Goal: Task Accomplishment & Management: Complete application form

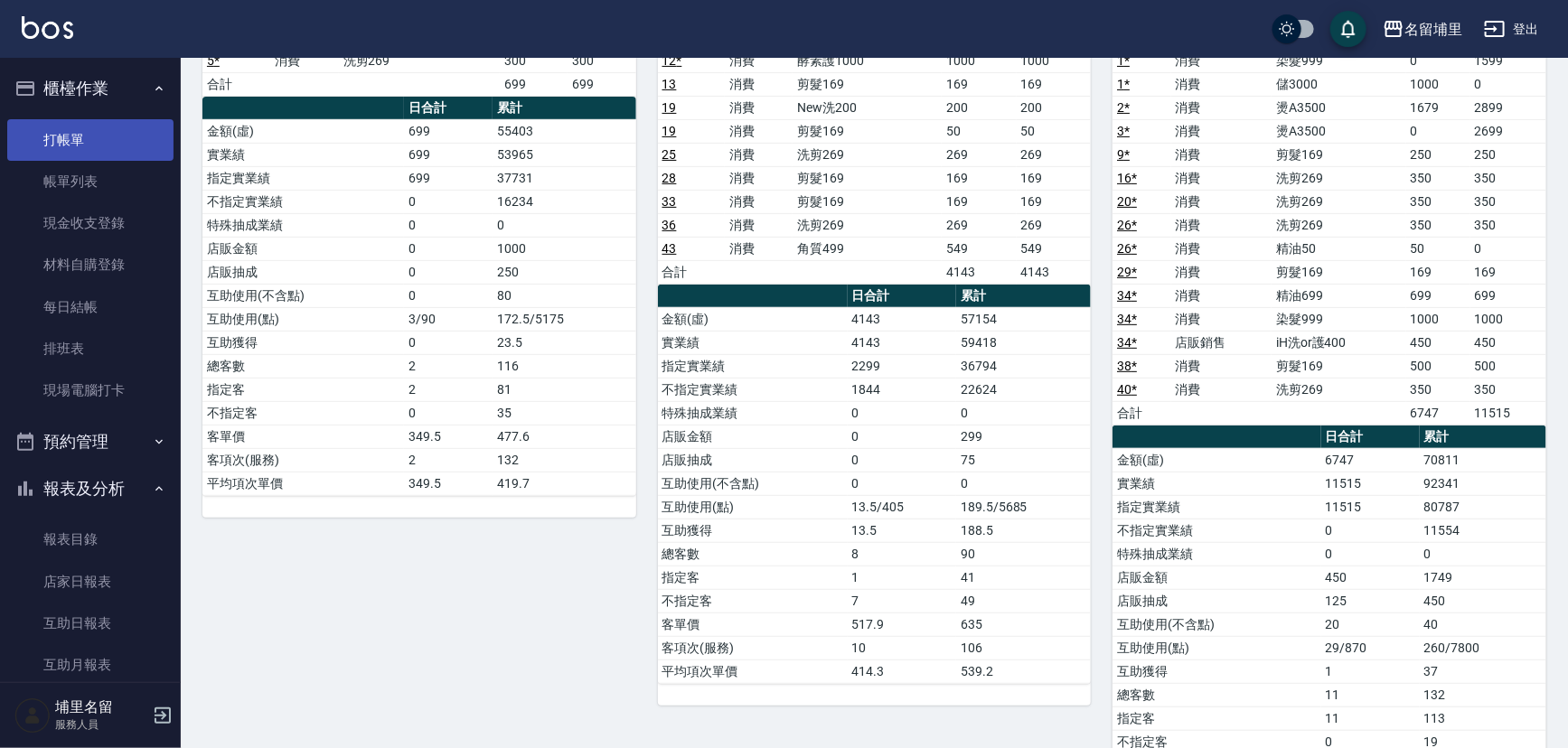
click at [76, 134] on link "打帳單" at bounding box center [90, 139] width 166 height 42
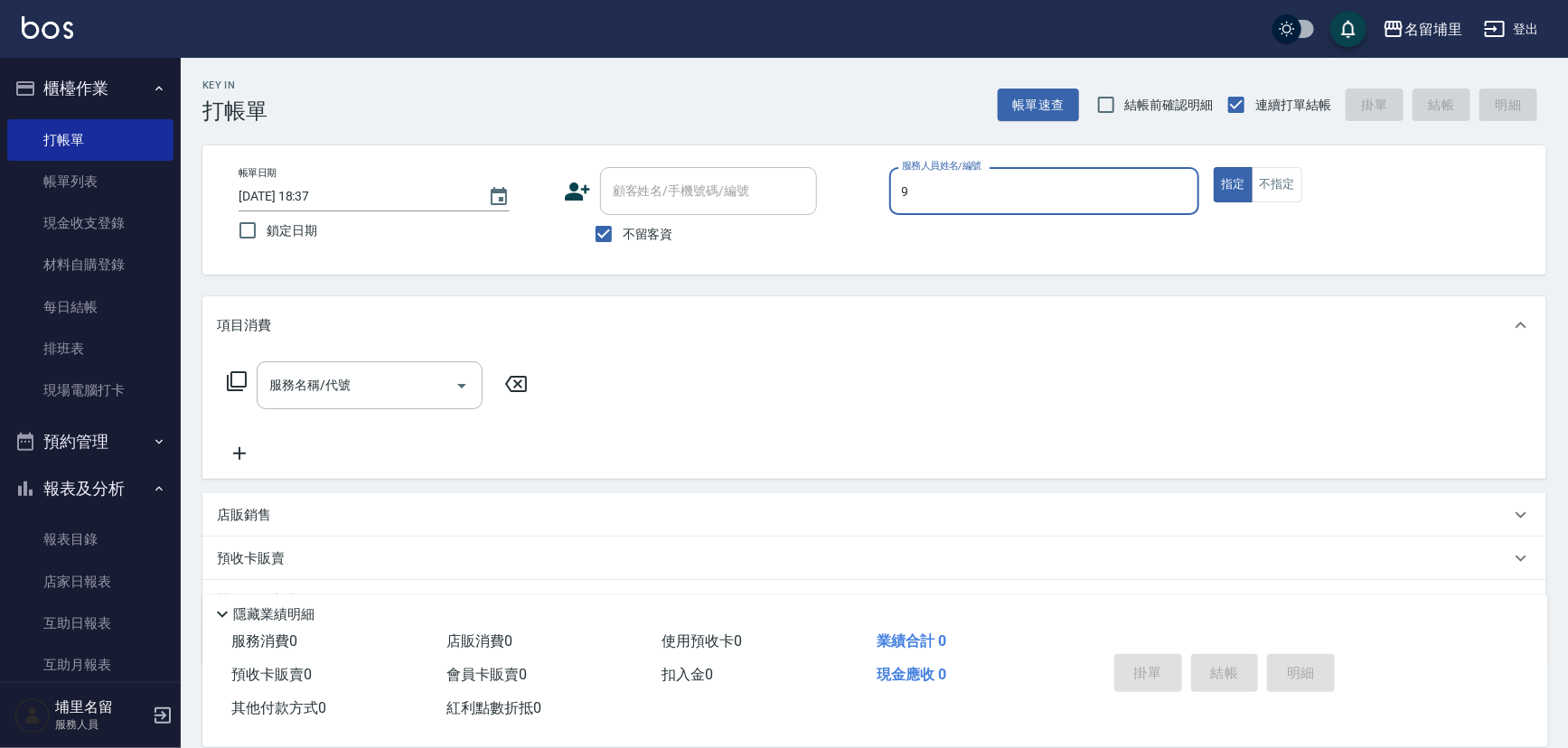
type input "[PERSON_NAME]-9"
type button "true"
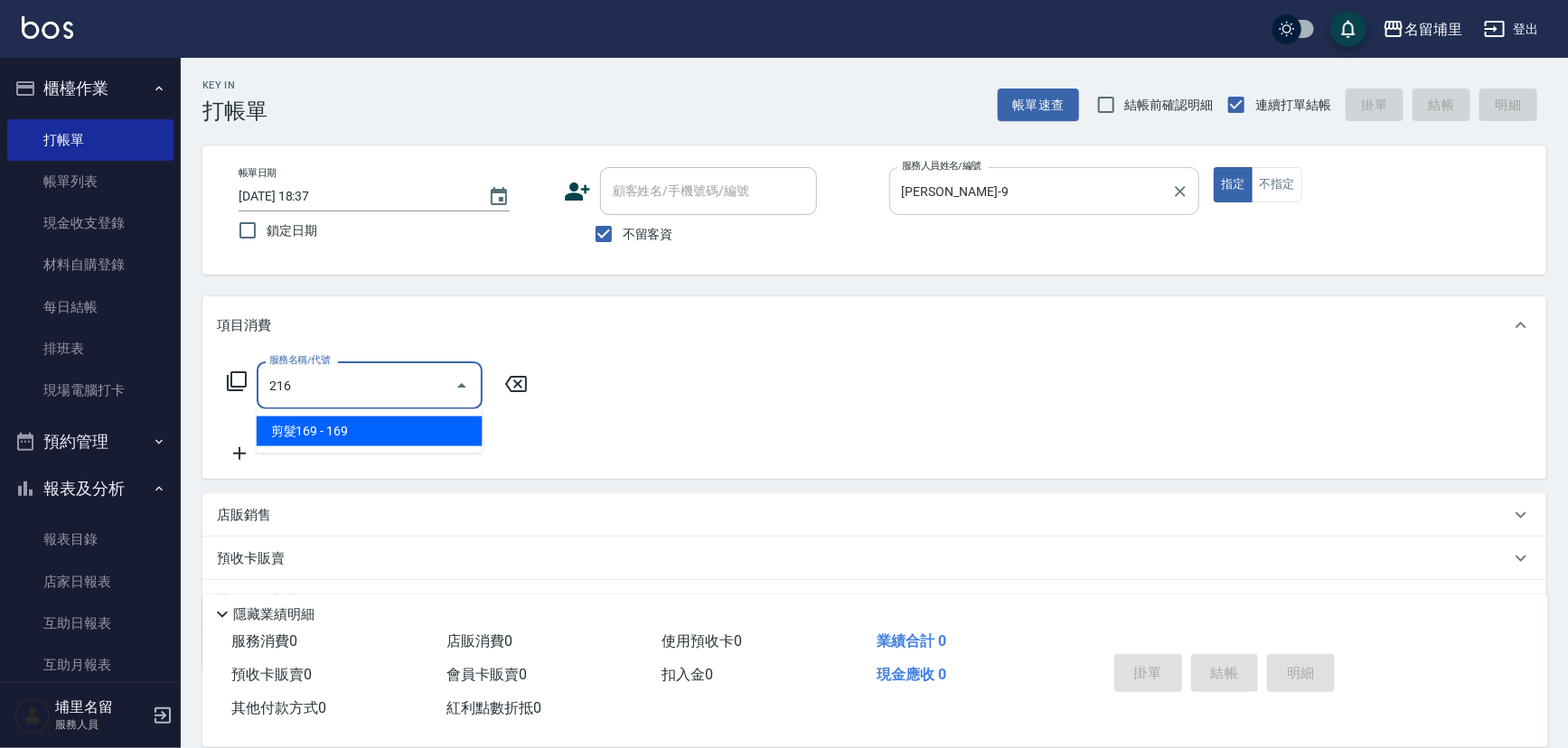
type input "剪髮169(216)"
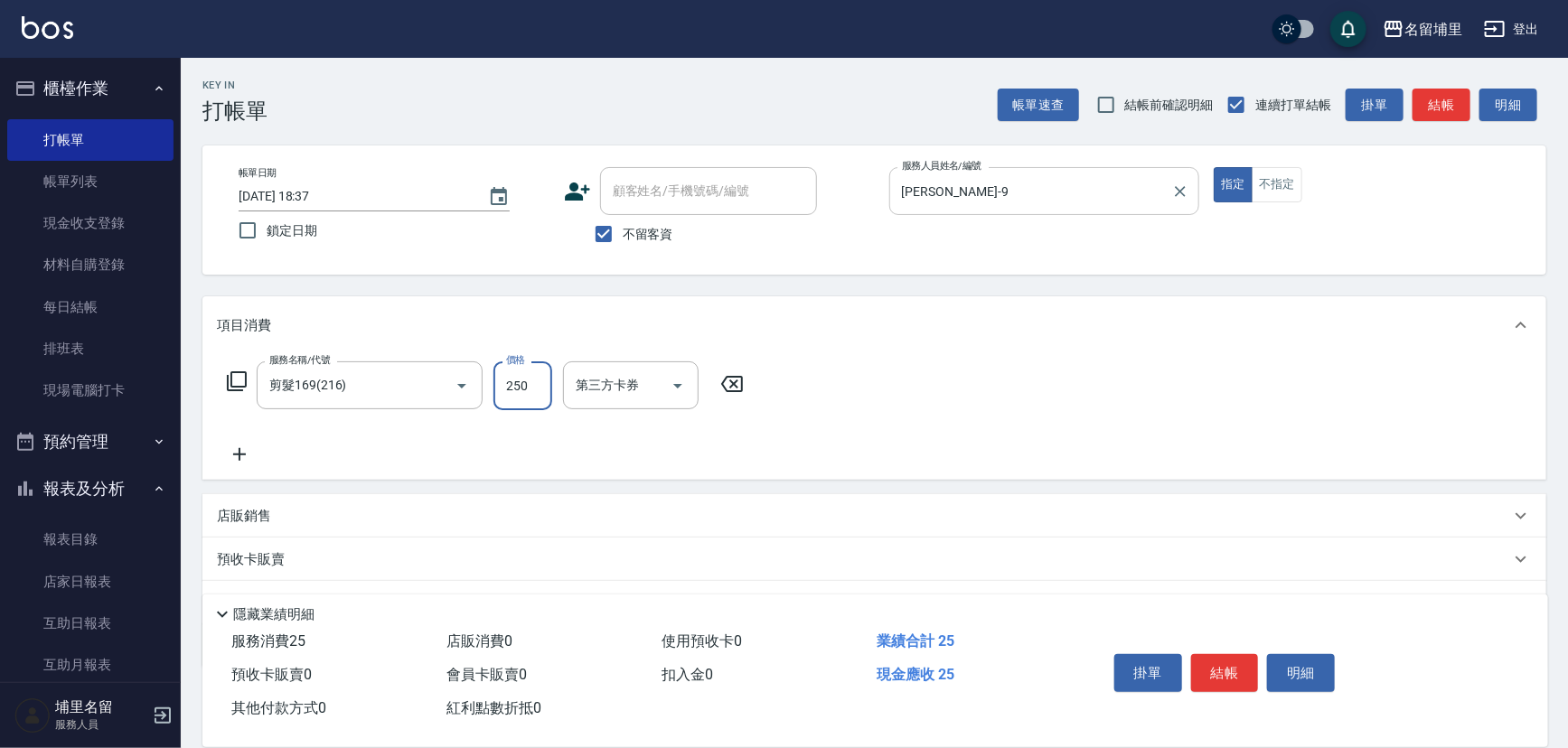
type input "250"
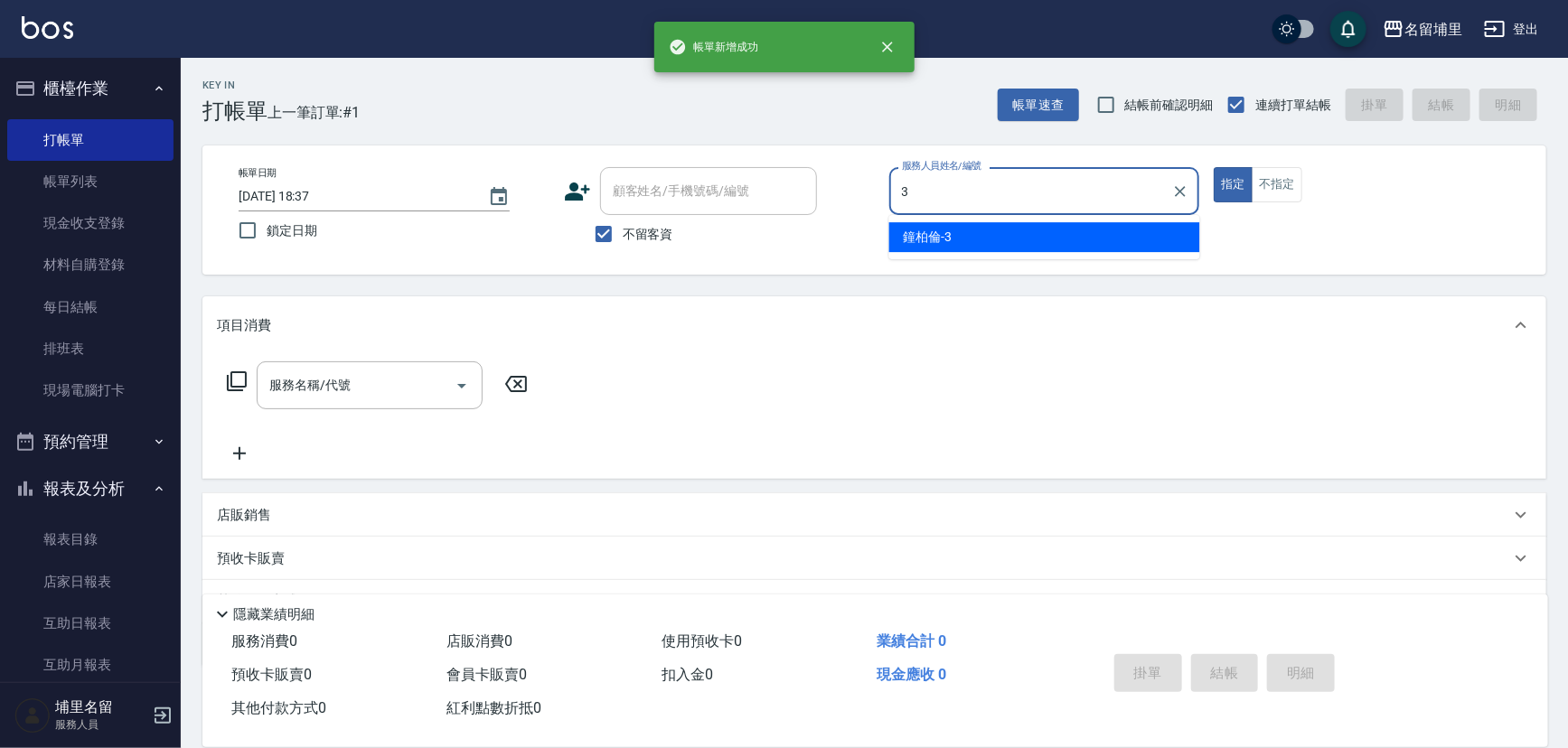
type input "[PERSON_NAME]-3"
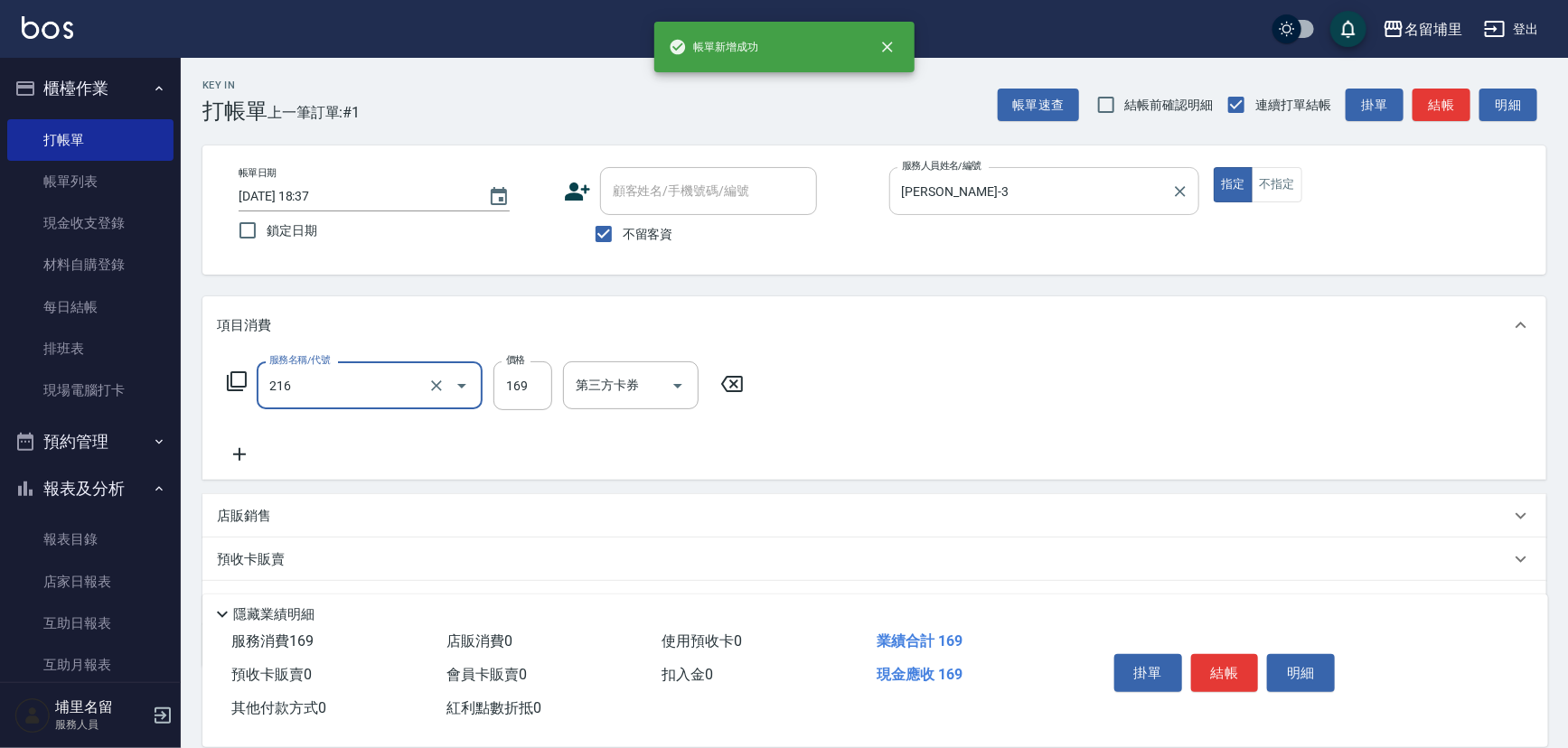
type input "剪髮169(216)"
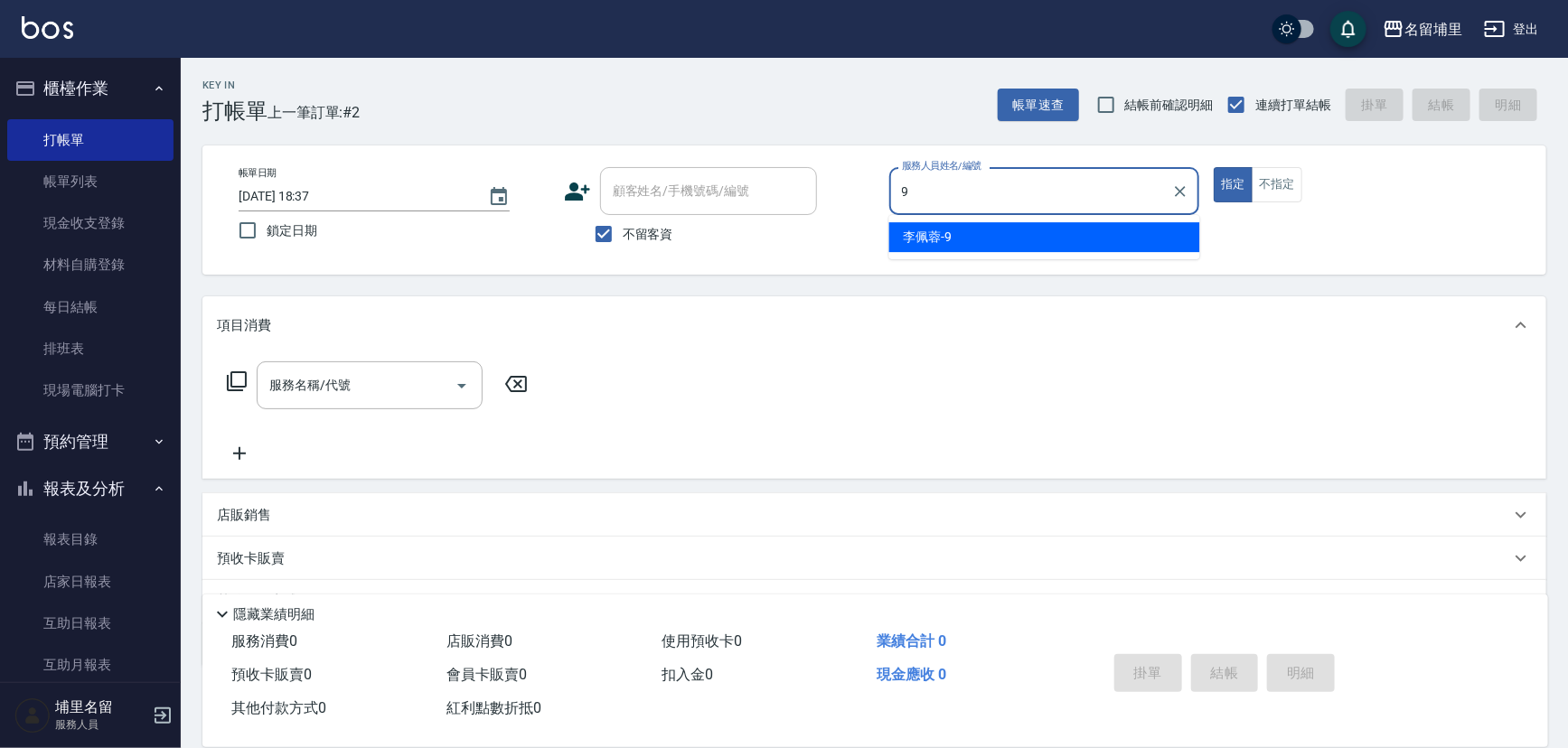
type input "[PERSON_NAME]-9"
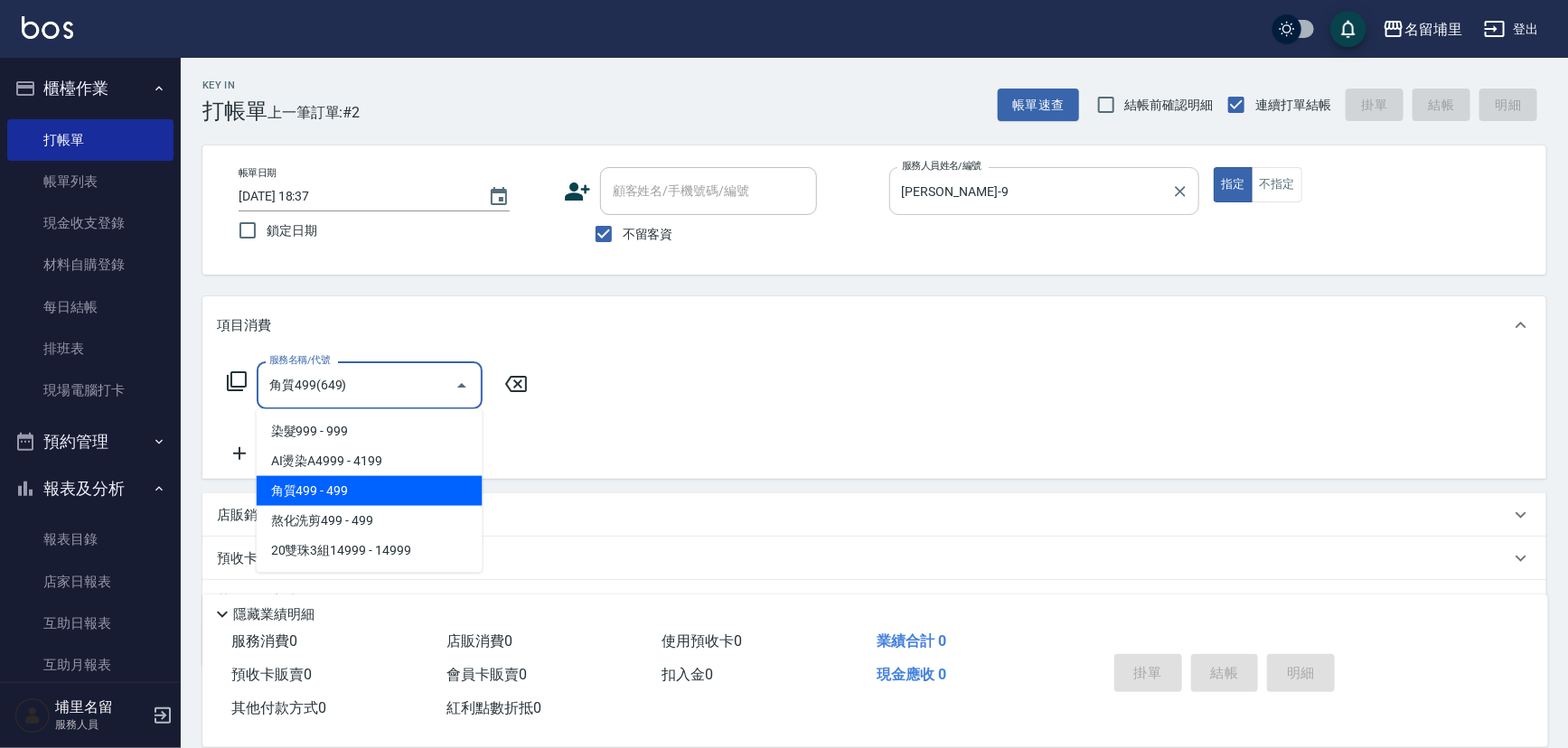
type input "角質499(649)"
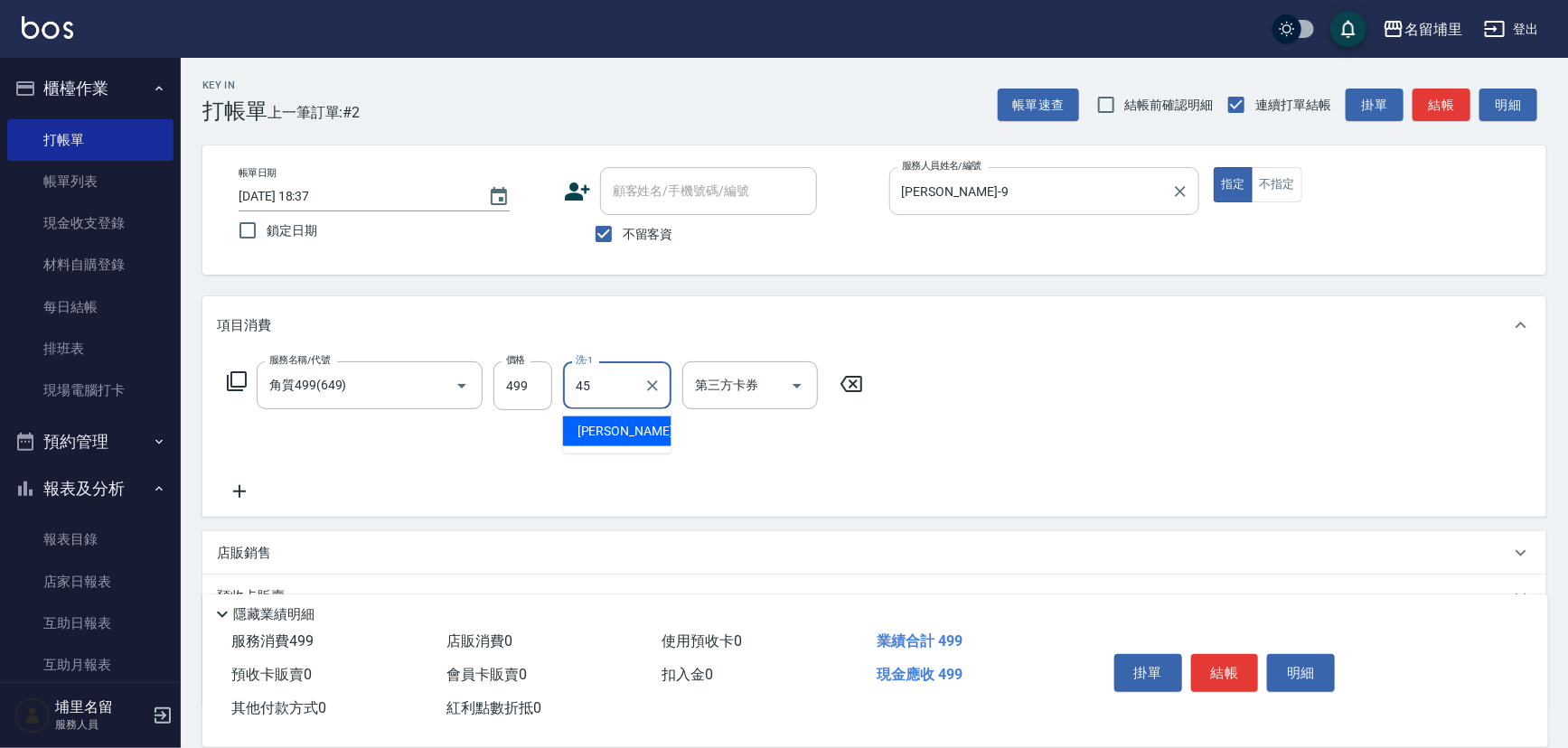
type input "[PERSON_NAME]-45"
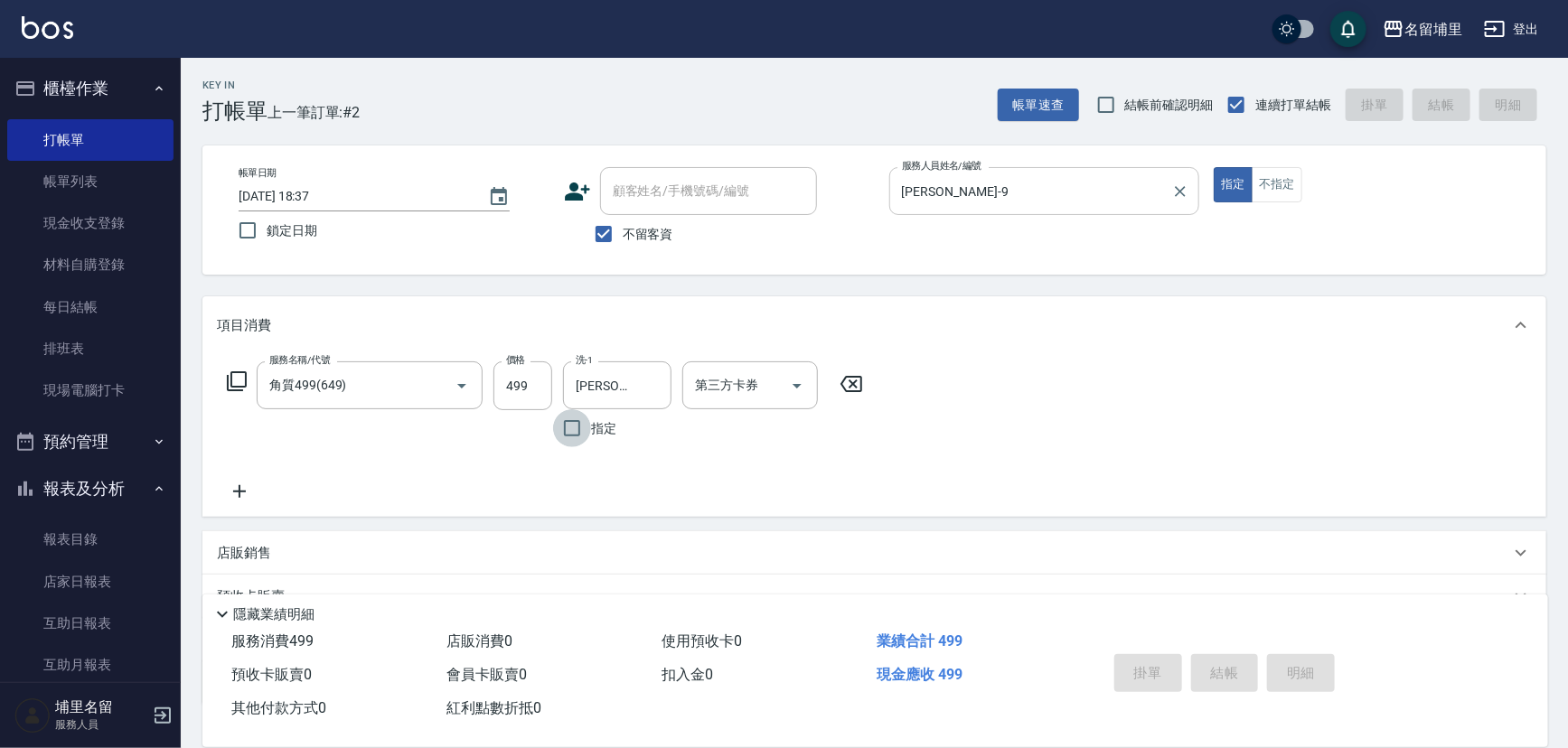
type input "[DATE] 18:38"
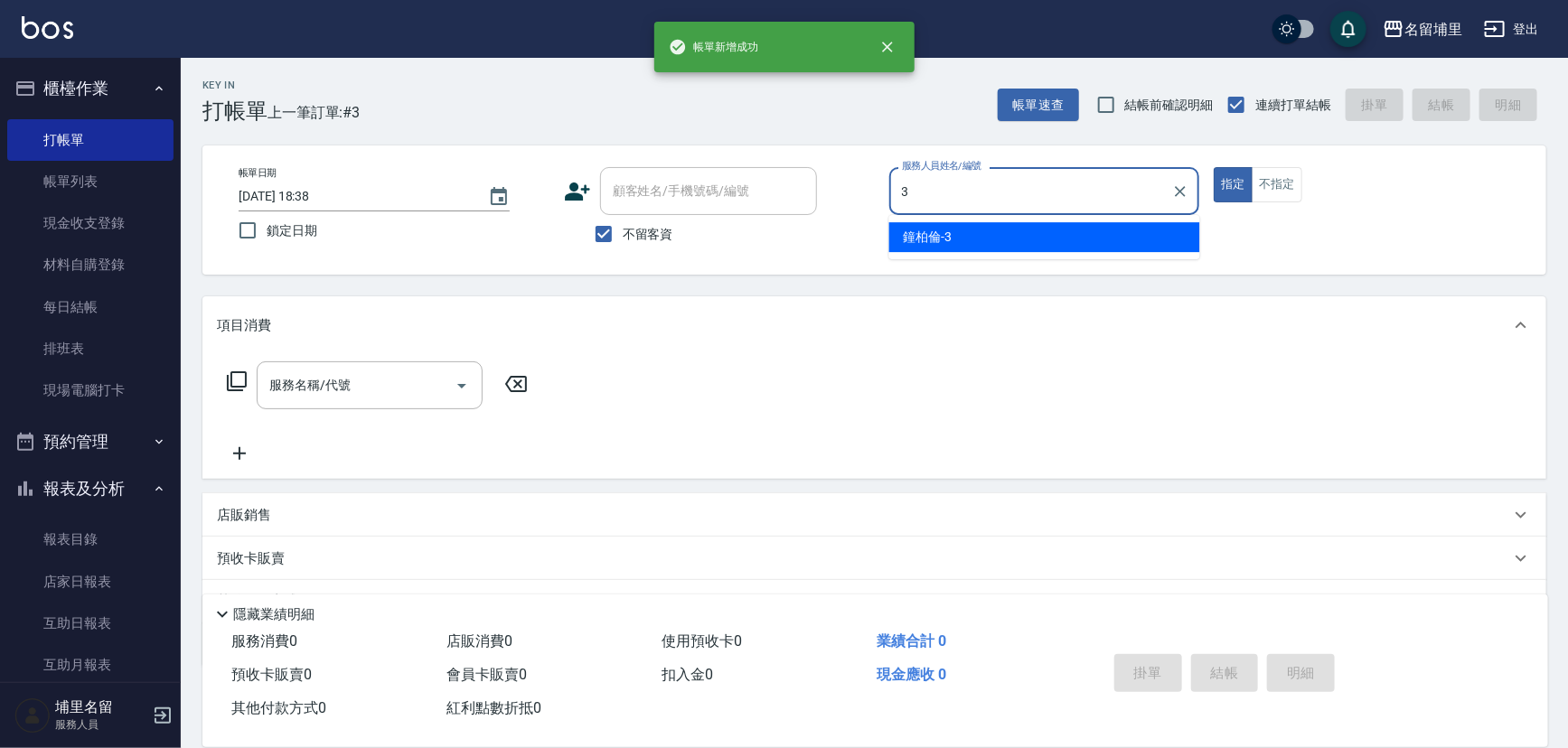
type input "[PERSON_NAME]-3"
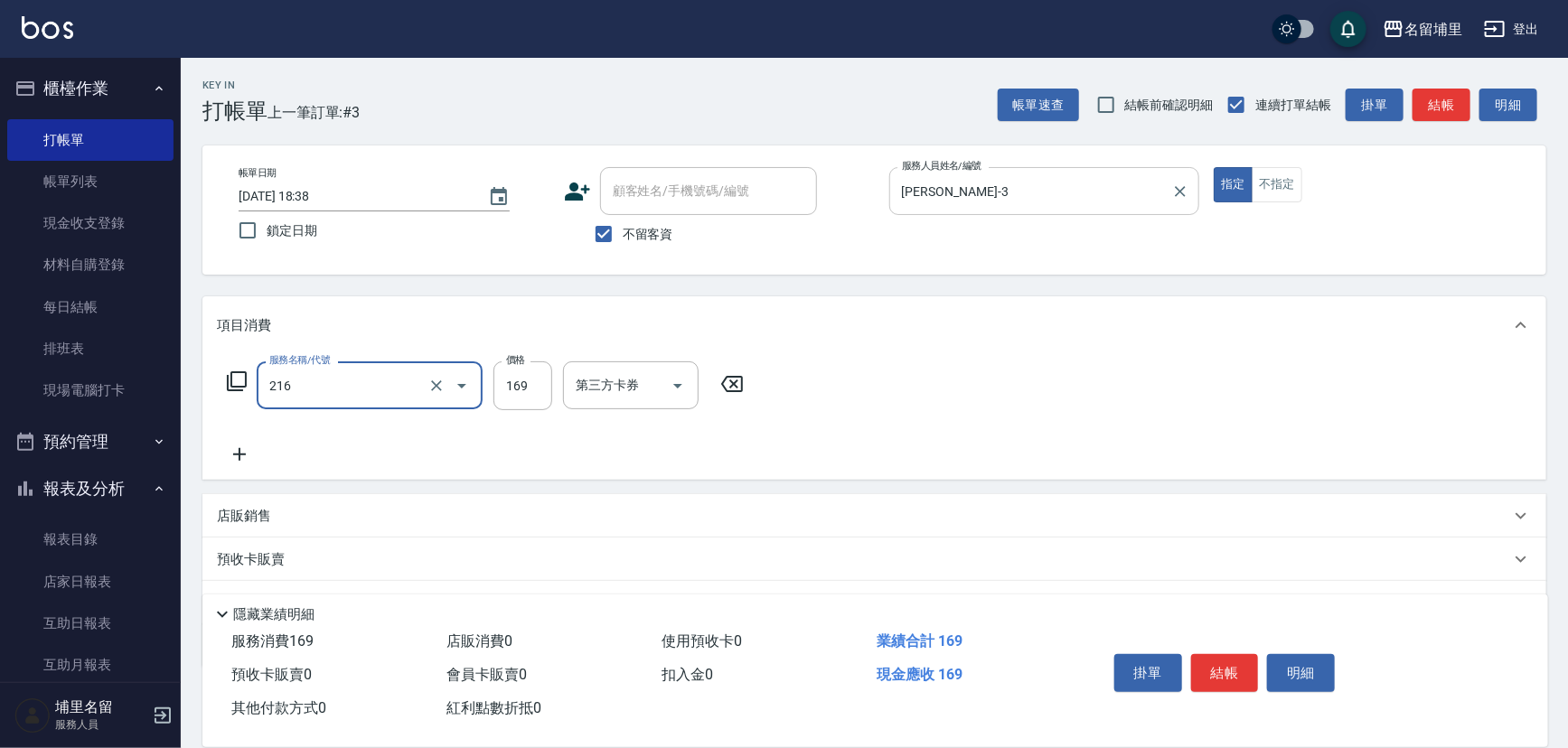
type input "剪髮169(216)"
type input "200"
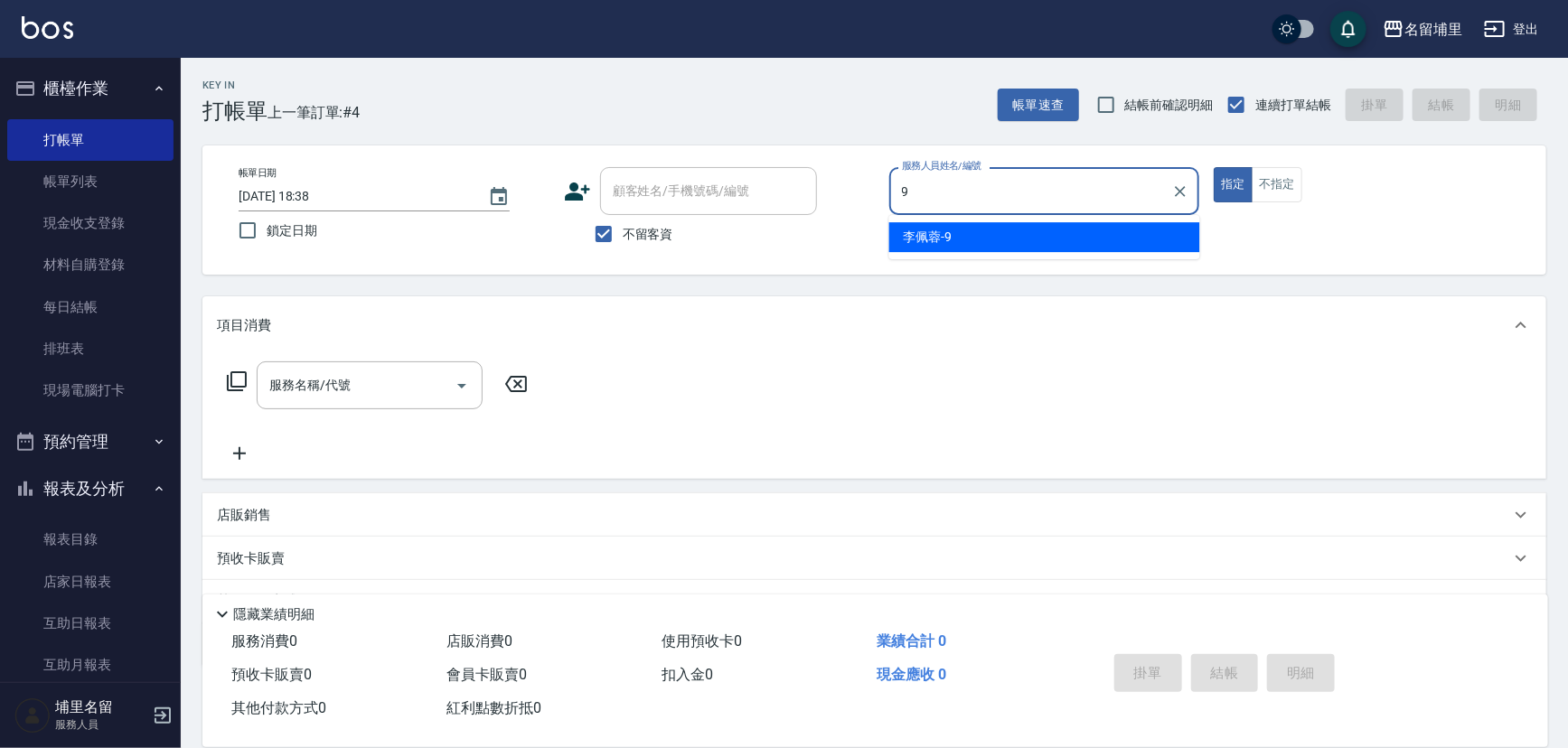
type input "[PERSON_NAME]-9"
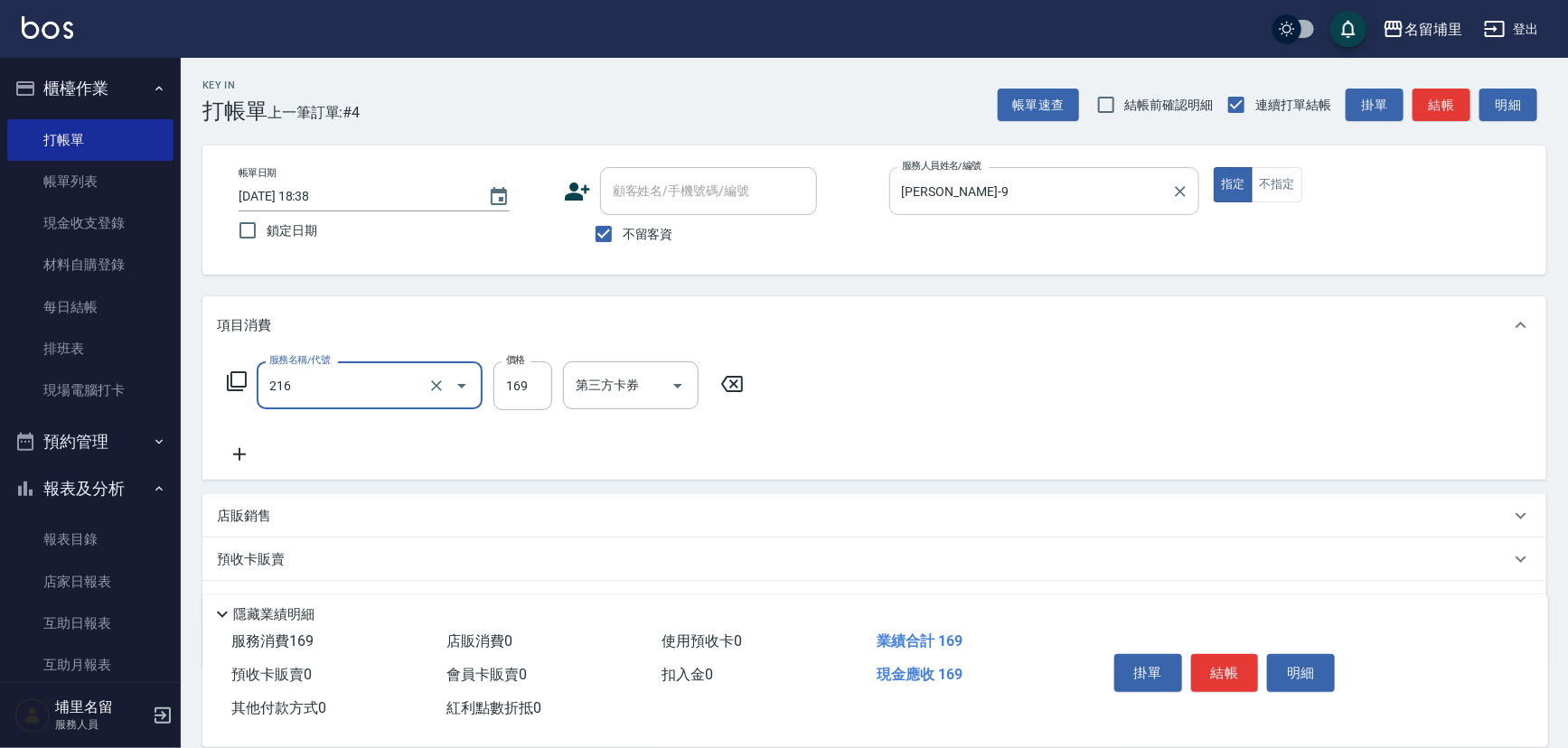
type input "剪髮169(216)"
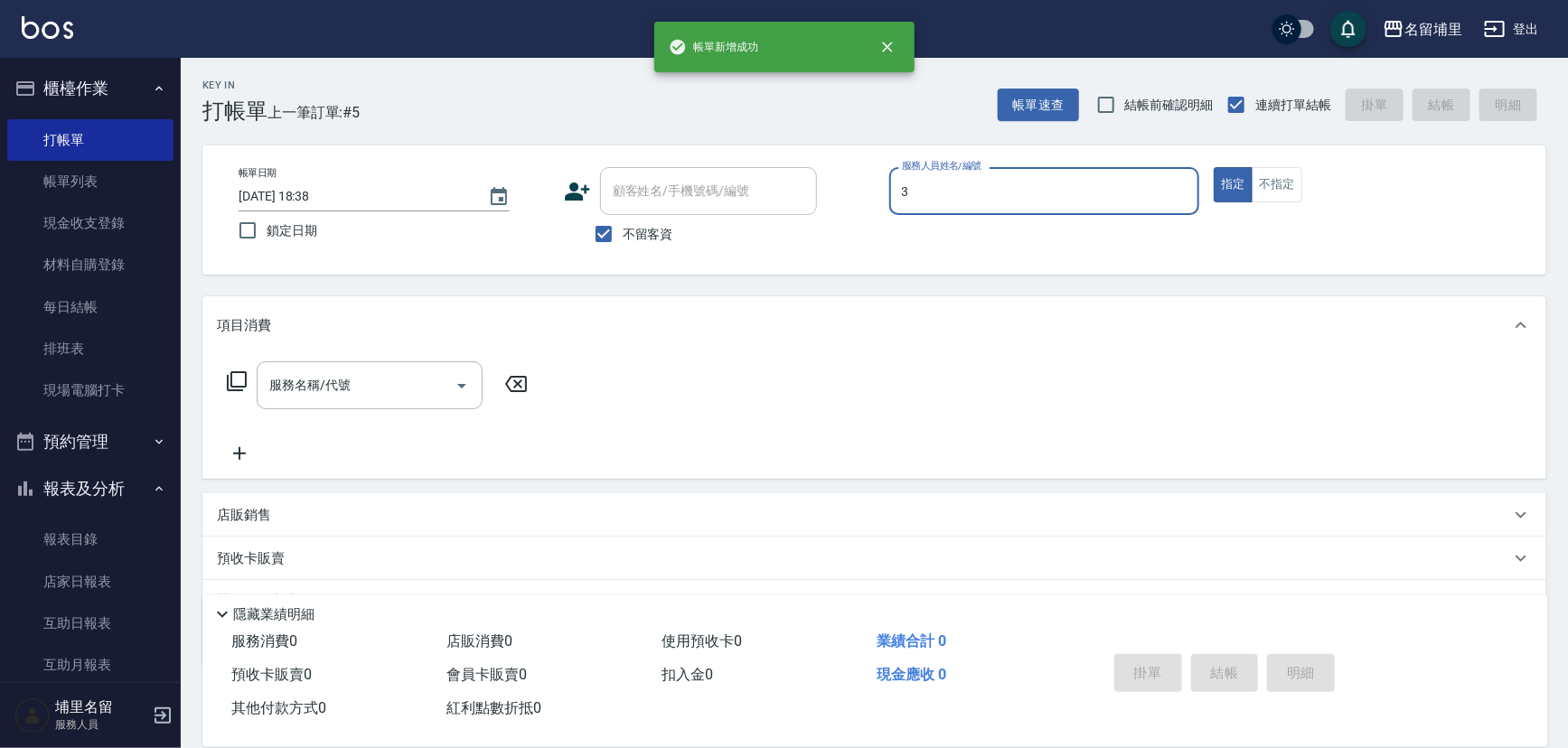
type input "[PERSON_NAME]-3"
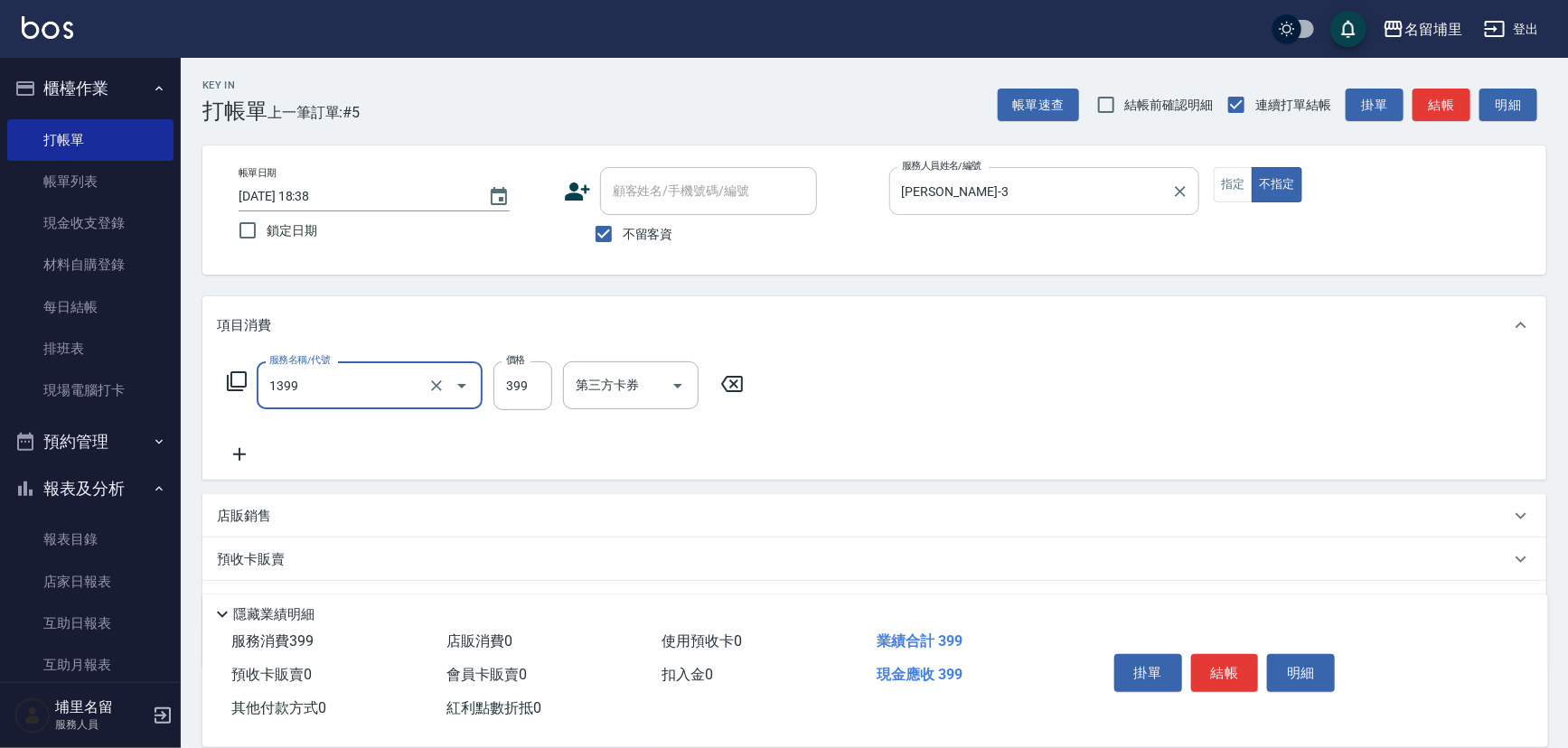
type input "海鹽洗髮399(1399)"
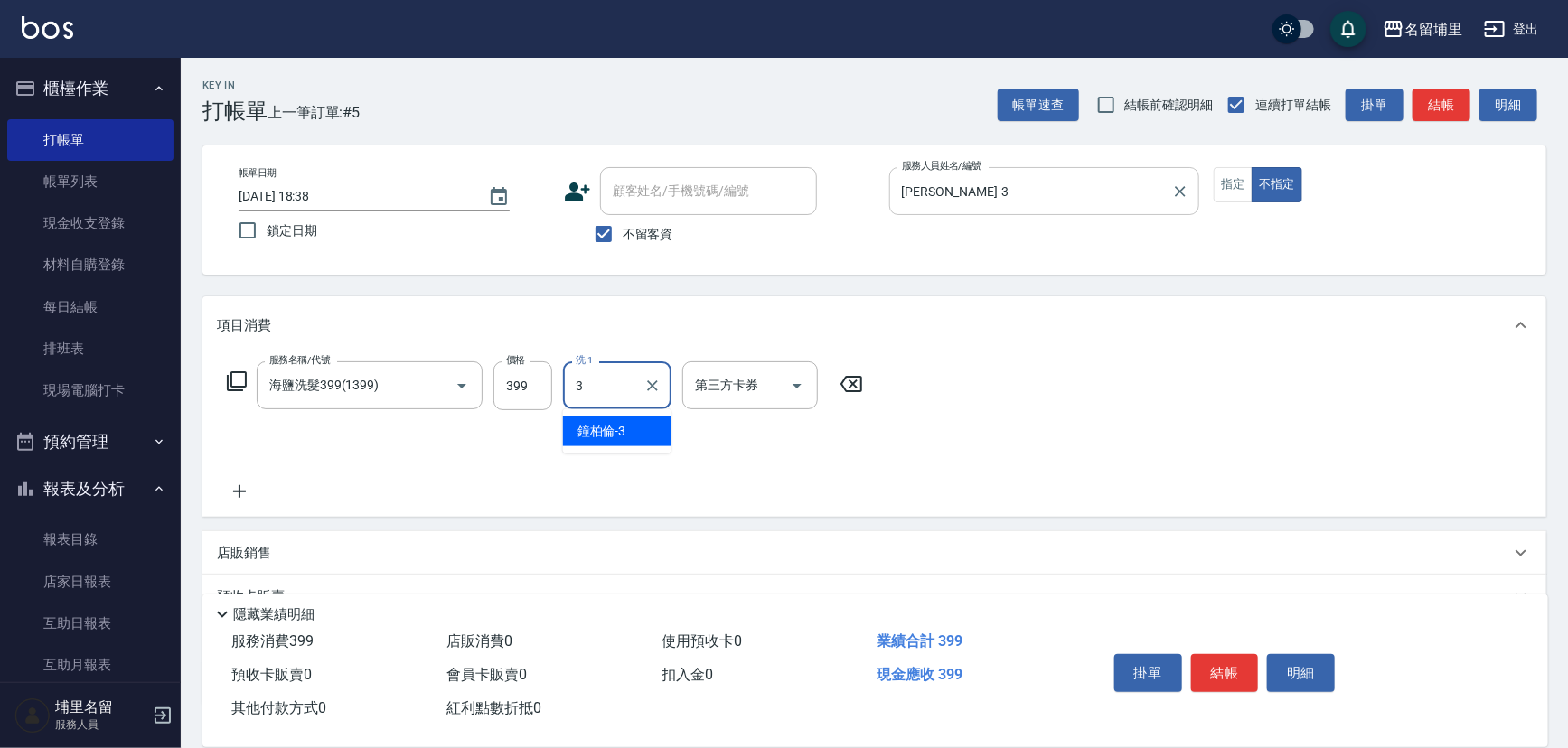
type input "[PERSON_NAME]-3"
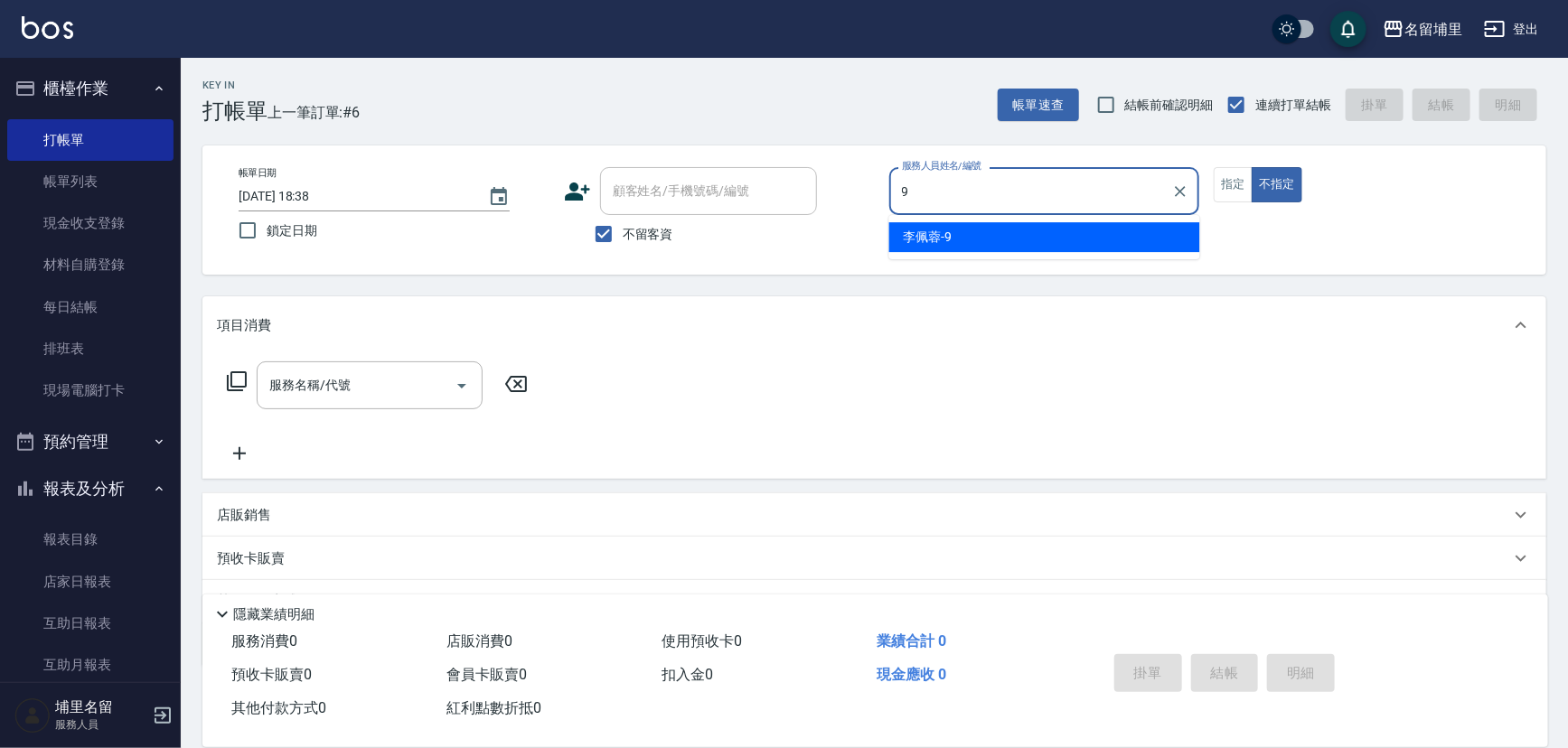
type input "[PERSON_NAME]-9"
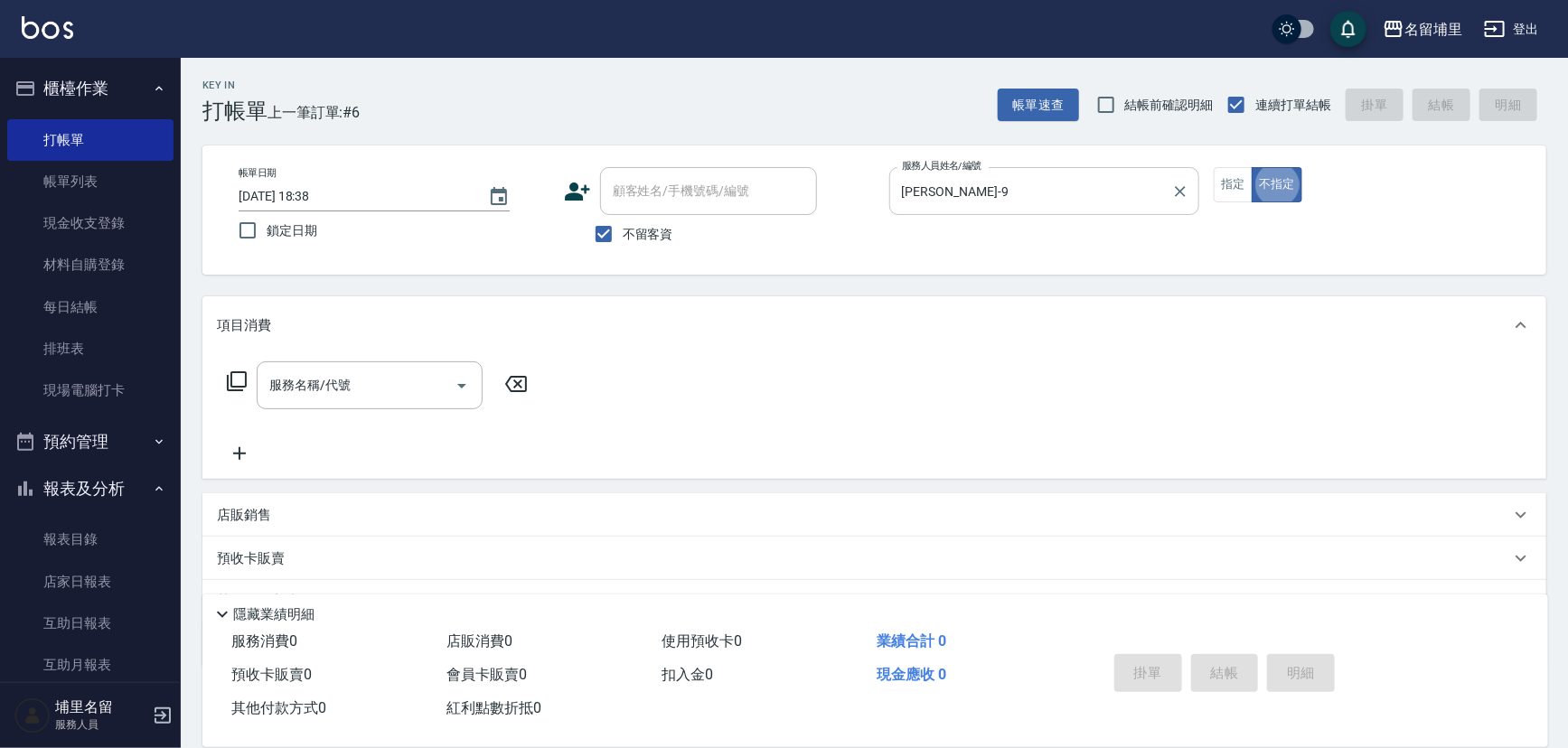
type button "false"
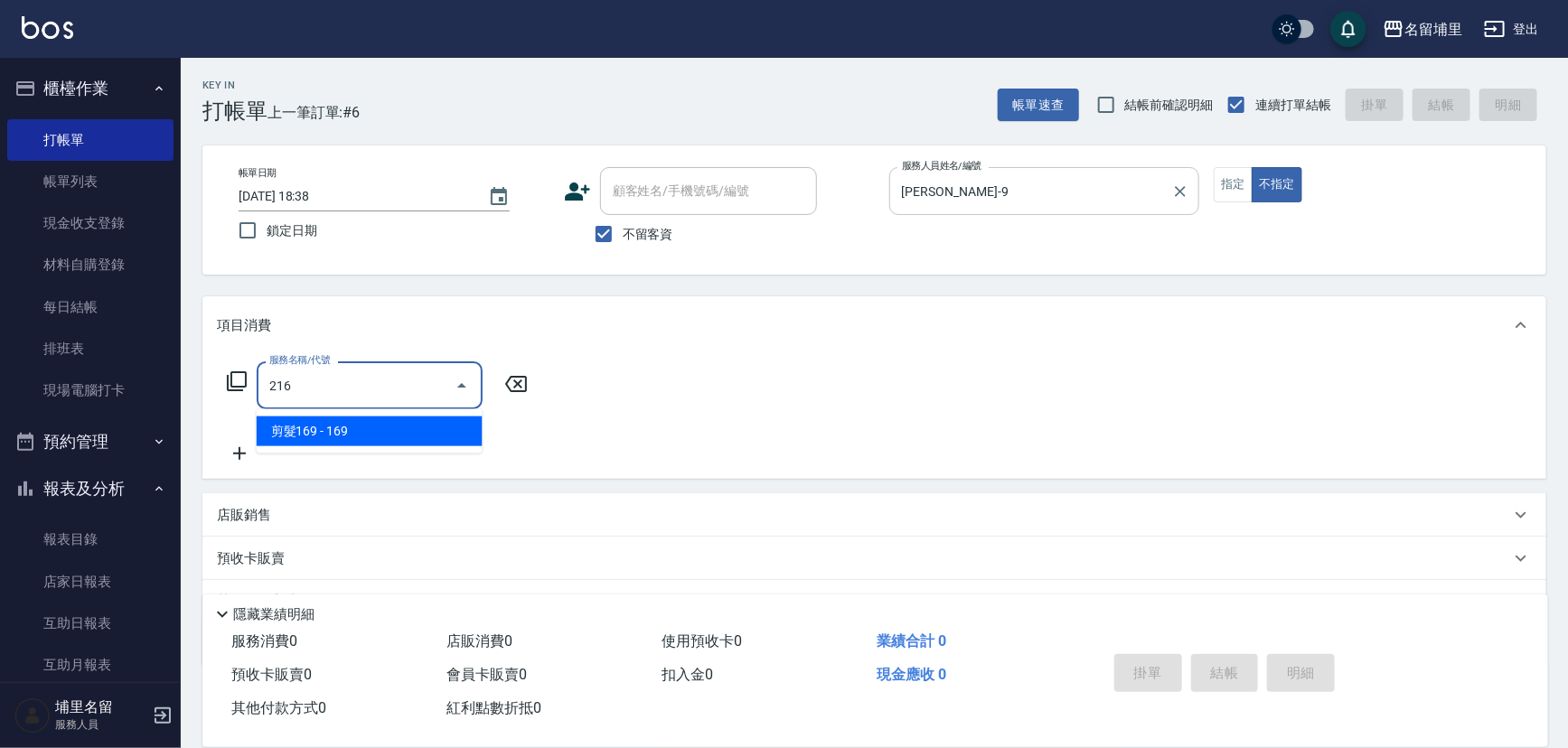
type input "剪髮169(216)"
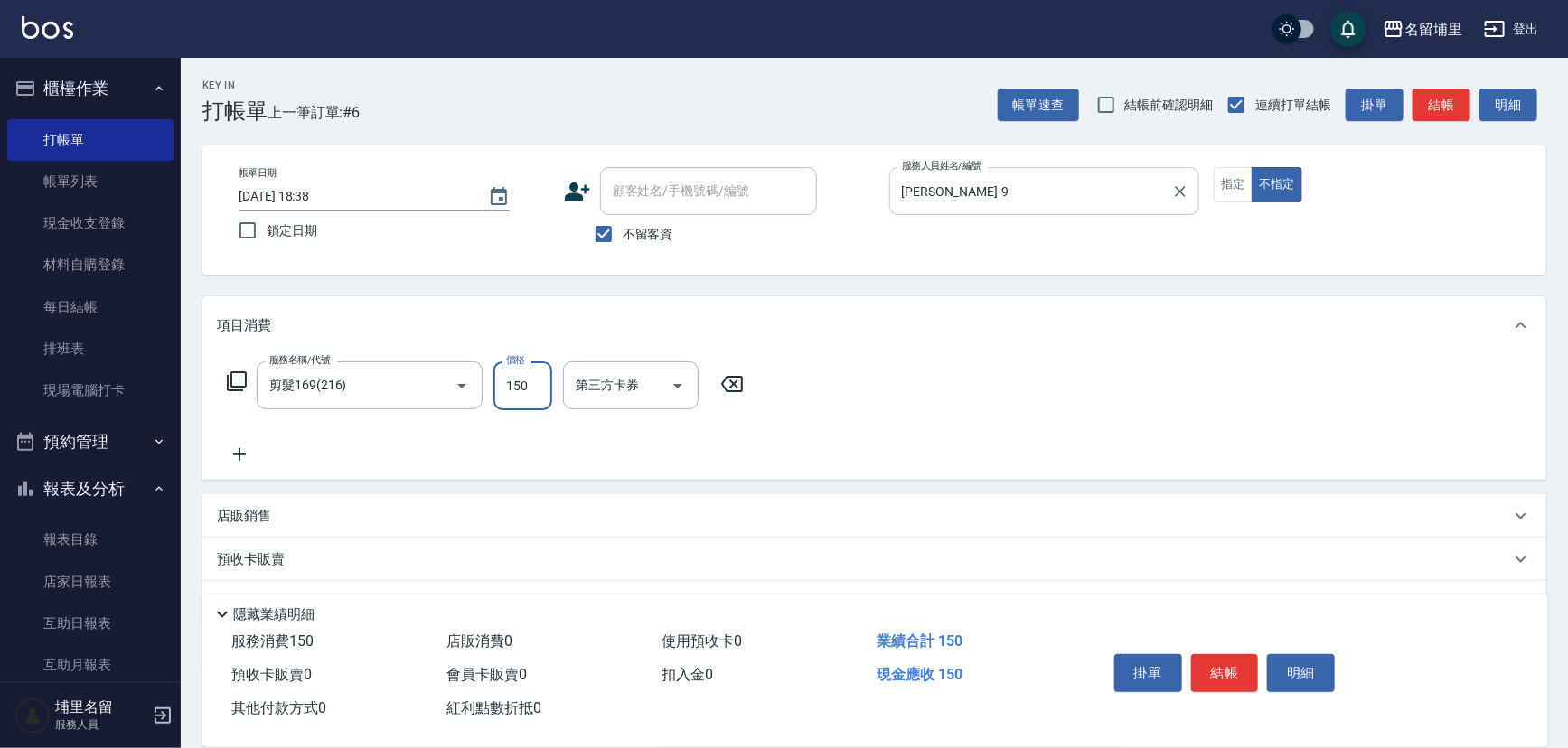
type input "150"
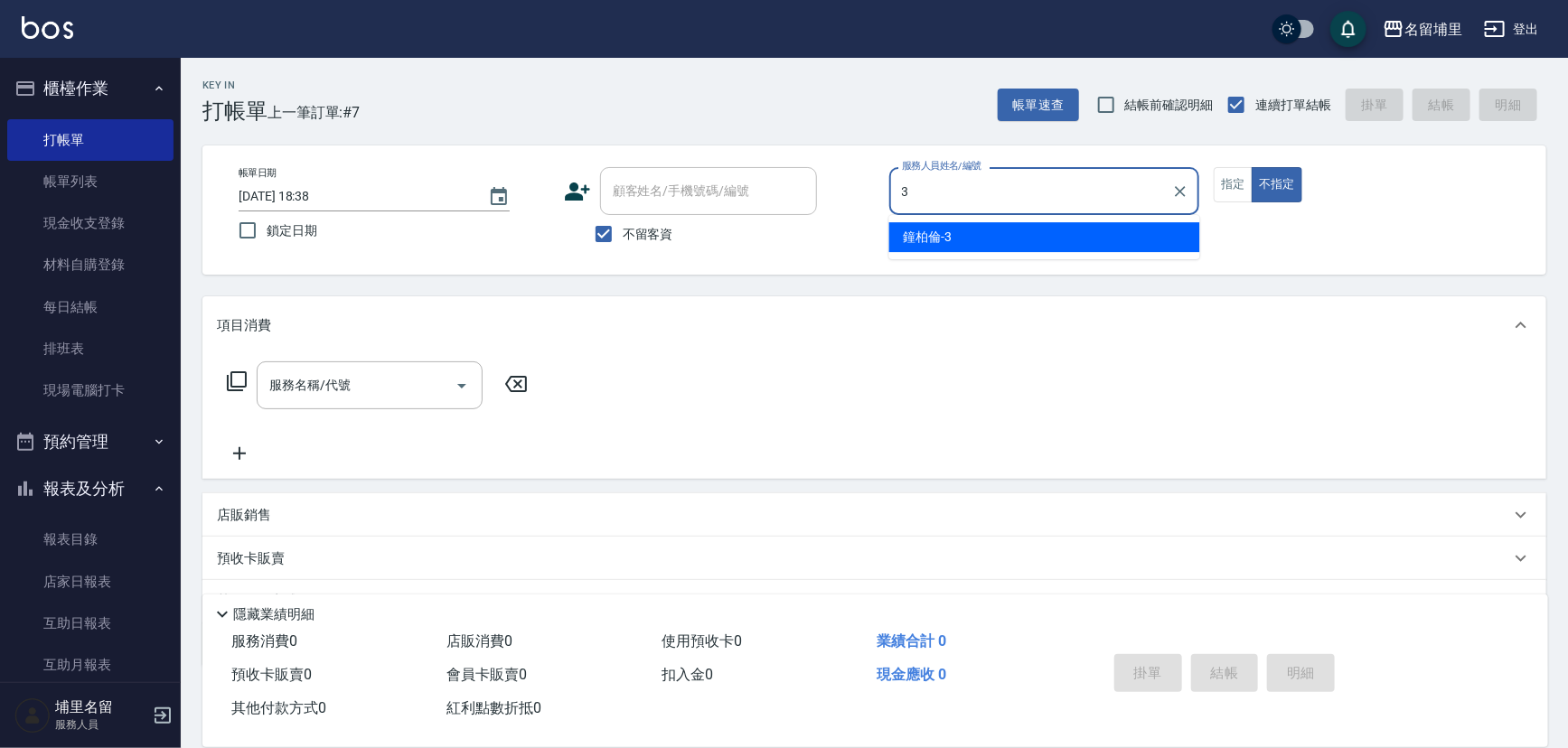
type input "[PERSON_NAME]-3"
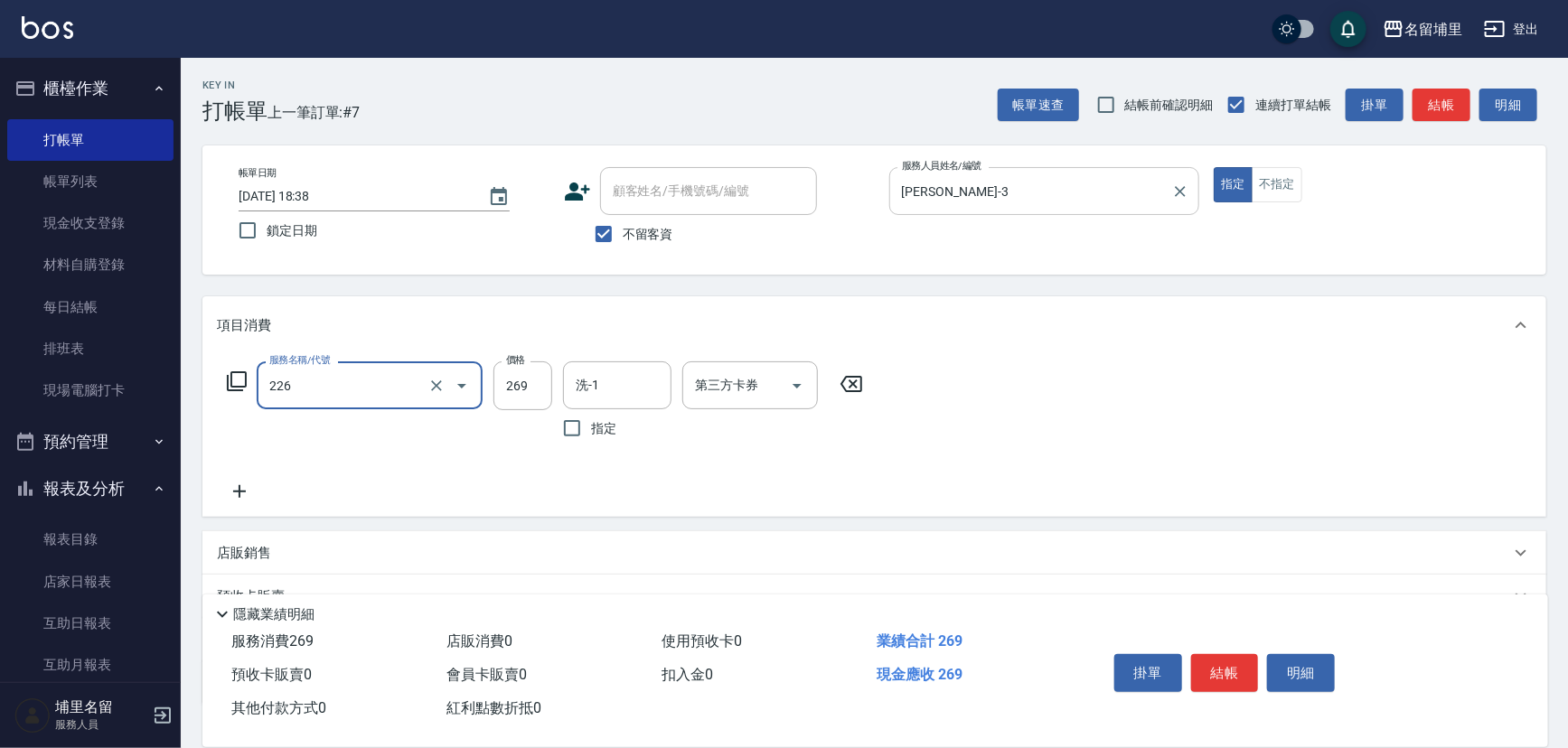
type input "洗剪269(226)"
type input "300"
type input "[PERSON_NAME]-3"
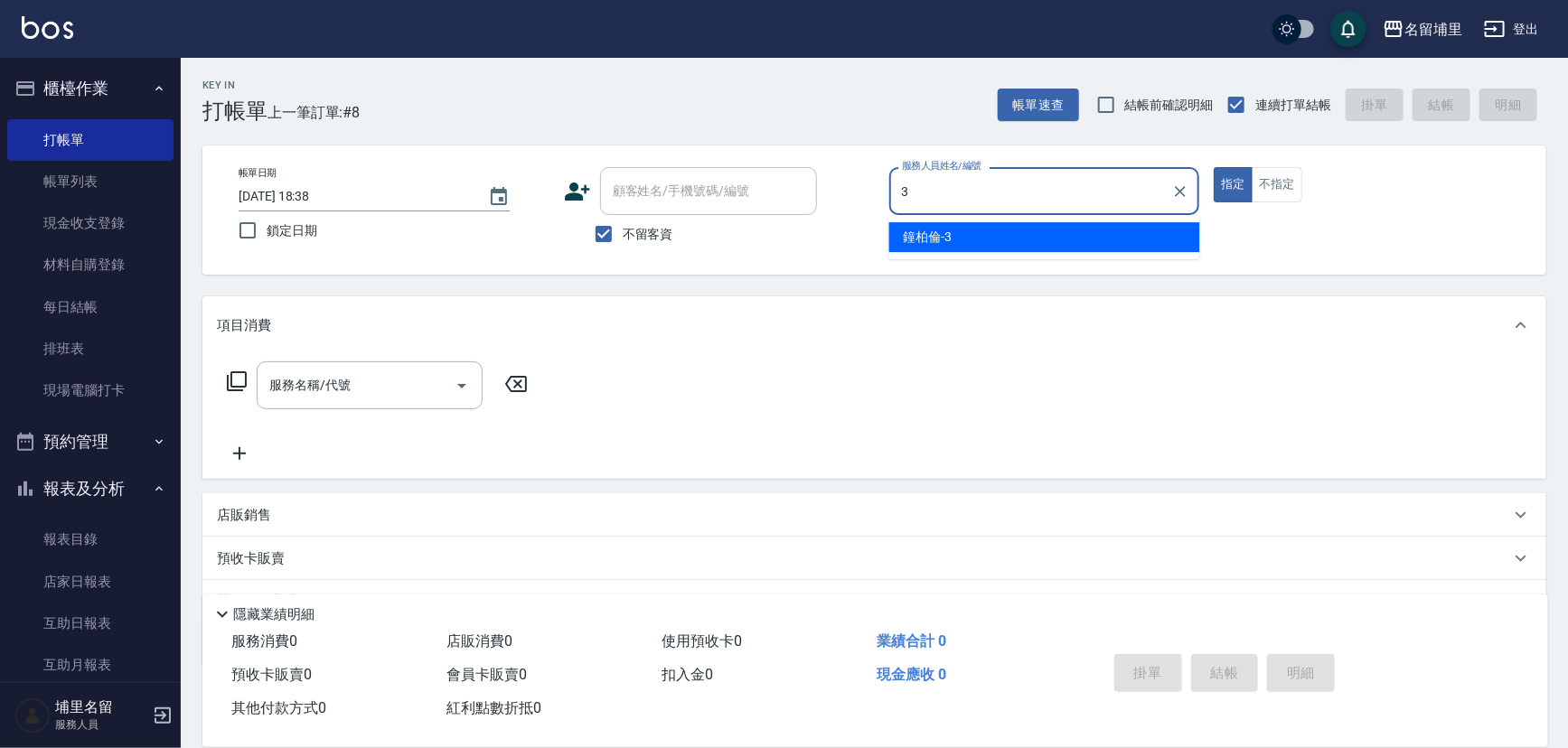
type input "[PERSON_NAME]-3"
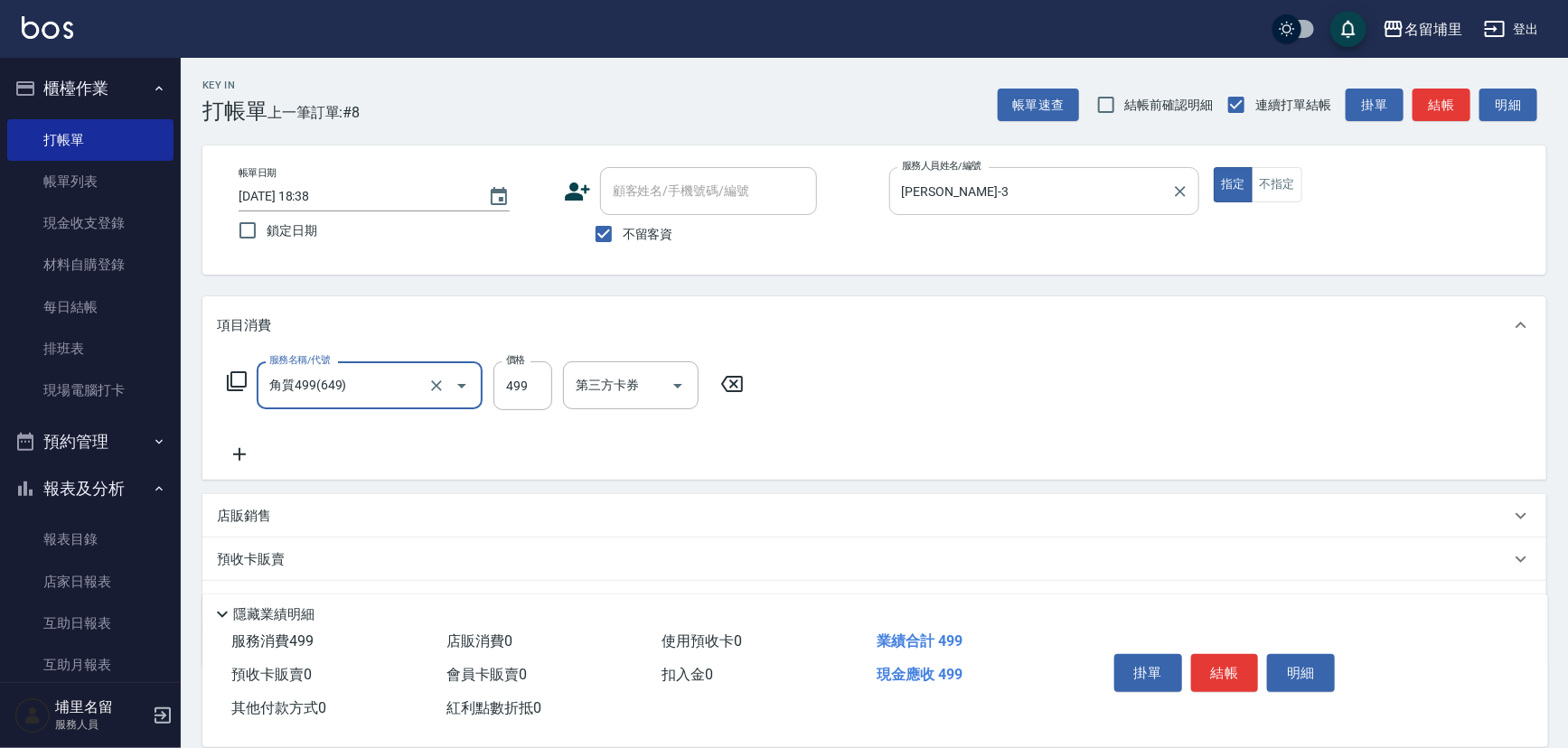
type input "角質499(649)"
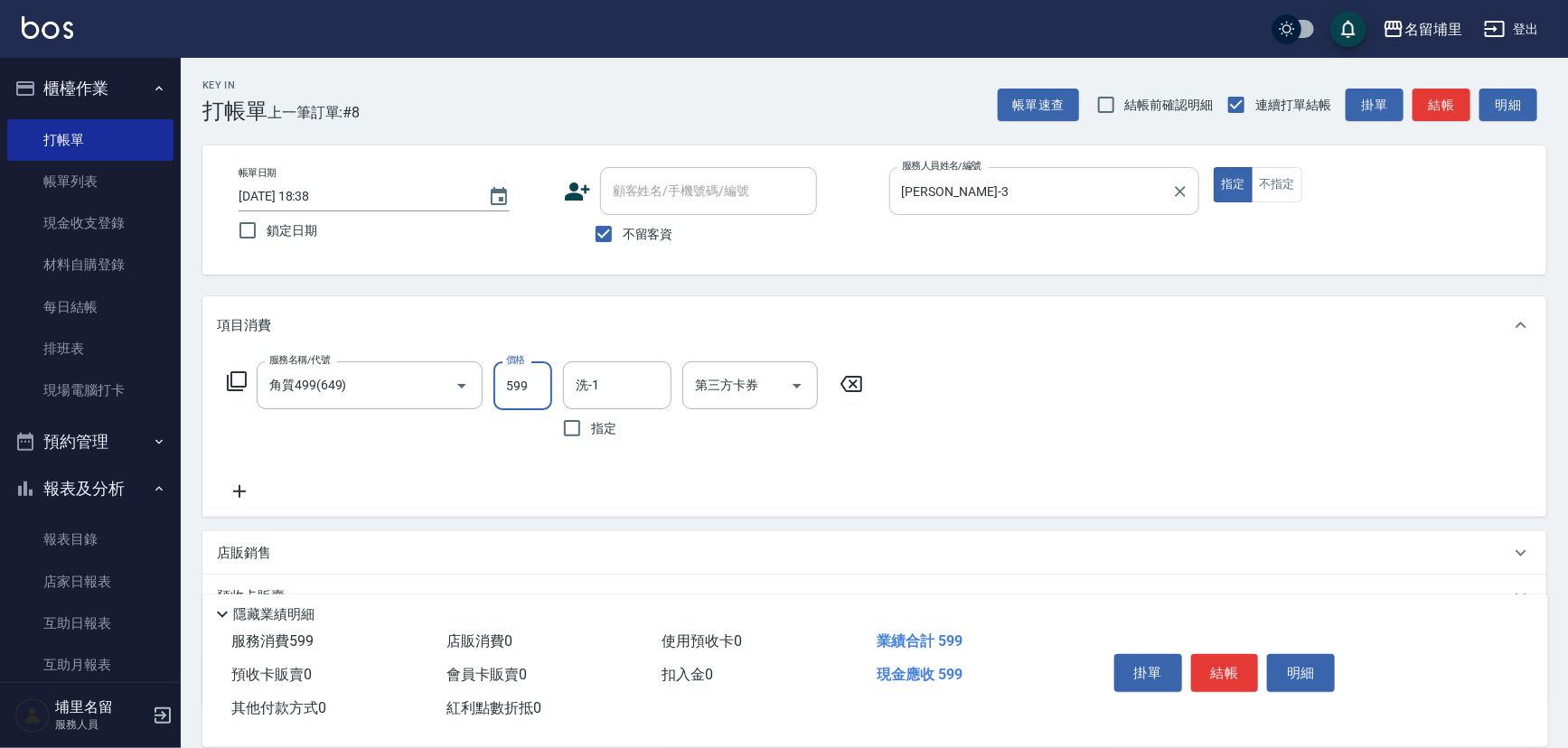
type input "599"
type input "[PERSON_NAME]-3"
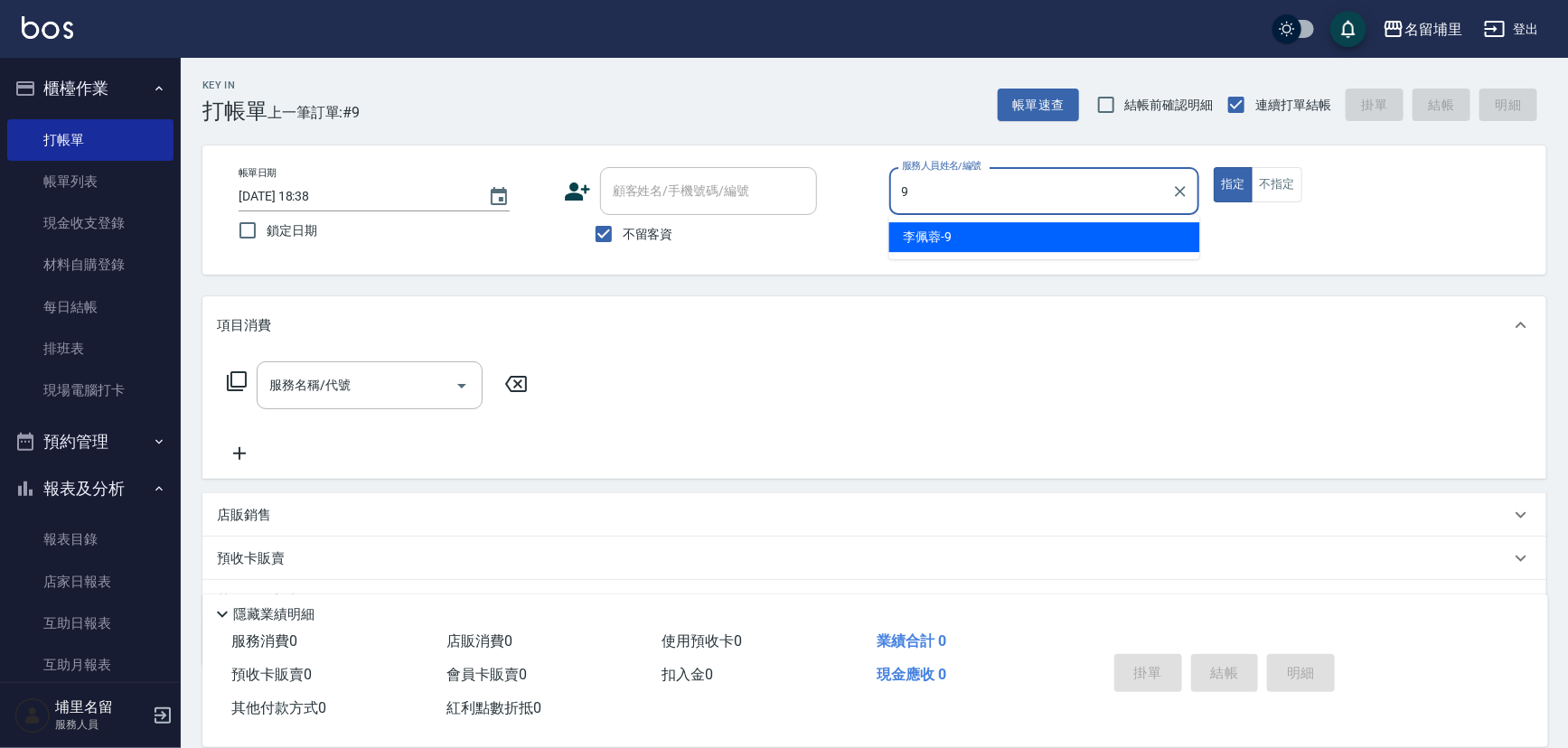
type input "[PERSON_NAME]-9"
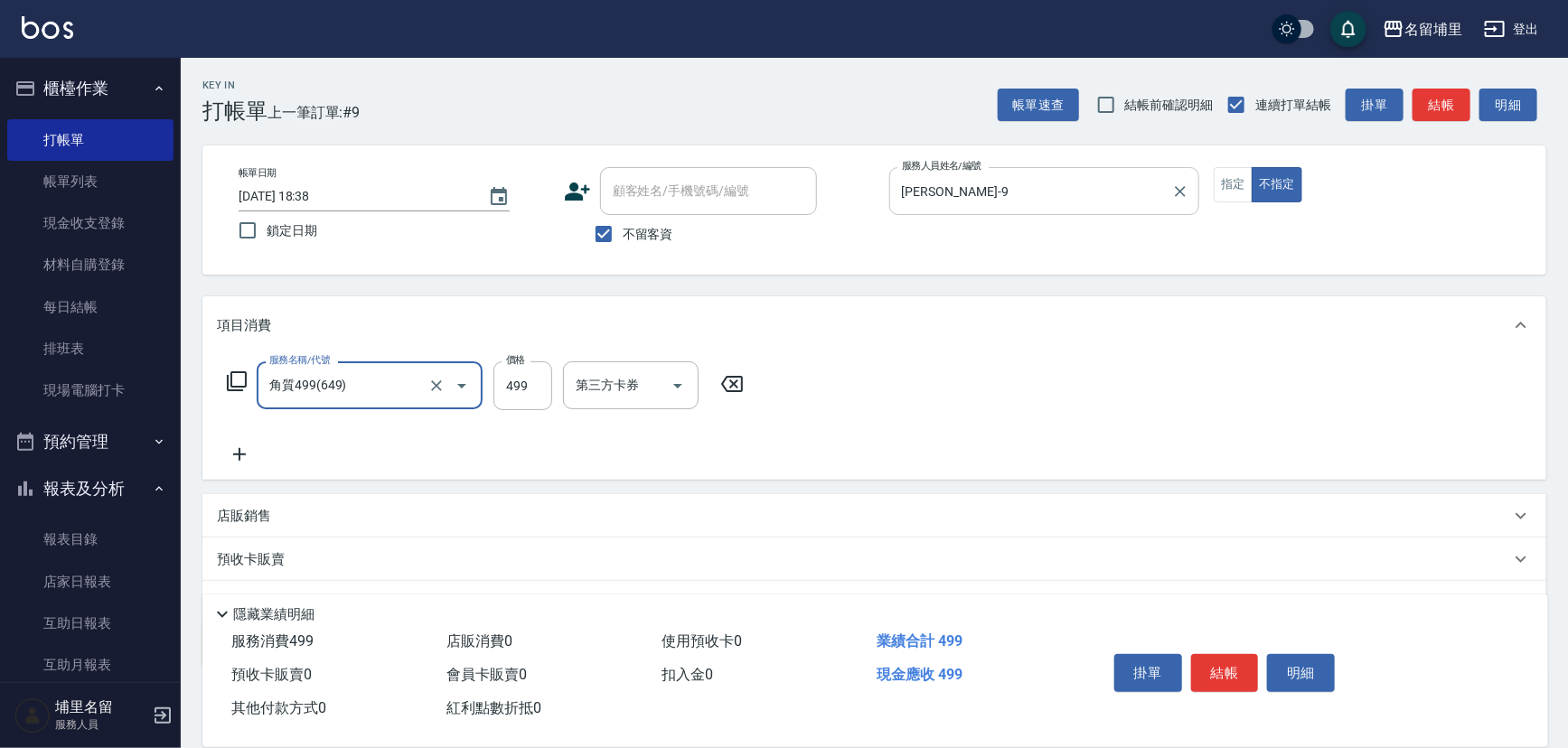
type input "角質499(649)"
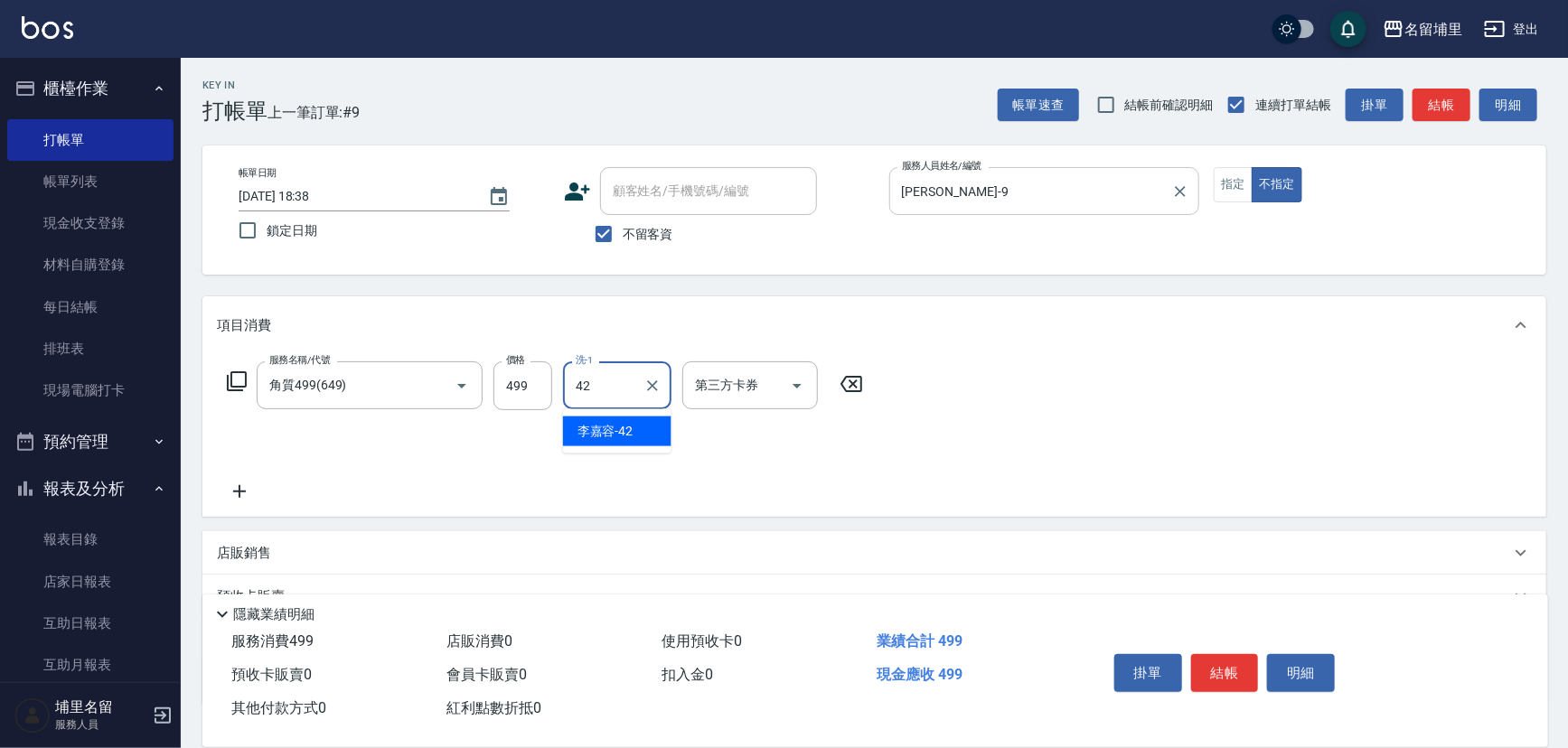
type input "[PERSON_NAME]-42"
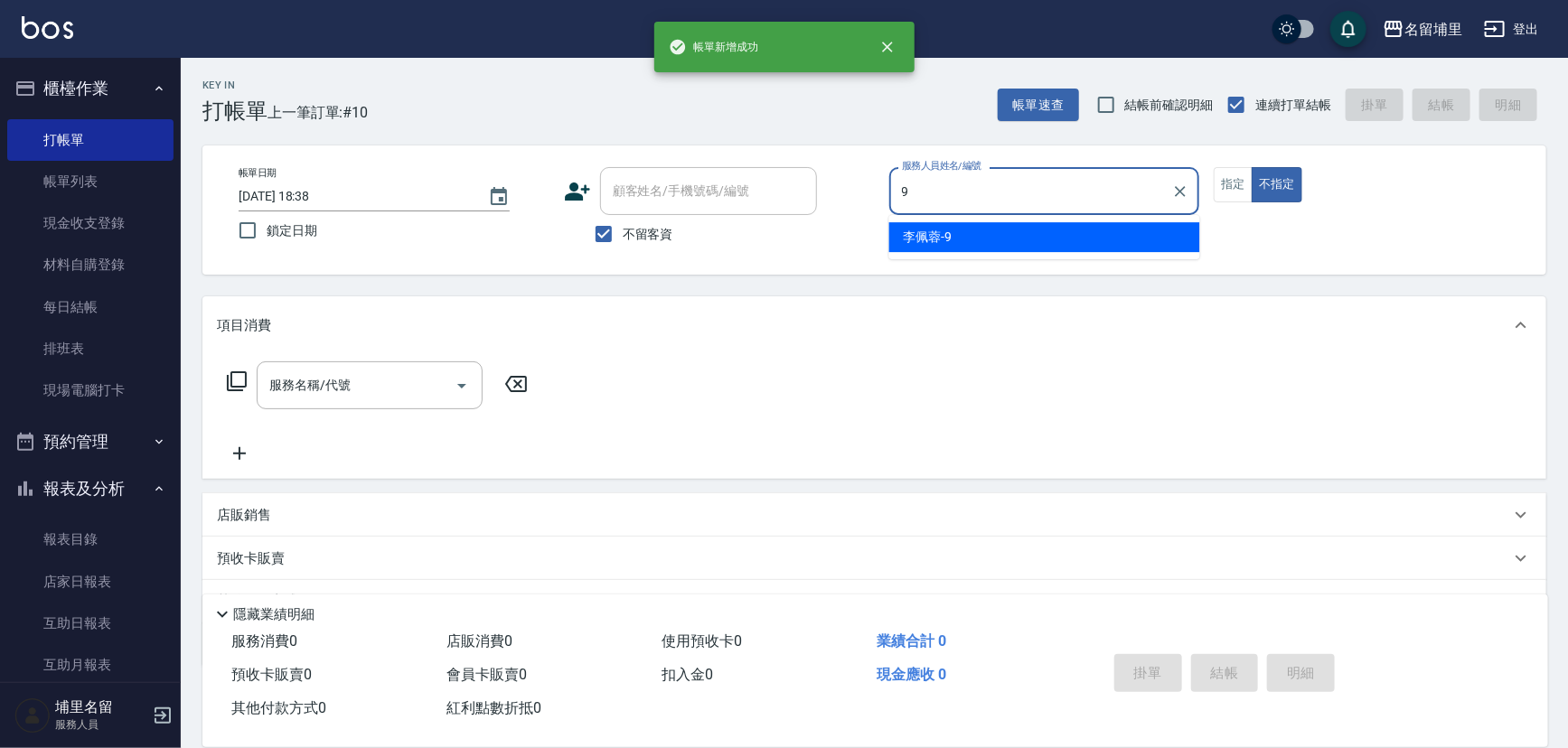
type input "[PERSON_NAME]-9"
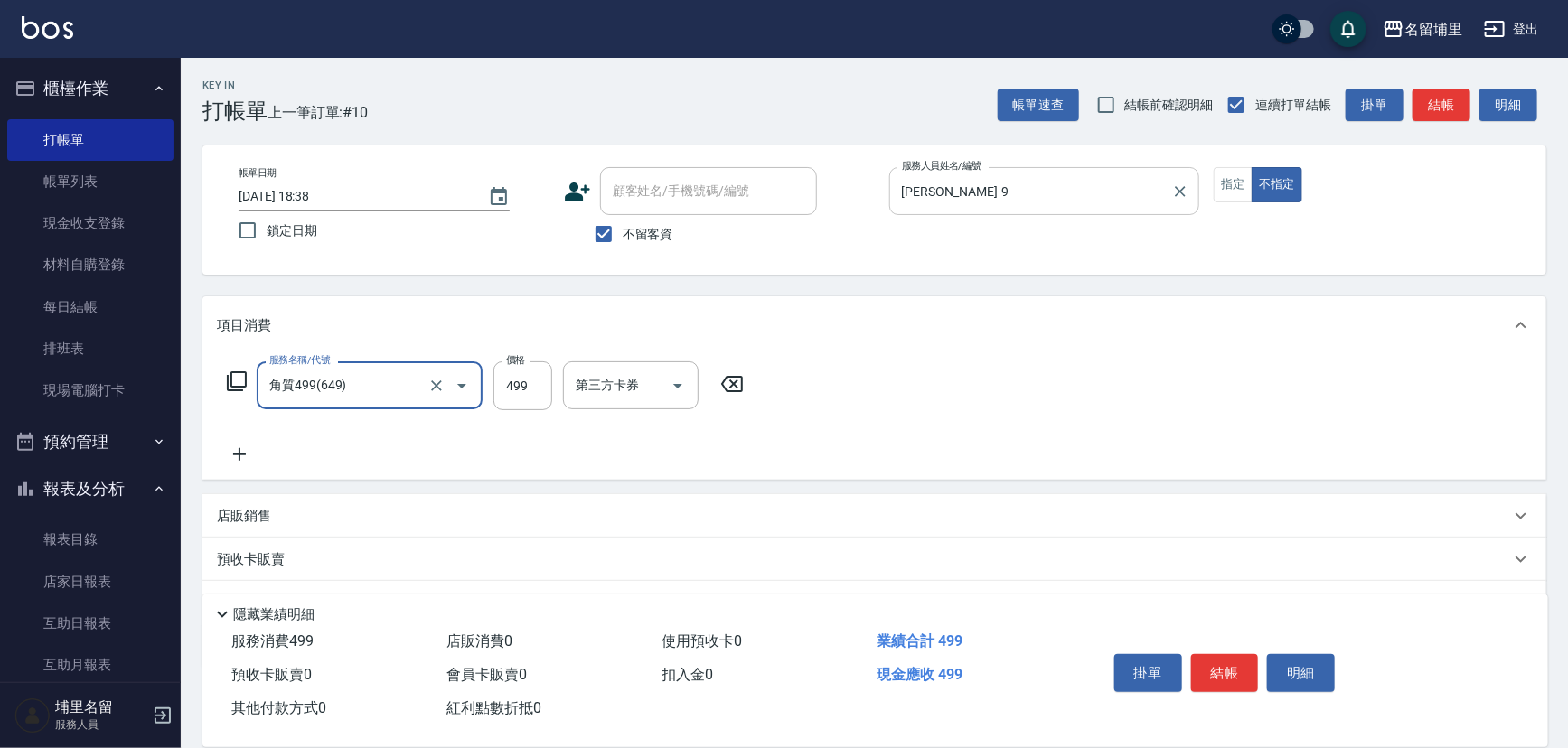
type input "角質499(649)"
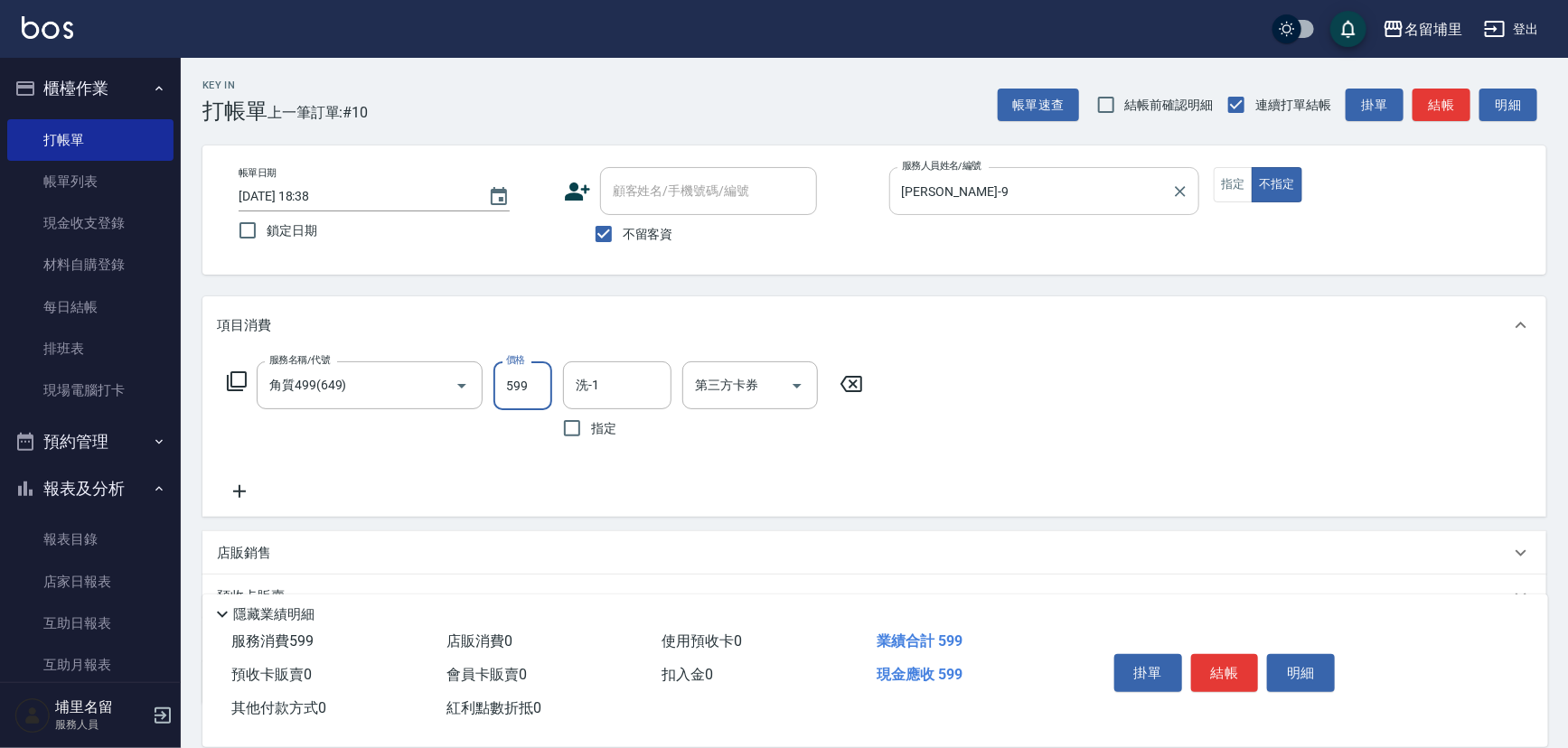
type input "599"
type input "[PERSON_NAME]-42"
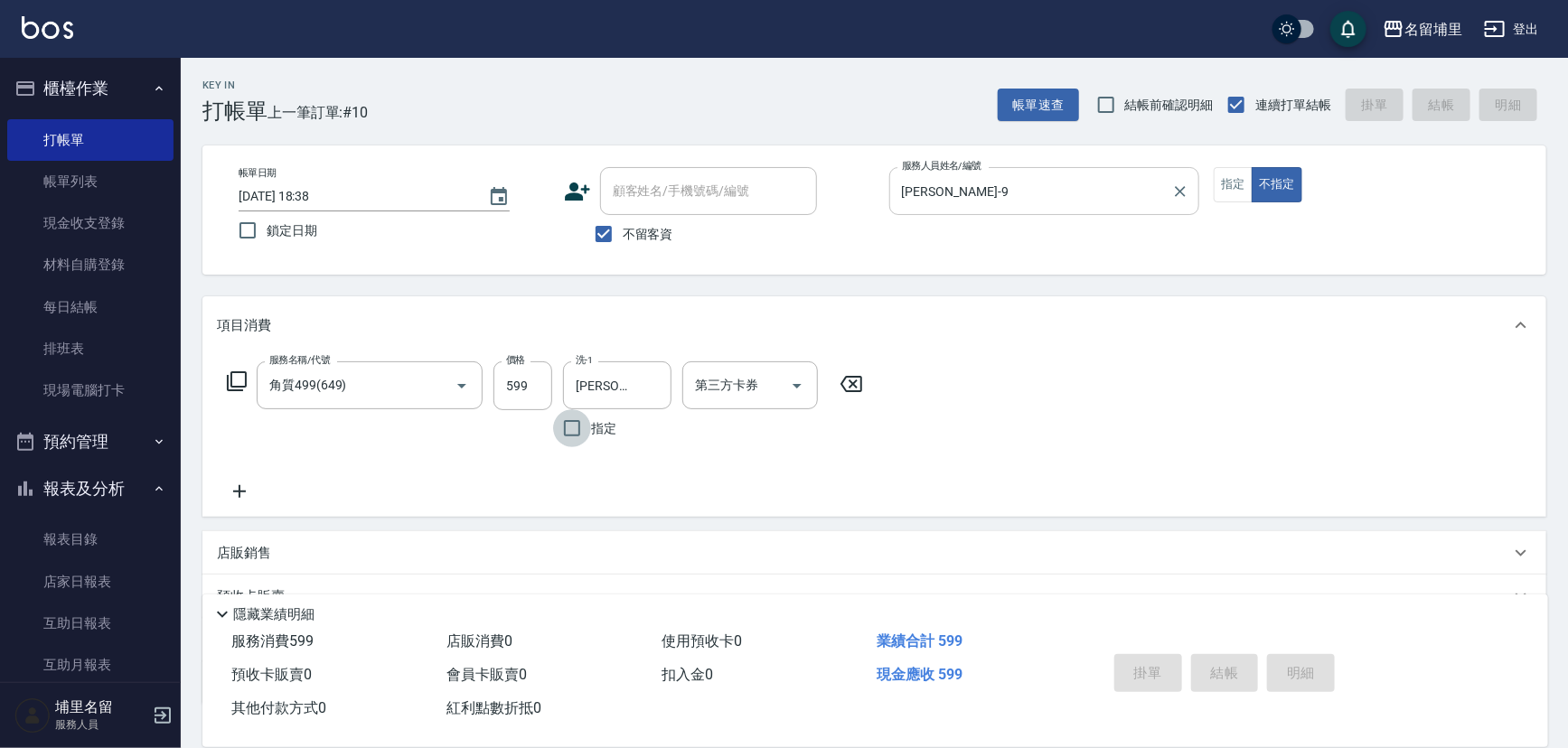
type input "[DATE] 18:39"
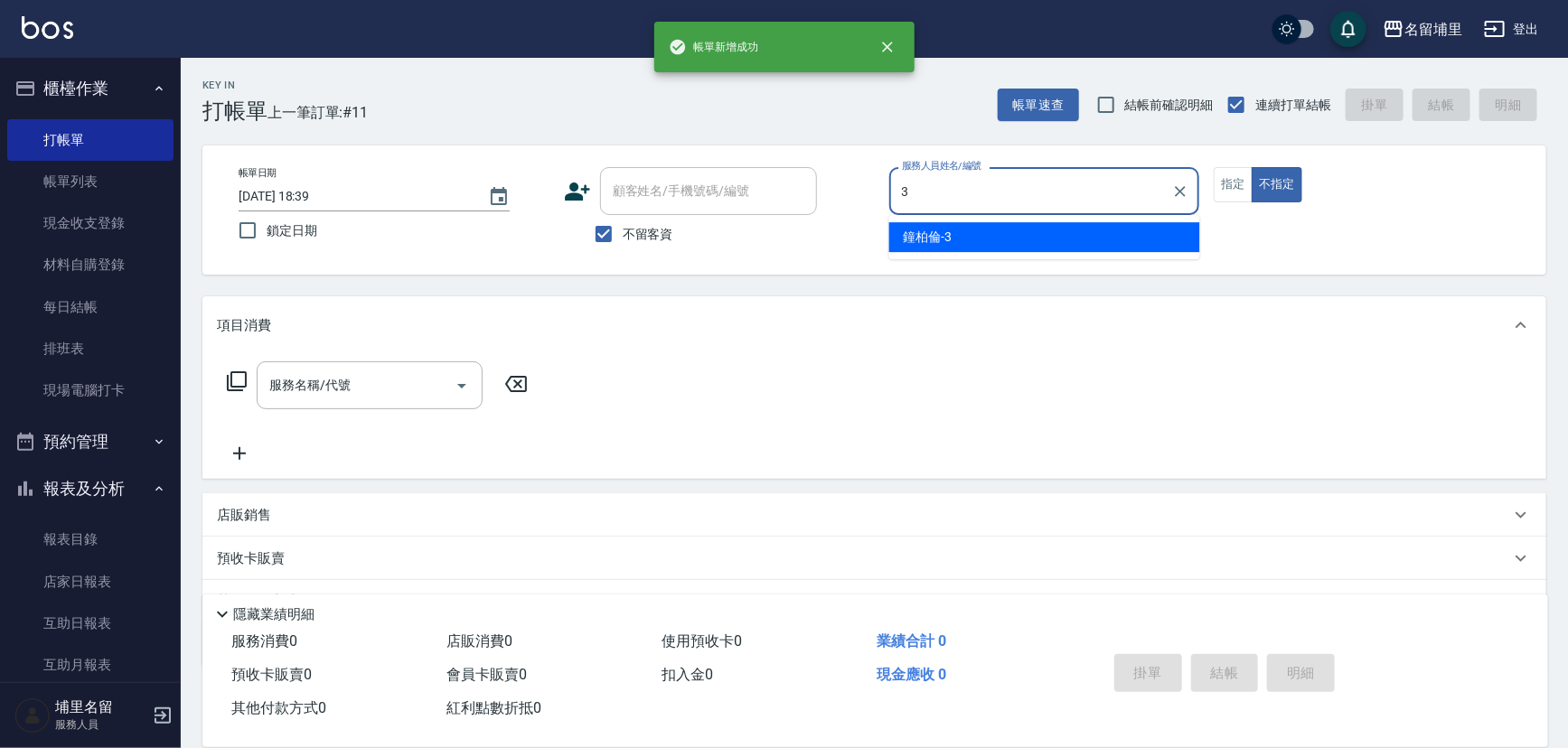
type input "[PERSON_NAME]-3"
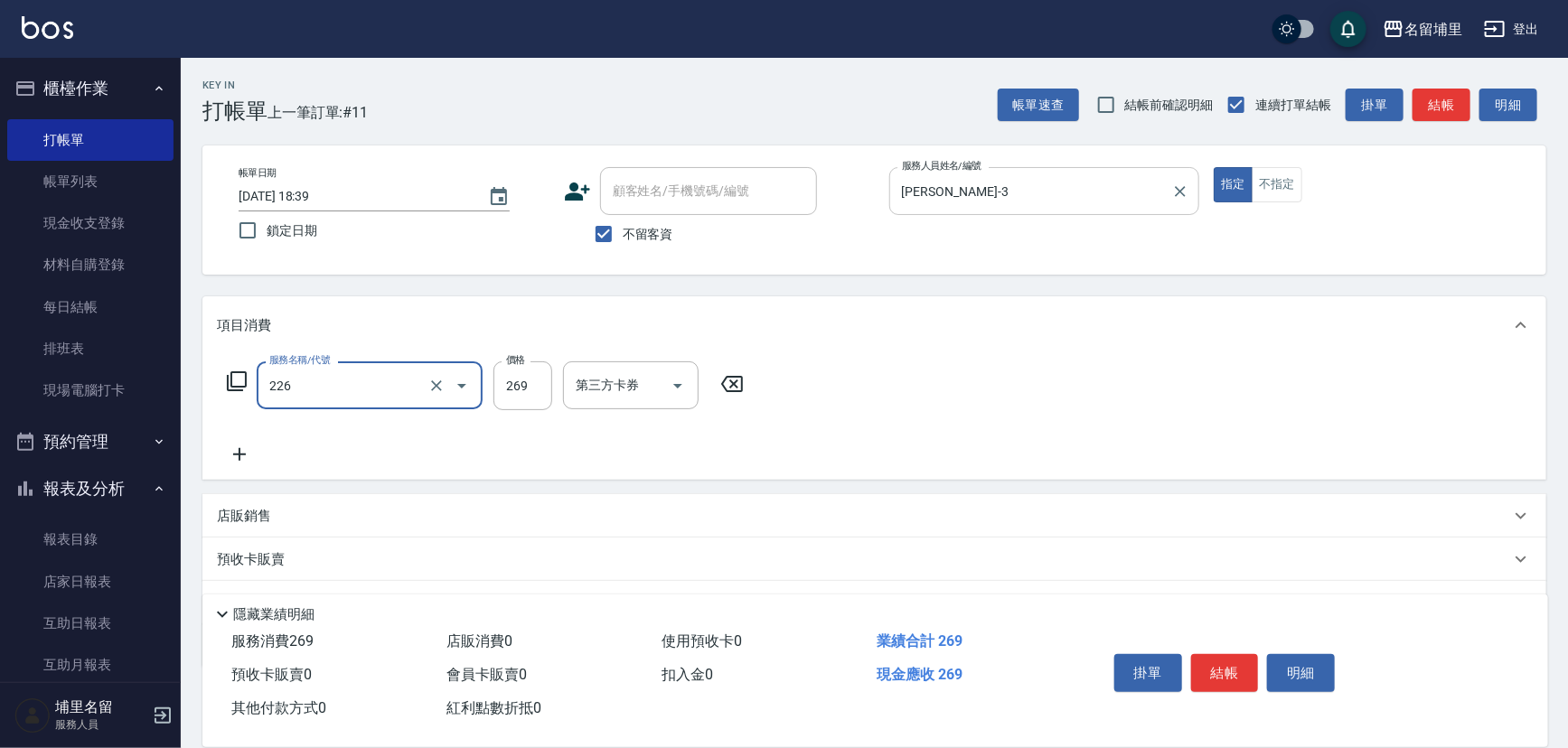
type input "洗剪269(226)"
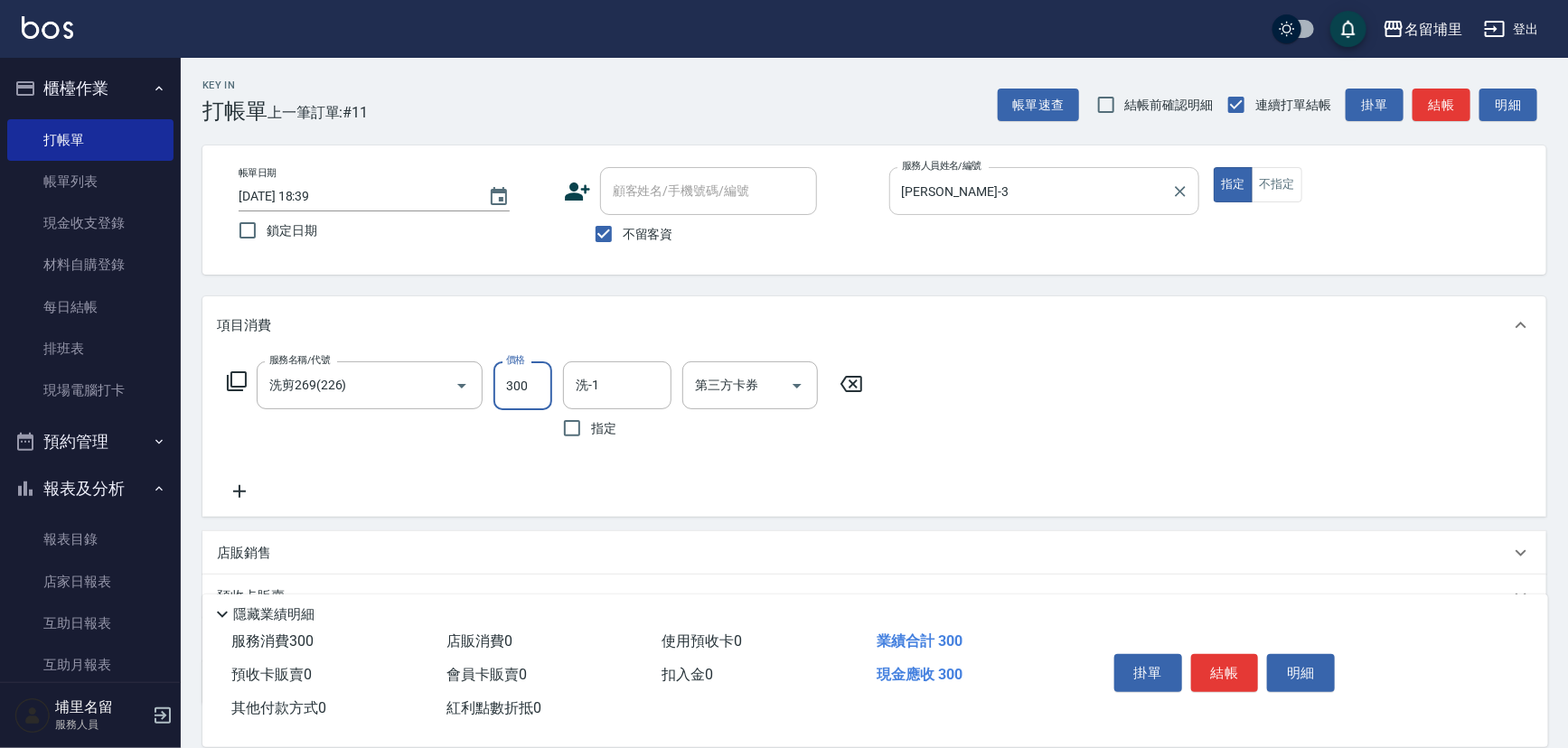
type input "300"
type input "4"
type input "[PERSON_NAME]-31"
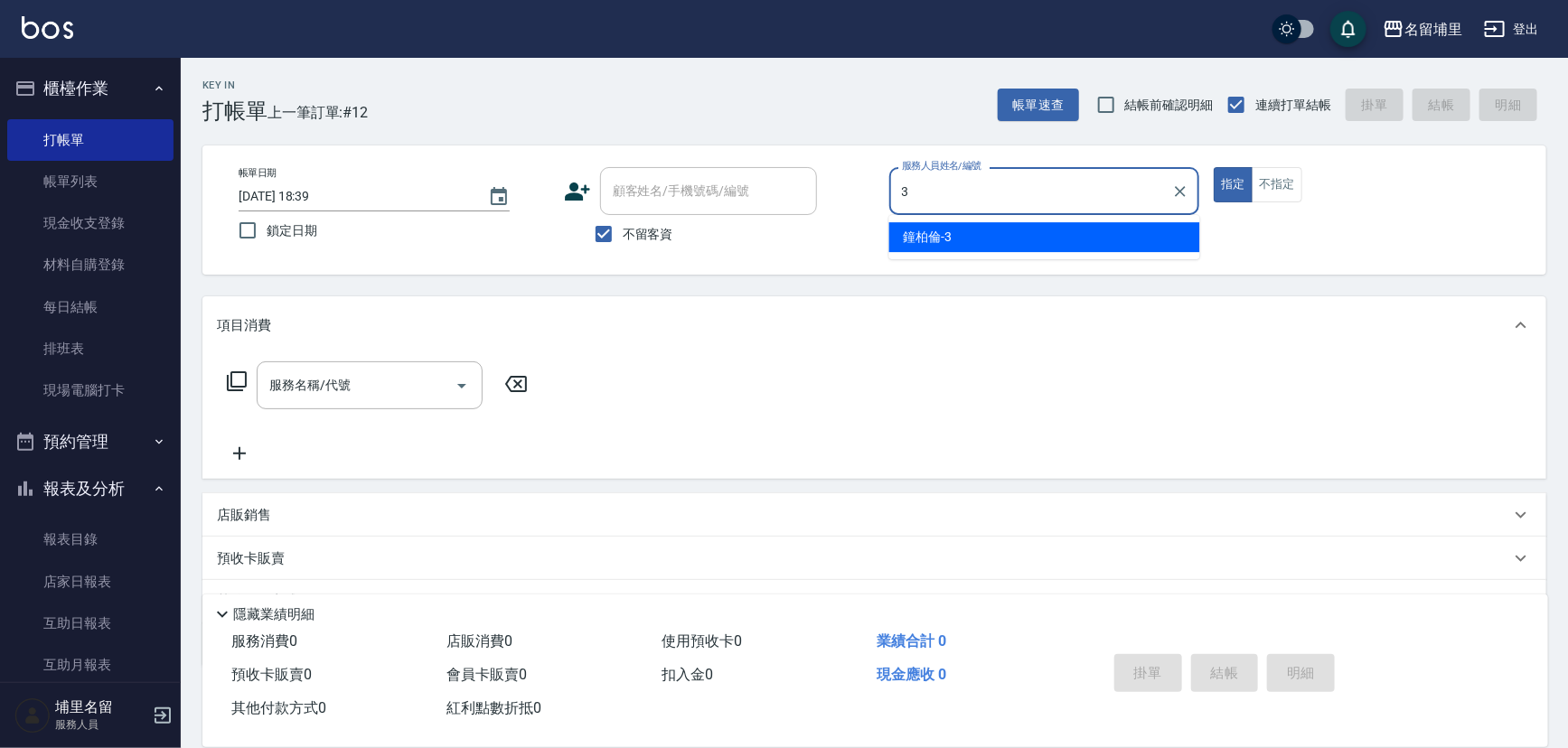
type input "[PERSON_NAME]-3"
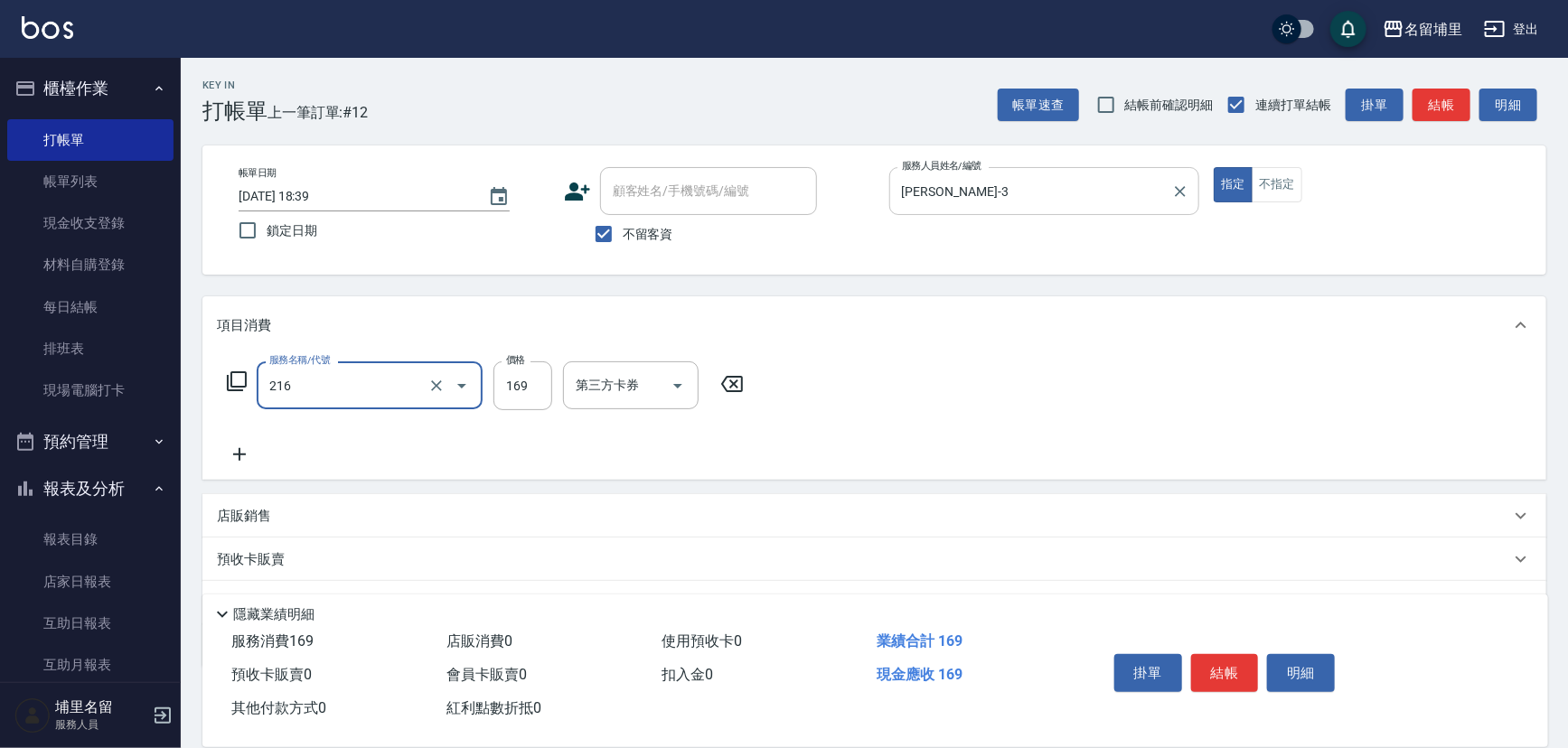
type input "剪髮169(216)"
type input "200"
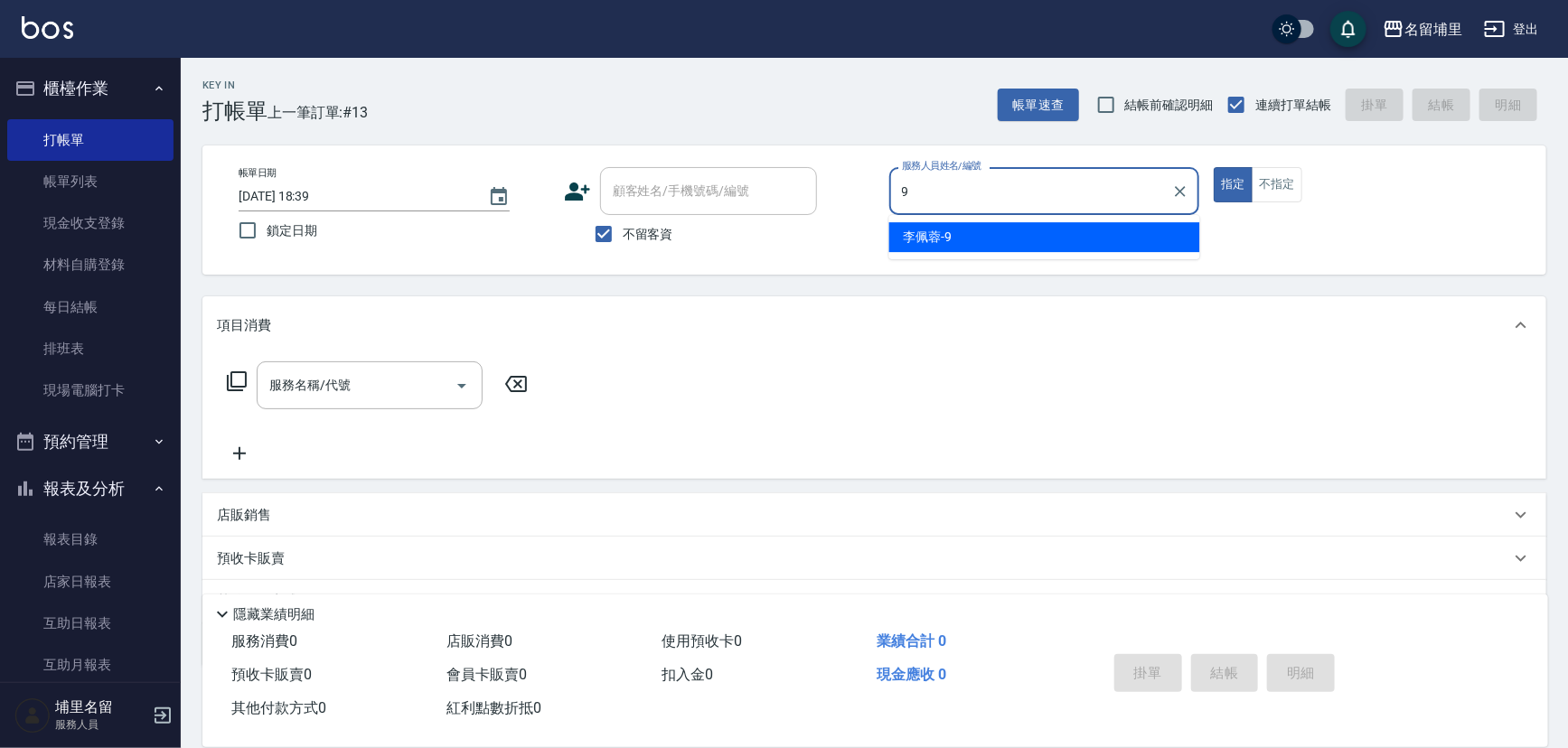
type input "[PERSON_NAME]-9"
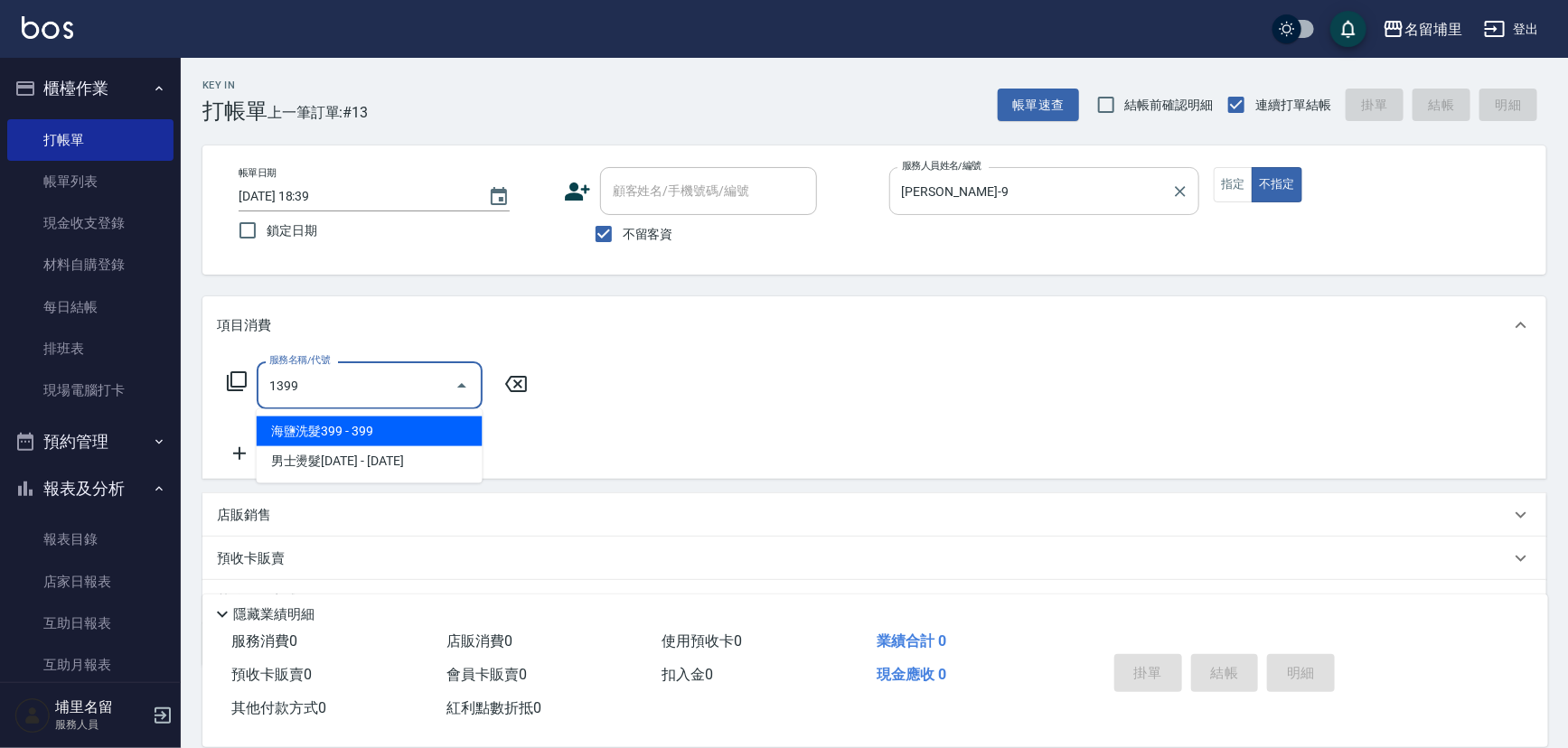
type input "海鹽洗髮399(1399)"
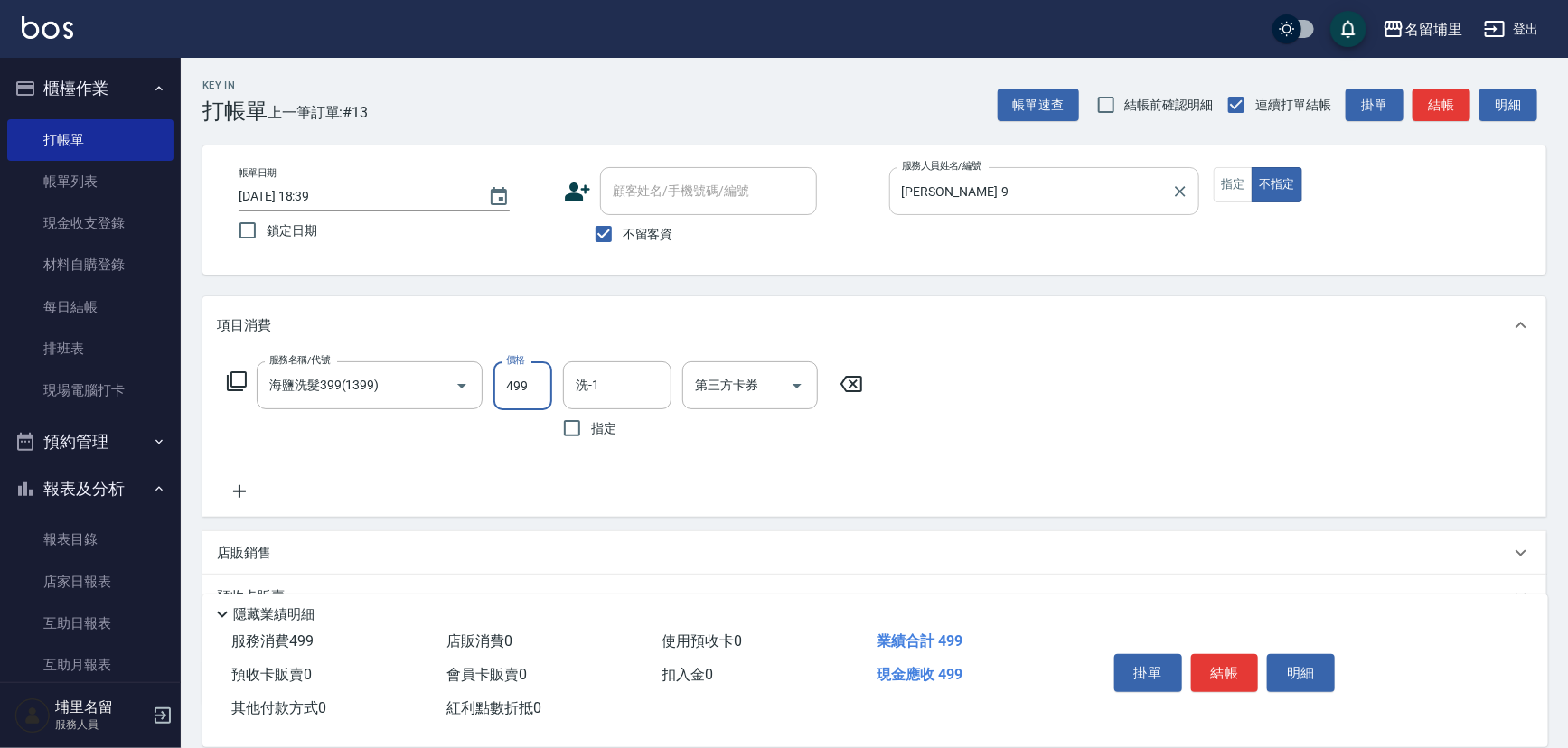
type input "499"
type input "[PERSON_NAME]-42"
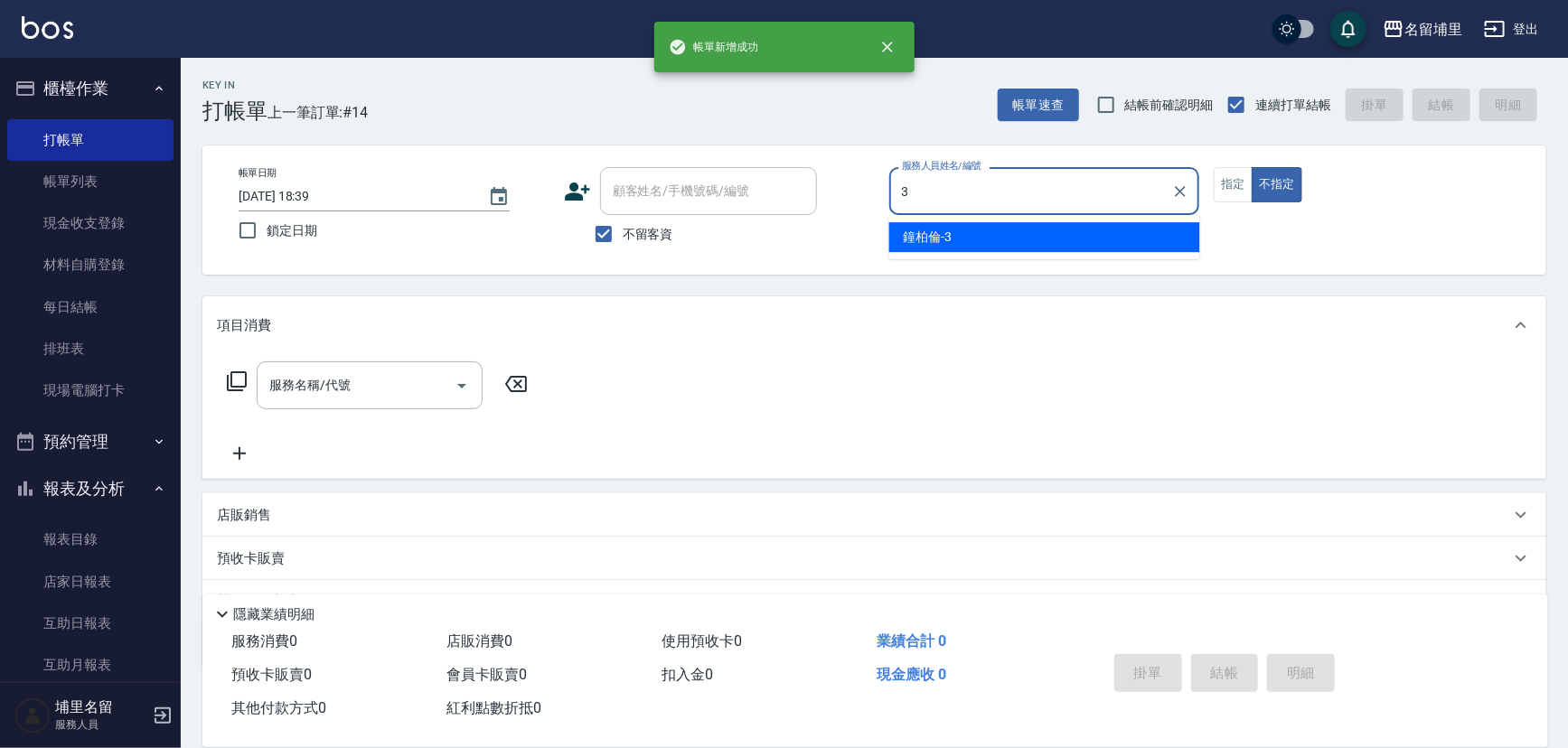
type input "[PERSON_NAME]-3"
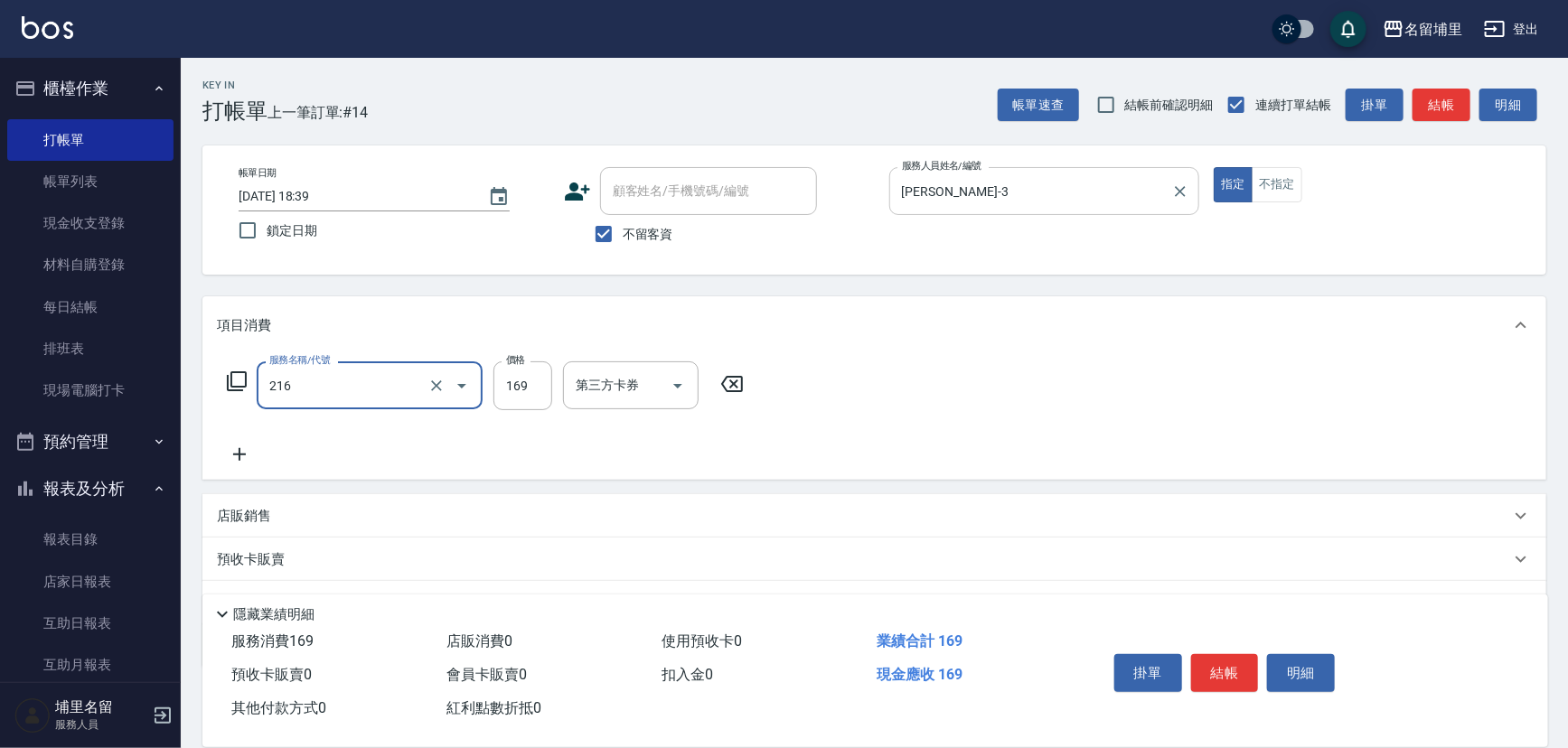
type input "剪髮169(216)"
type input "200"
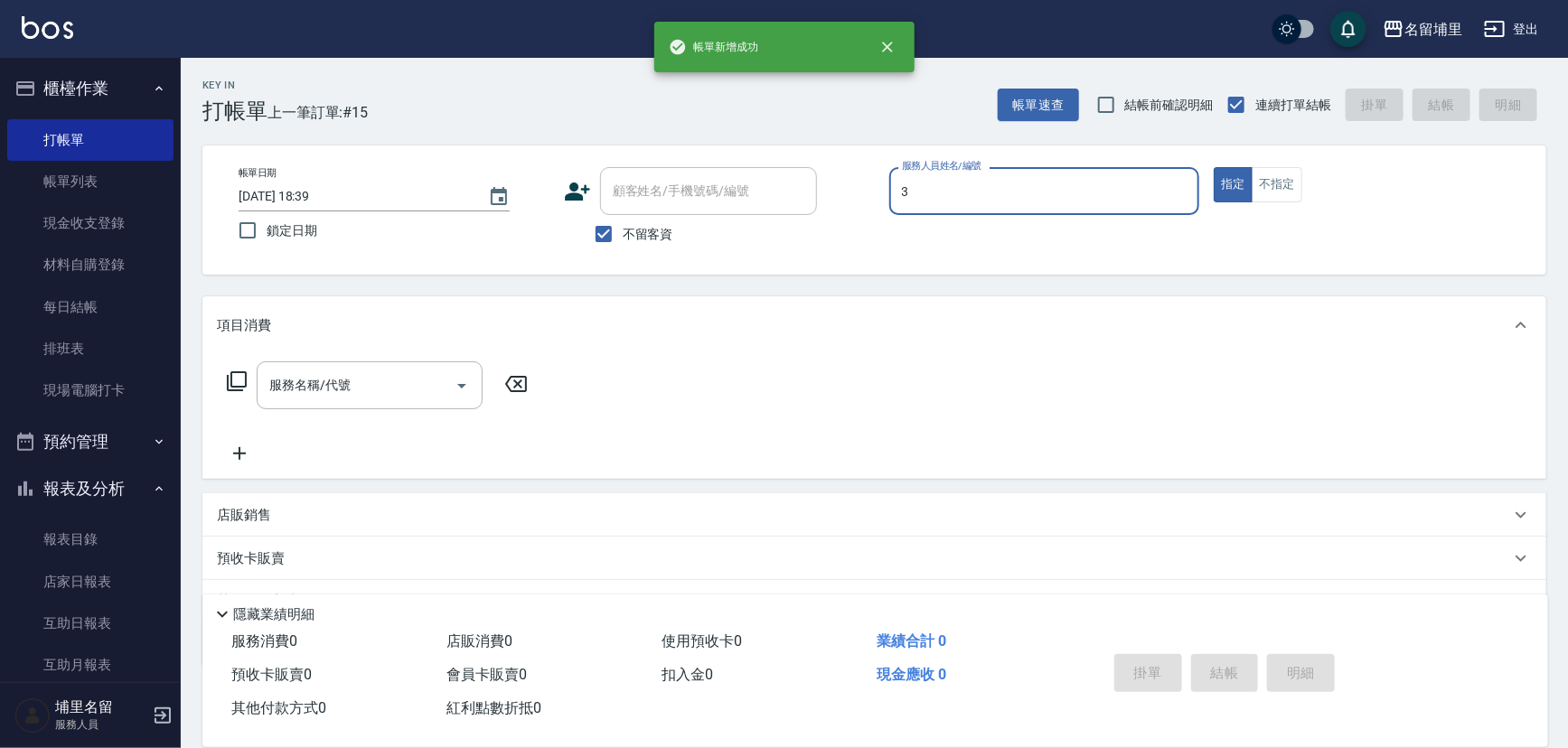
type input "[PERSON_NAME]-3"
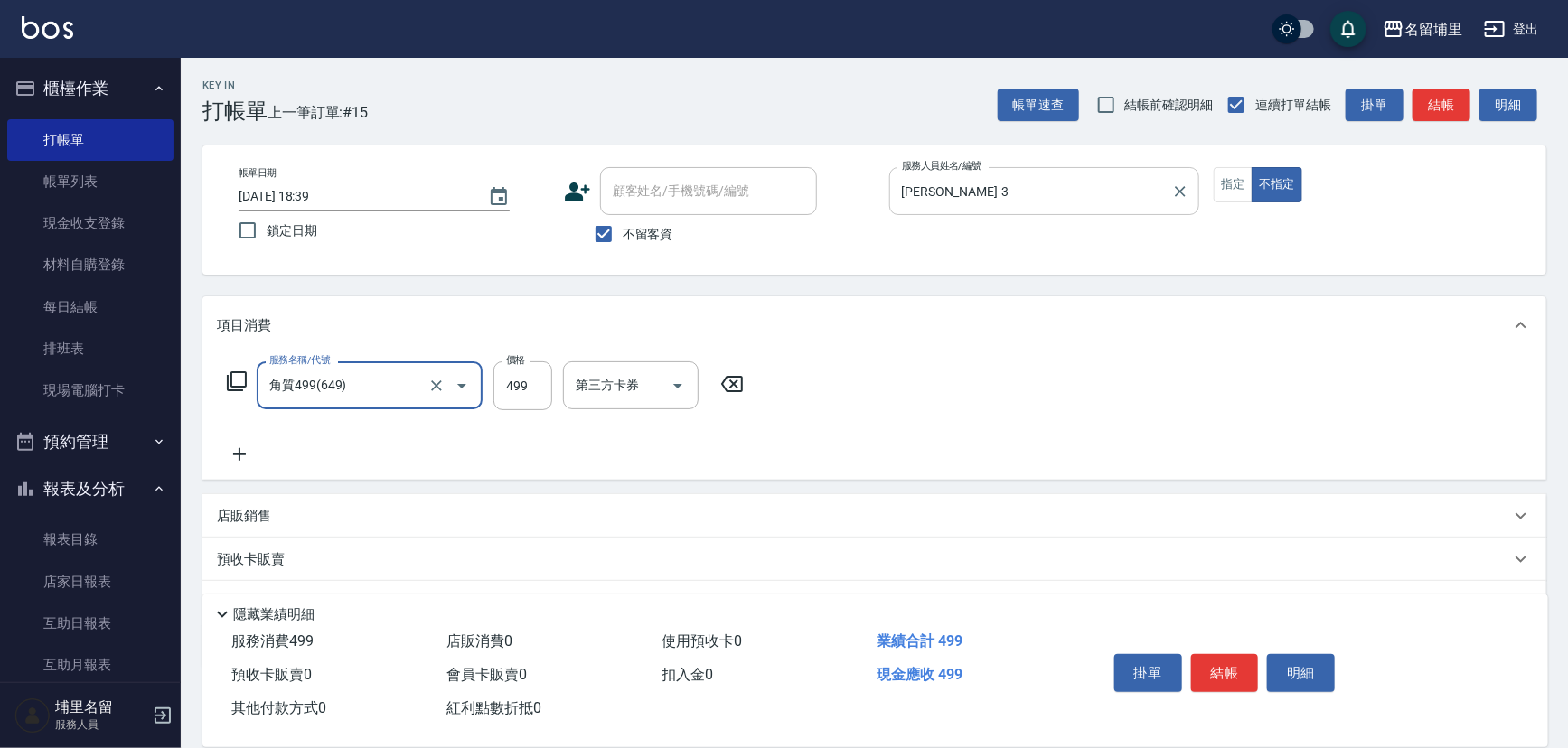
type input "角質499(649)"
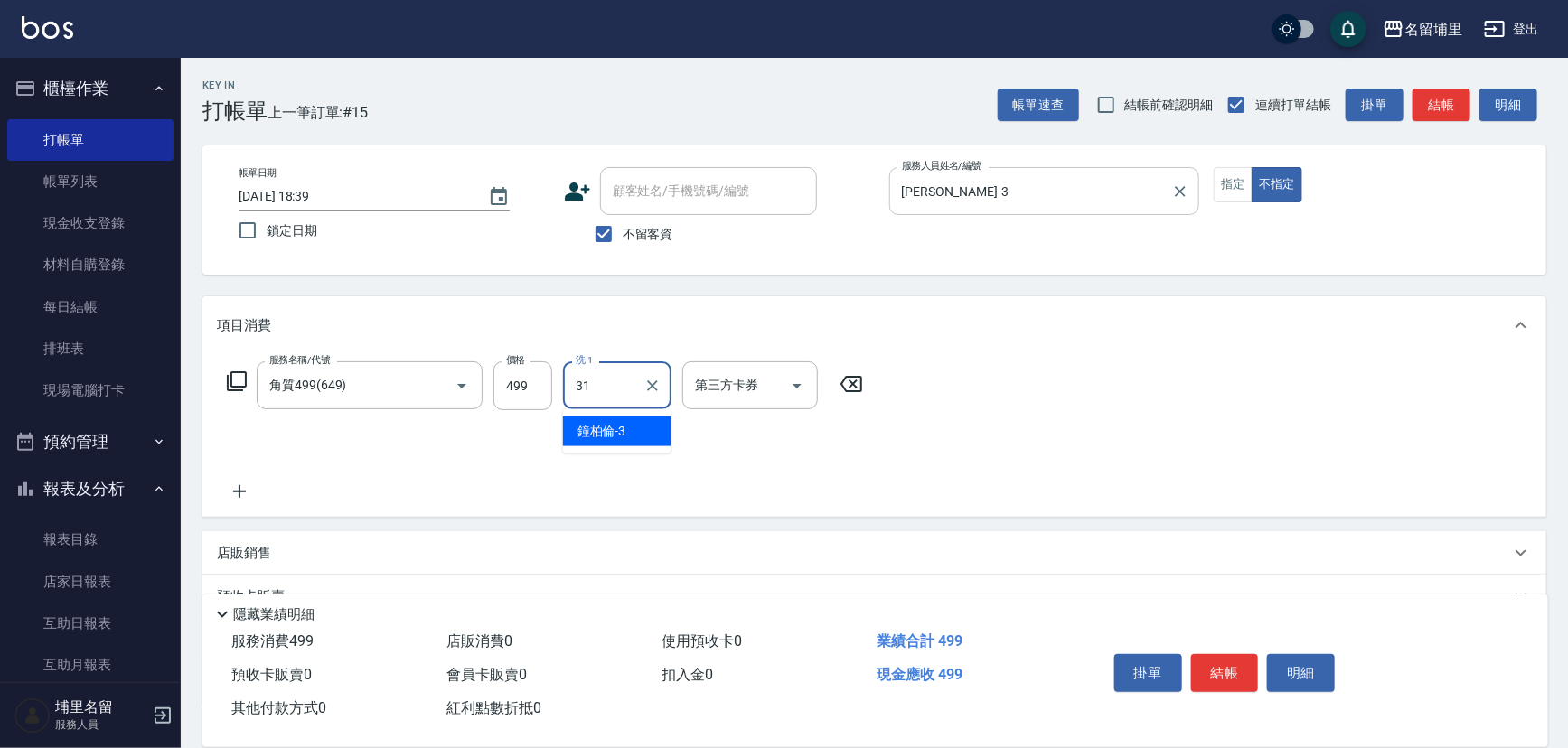
type input "[PERSON_NAME]-31"
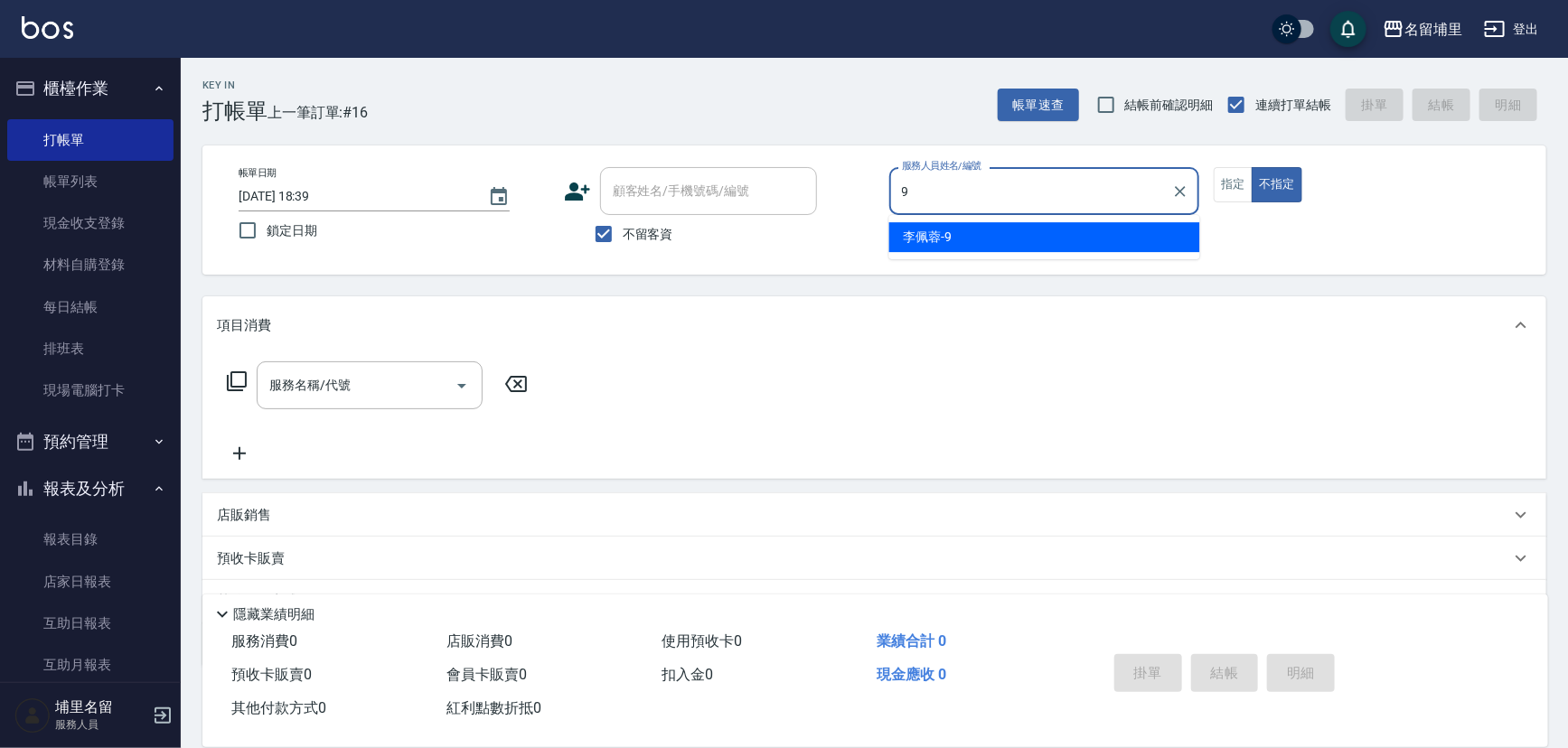
type input "[PERSON_NAME]-9"
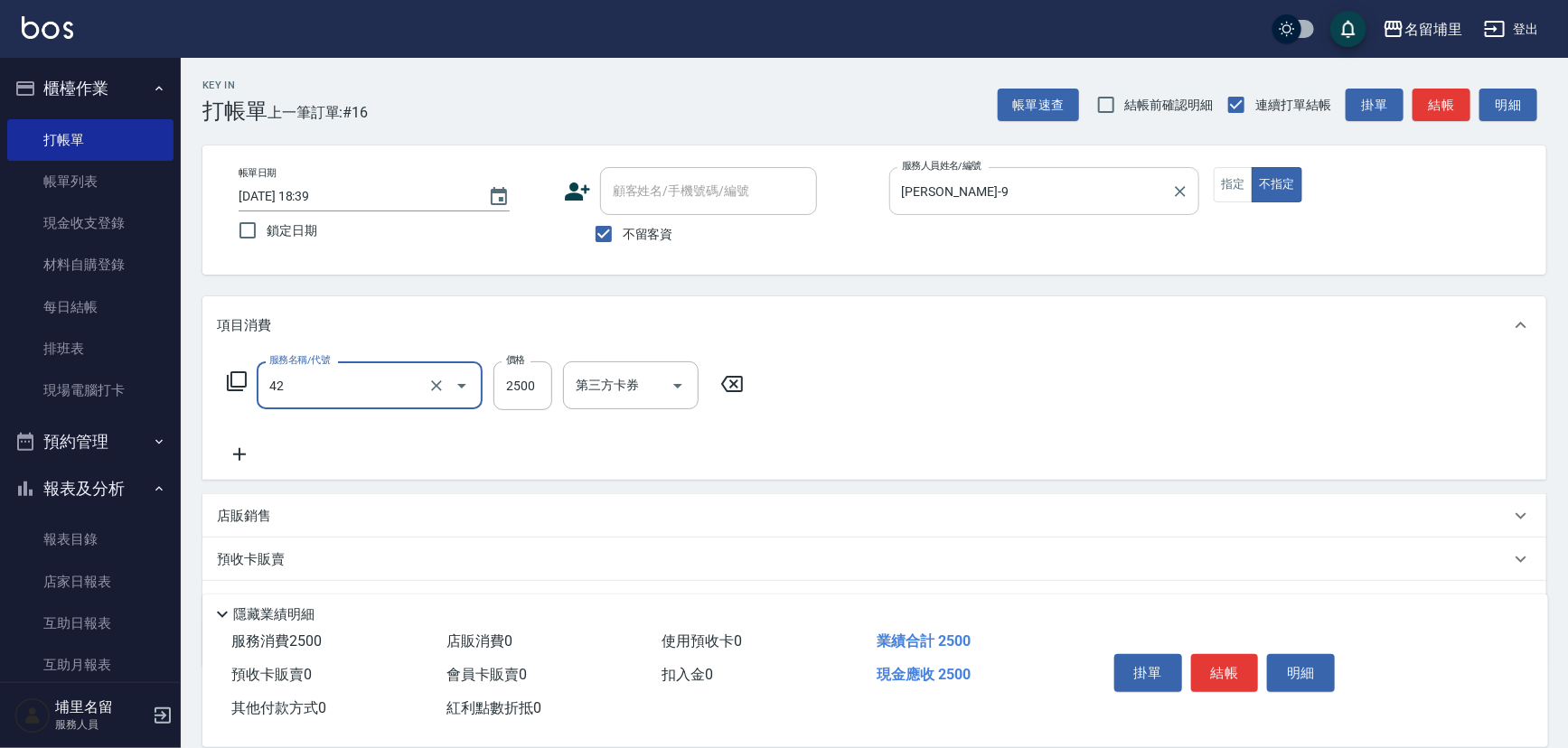
type input "染B2599(42)"
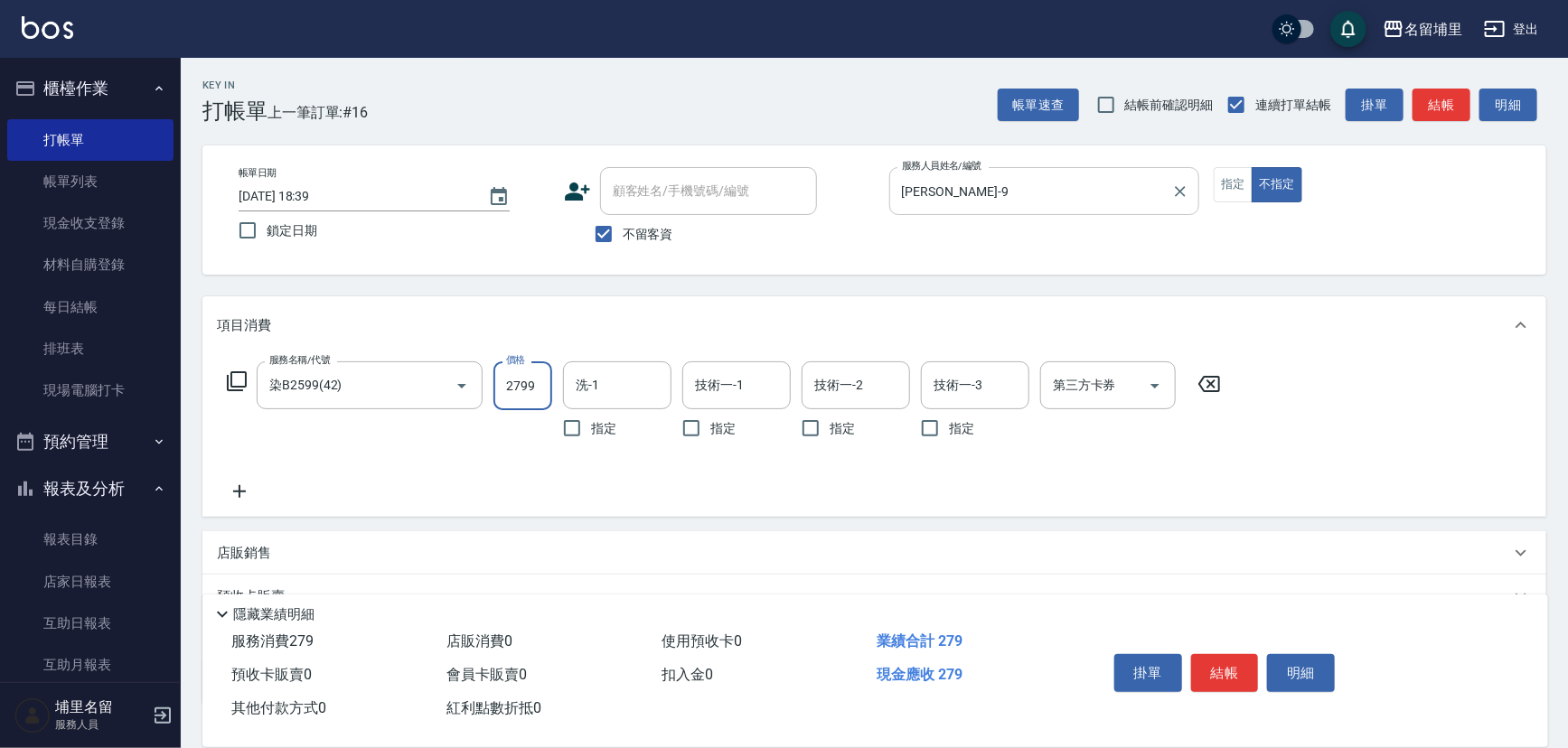
type input "2799"
type input "[PERSON_NAME]-42"
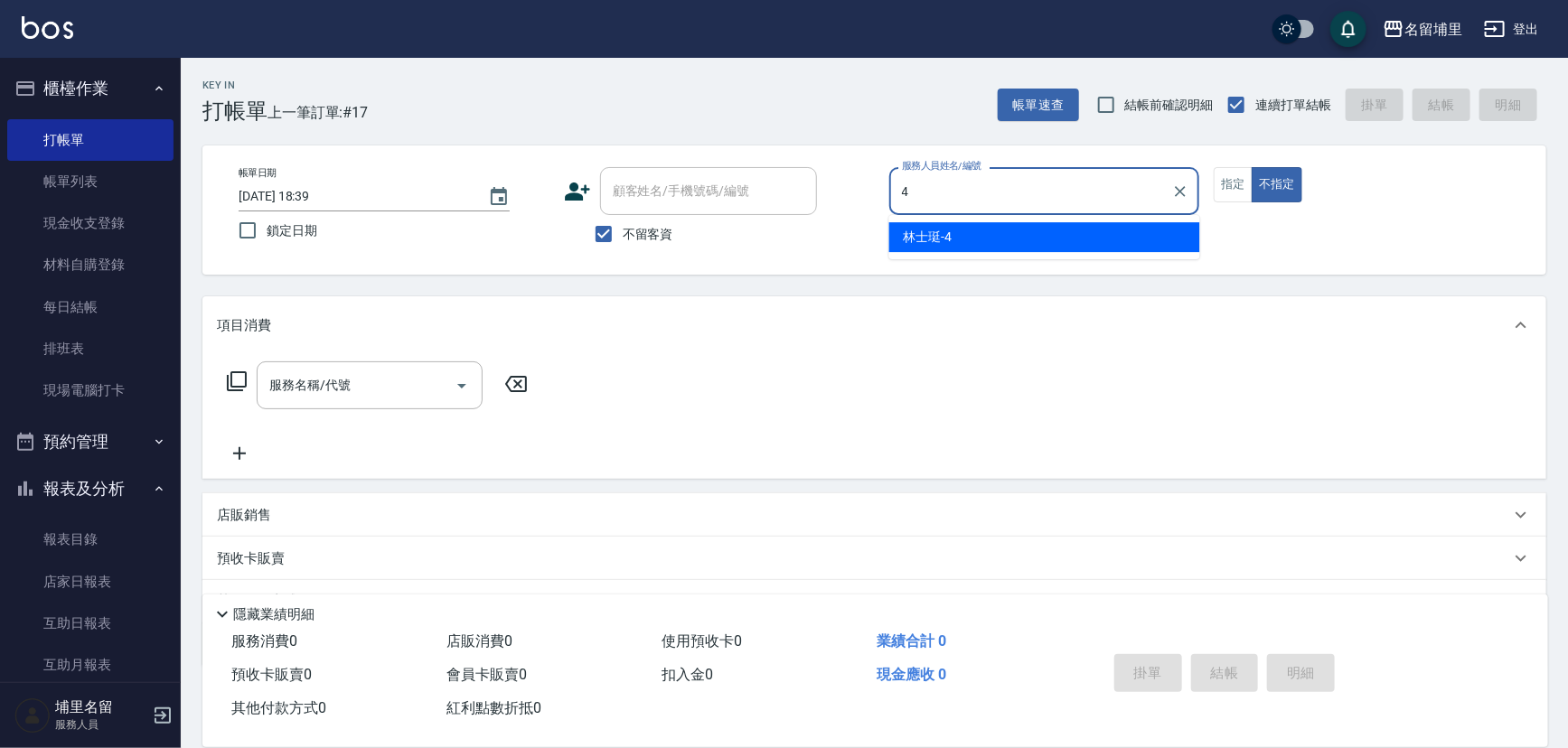
type input "林士珽-4"
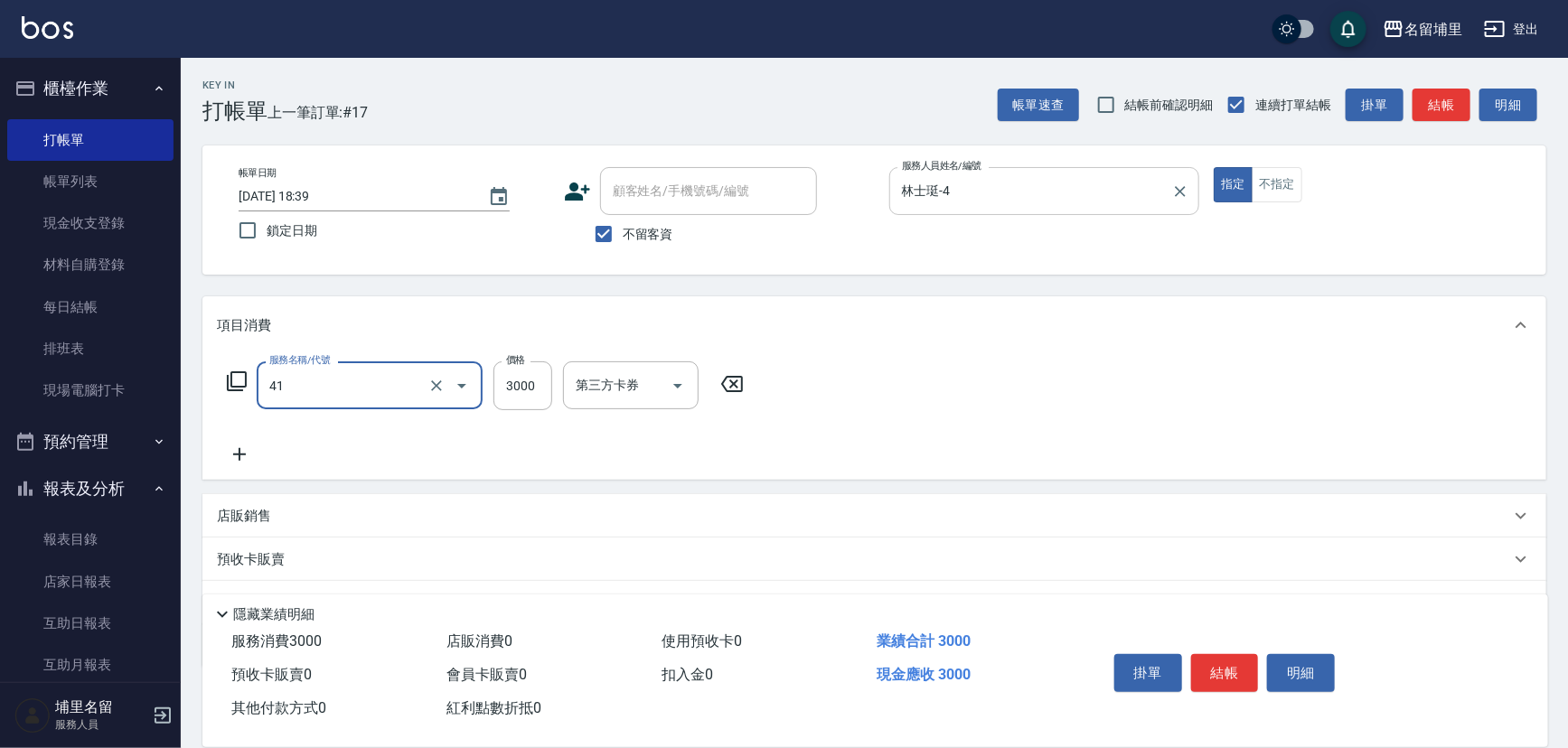
type input "染A3000(41)"
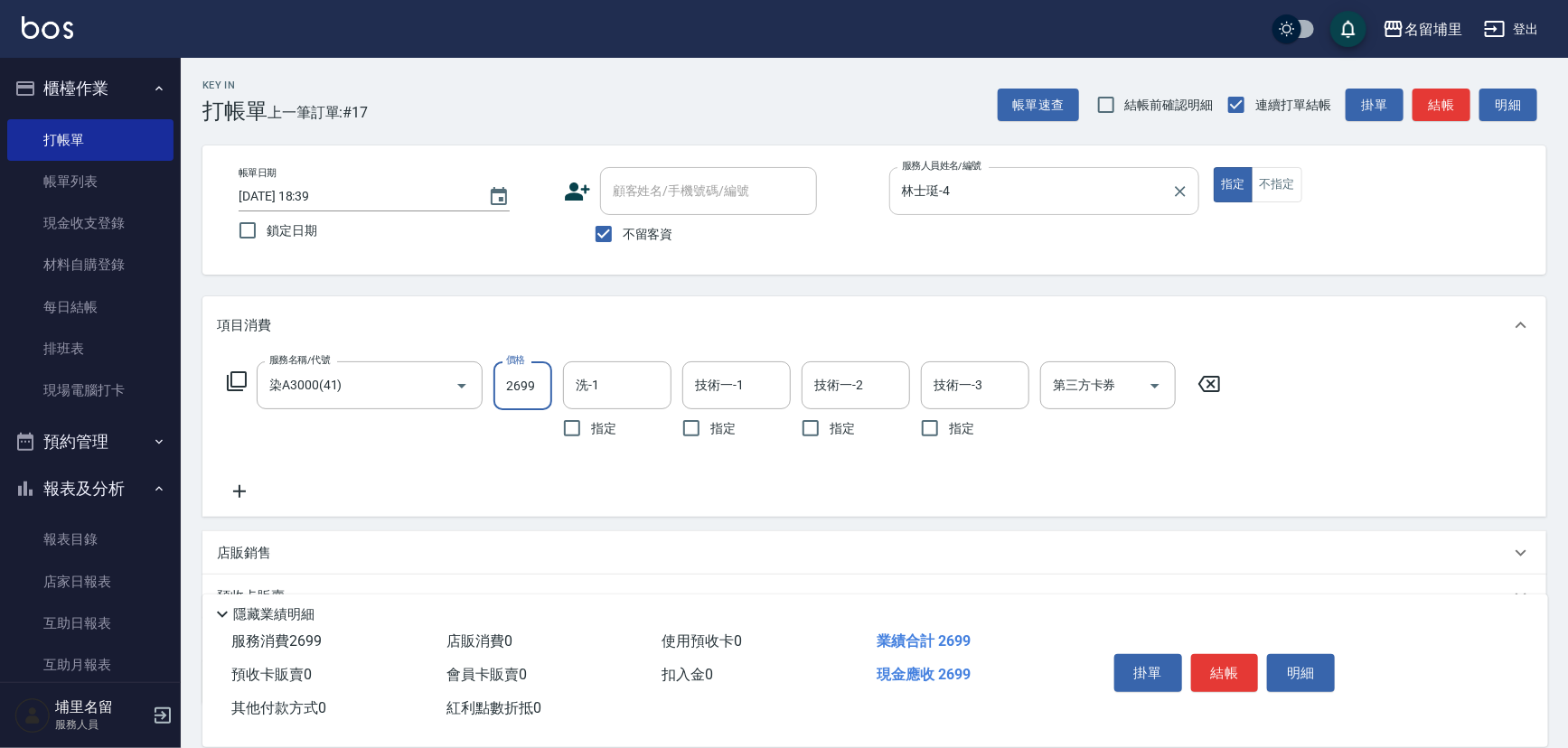
type input "2699"
type input "林士珽-4"
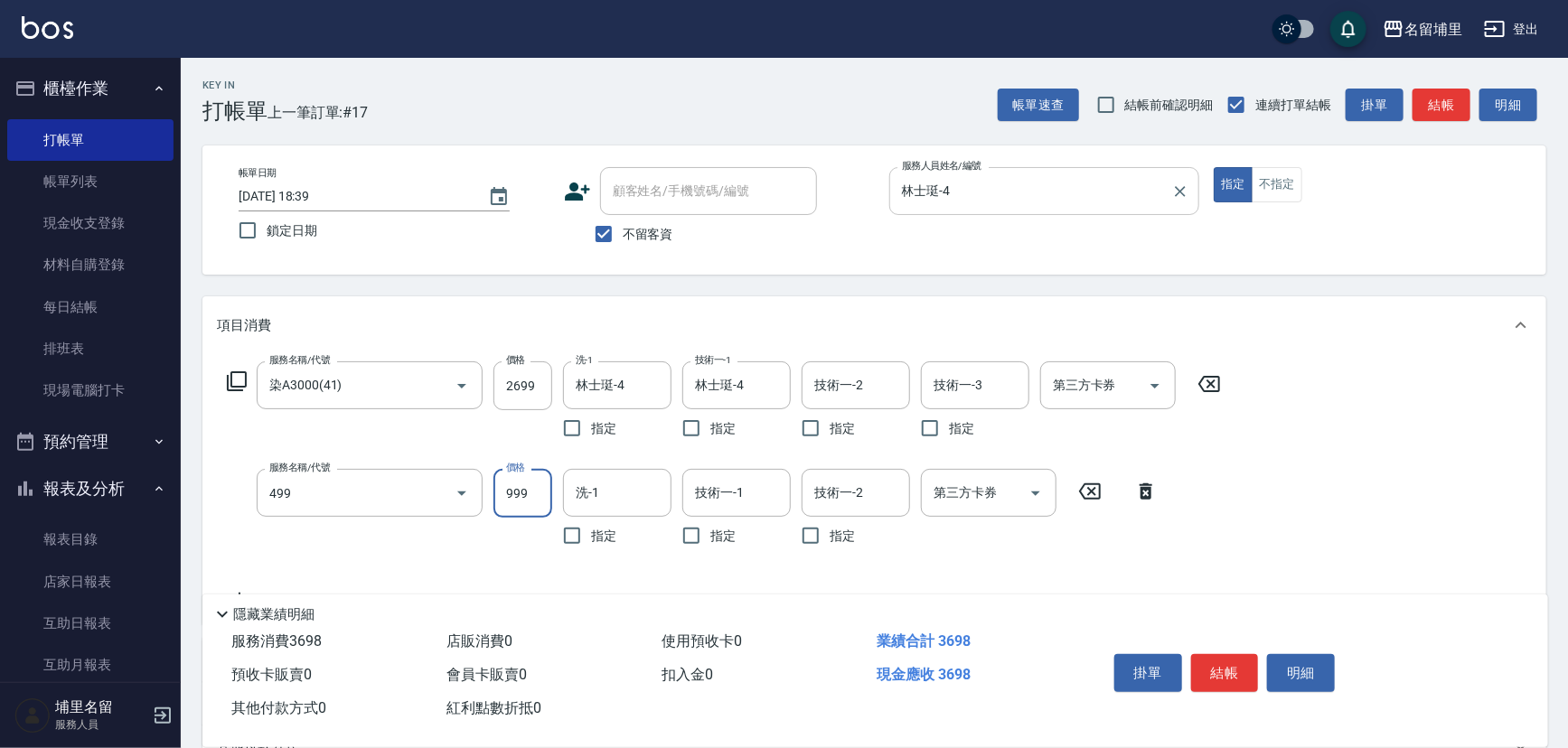
type input "染髮999(499)"
type input "1600"
type input "林士珽-4"
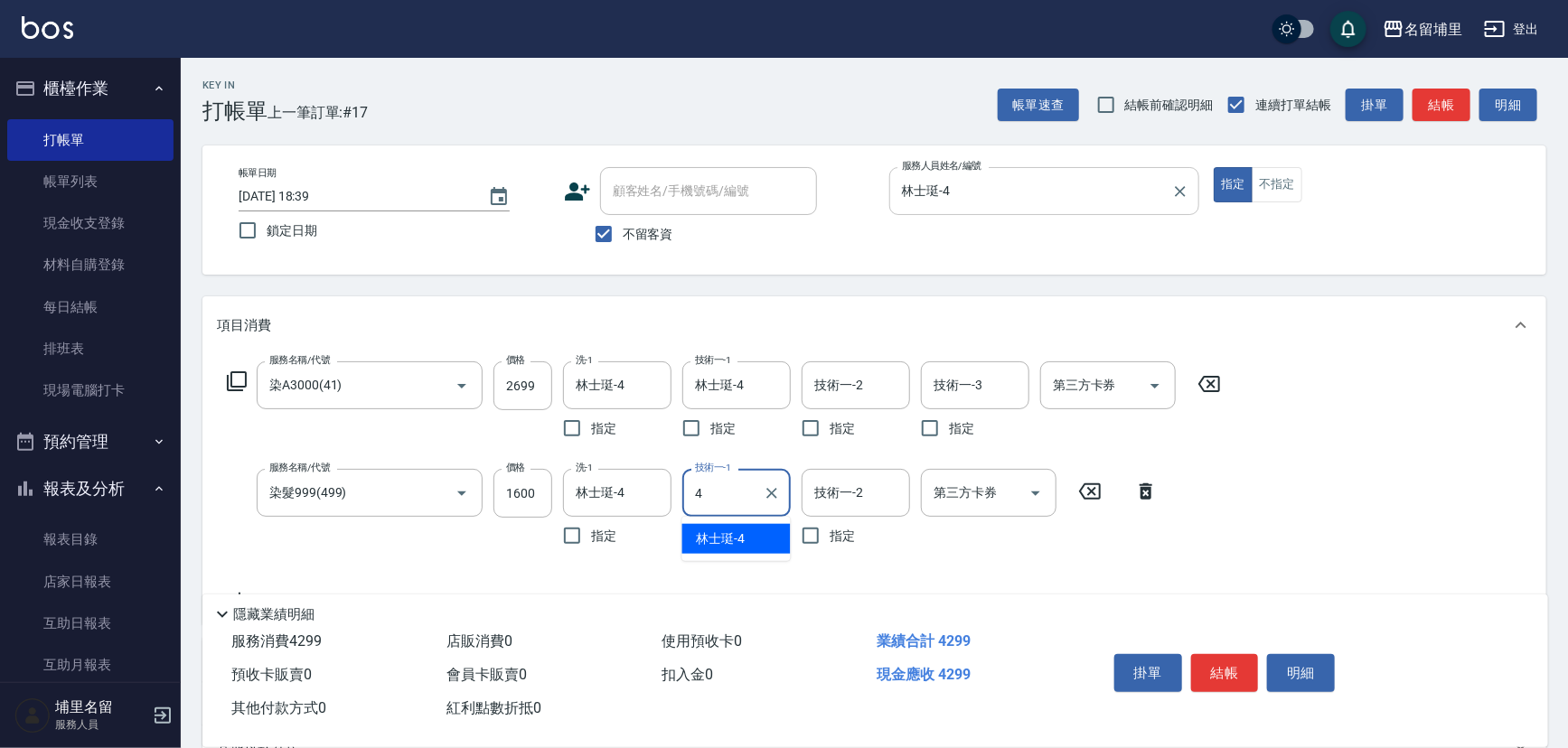
type input "林士珽-4"
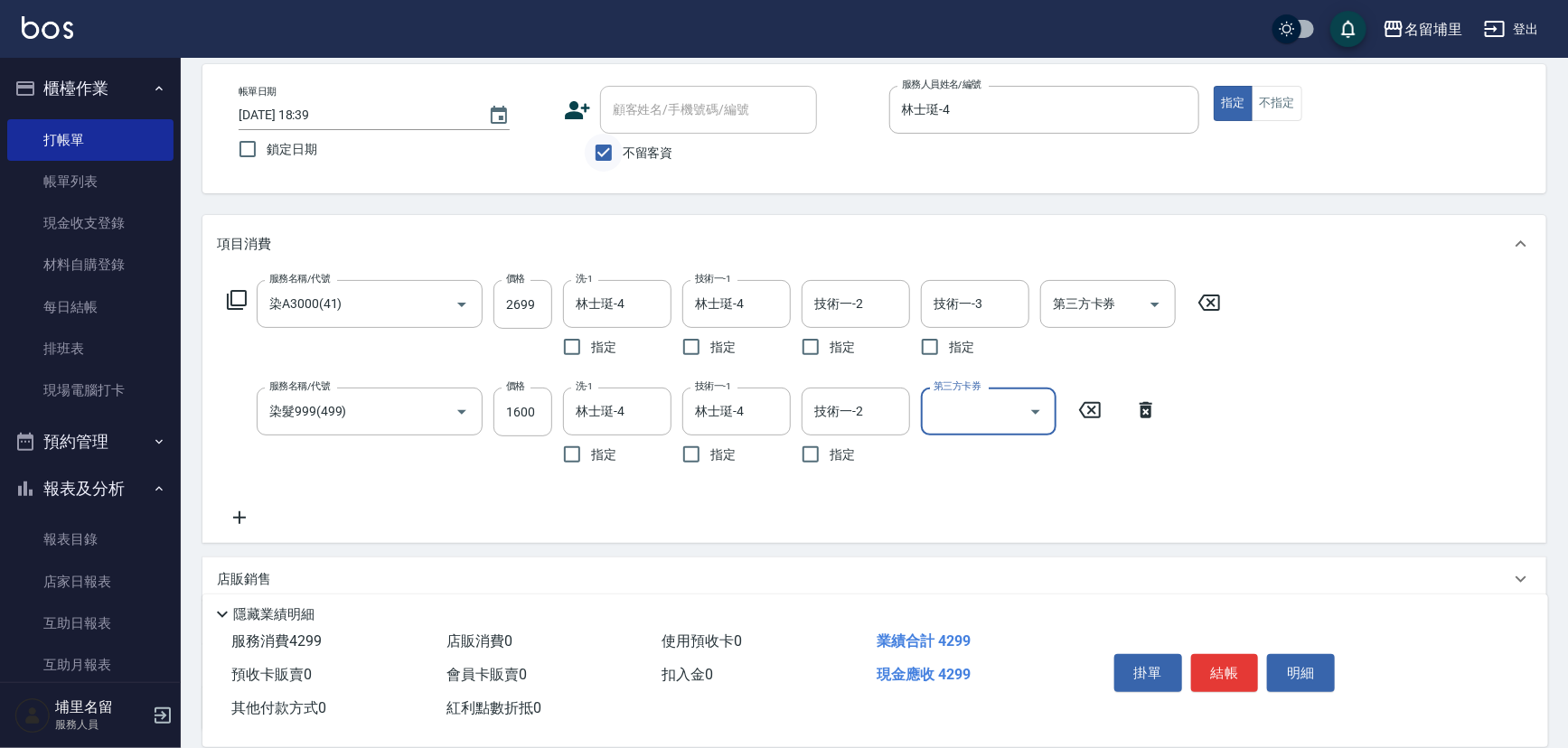
scroll to position [81, 0]
click at [232, 512] on icon at bounding box center [239, 517] width 46 height 21
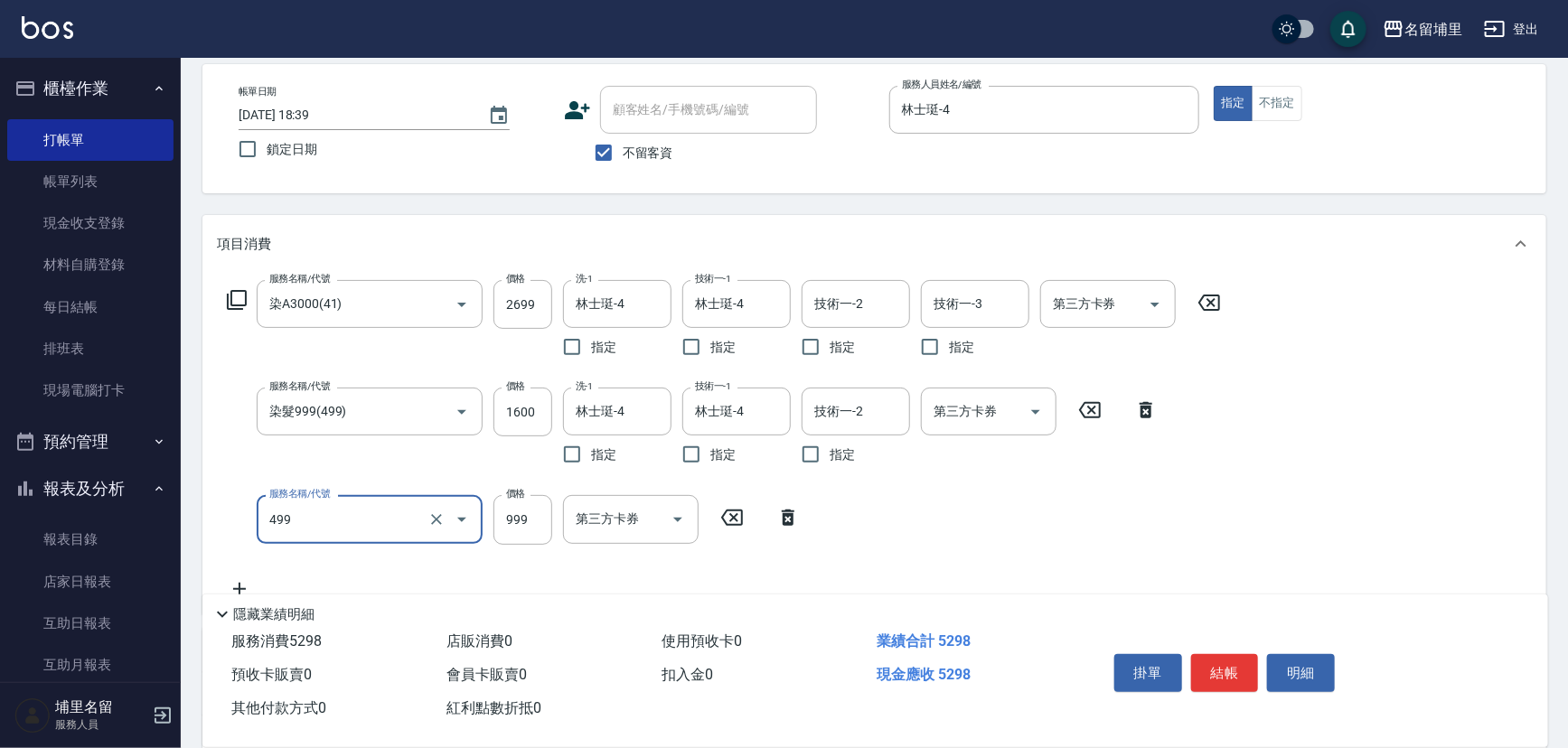
type input "染髮999(499)"
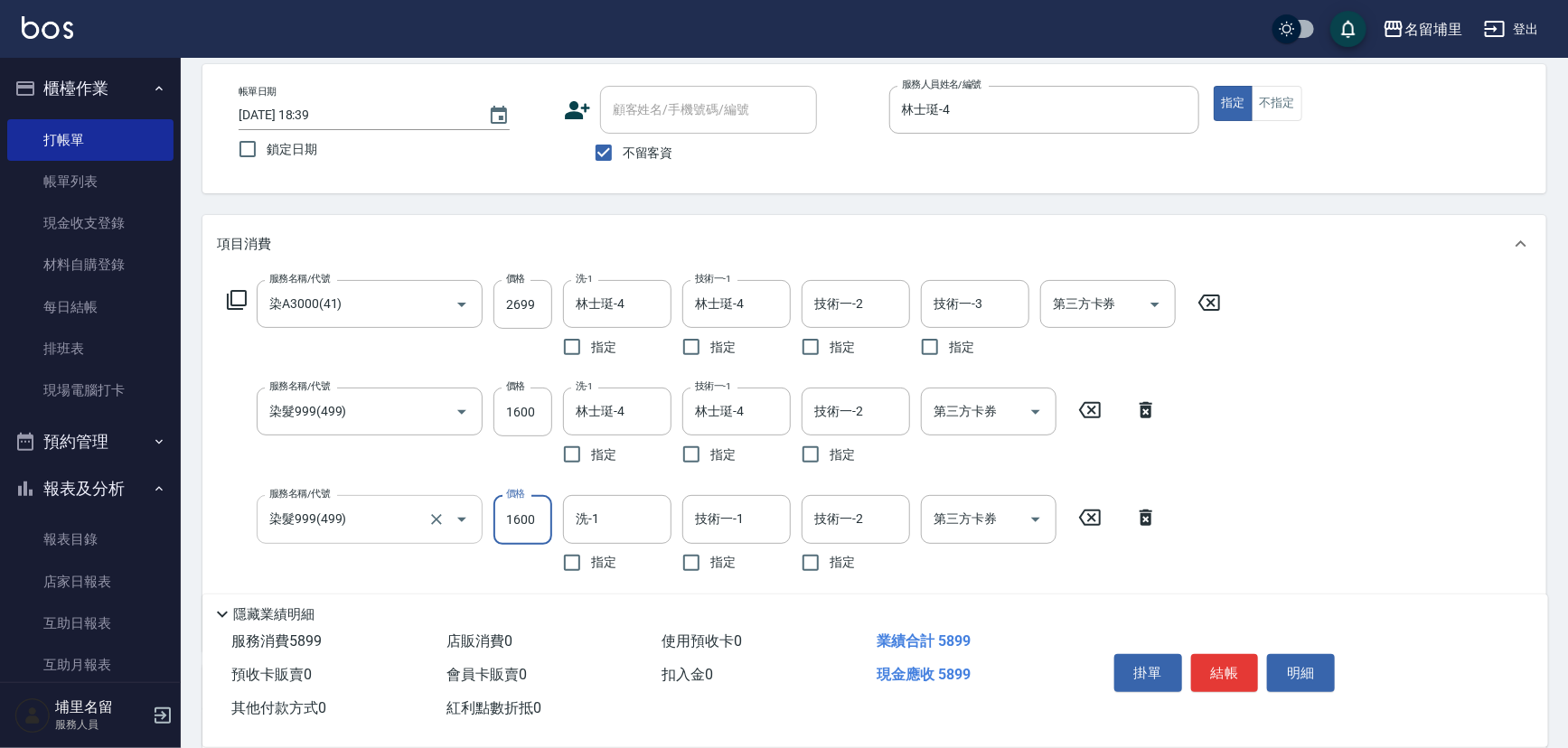
type input "1600"
type input "林士珽-4"
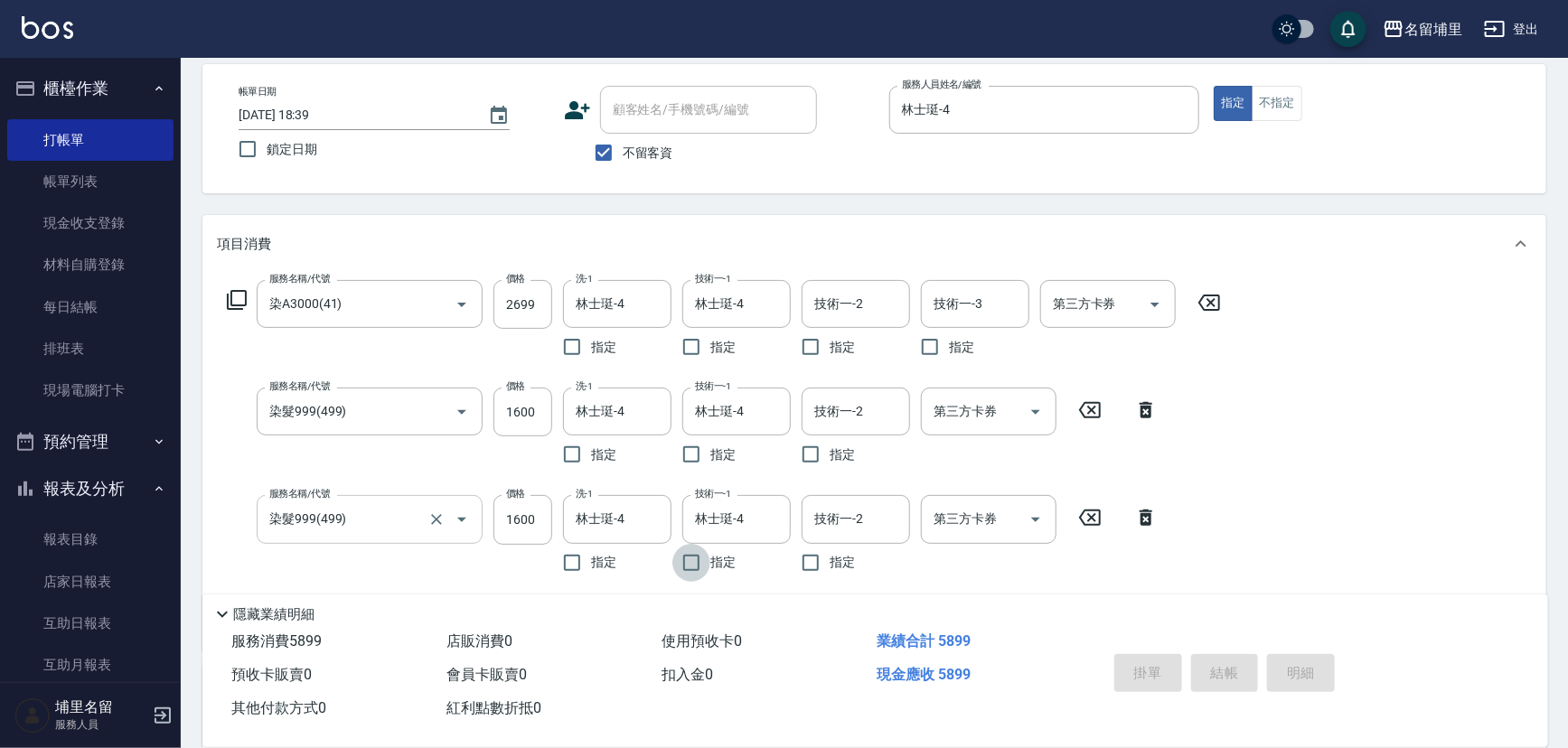
type input "[DATE] 18:40"
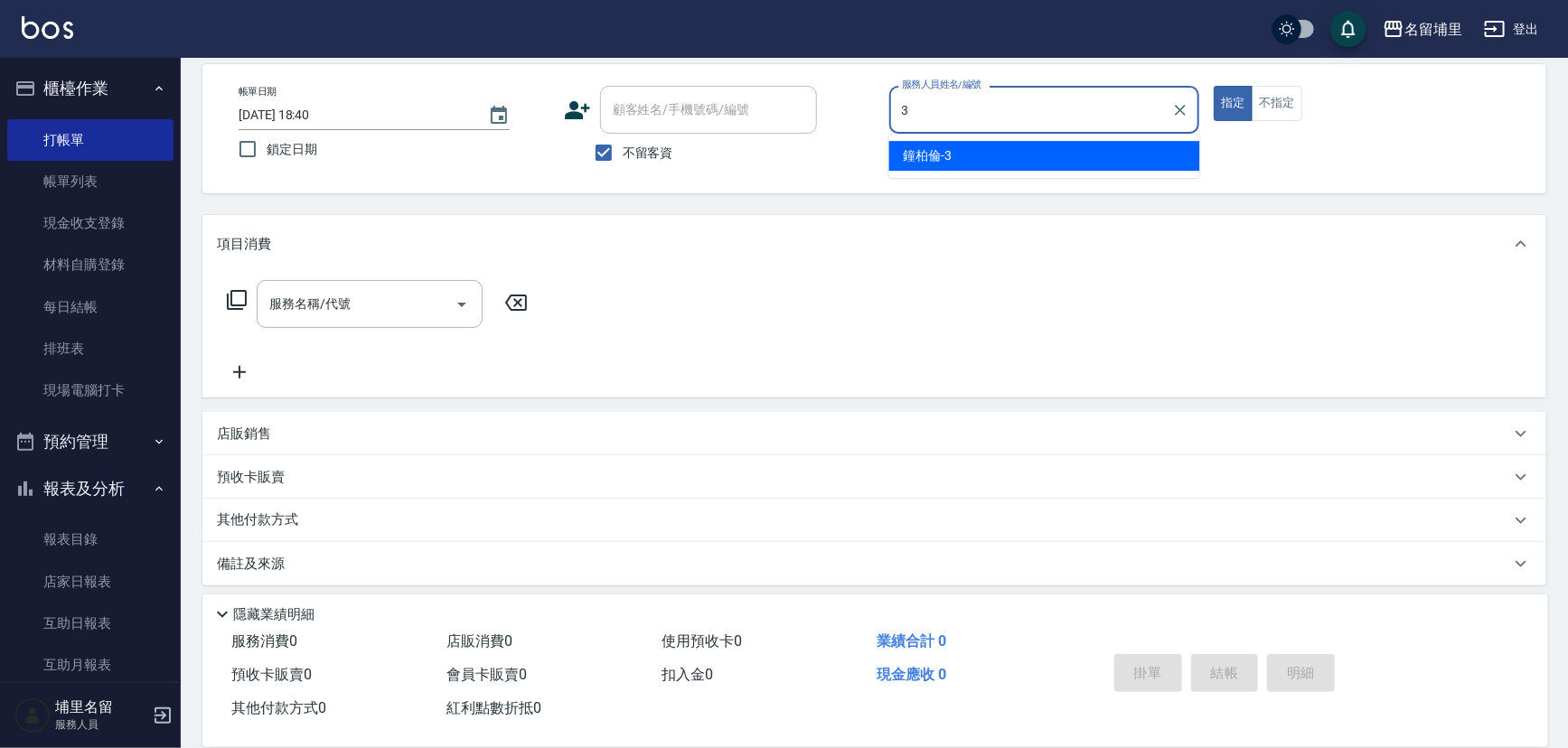
type input "[PERSON_NAME]-3"
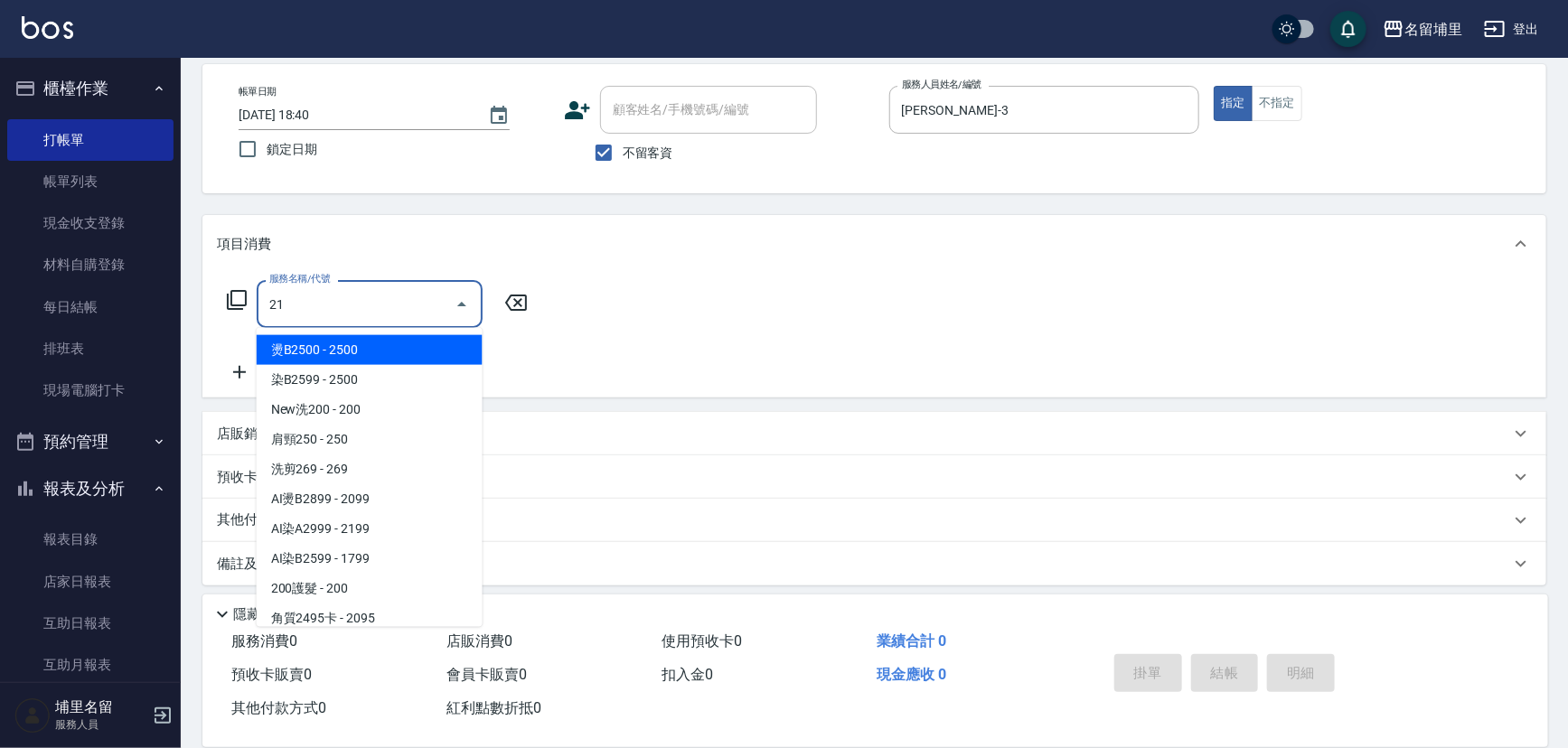
type input "216"
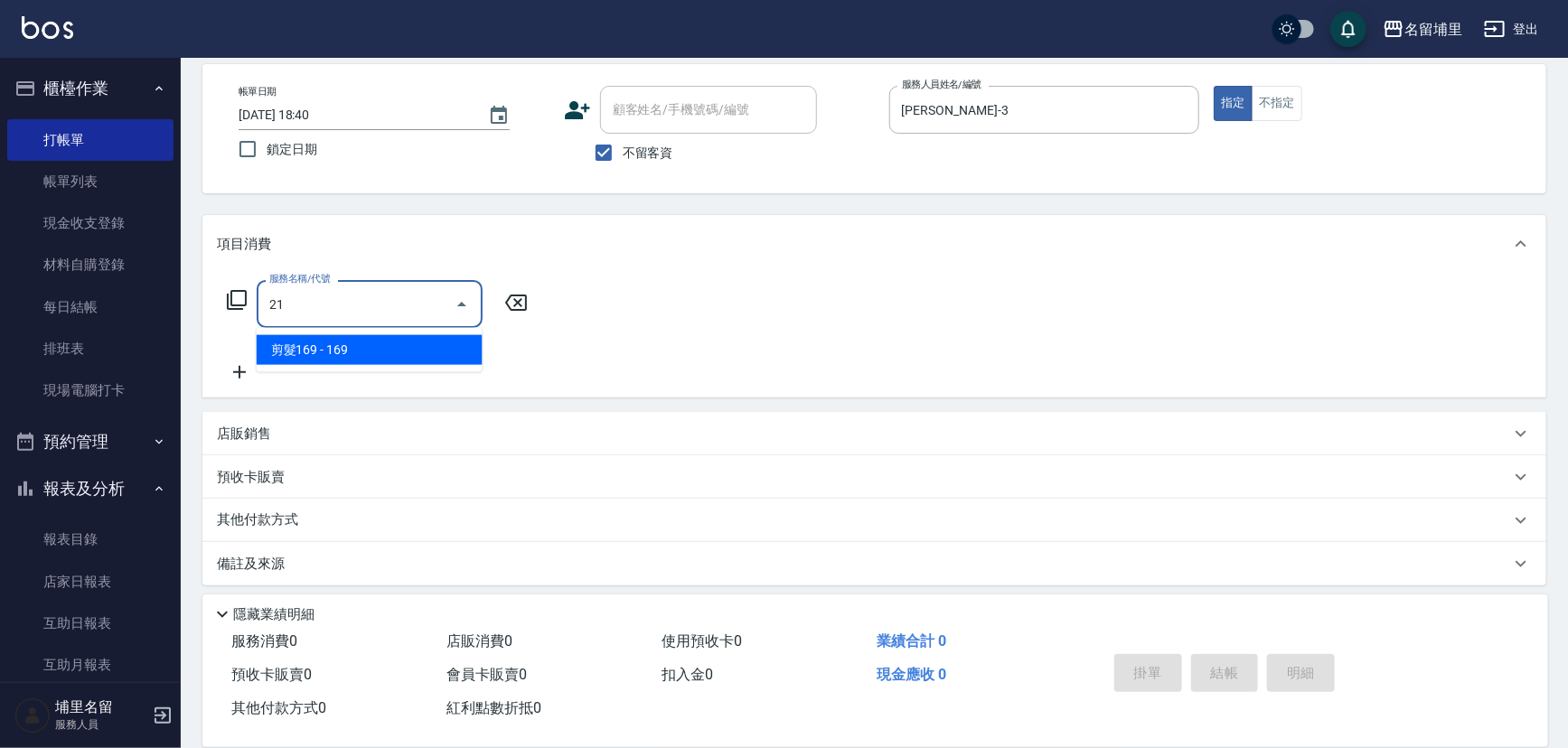
type input "2"
type input "New洗200(120)"
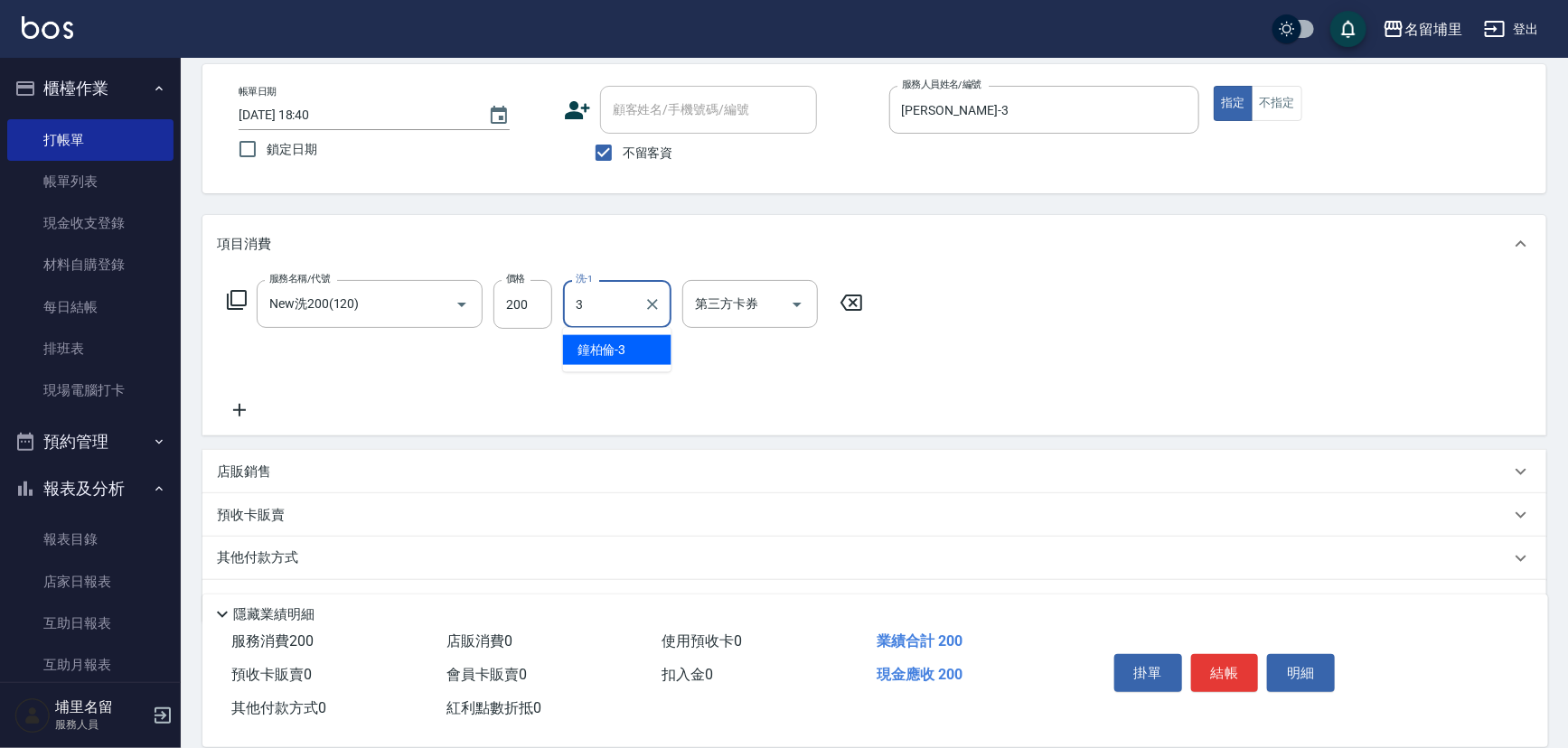
type input "[PERSON_NAME]-3"
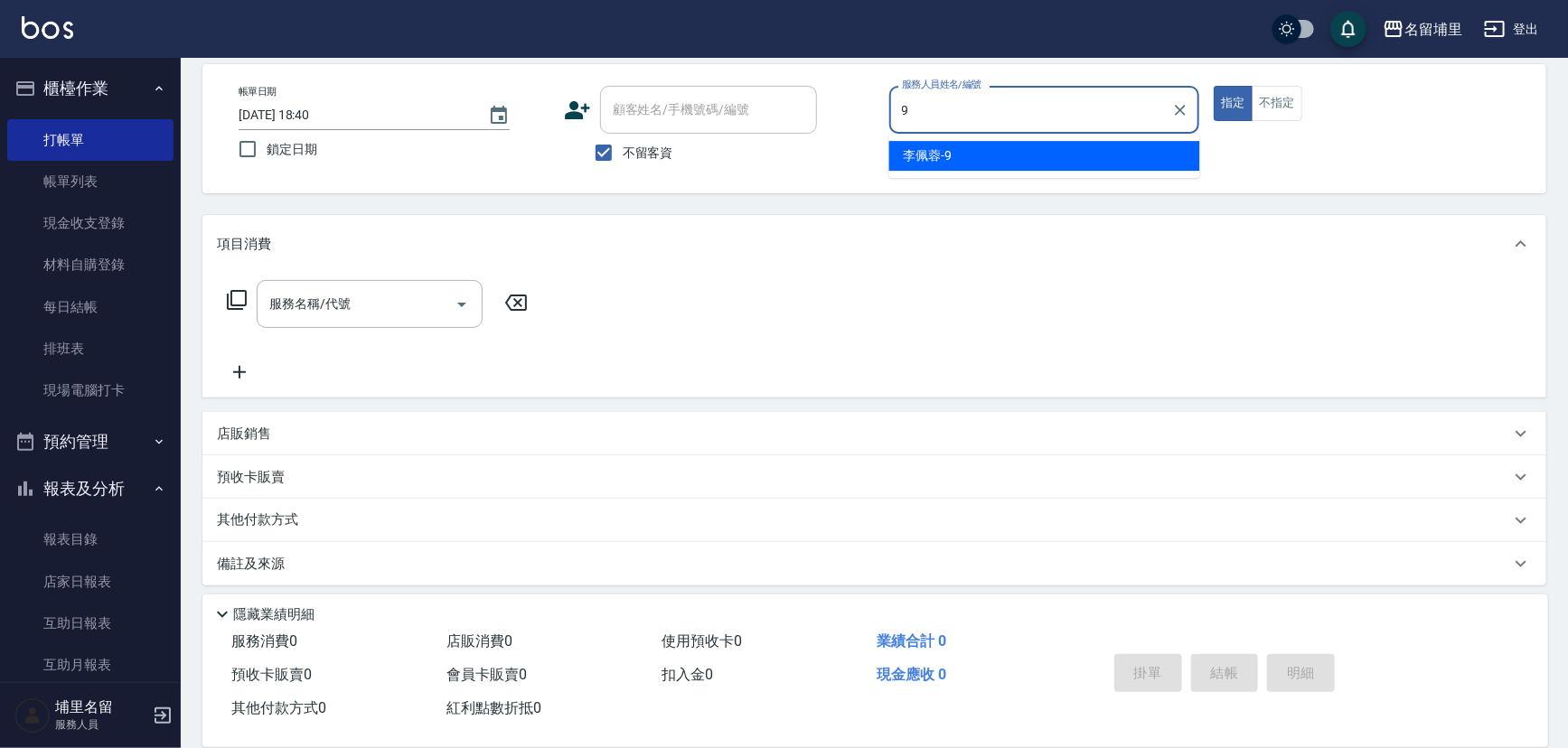
type input "[PERSON_NAME]-9"
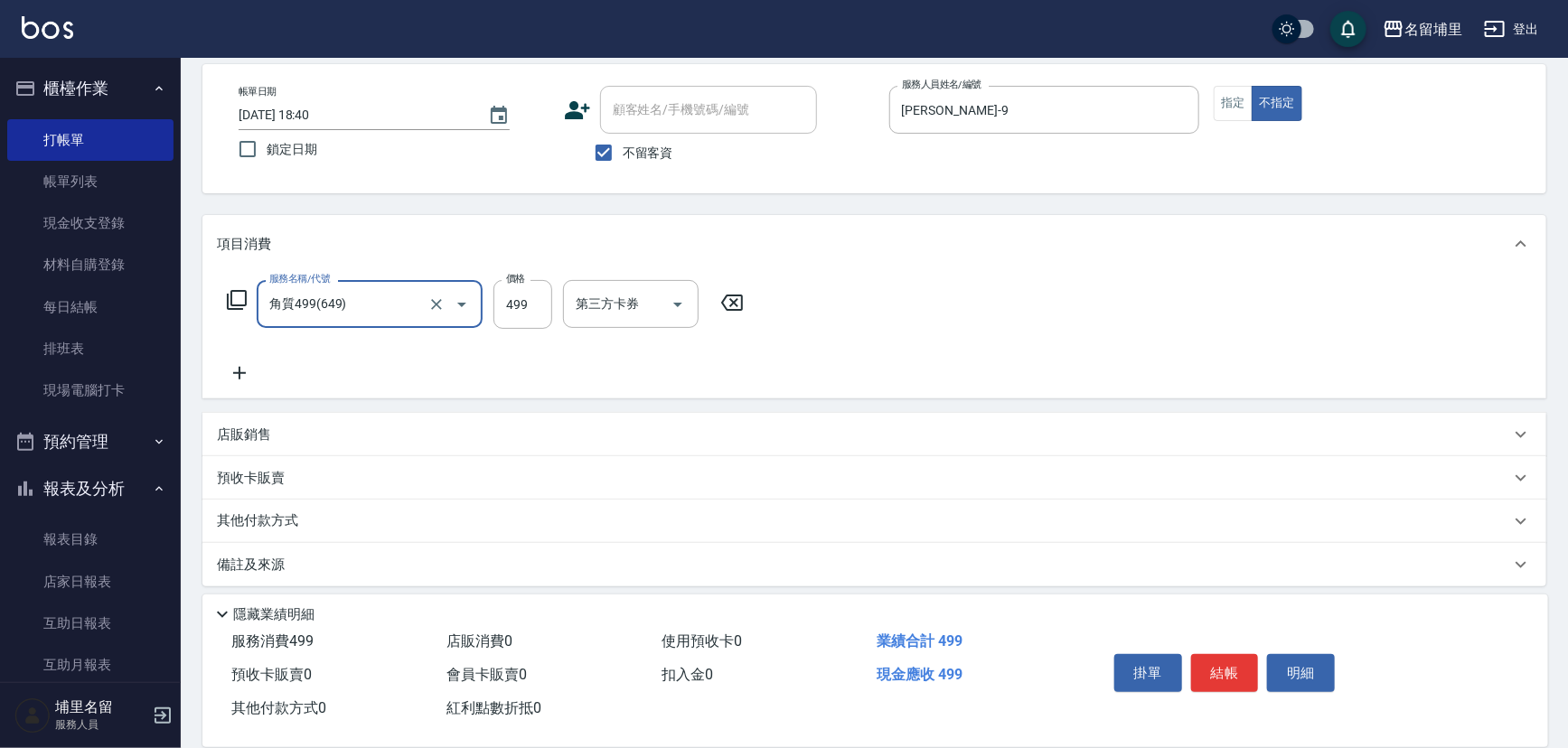
type input "角質499(649)"
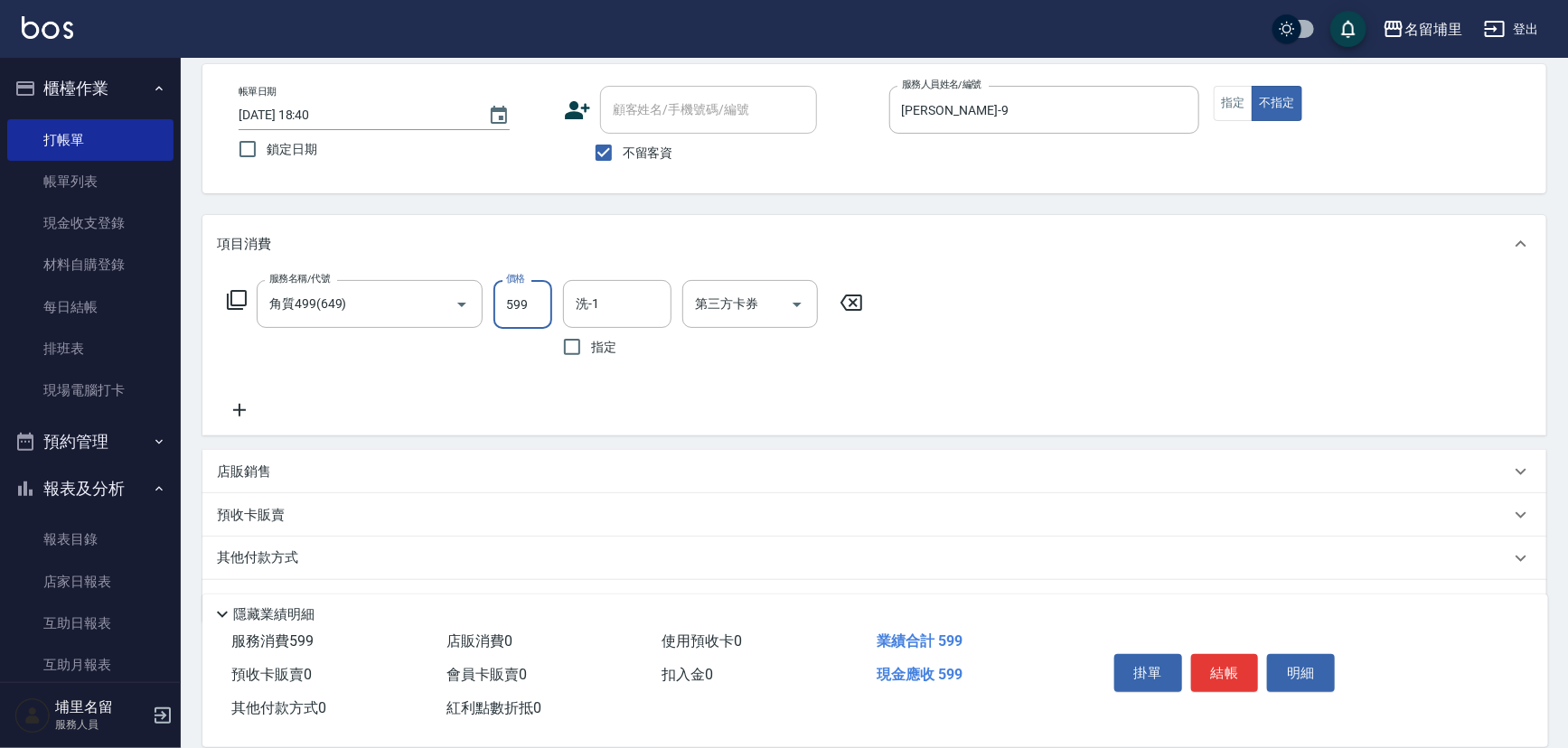
type input "599"
type input "[PERSON_NAME]-31"
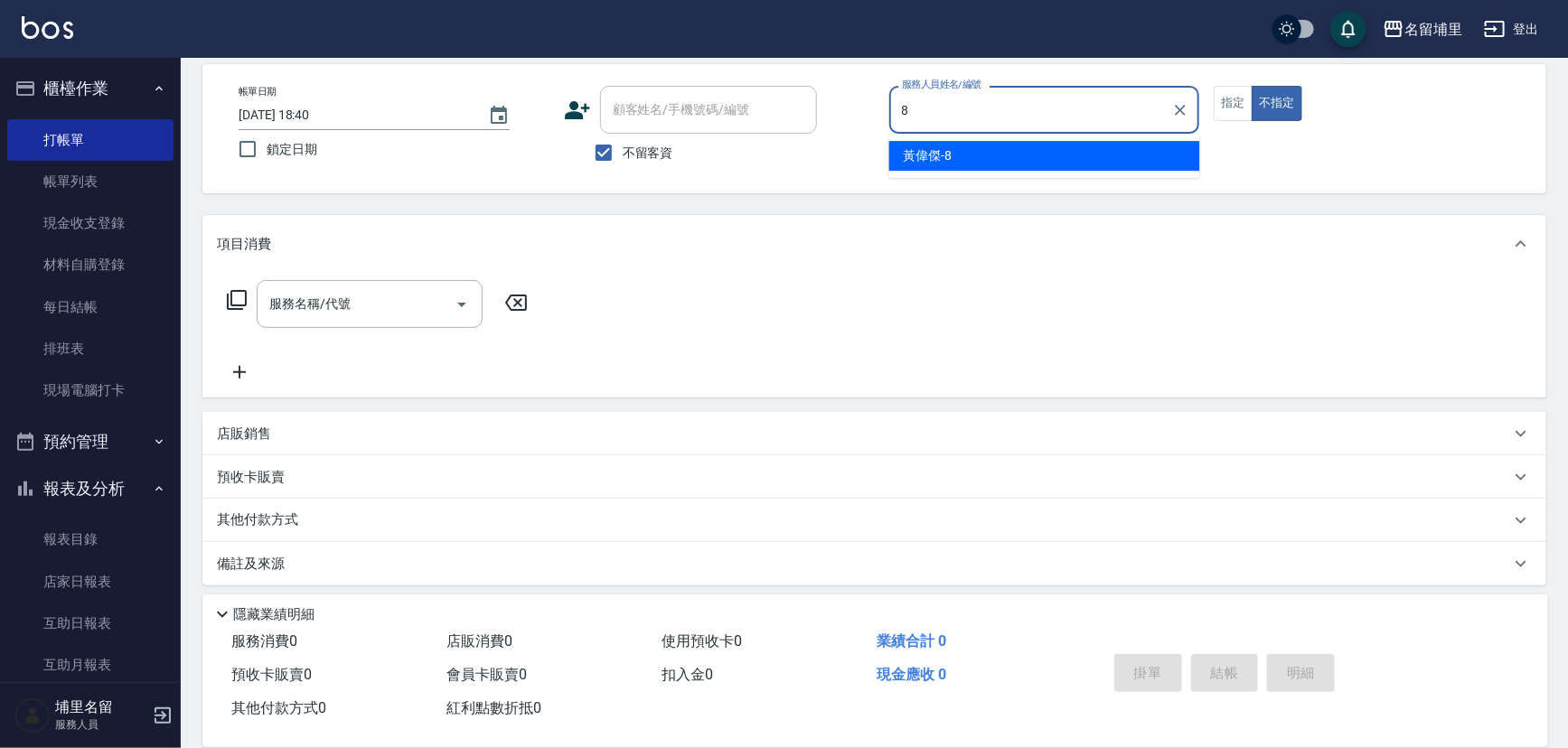
type input "[PERSON_NAME]-8"
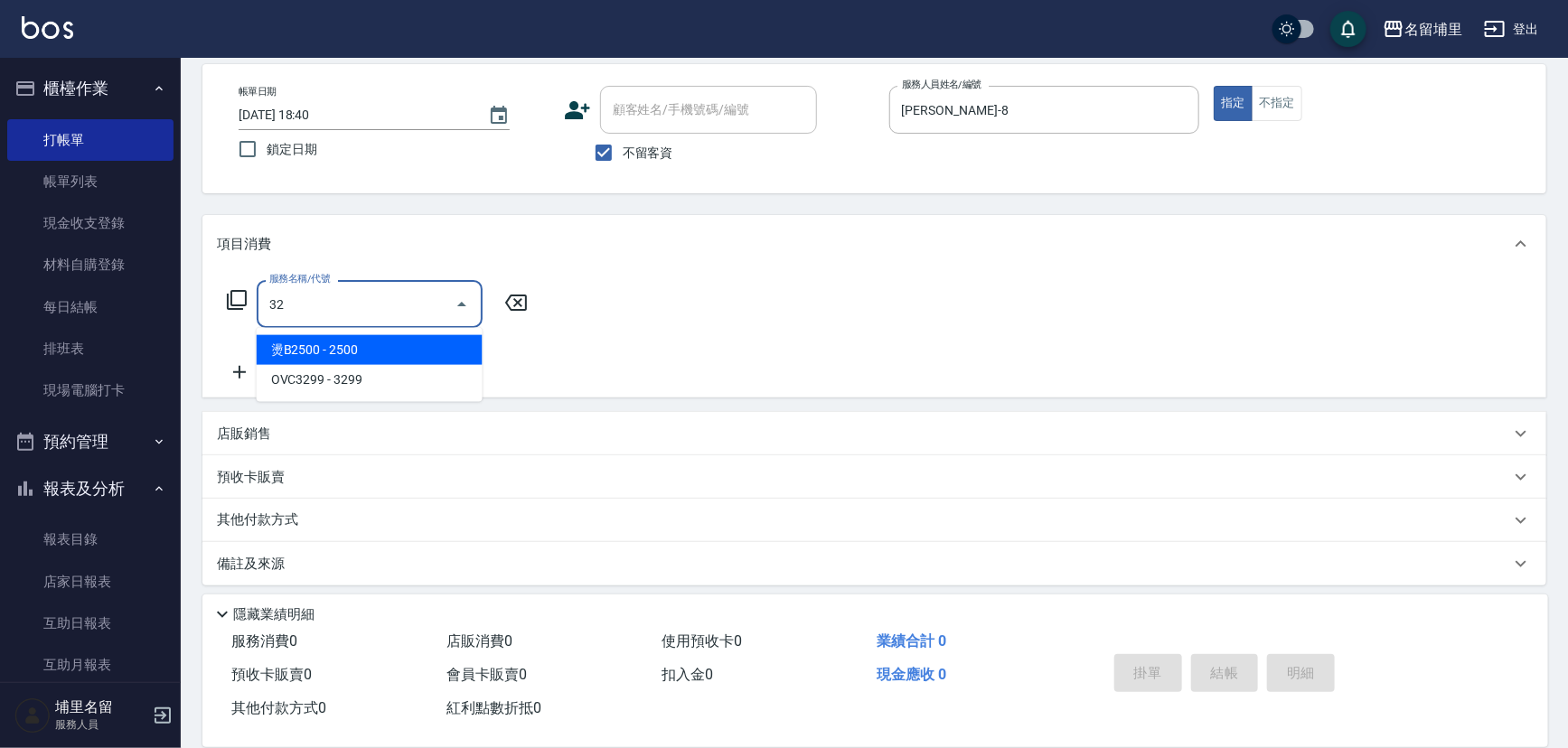
type input "燙B2500(32)"
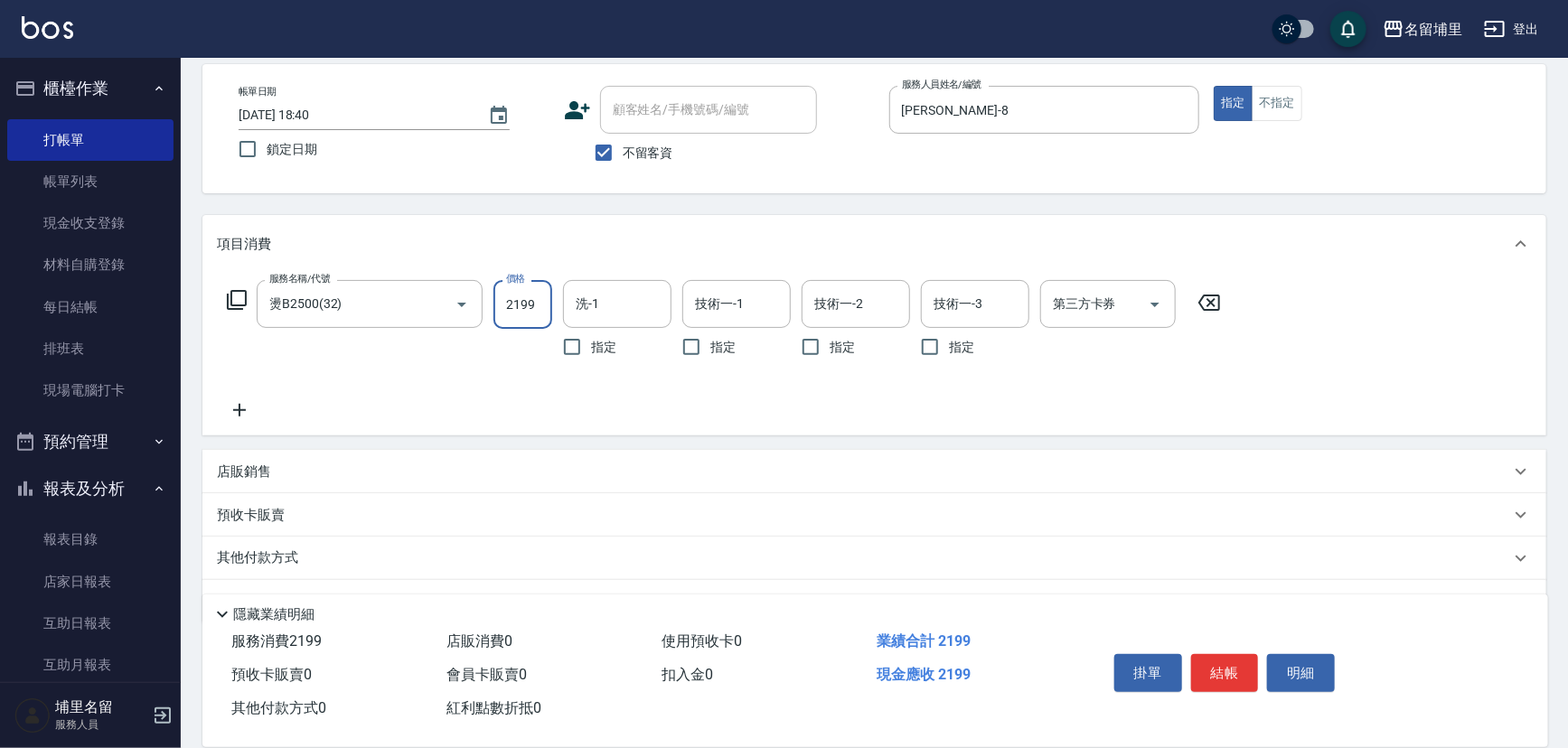
type input "2199"
type input "[PERSON_NAME]-31"
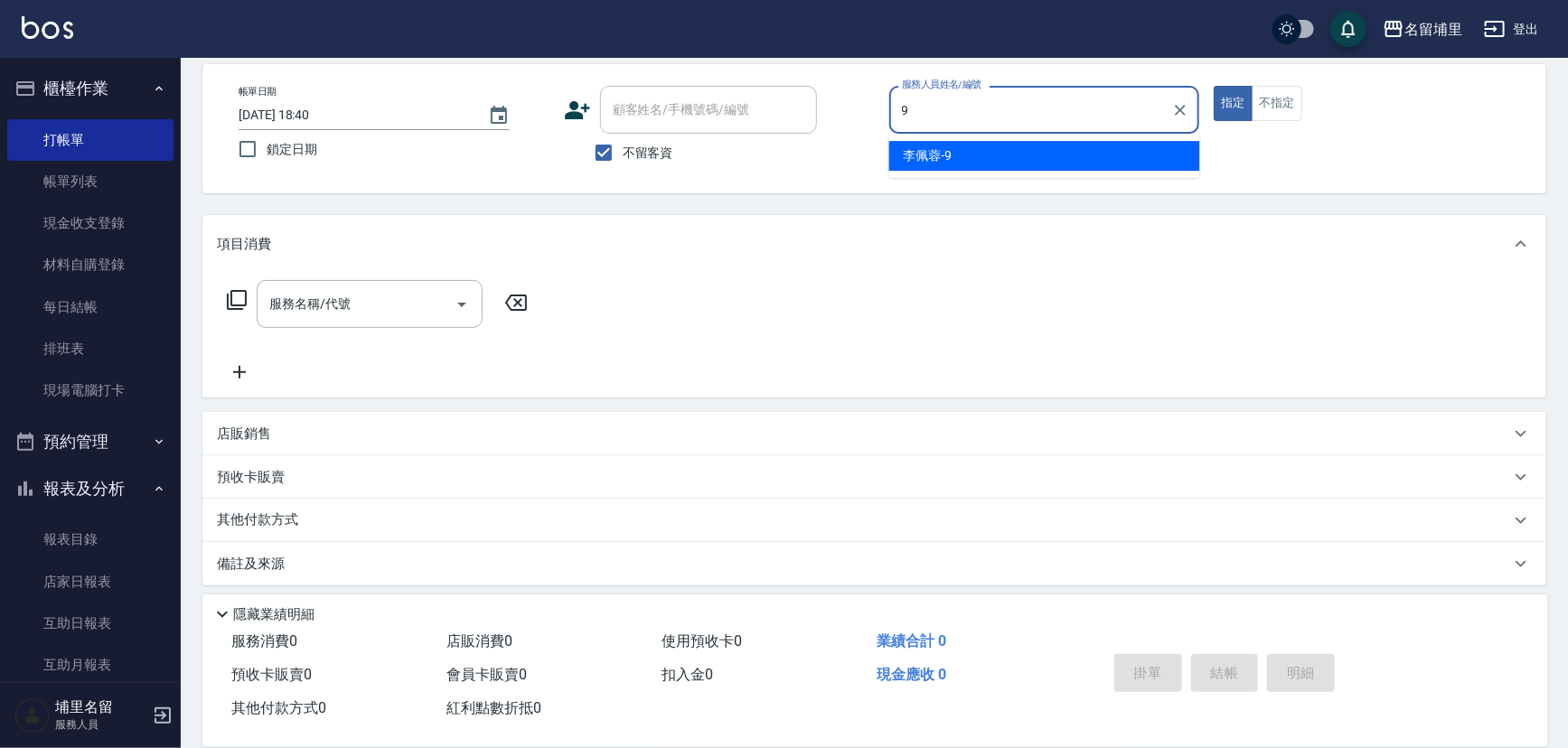
type input "[PERSON_NAME]-9"
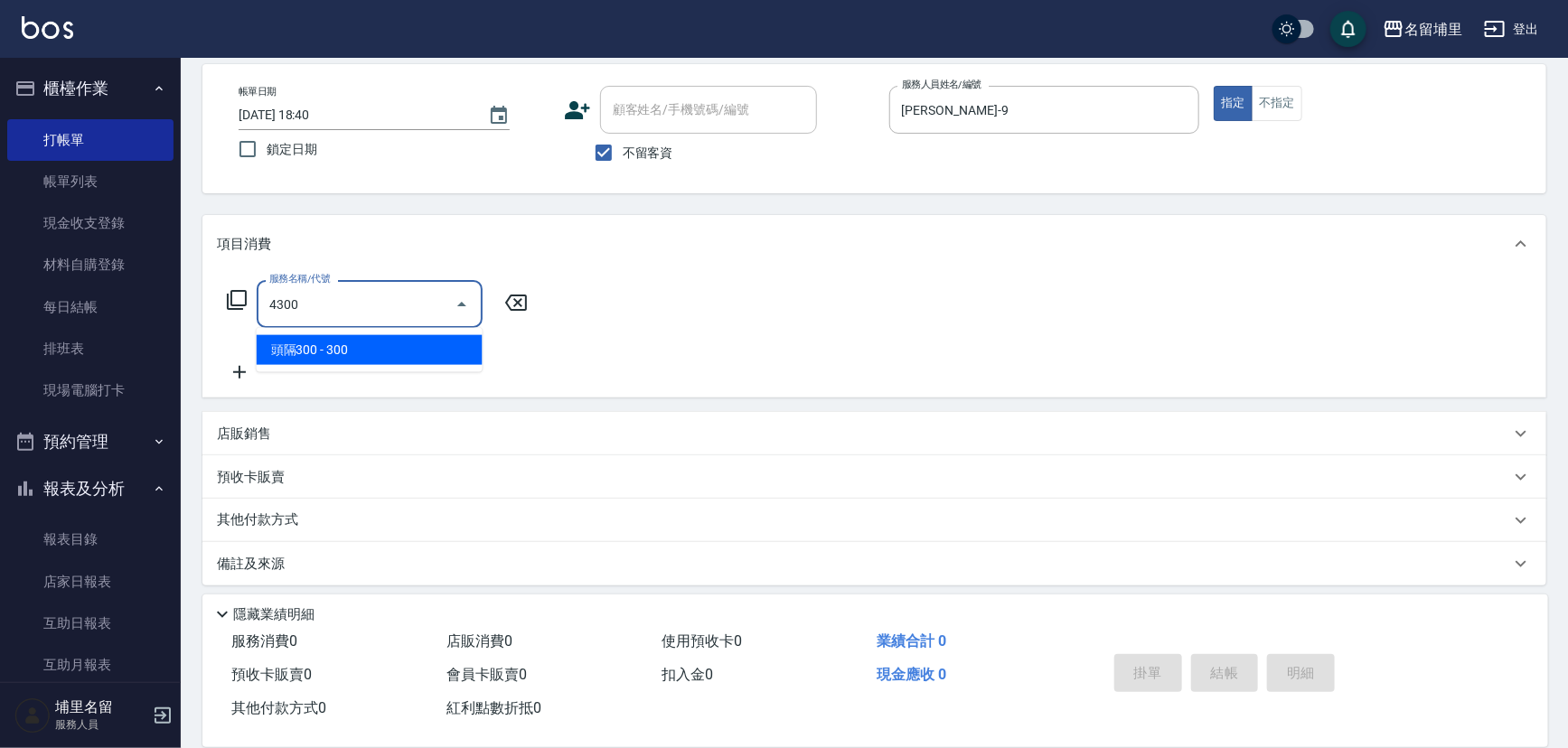
type input "頭隔300(4300)"
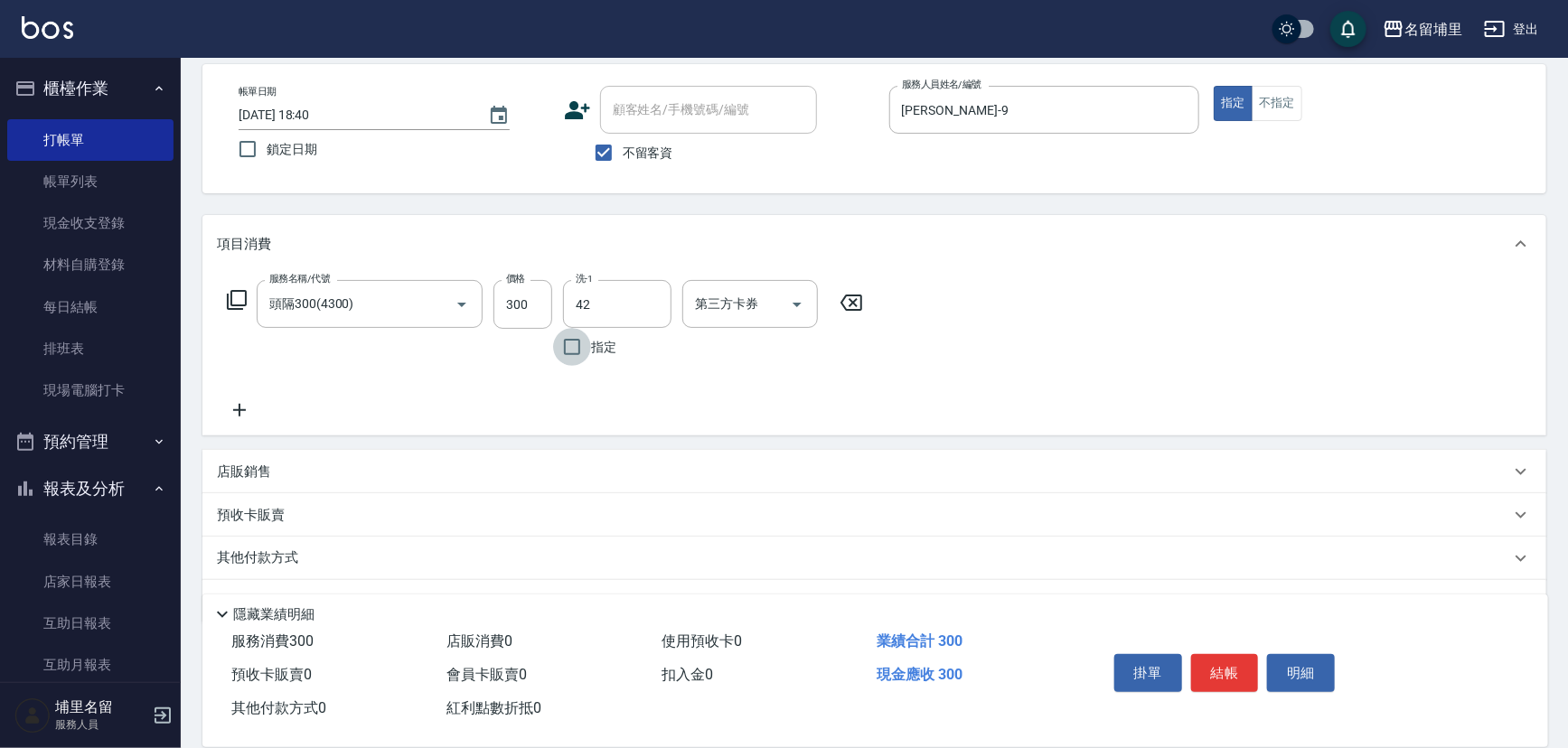
type input "[PERSON_NAME]-42"
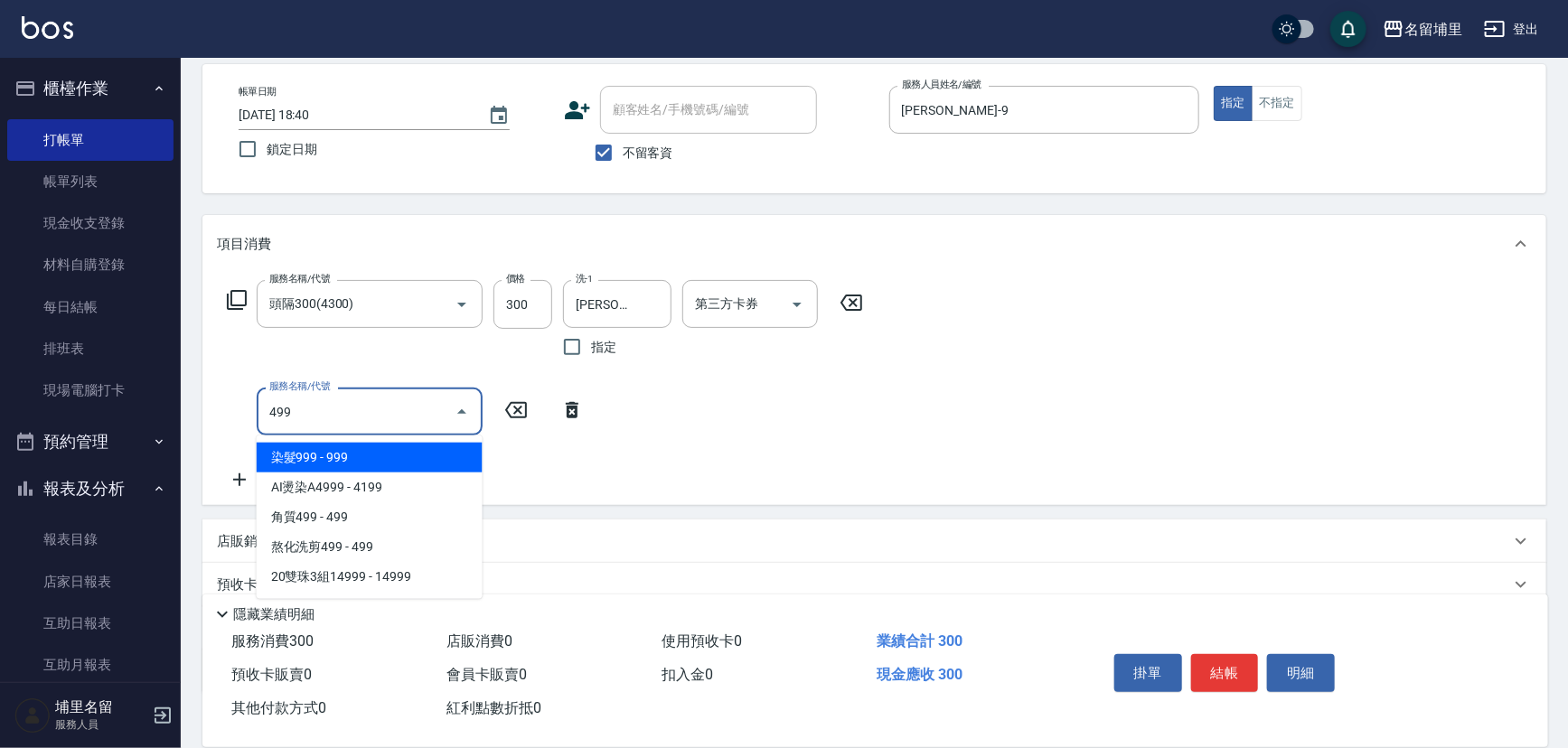
type input "染髮999(499)"
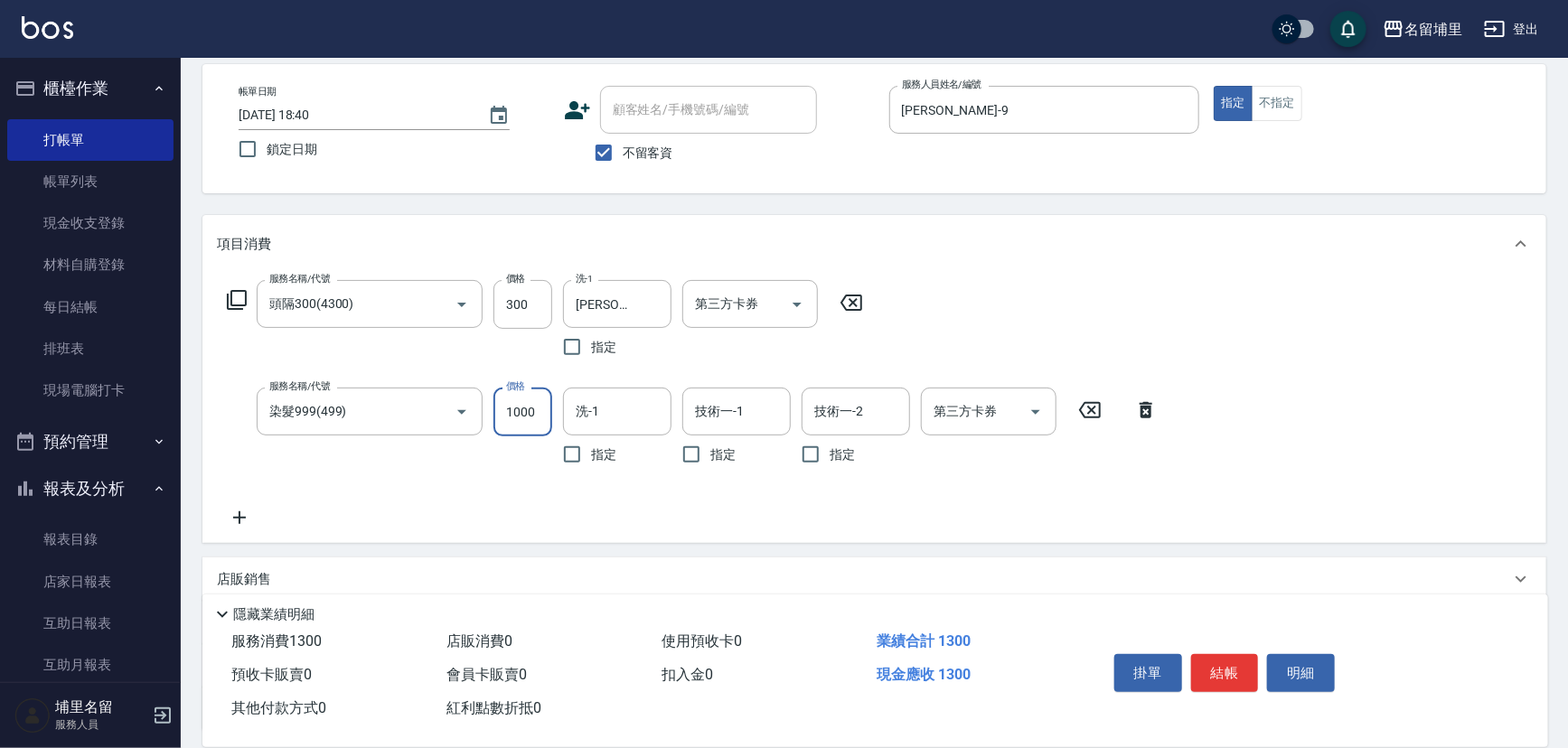
type input "1000"
type input "[PERSON_NAME]-42"
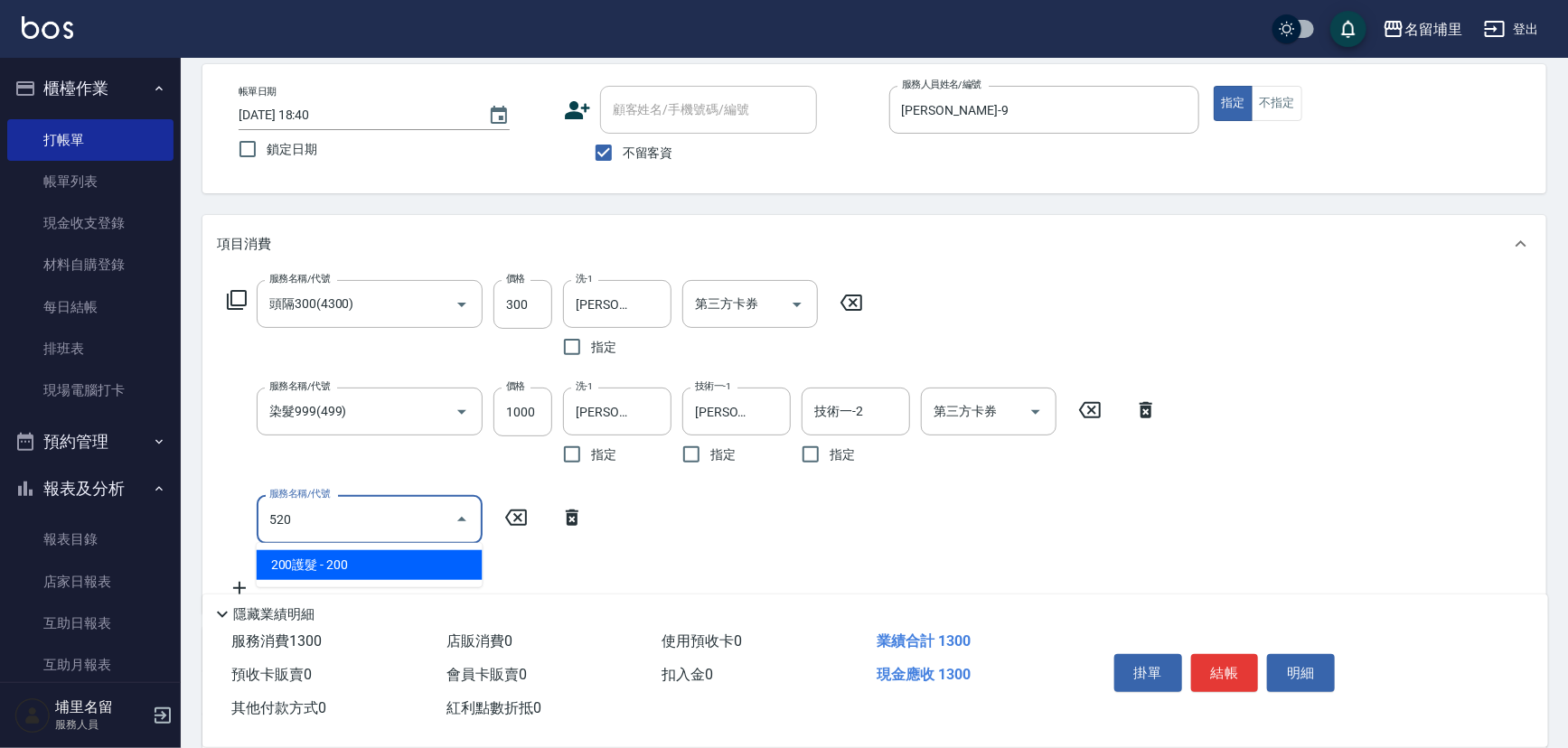
type input "200護髮(520)"
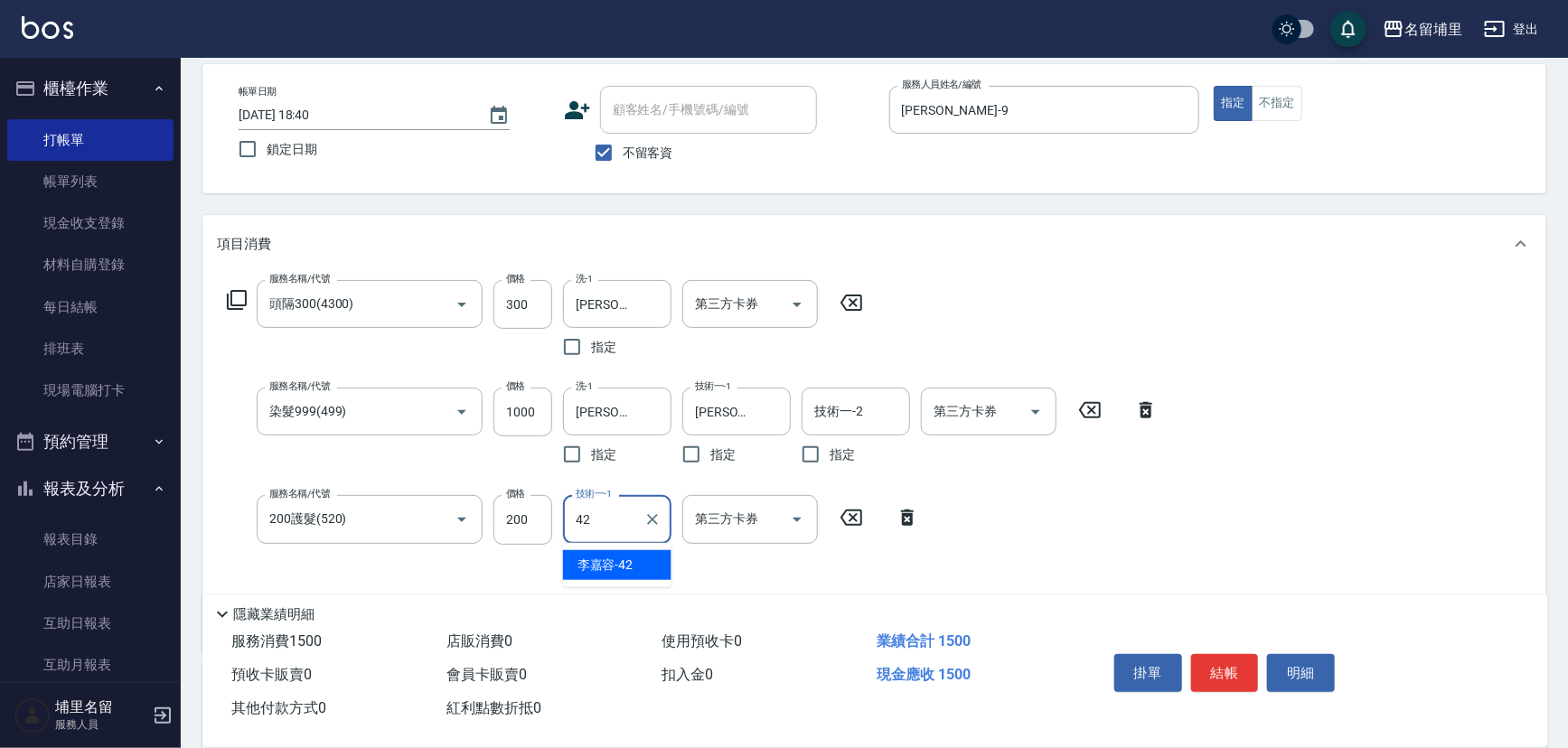
type input "[PERSON_NAME]-42"
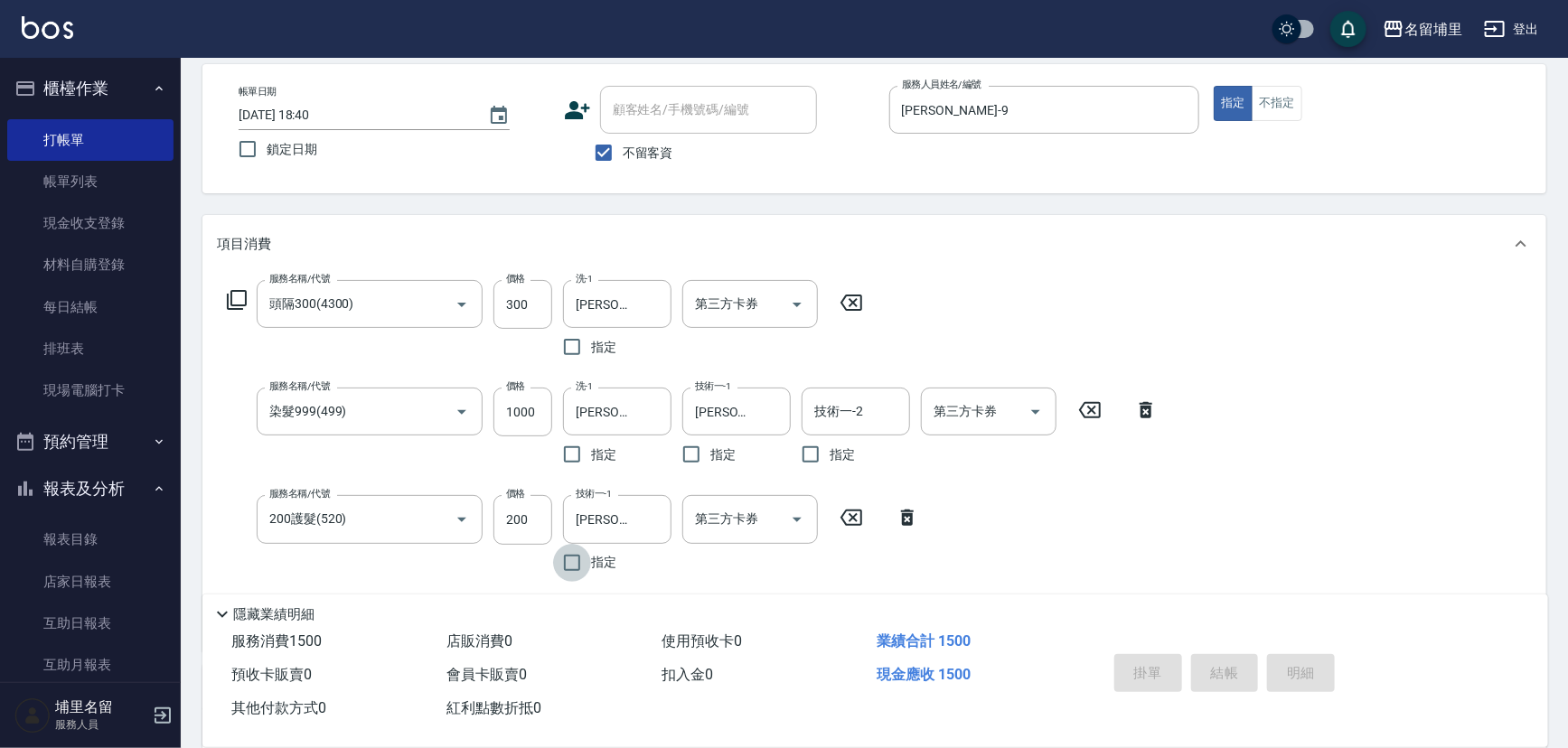
type input "[DATE] 18:41"
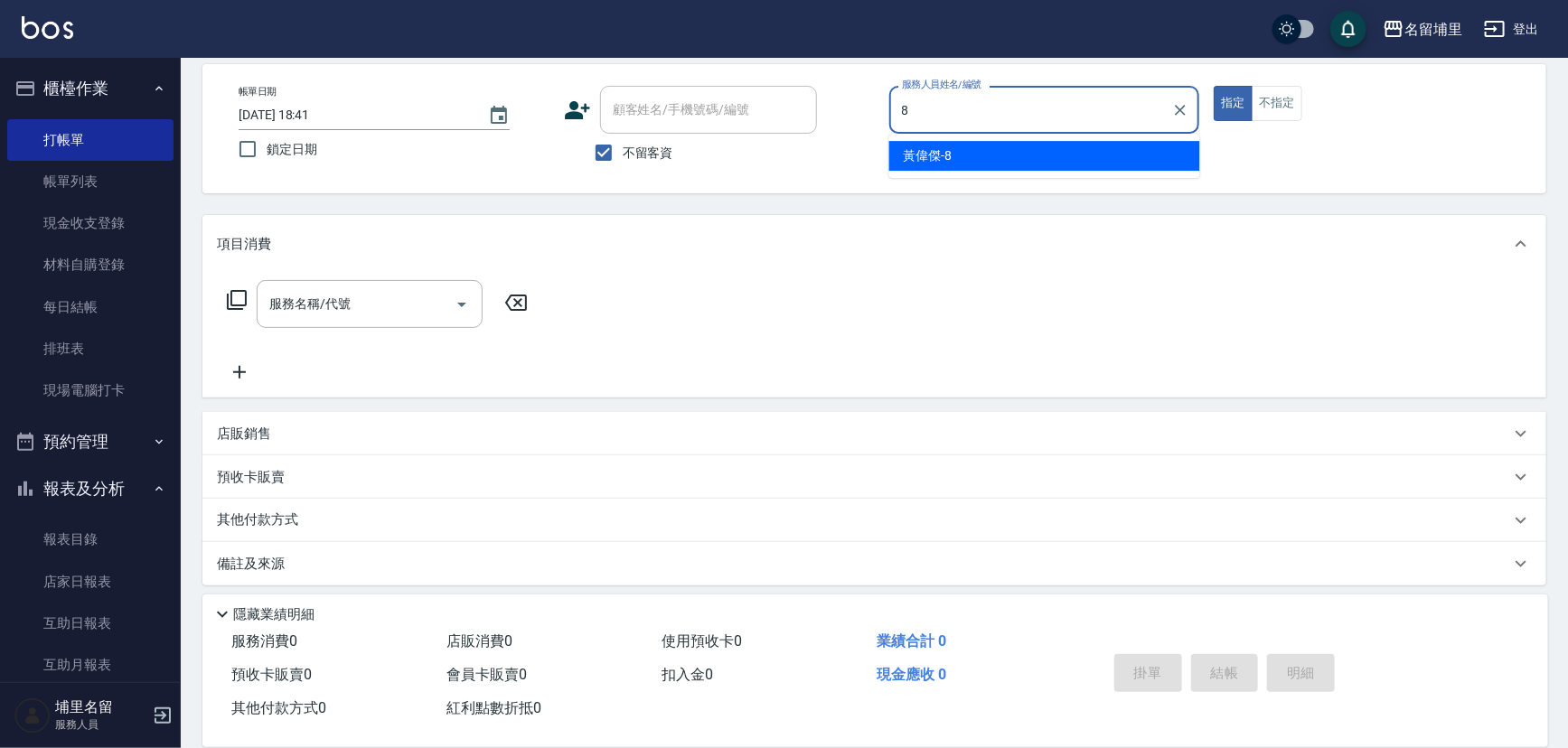
type input "[PERSON_NAME]-8"
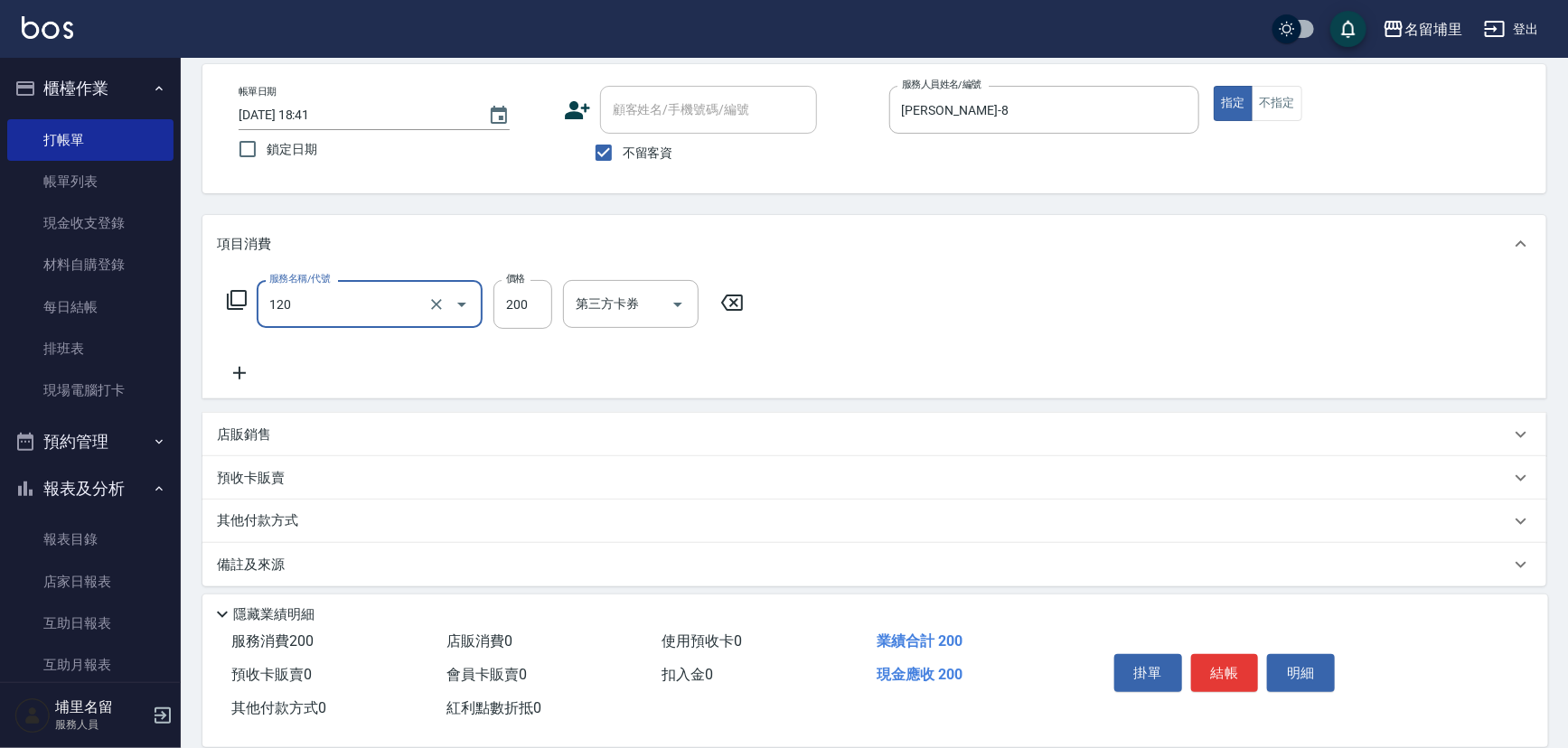
type input "New洗200(120)"
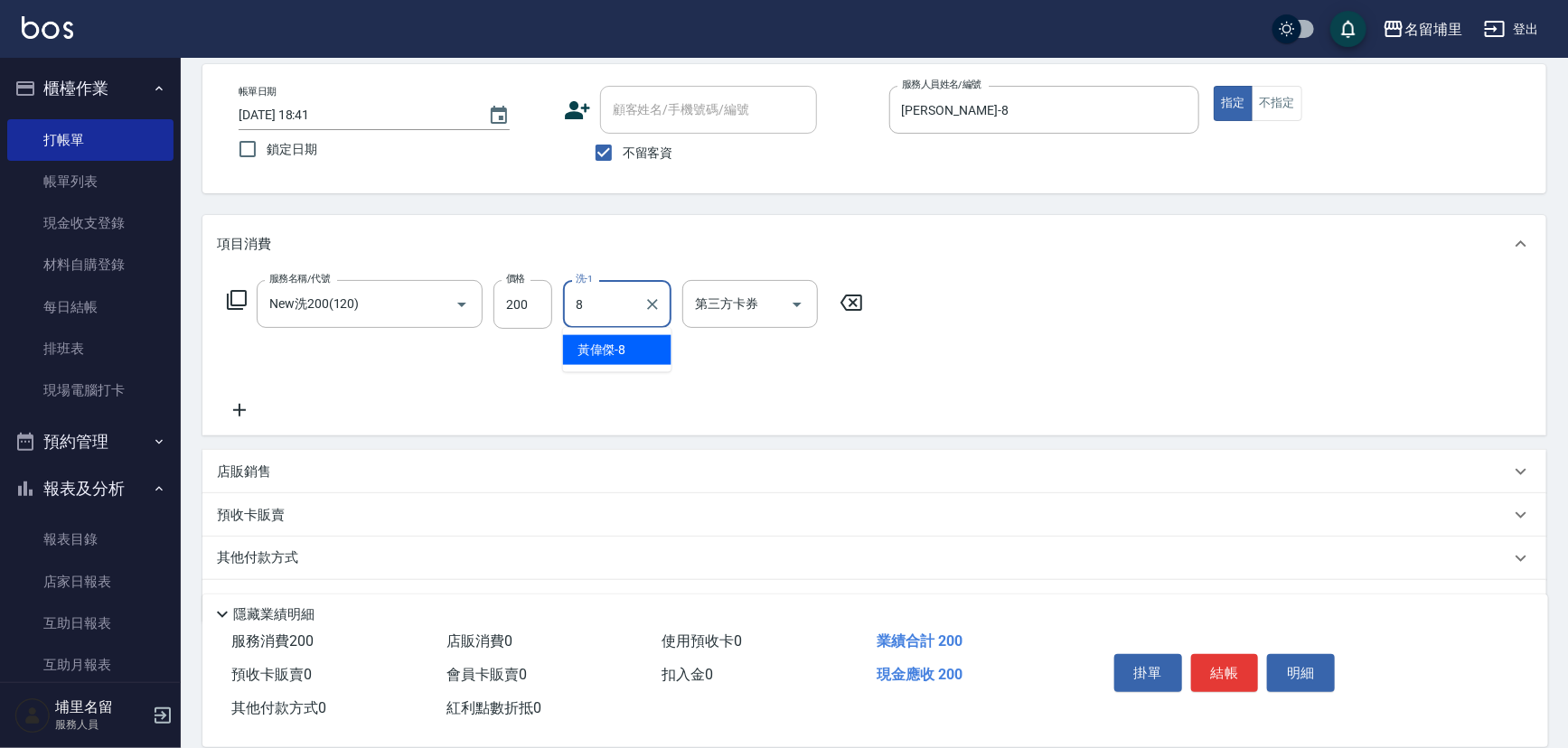
type input "[PERSON_NAME]-8"
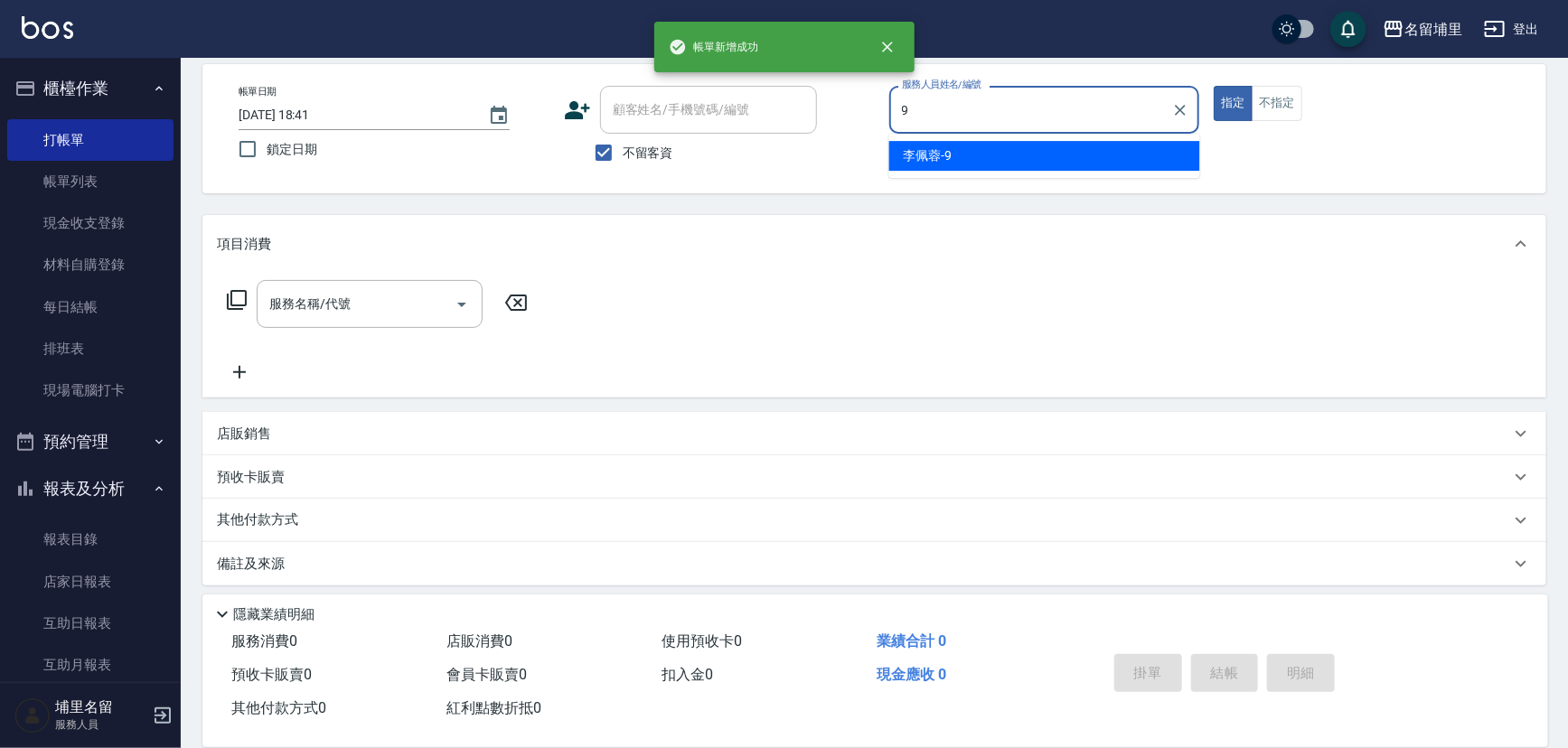
type input "[PERSON_NAME]-9"
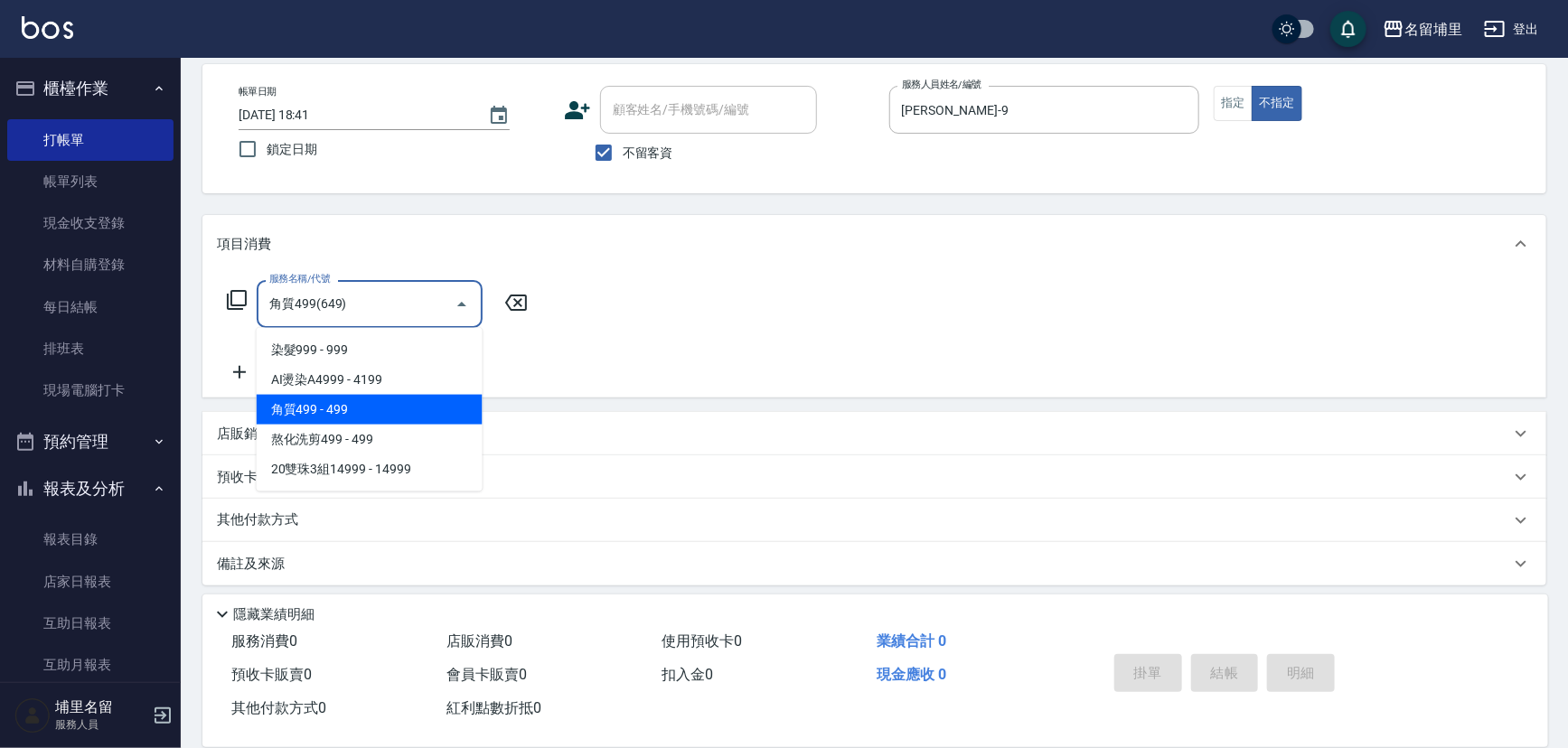
type input "角質499(649)"
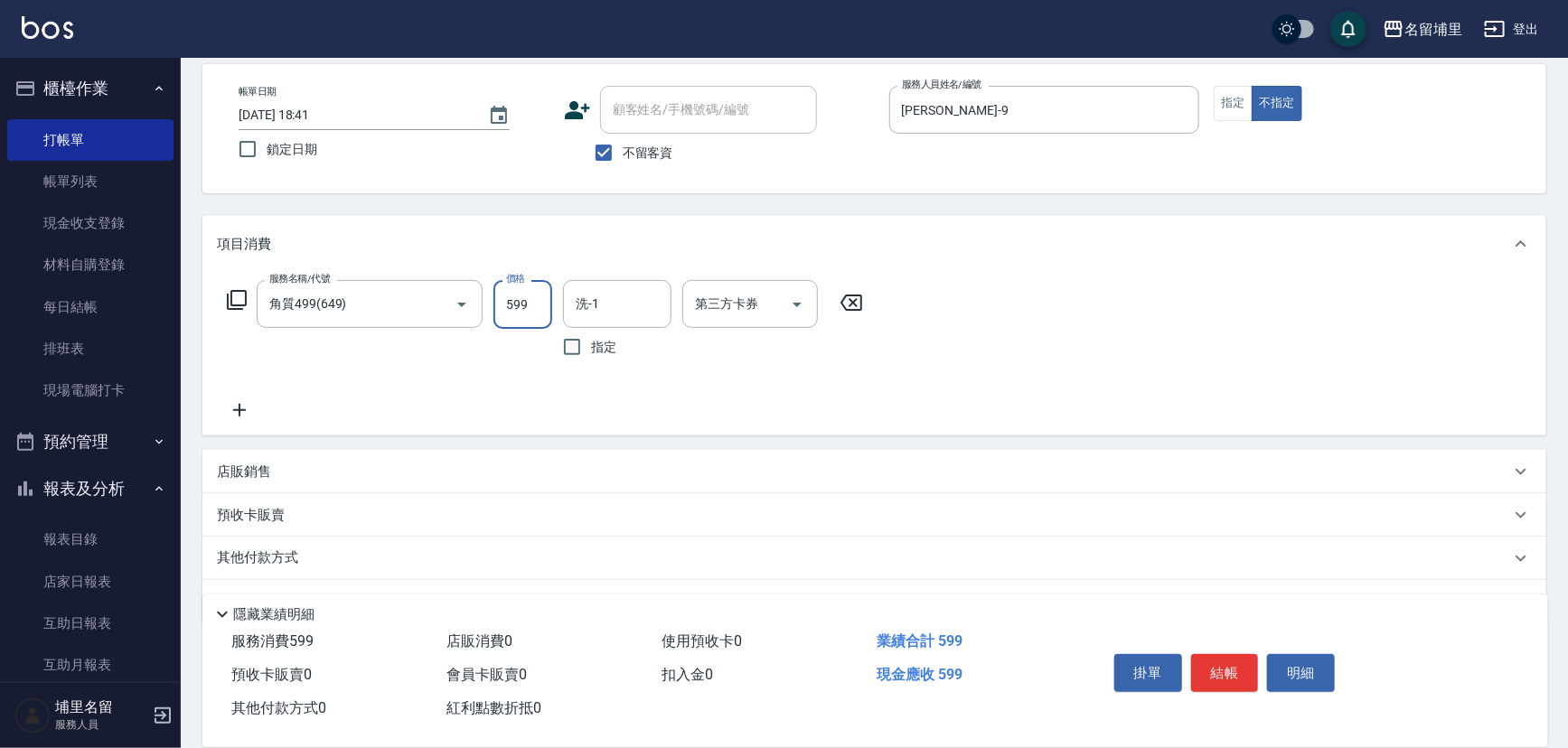
type input "599"
type input "[PERSON_NAME]-42"
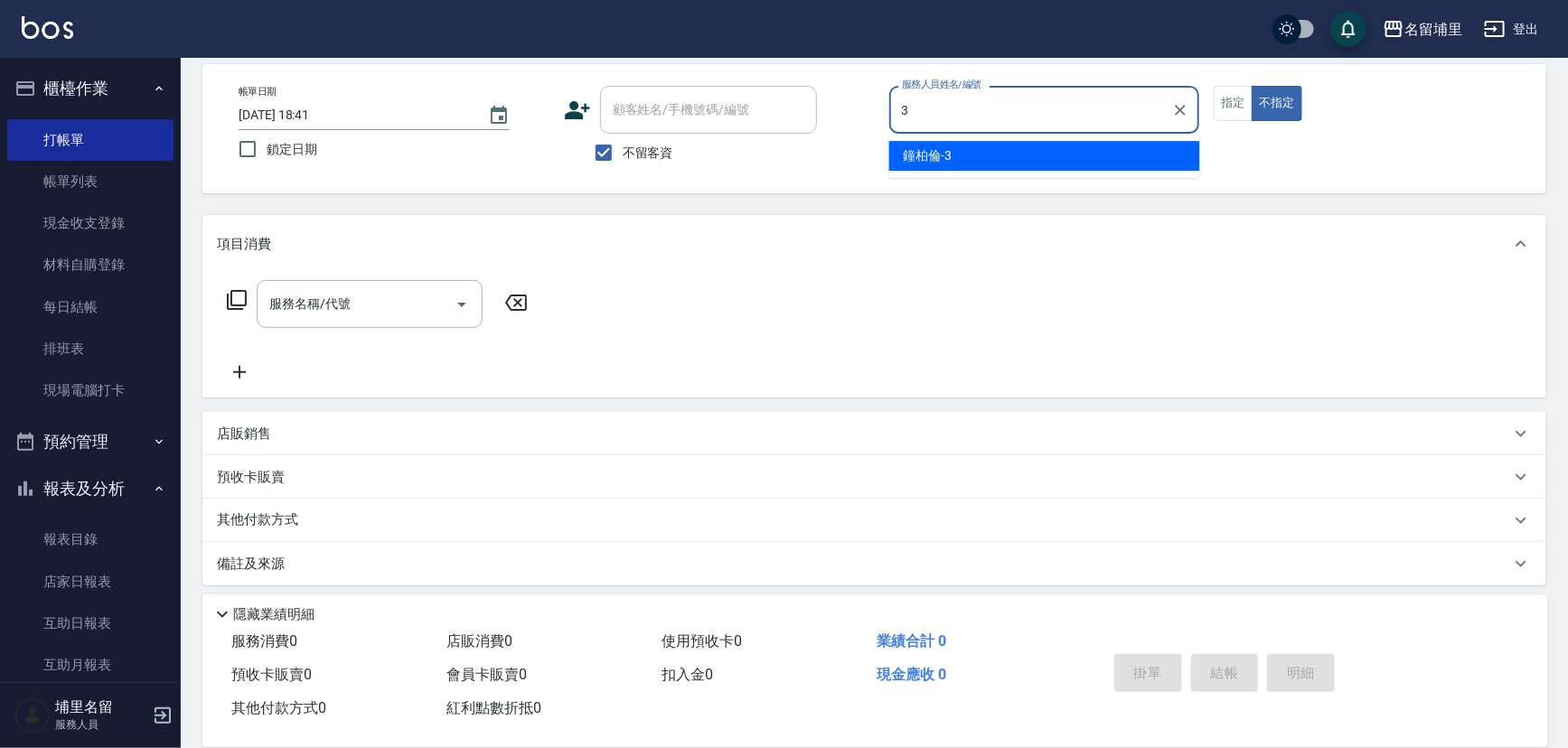
type input "[PERSON_NAME]-3"
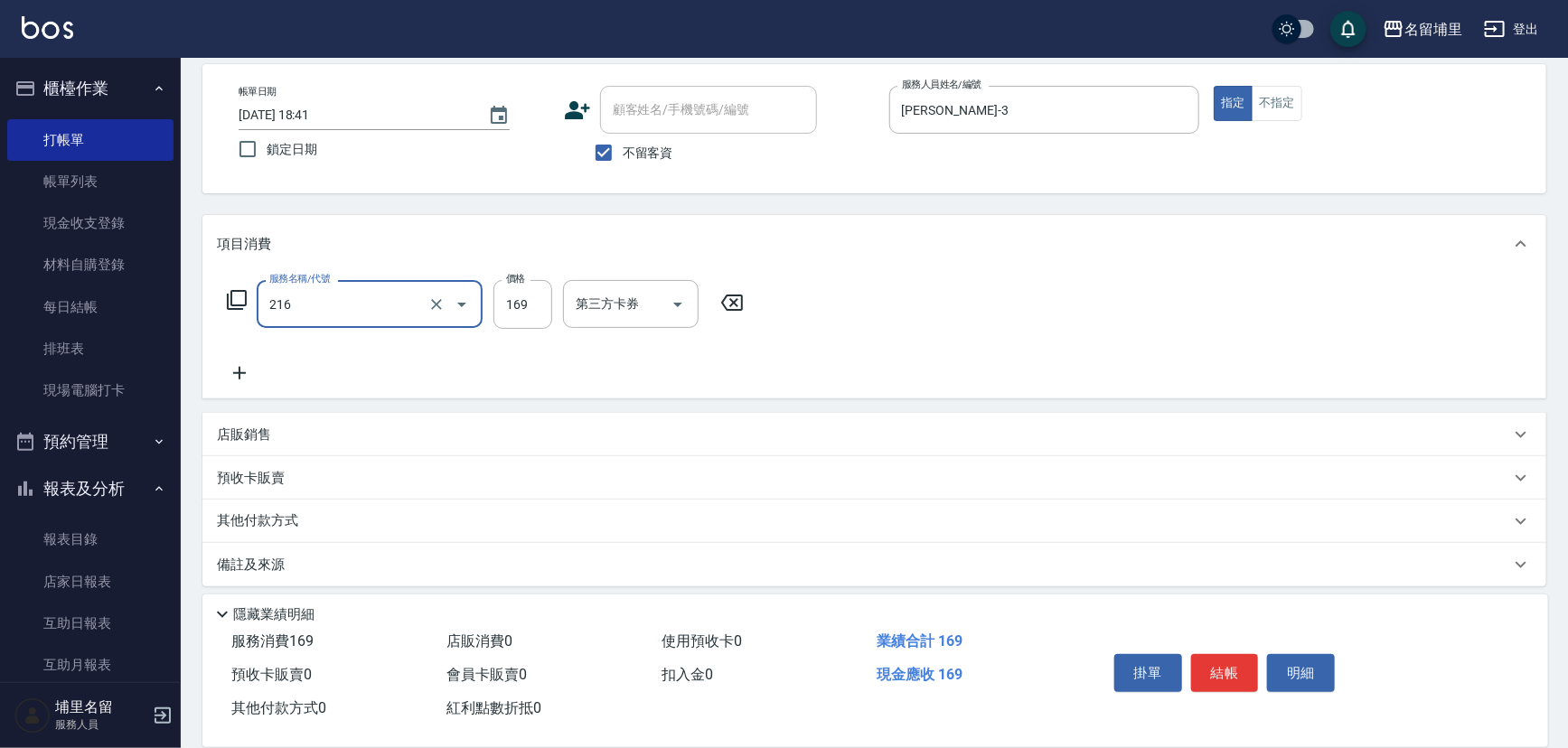
type input "剪髮169(216)"
type input "200"
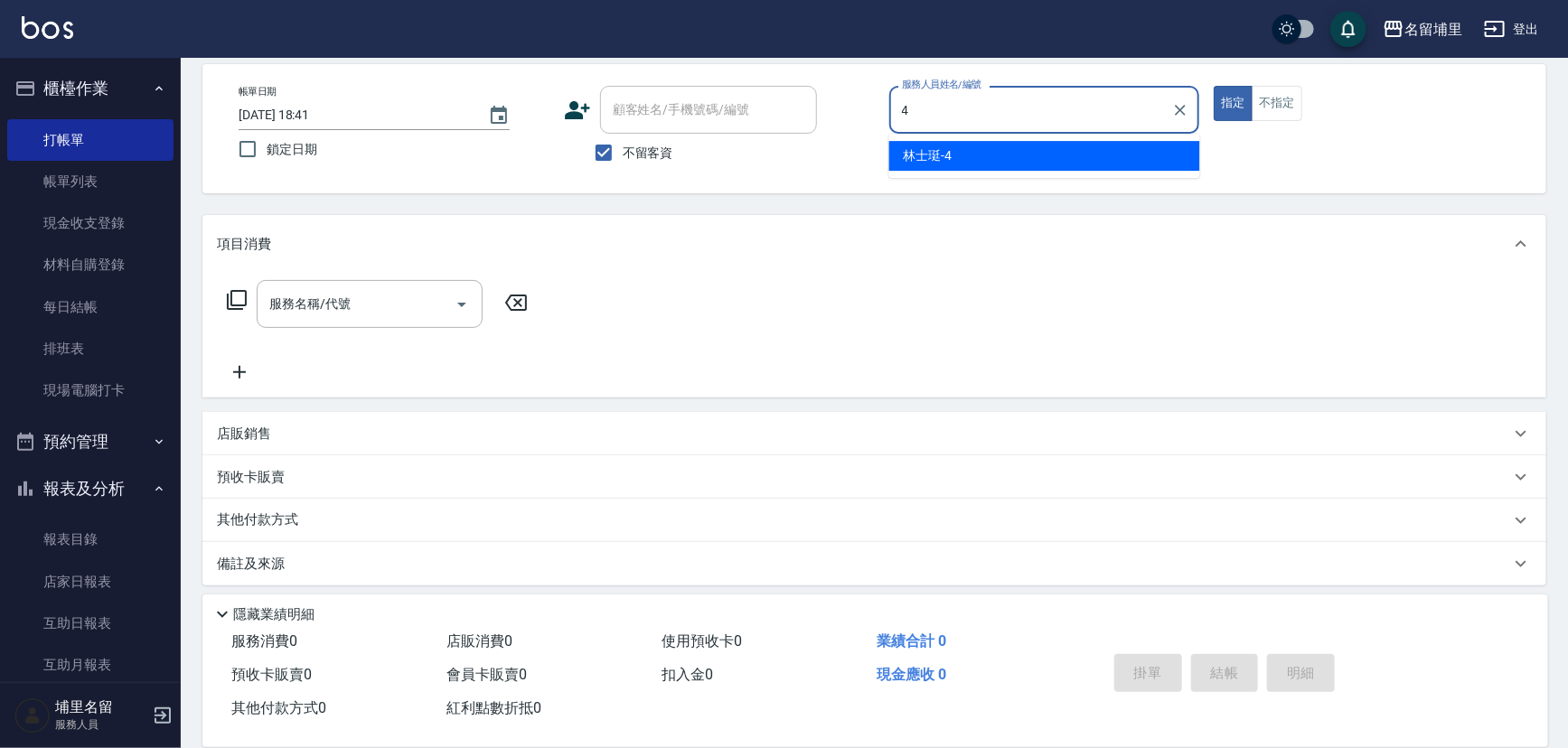
type input "林士珽-4"
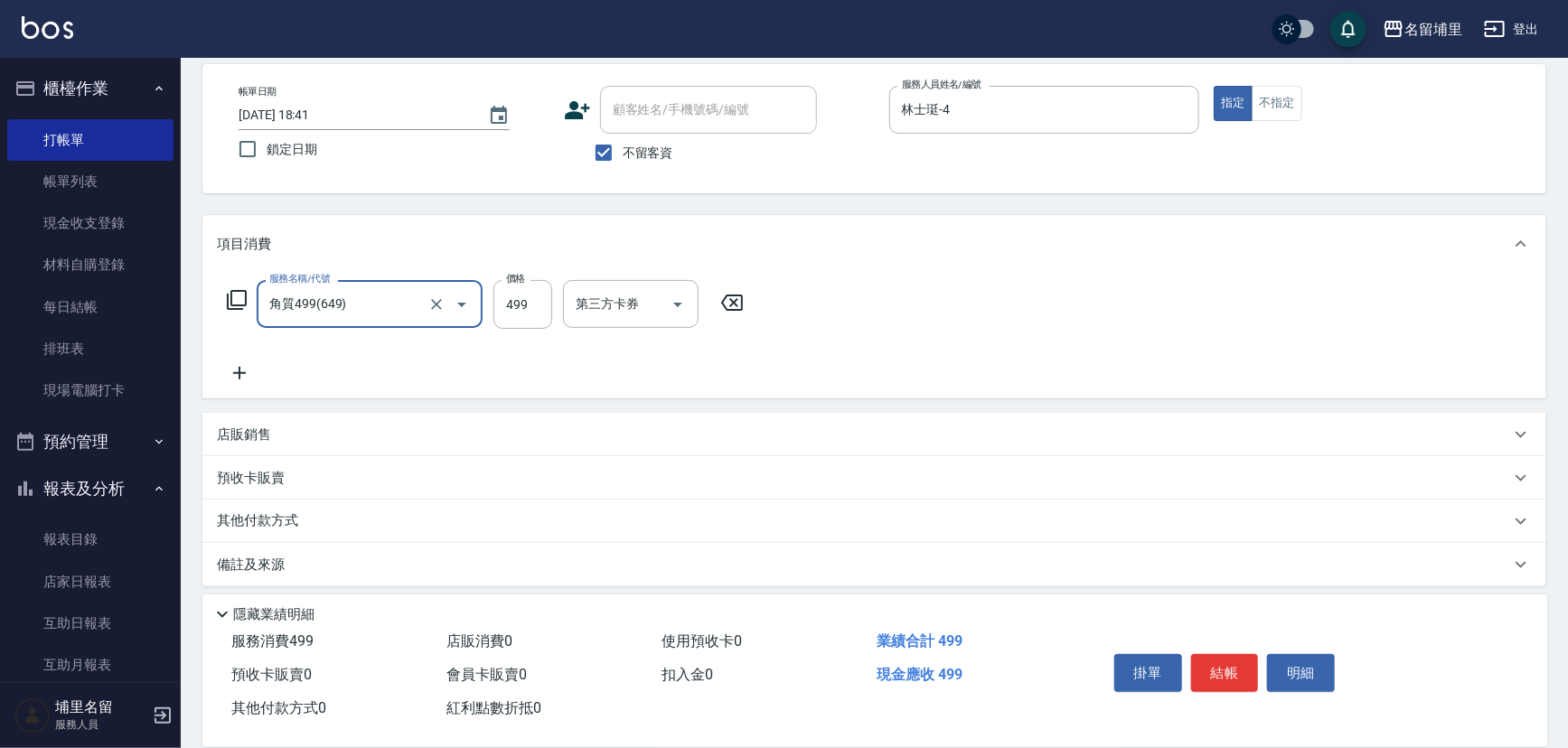
type input "角質499(649)"
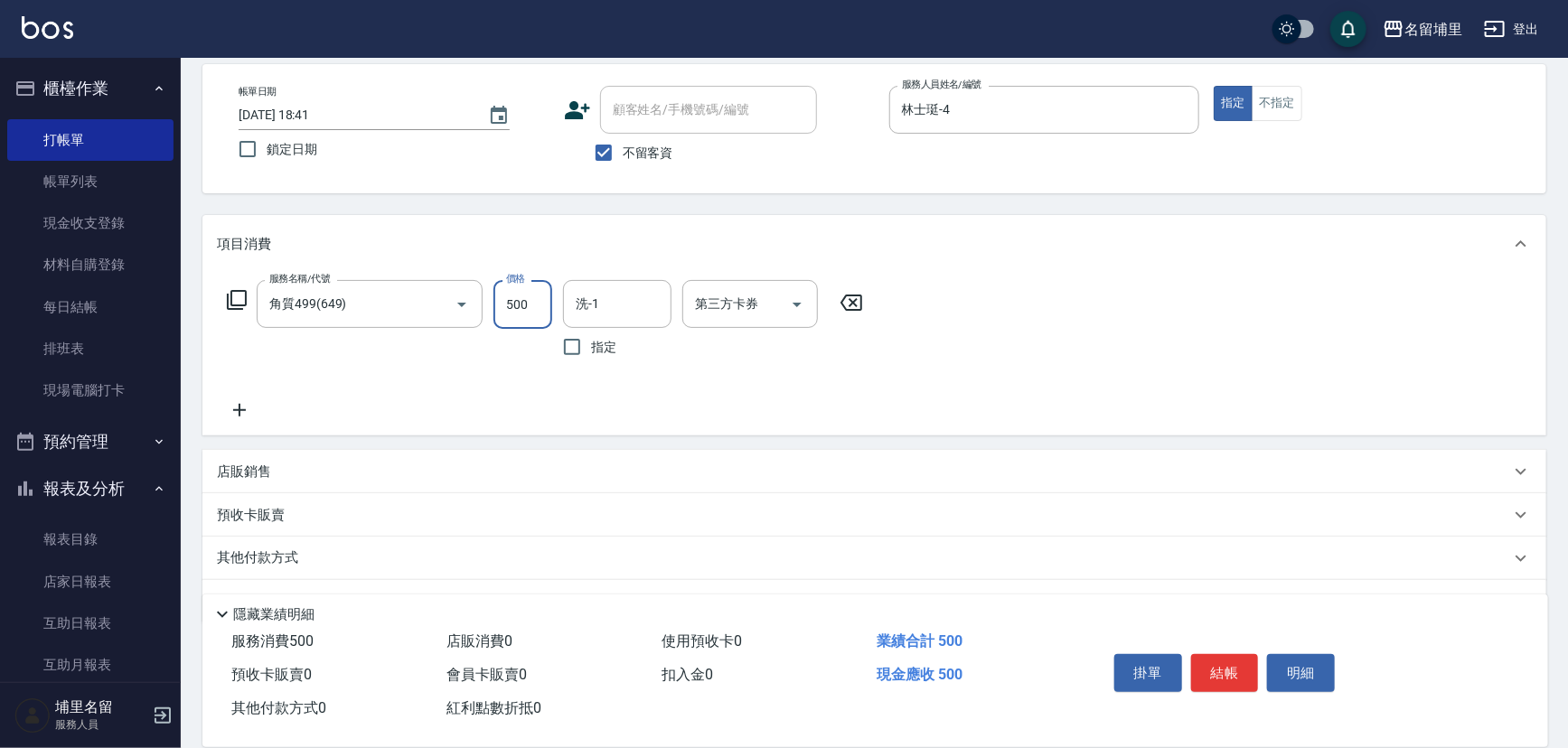
type input "500"
type input "林士珽-4"
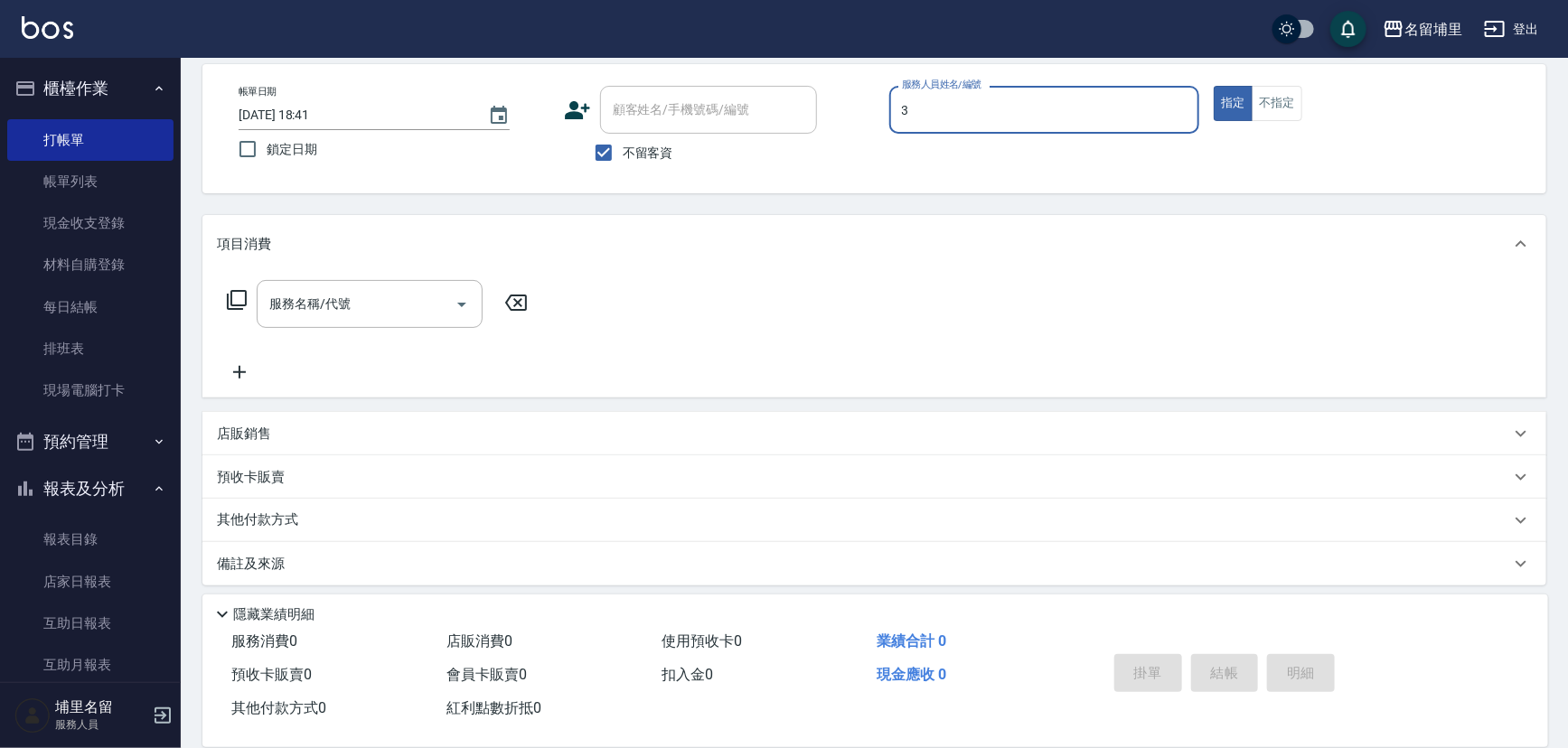
type input "[PERSON_NAME]-3"
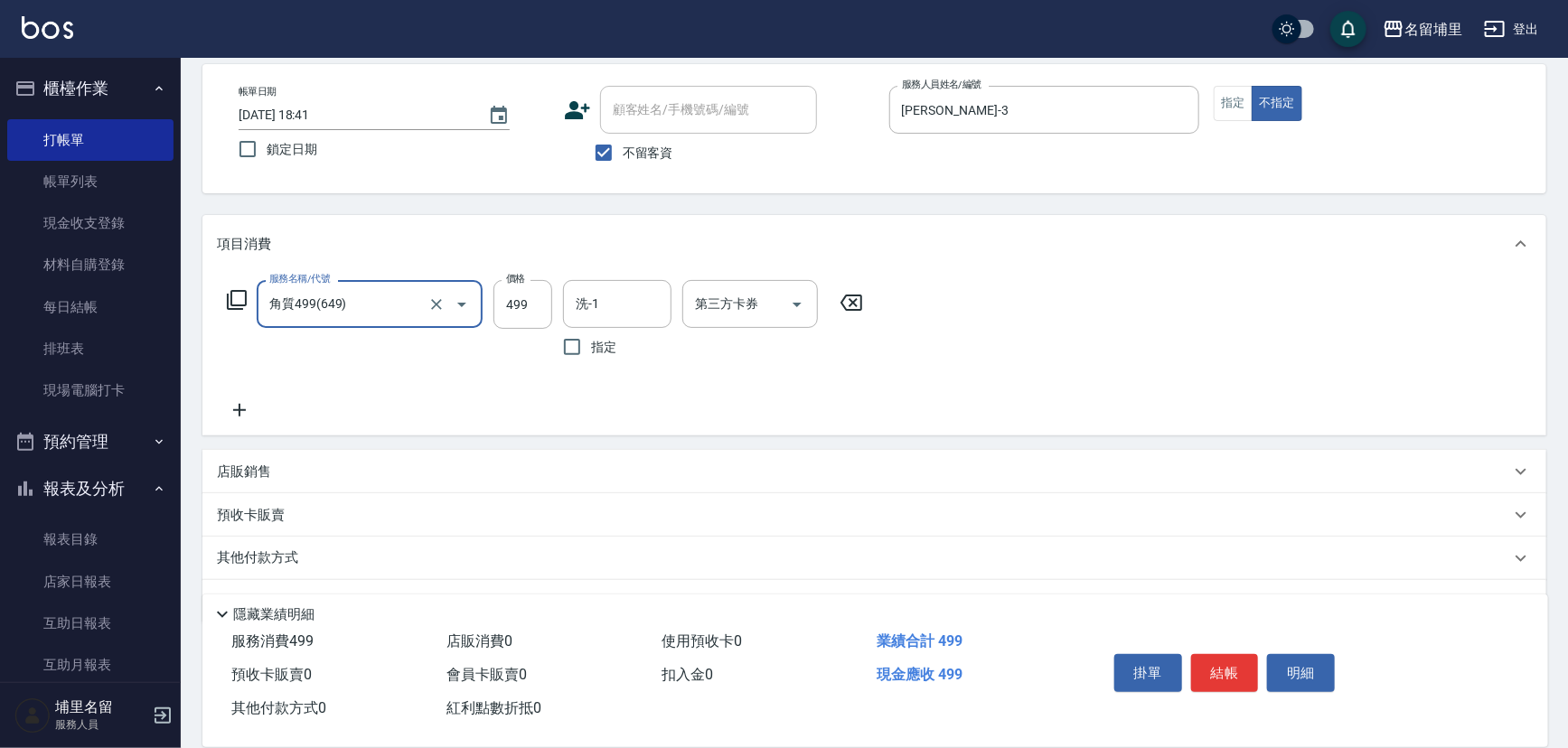
type input "角質499(649)"
type input "599"
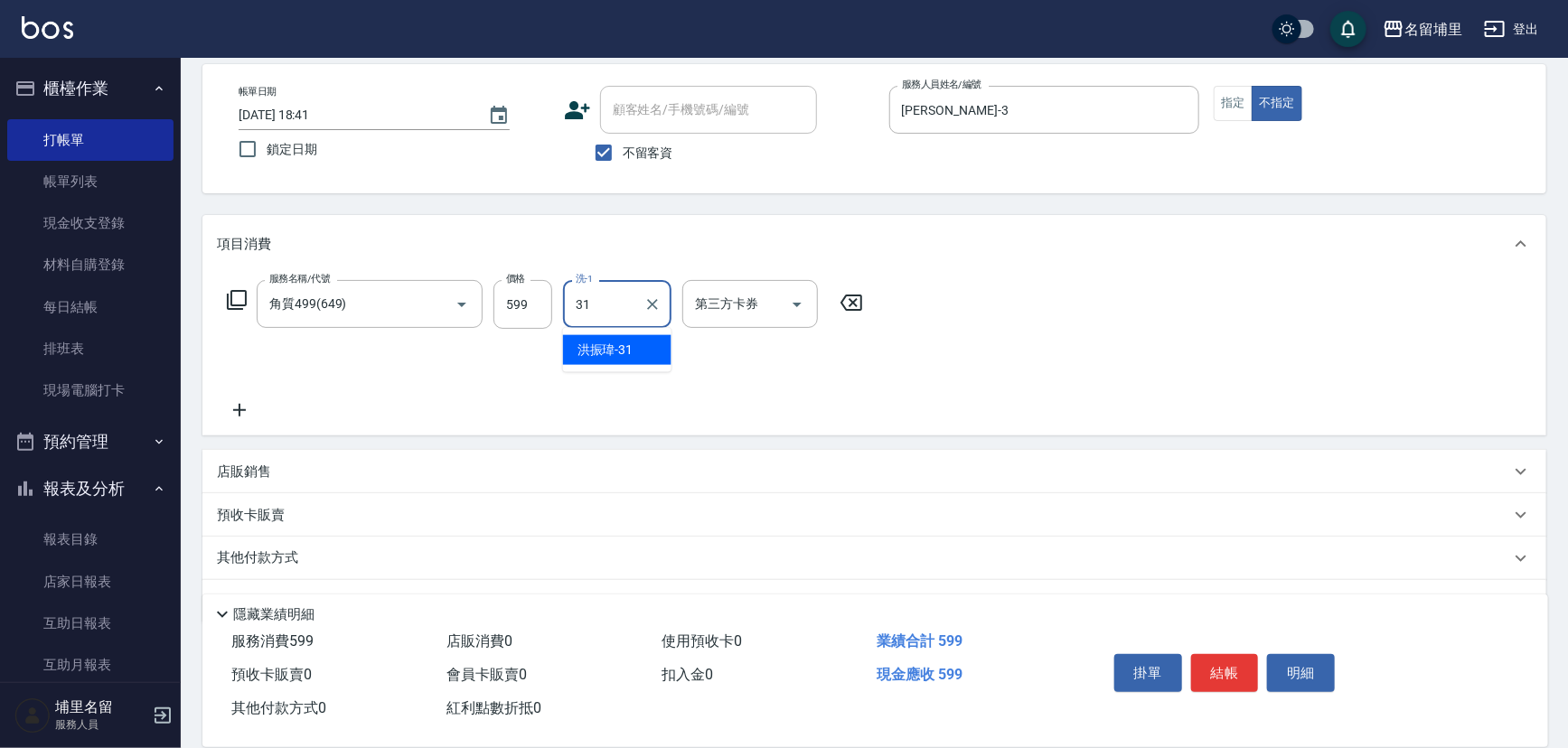
type input "[PERSON_NAME]-31"
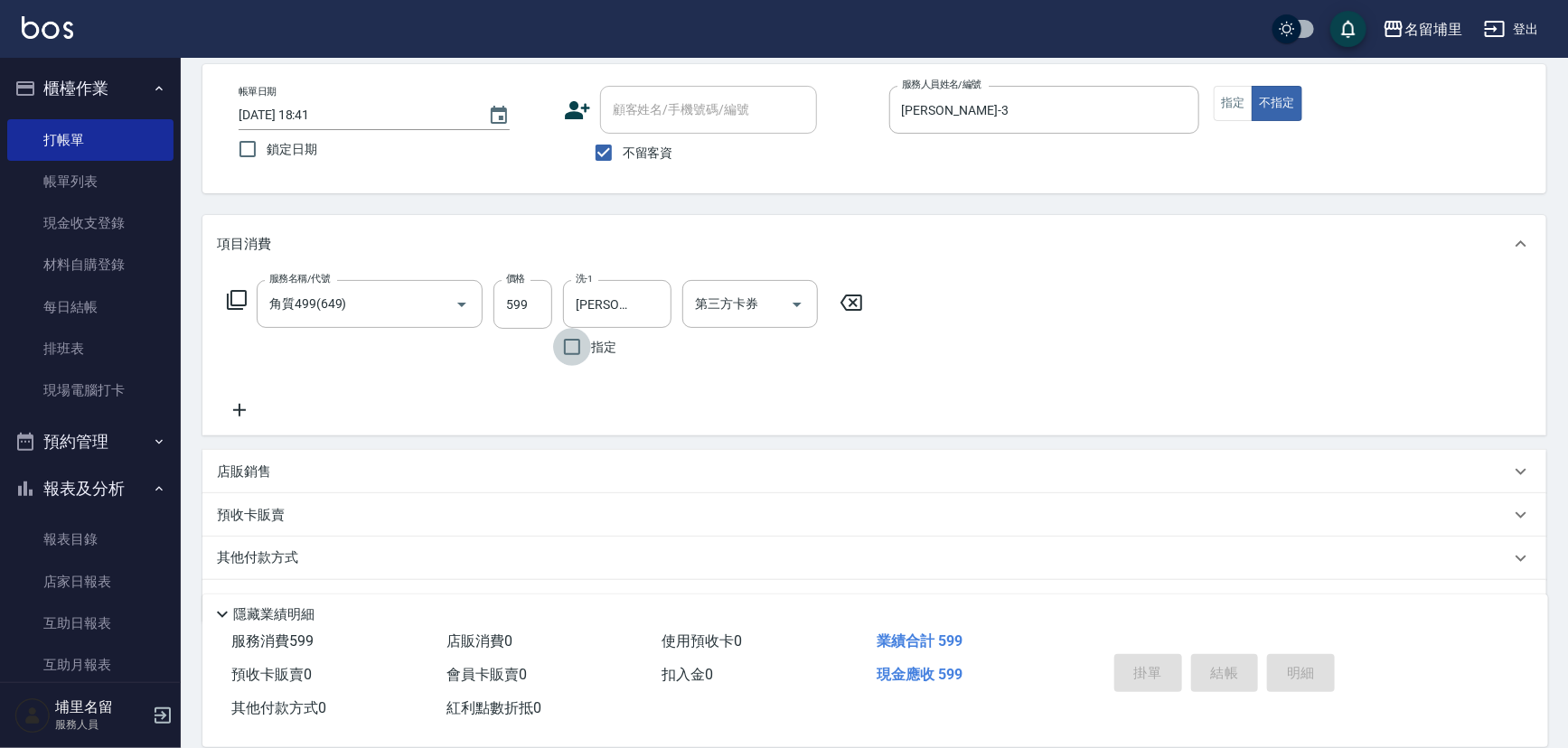
type input "[DATE] 18:42"
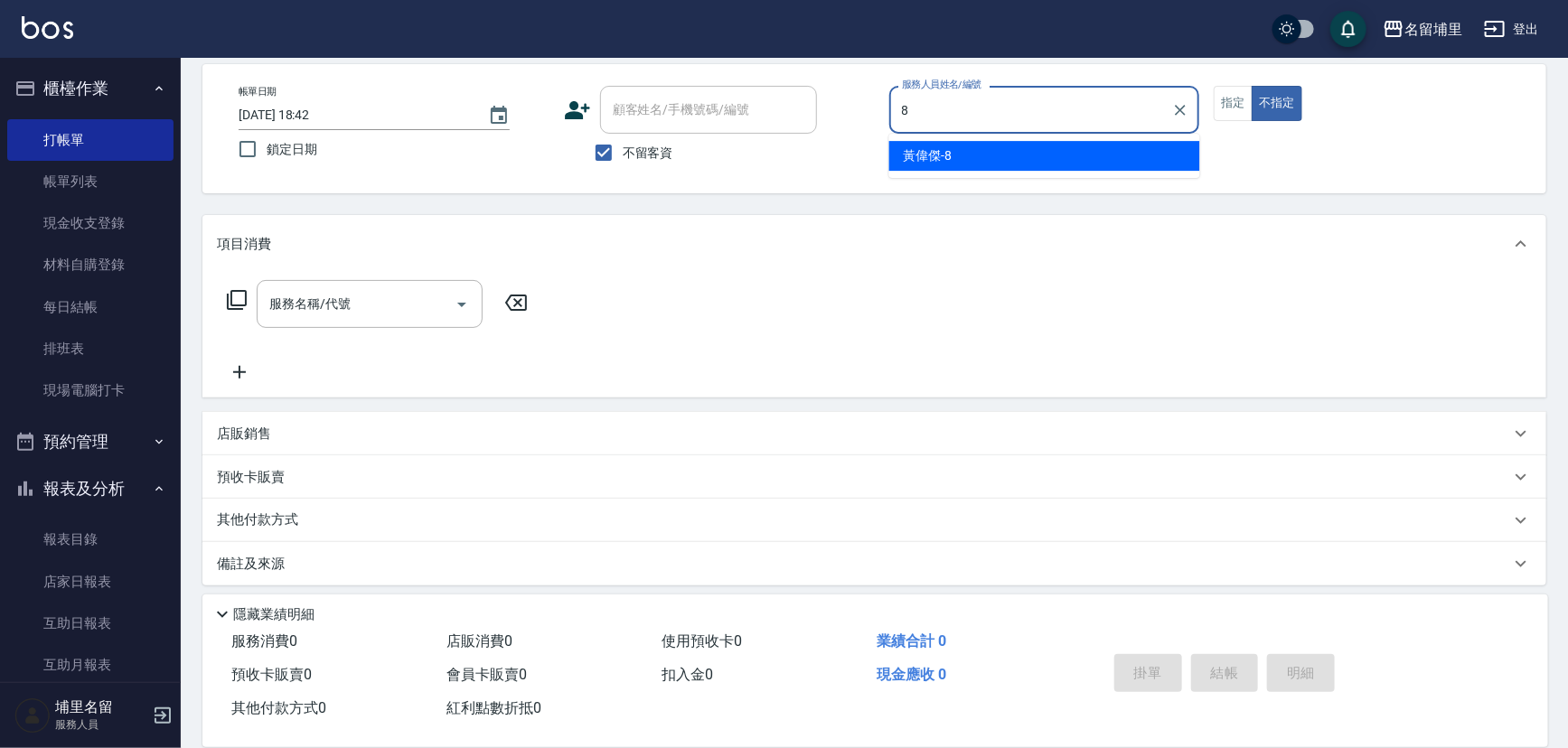
type input "[PERSON_NAME]-8"
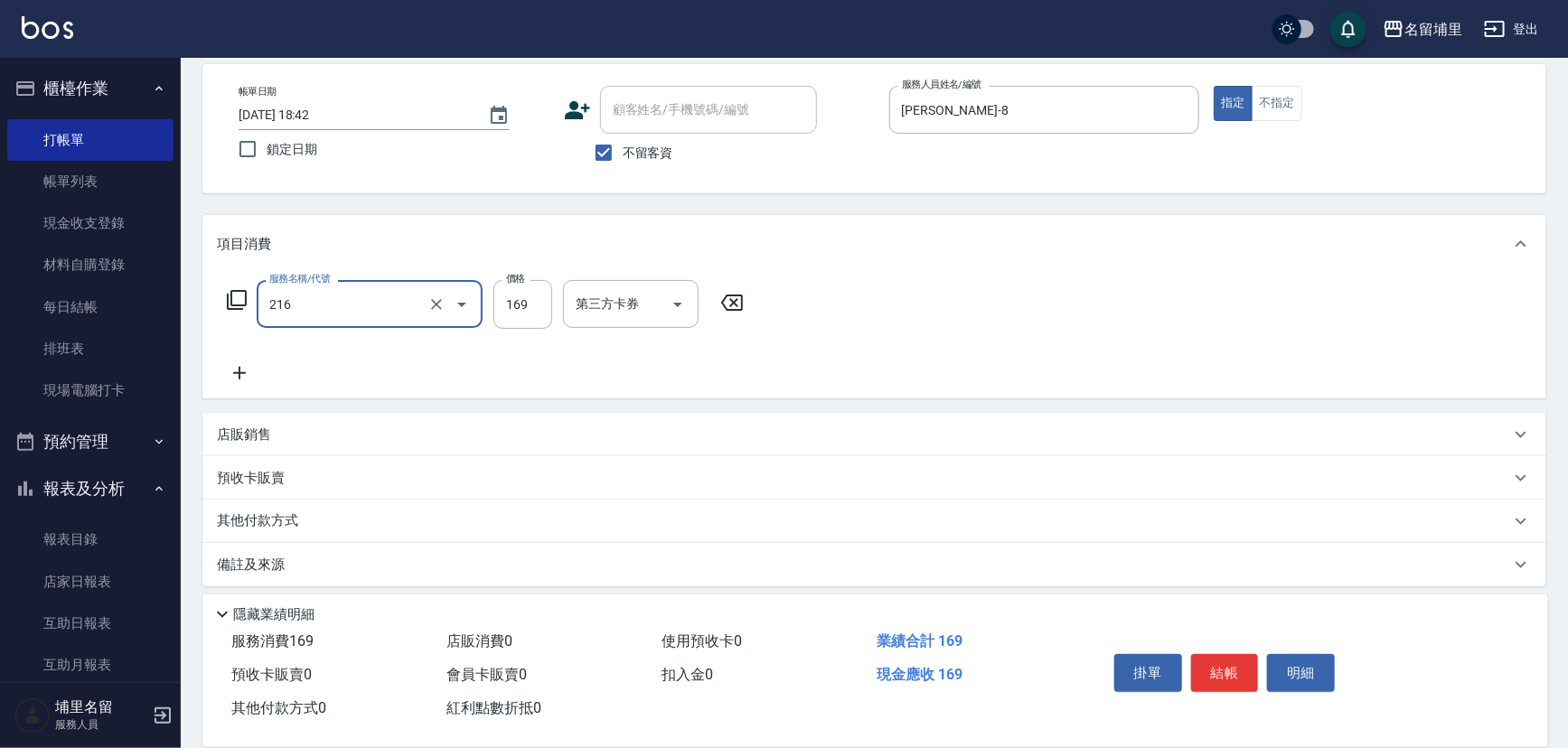
type input "剪髮169(216)"
type input "250"
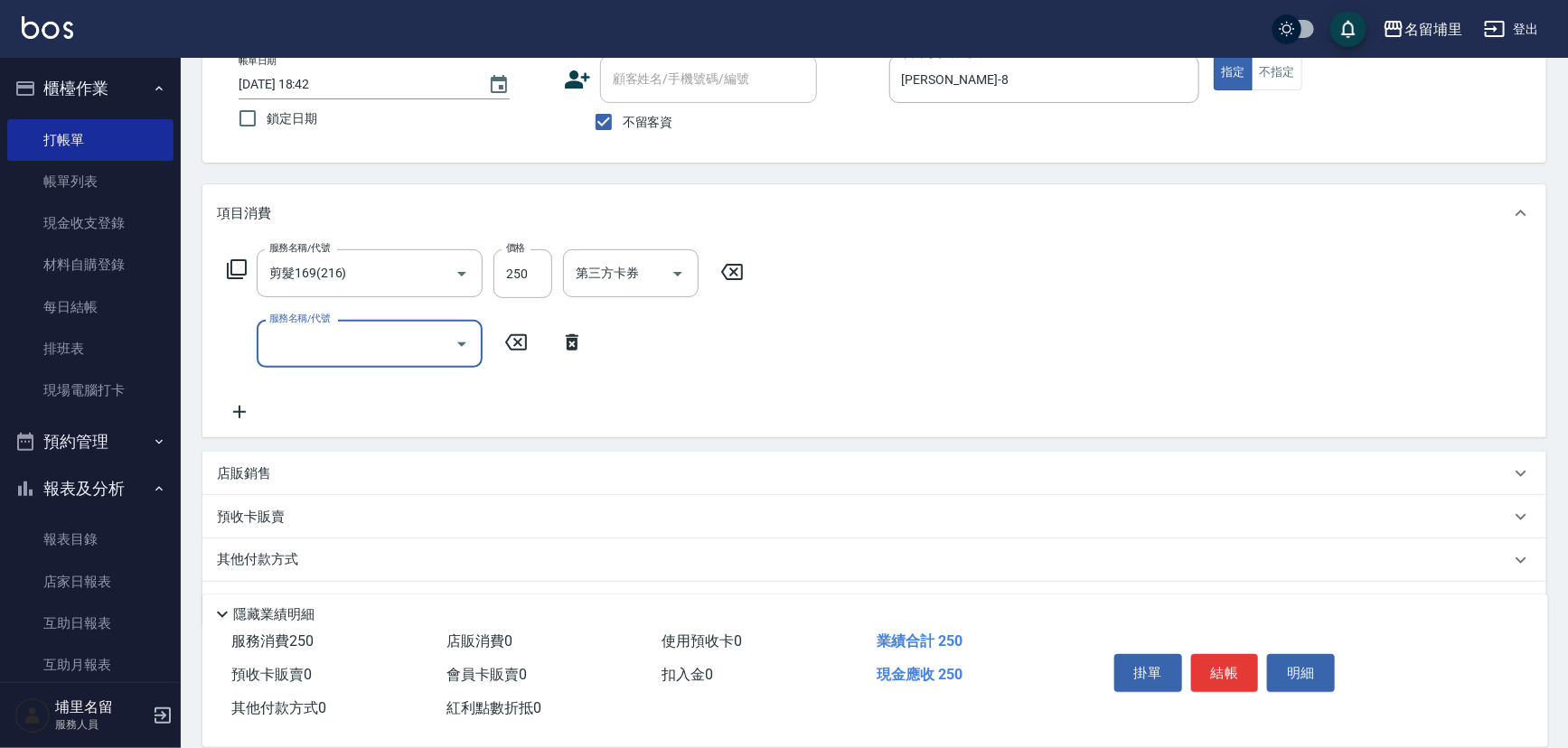
scroll to position [159, 0]
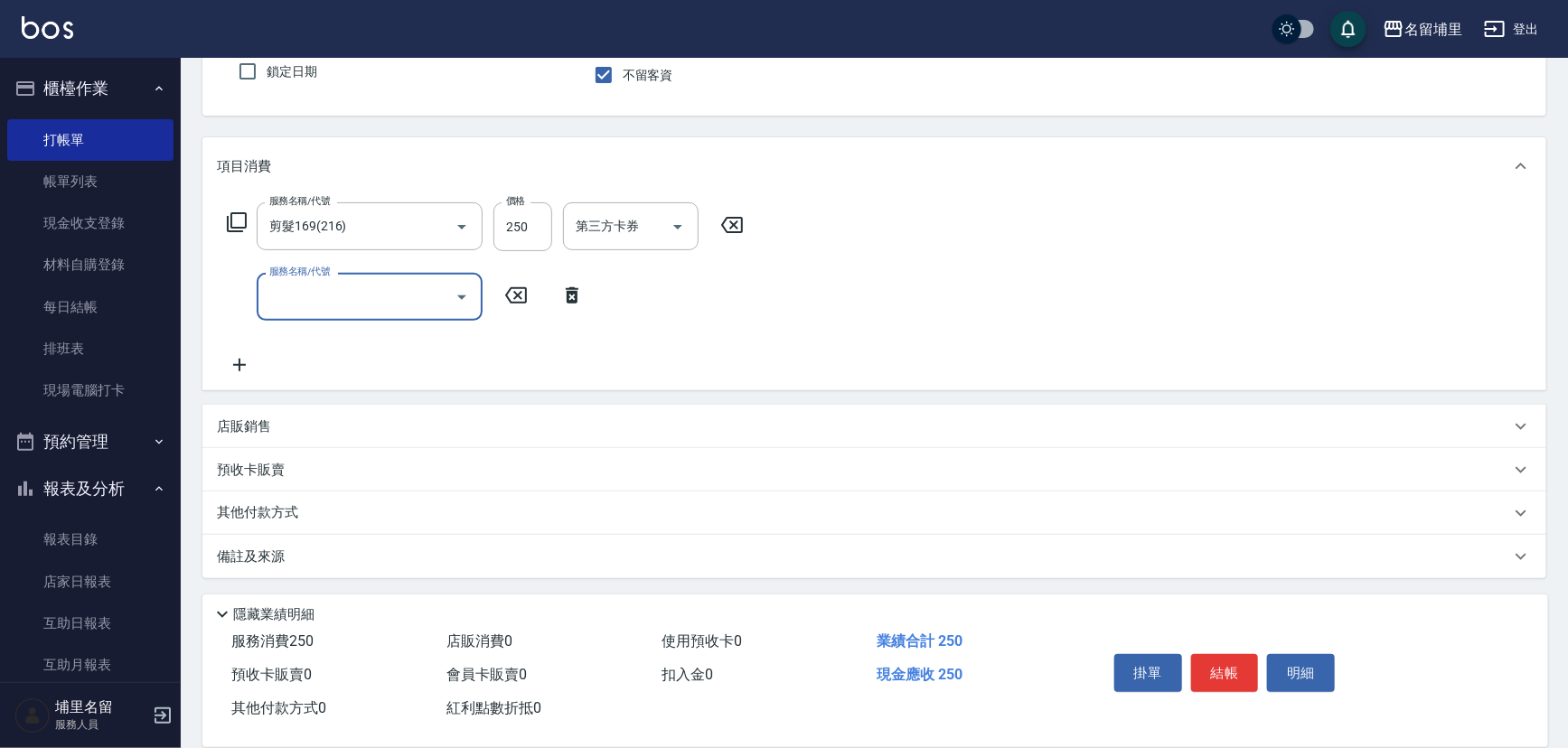
click at [314, 414] on div "店販銷售" at bounding box center [875, 426] width 1344 height 44
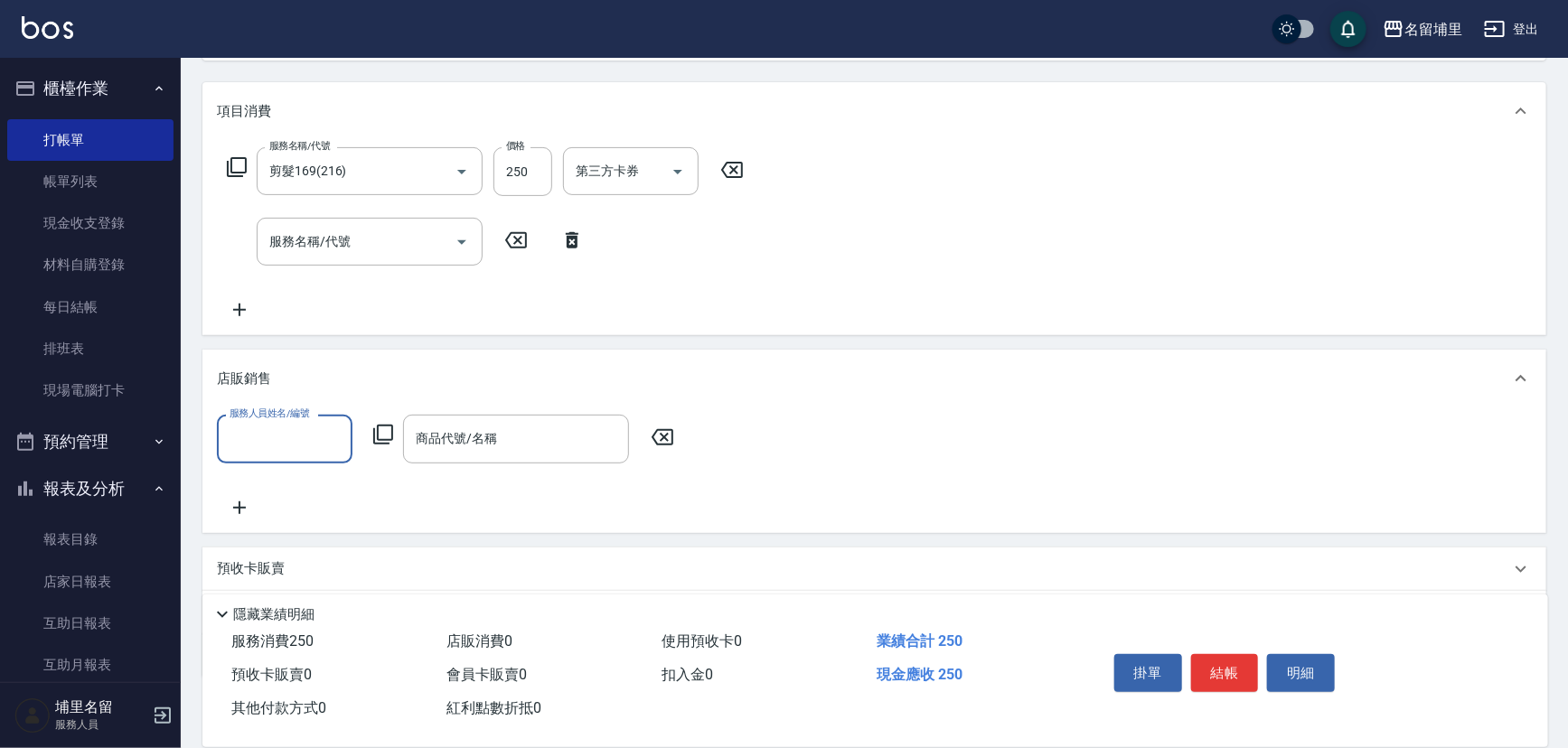
scroll to position [242, 0]
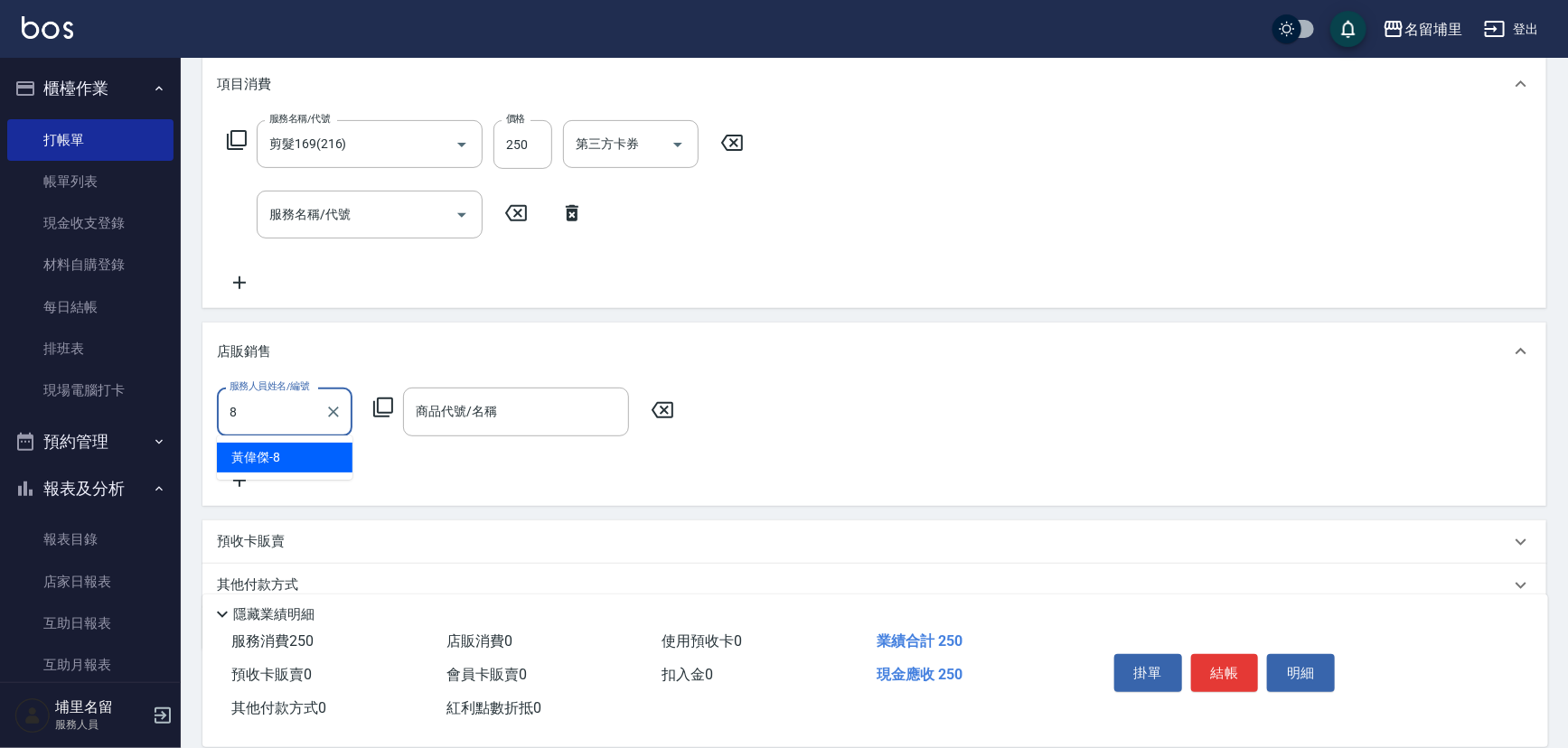
type input "[PERSON_NAME]-8"
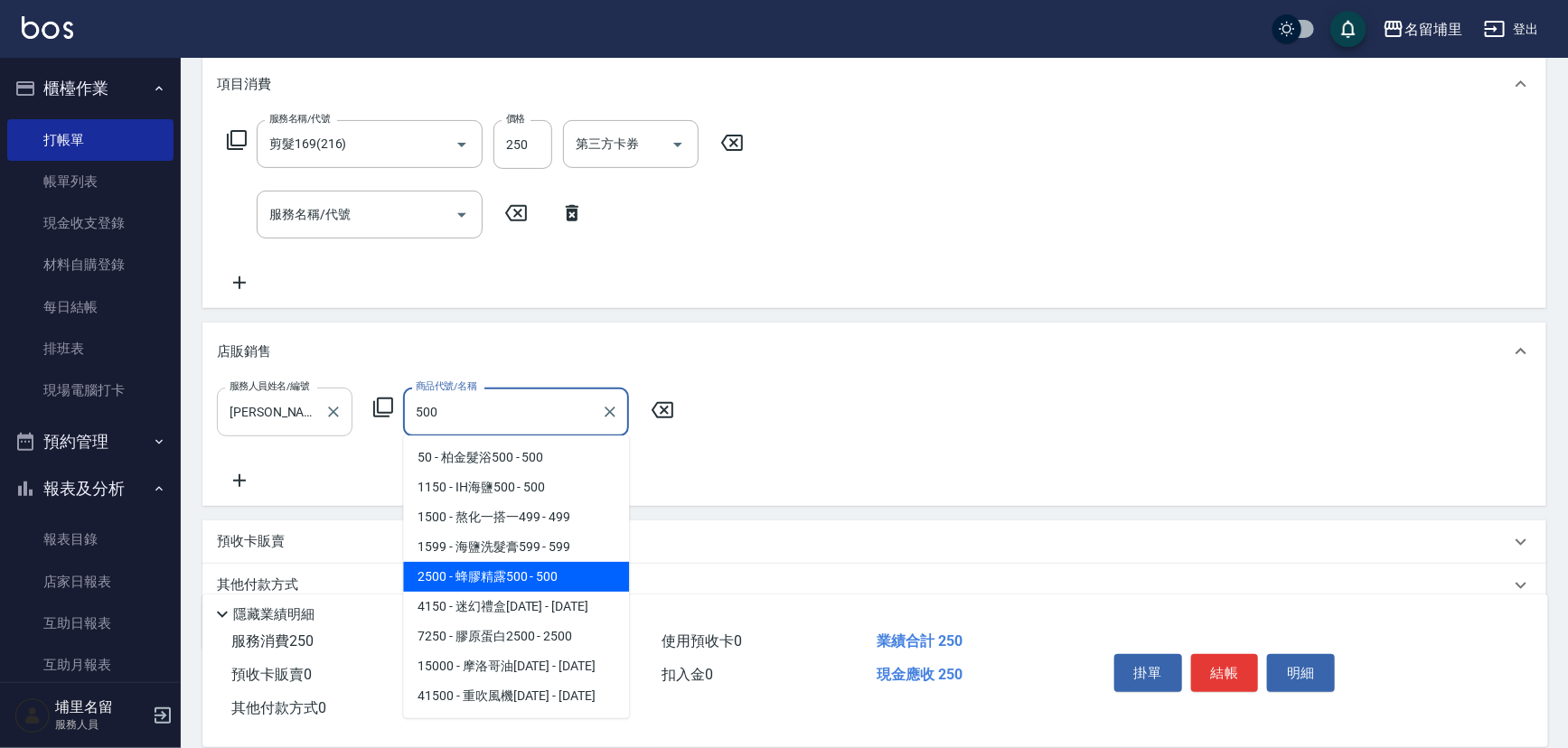
type input "蜂膠精露500"
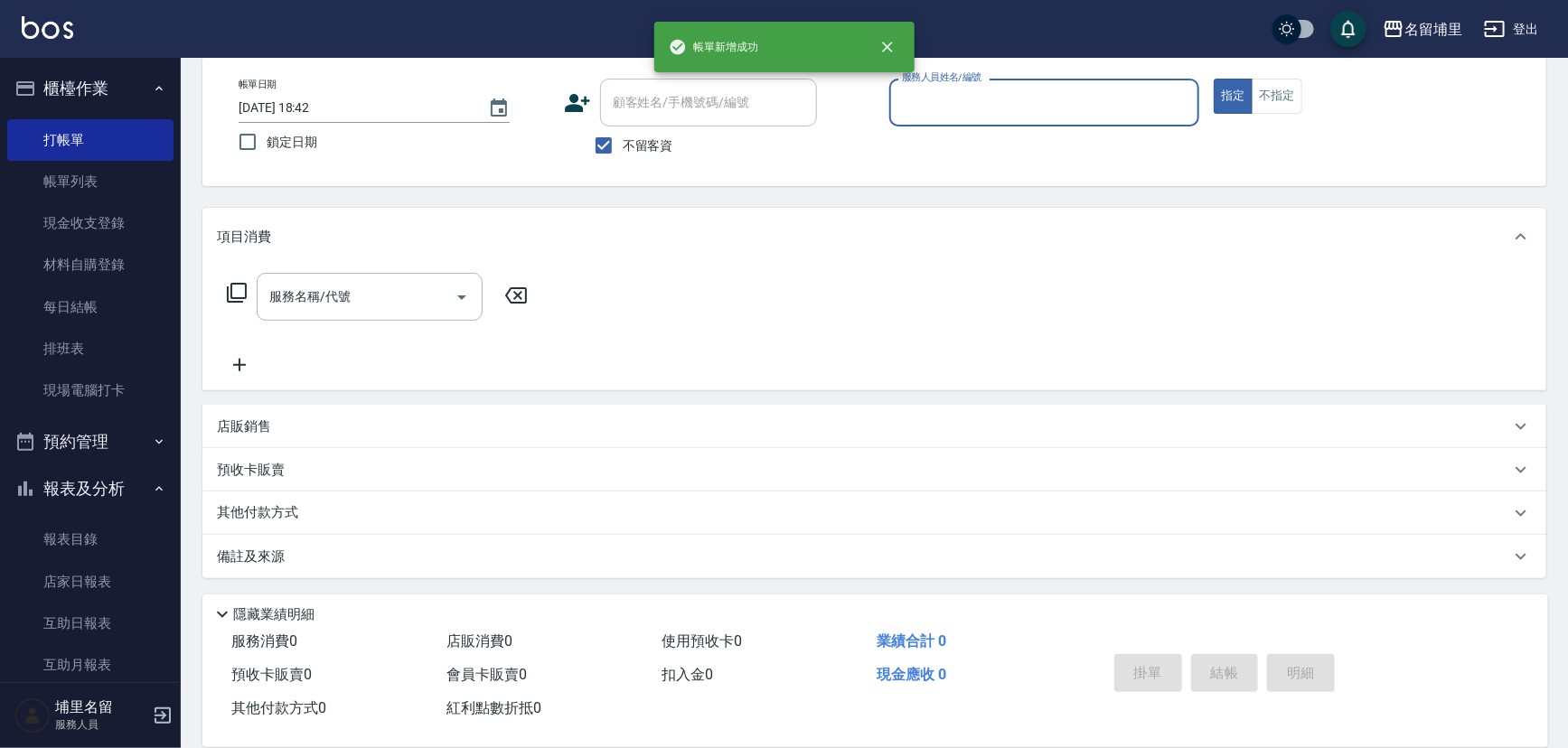
scroll to position [0, 0]
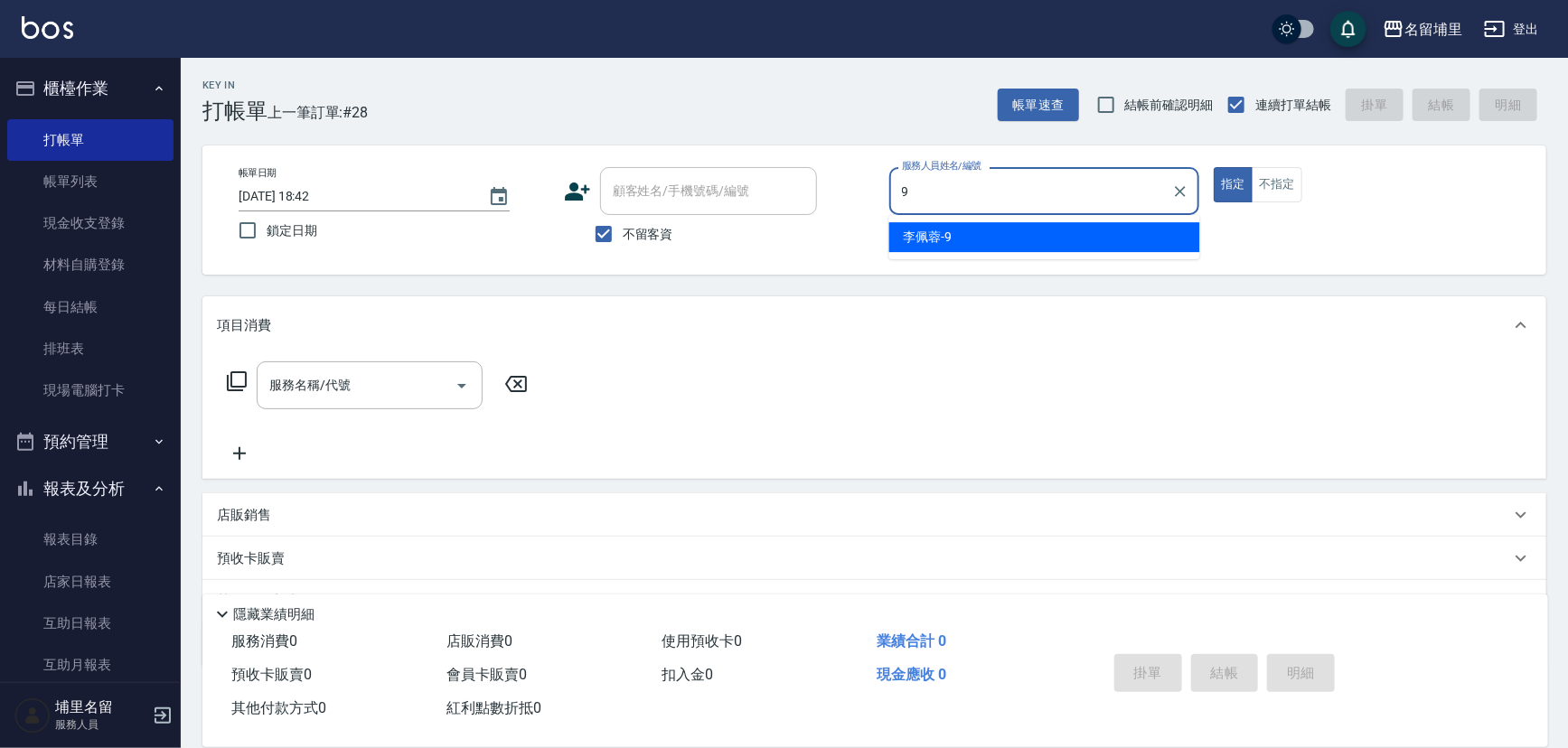
type input "[PERSON_NAME]-9"
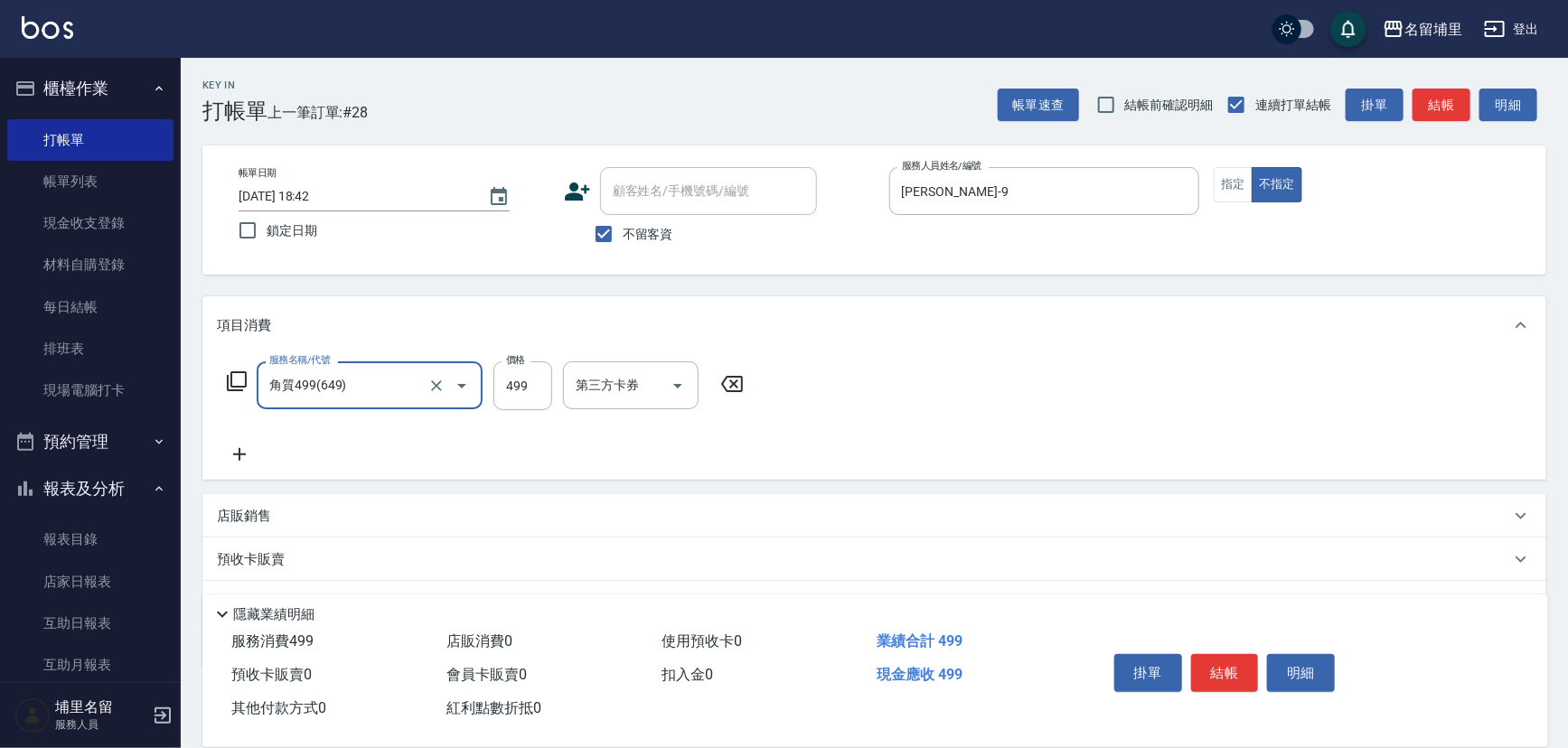
type input "角質499(649)"
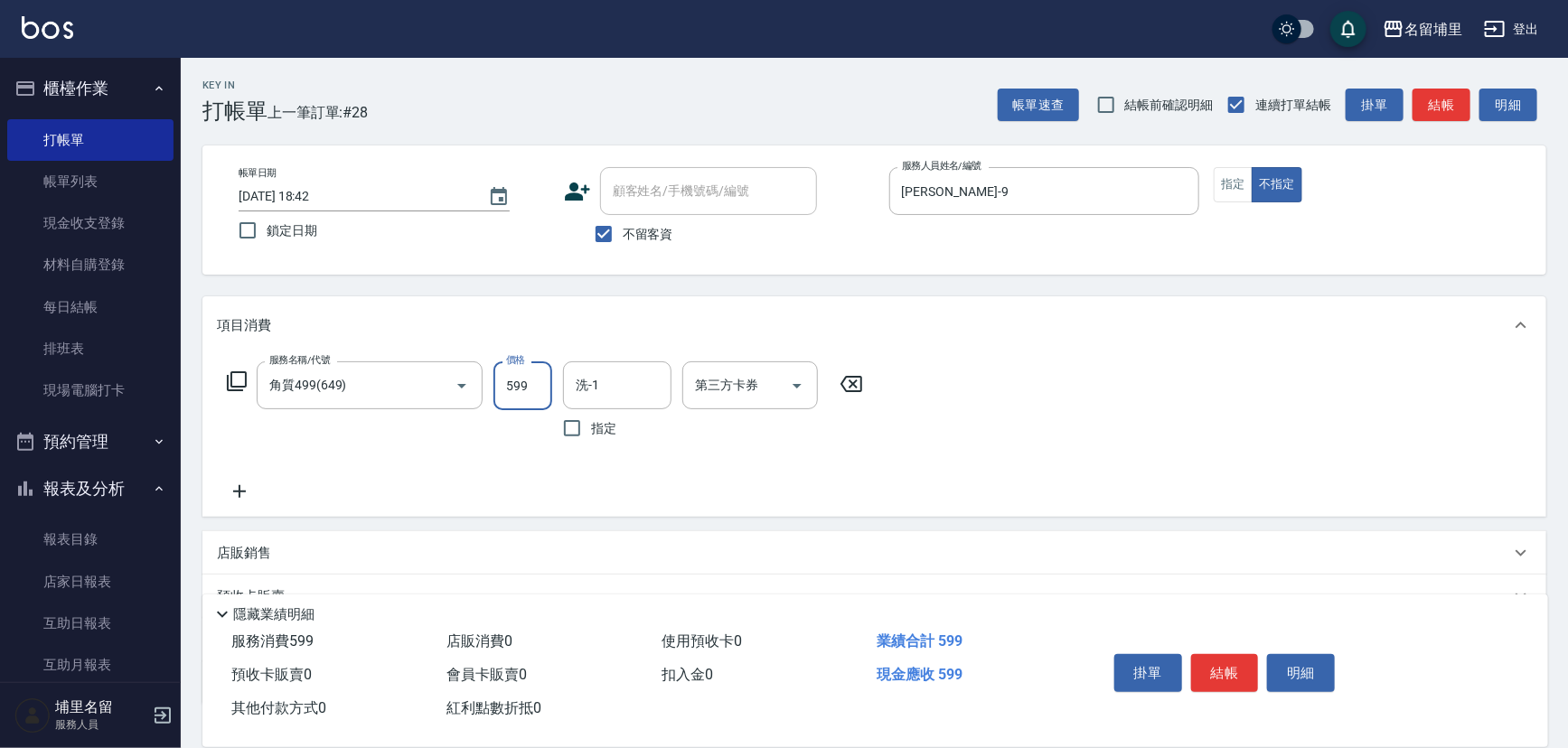
type input "599"
type input "[PERSON_NAME]-42"
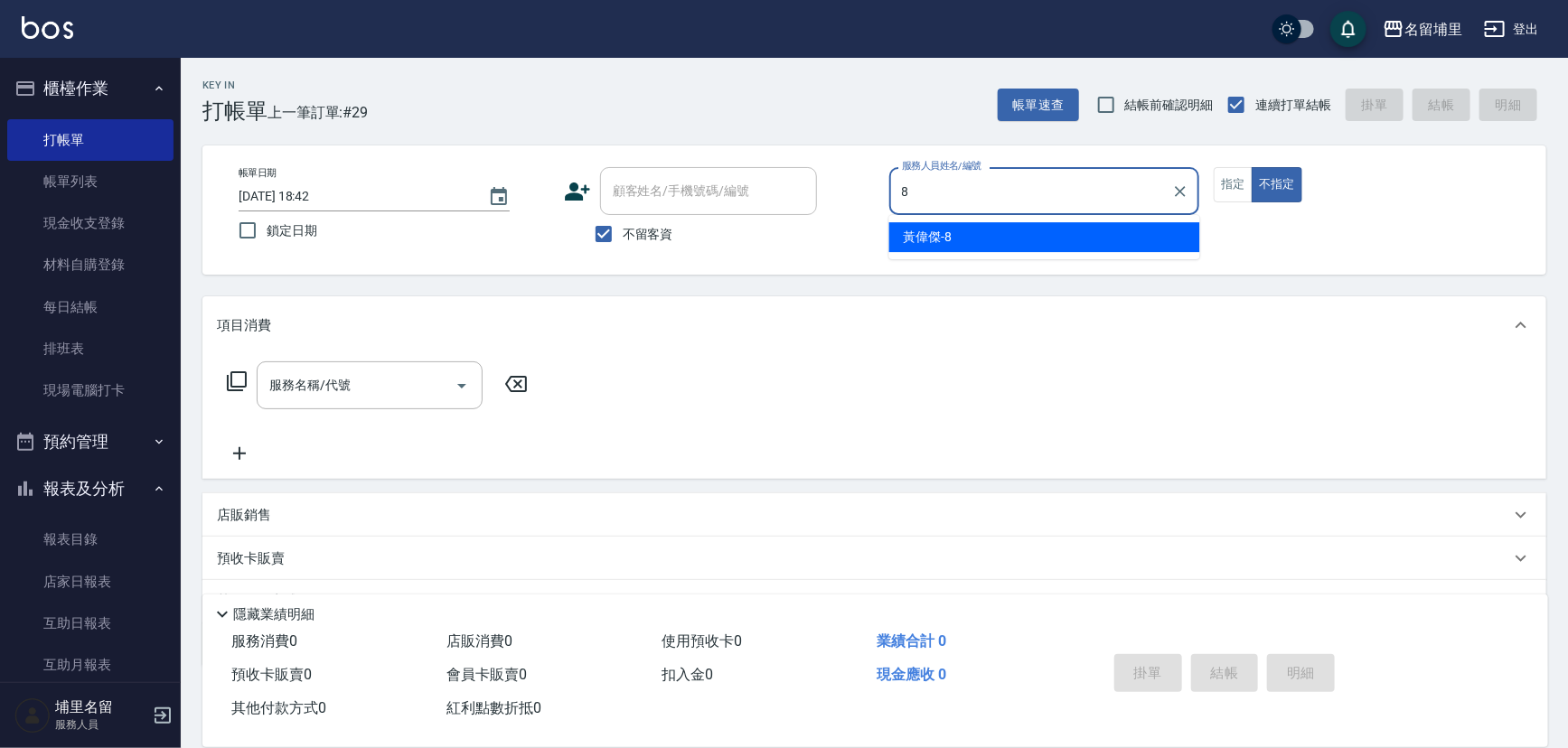
type input "[PERSON_NAME]-8"
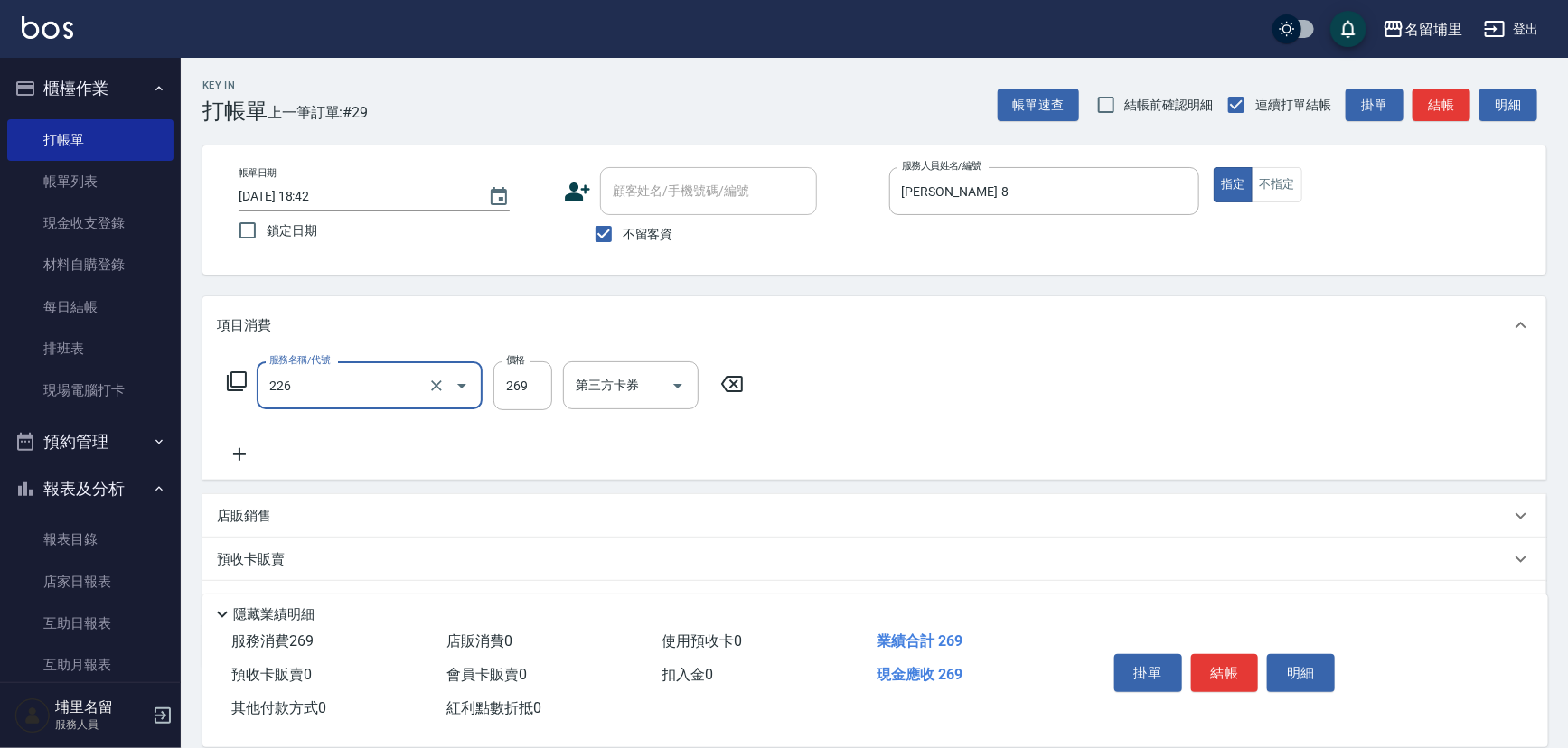
type input "洗剪269(226)"
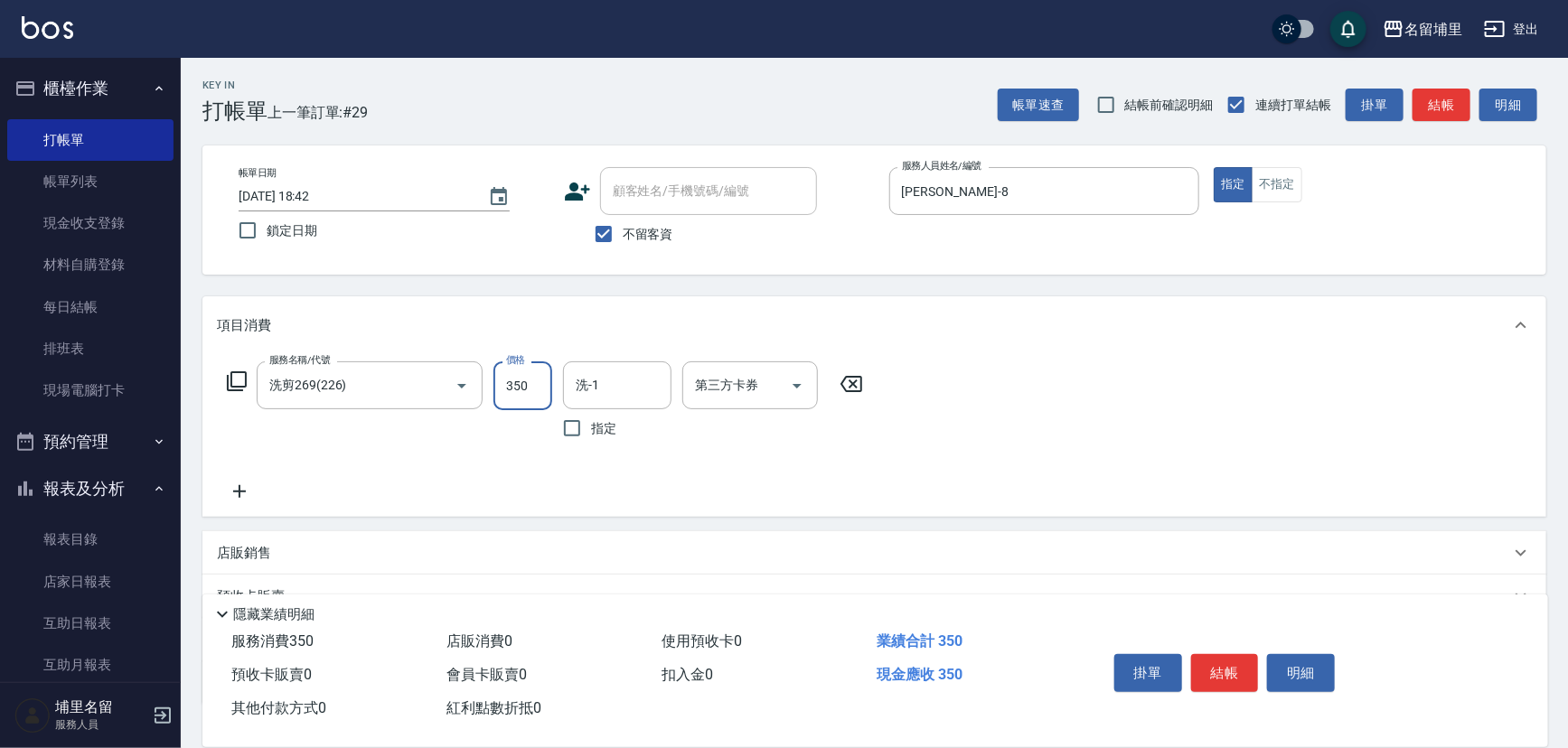
type input "350"
type input "[PERSON_NAME]-31"
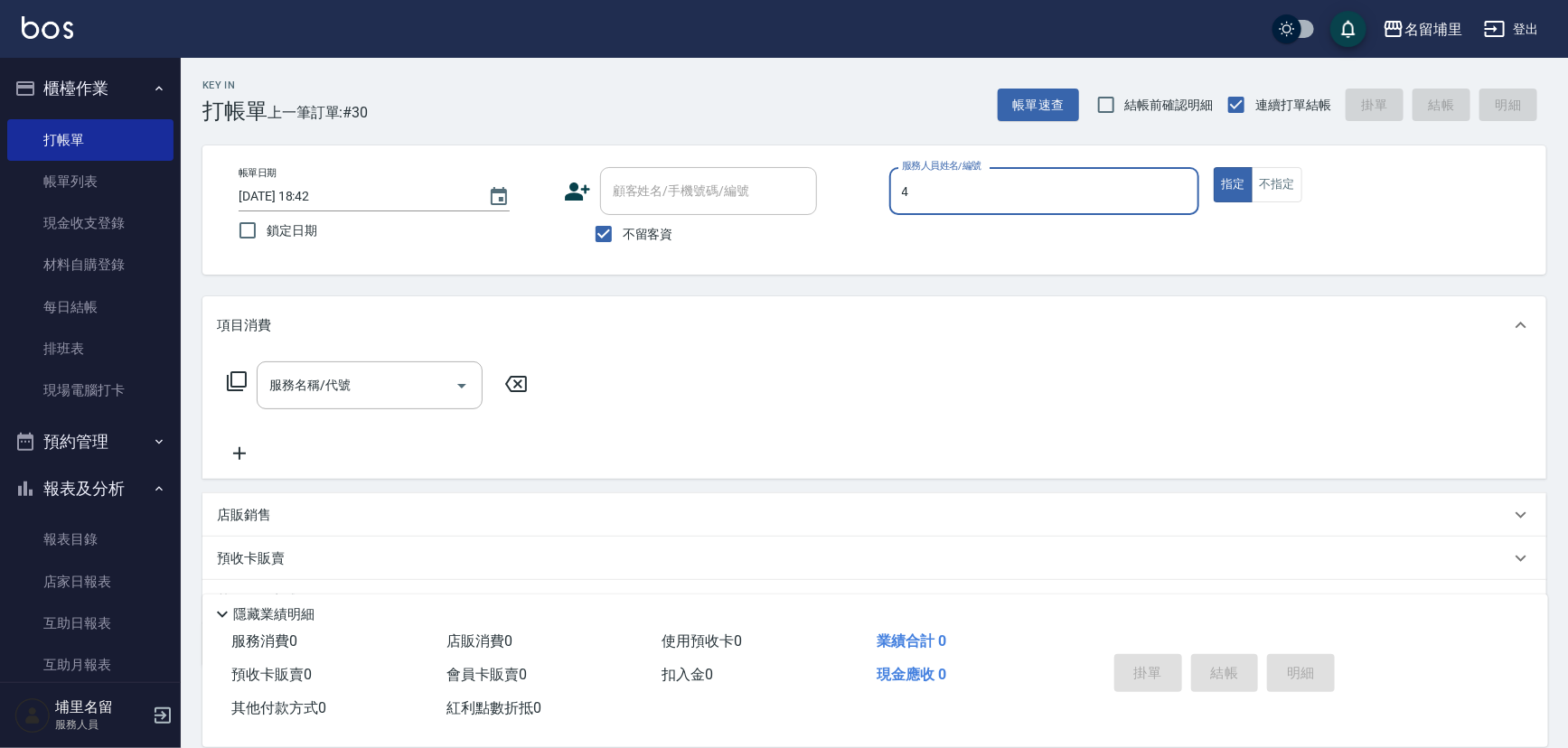
type input "林士珽-4"
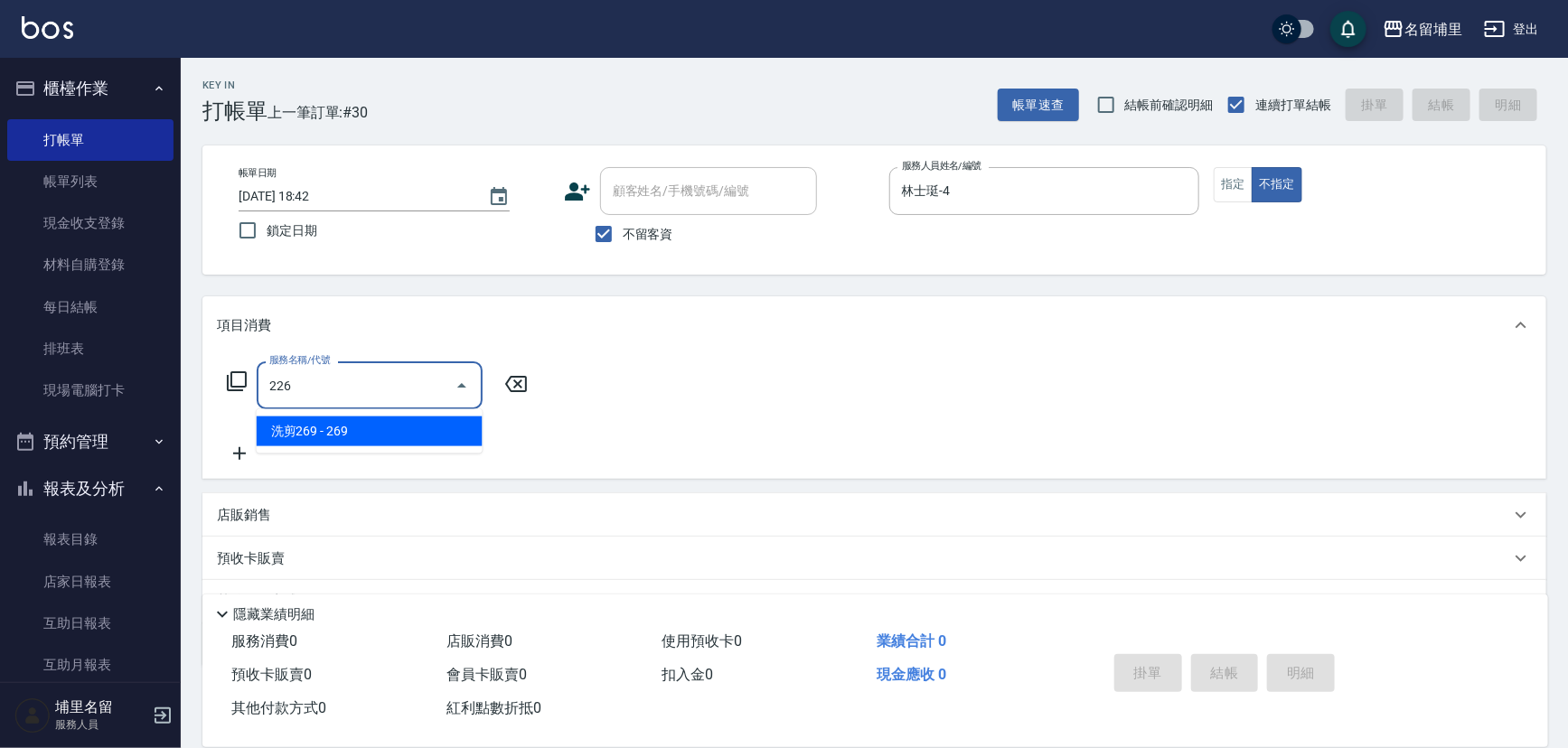
type input "洗剪269(226)"
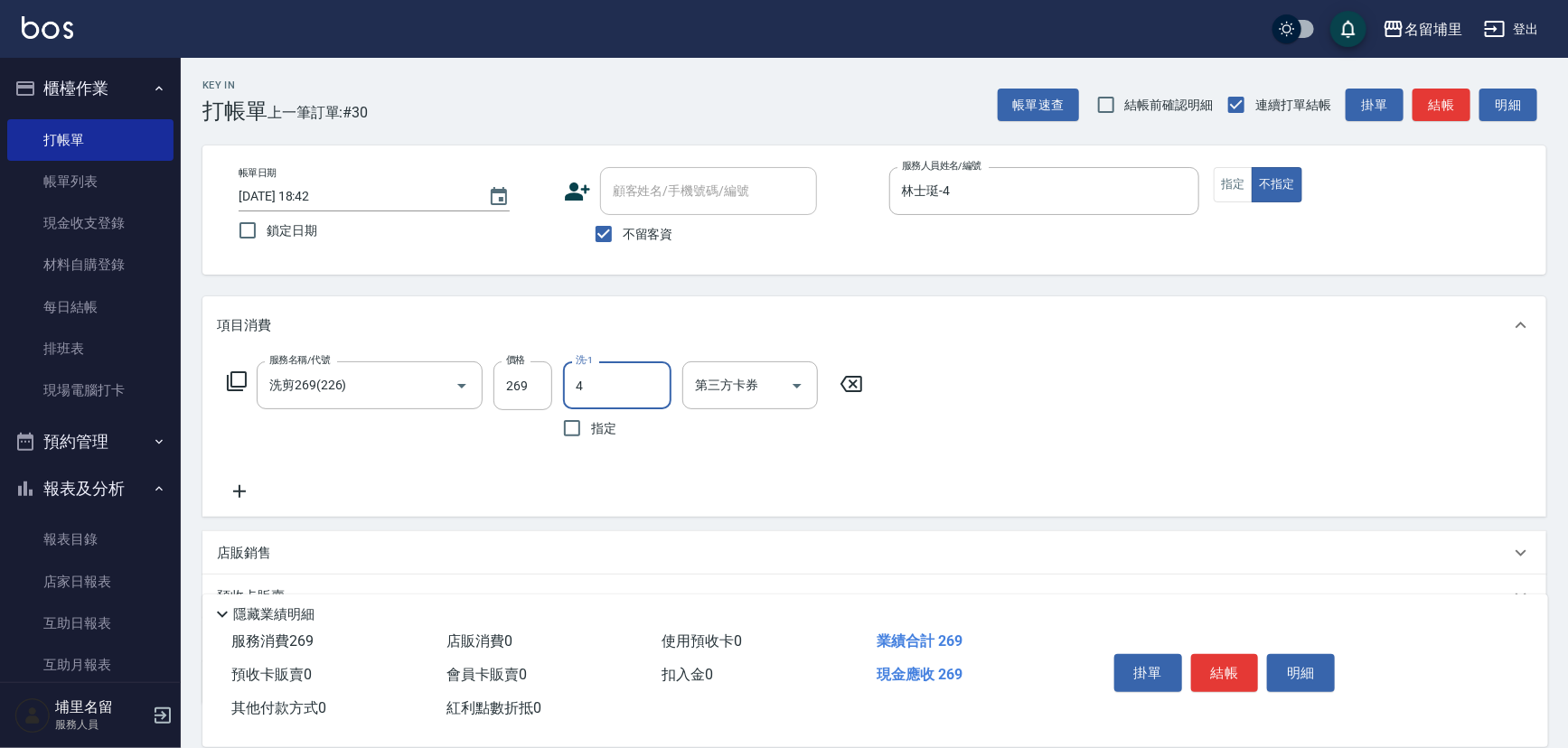
type input "林士珽-4"
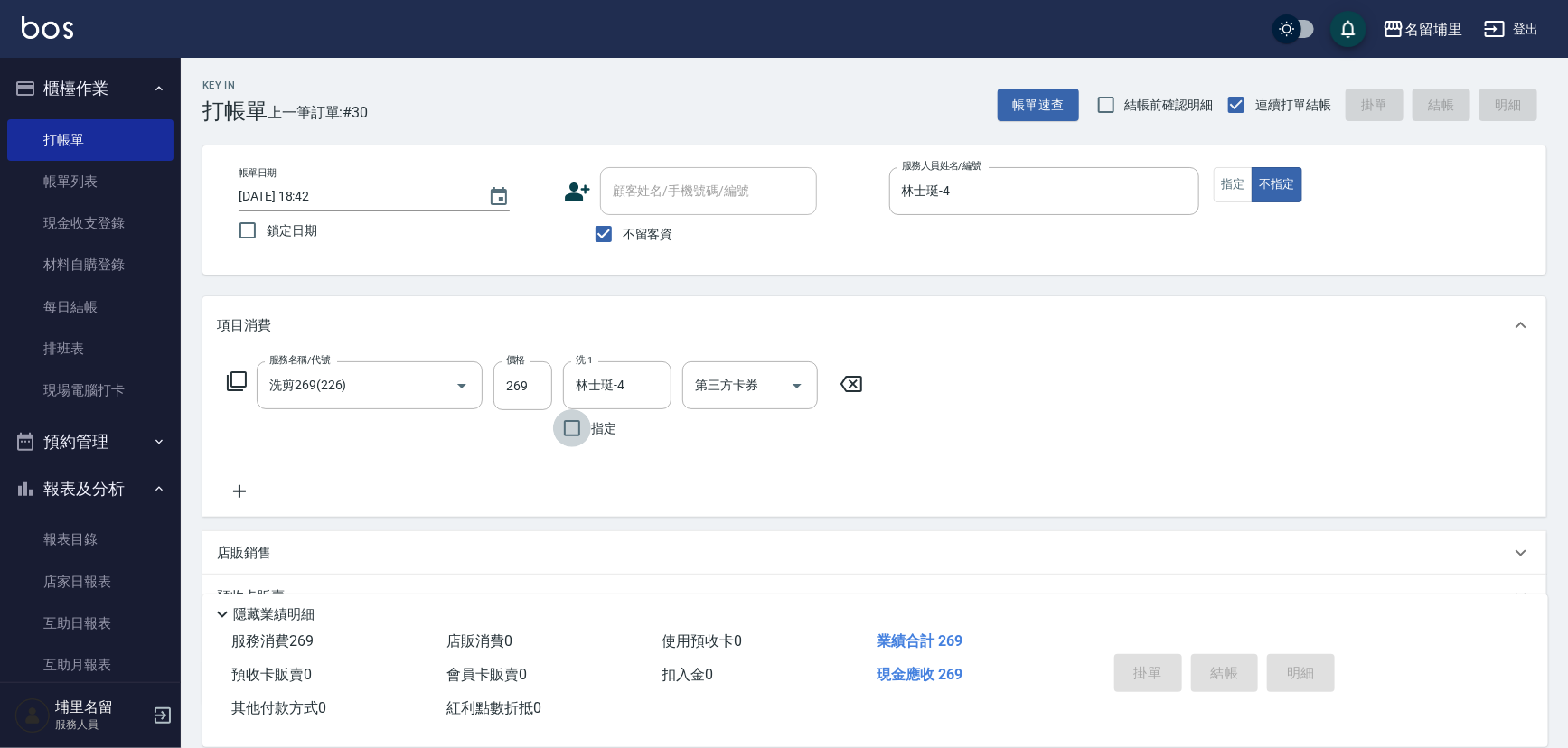
type input "[DATE] 18:43"
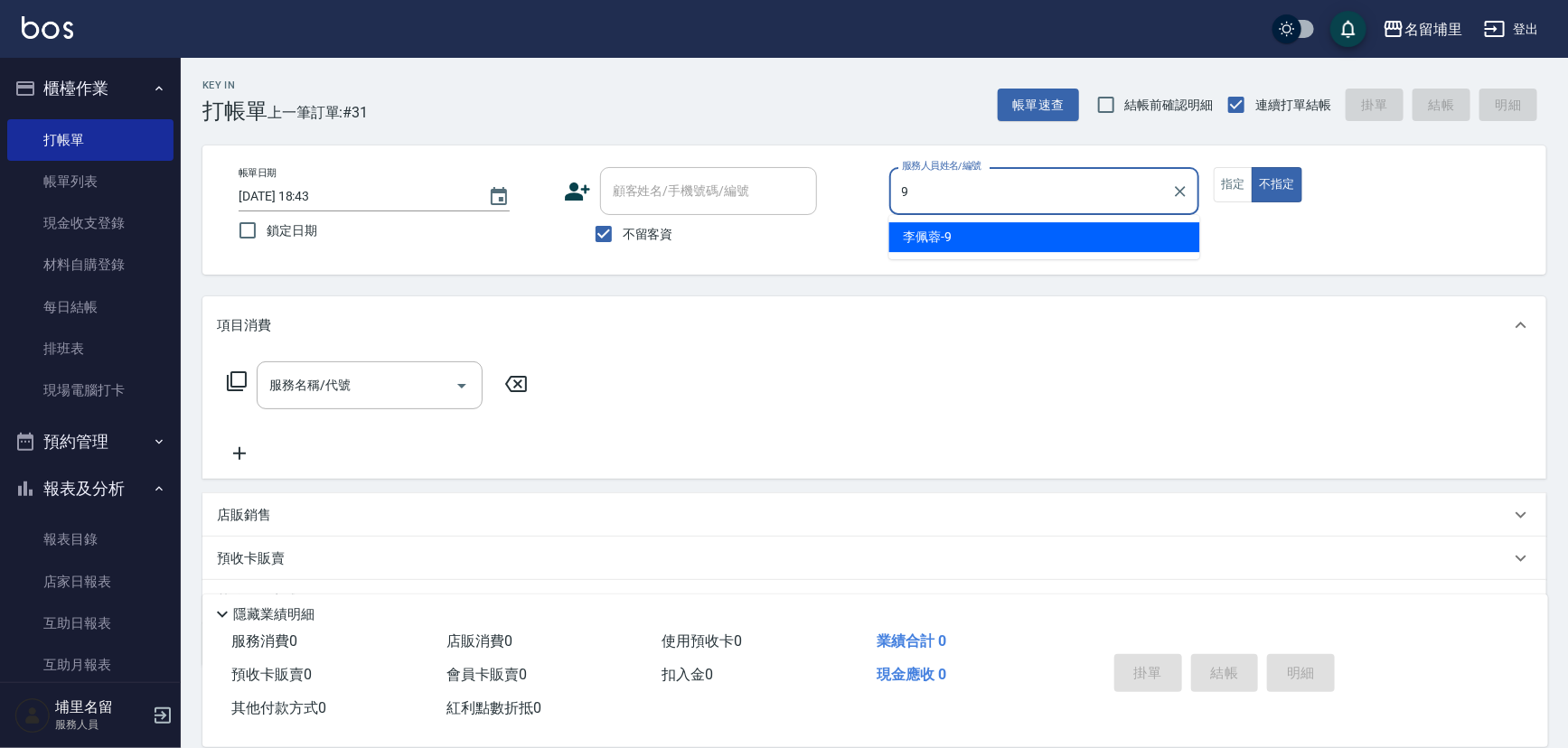
type input "[PERSON_NAME]-9"
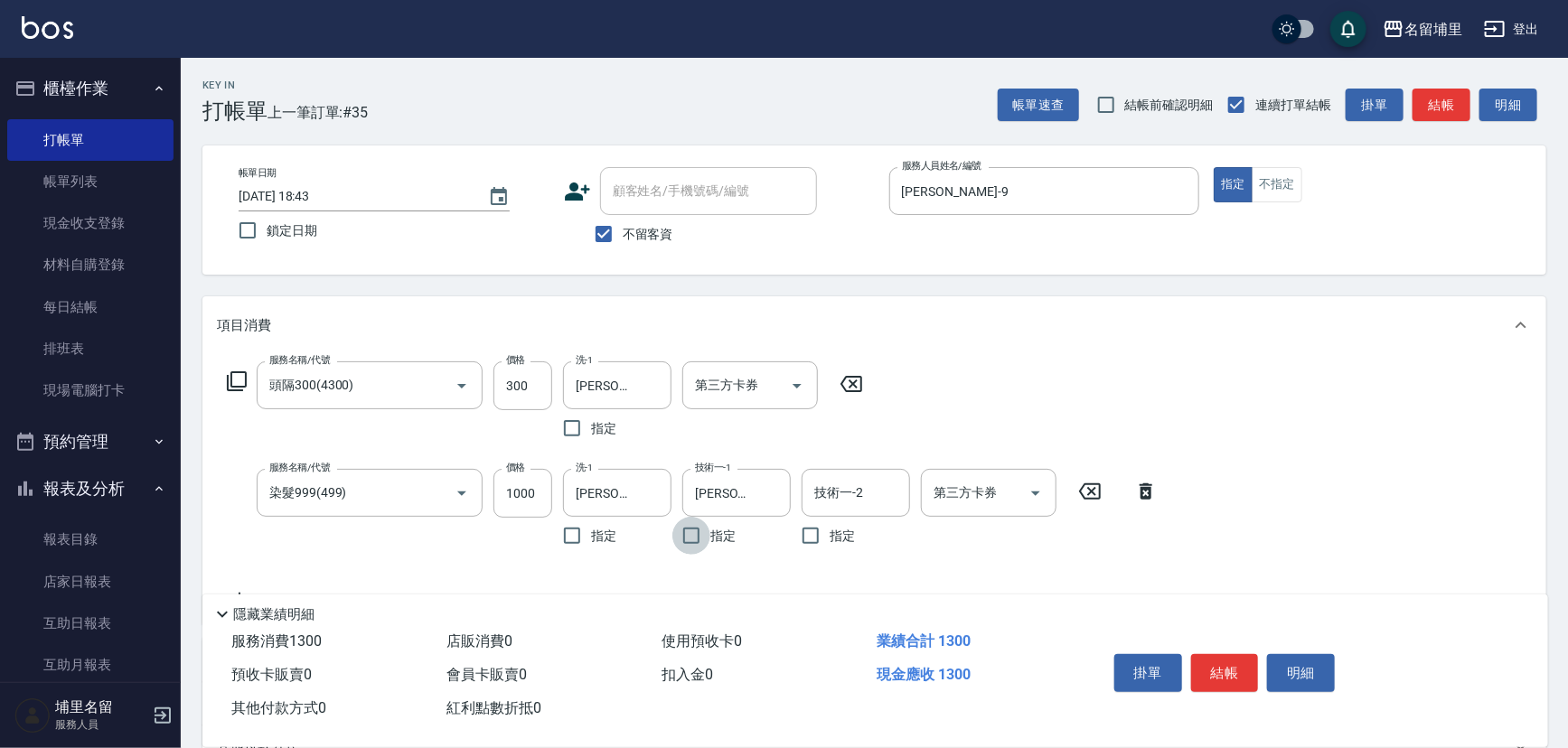
scroll to position [164, 0]
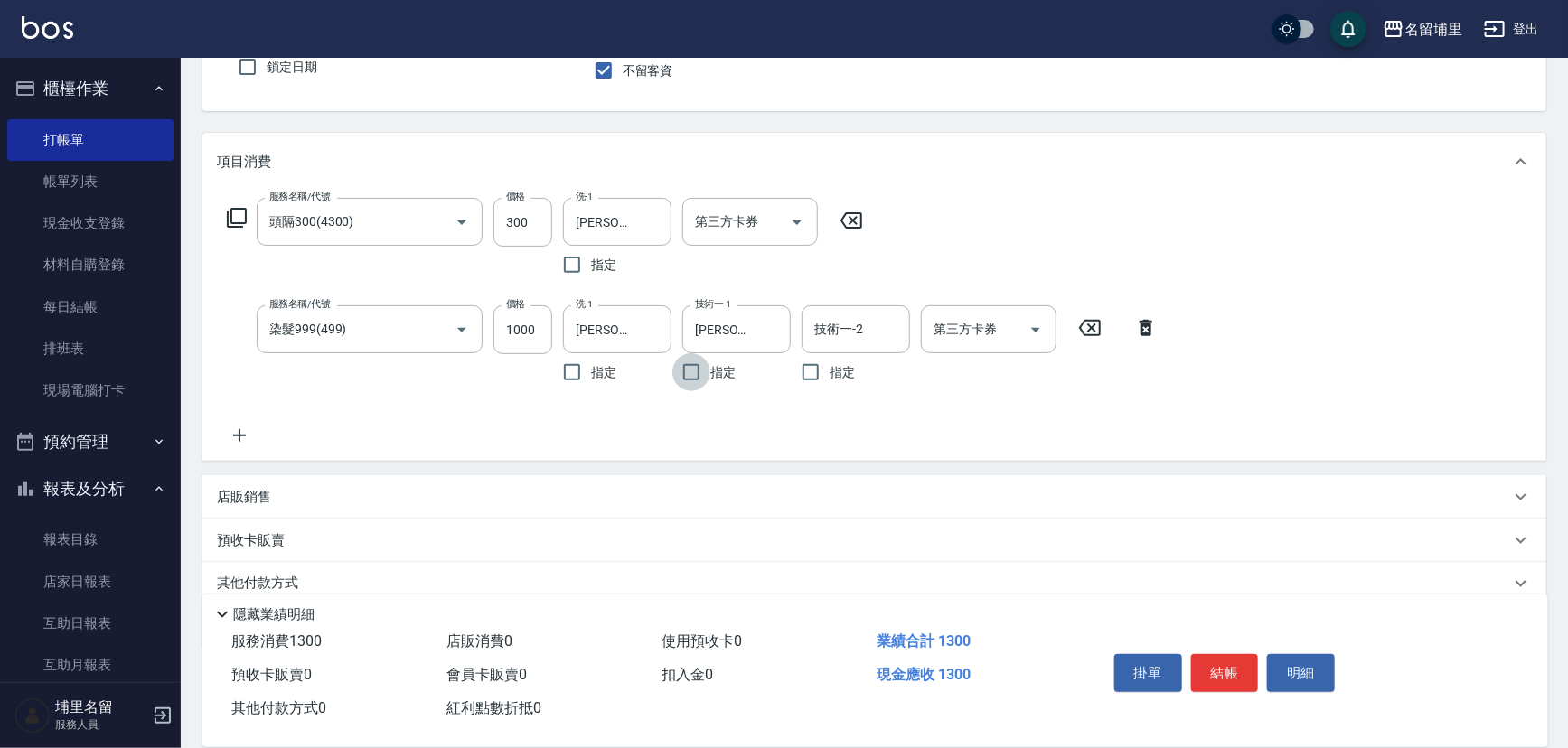
click at [244, 436] on icon at bounding box center [239, 435] width 46 height 21
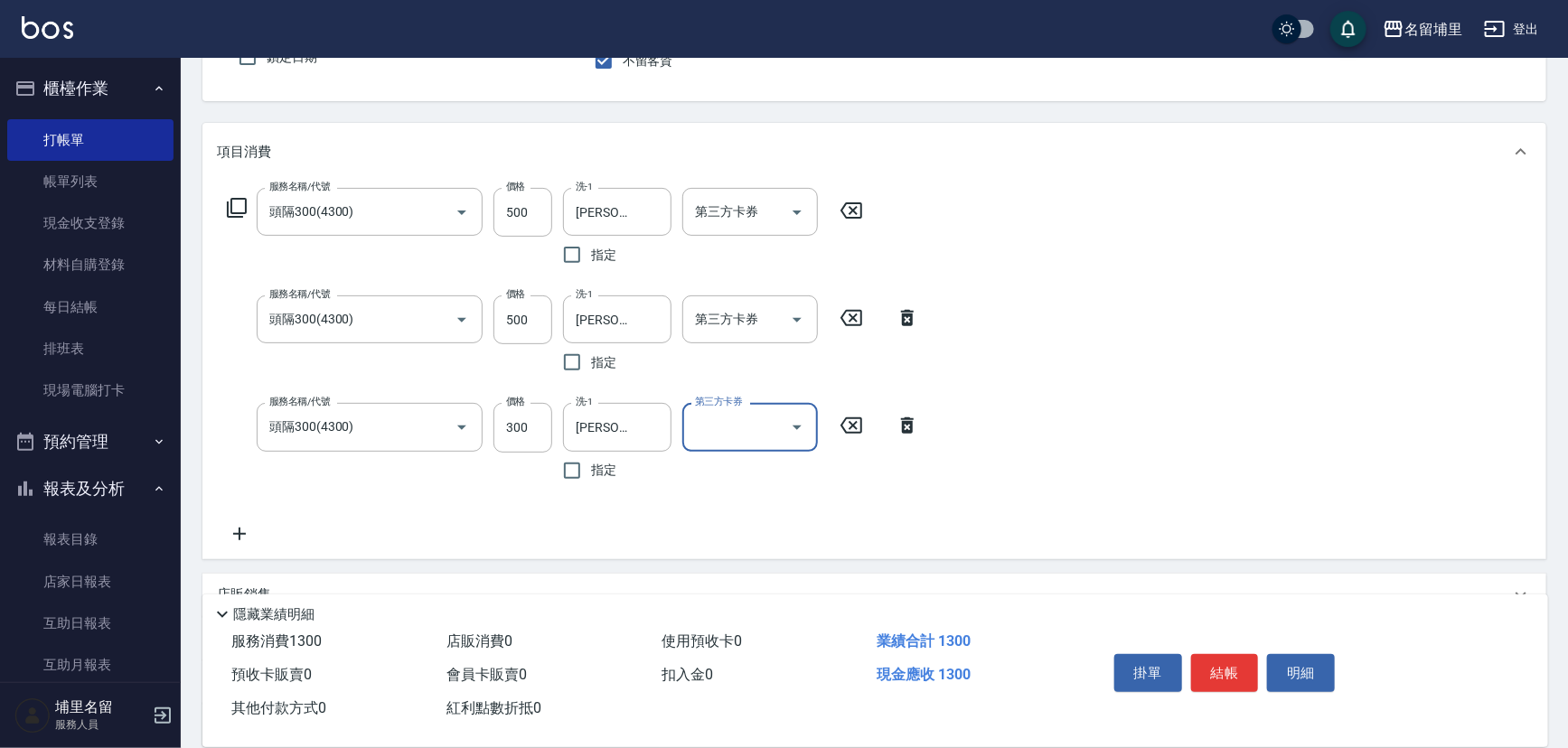
scroll to position [253, 0]
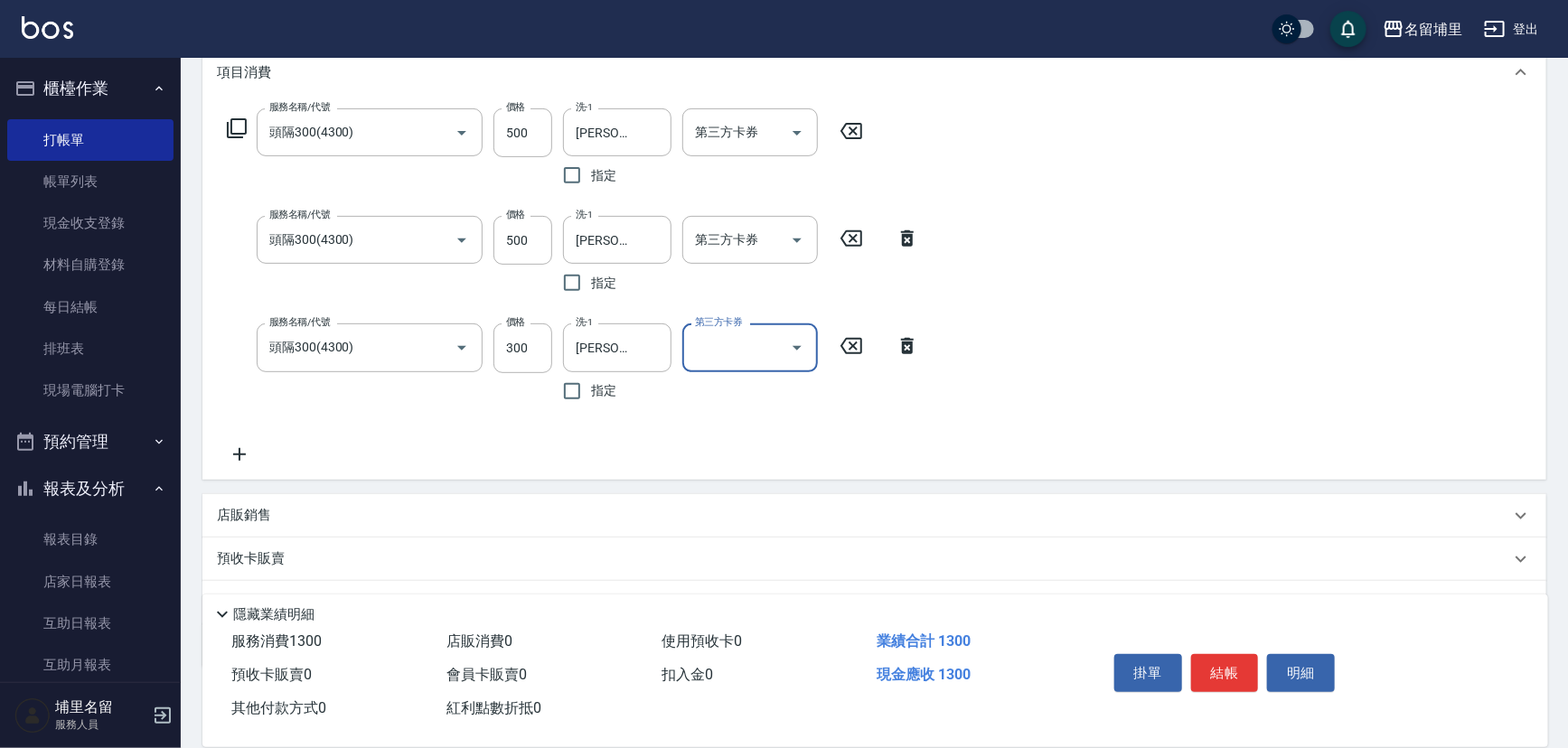
click at [254, 457] on icon at bounding box center [239, 453] width 46 height 21
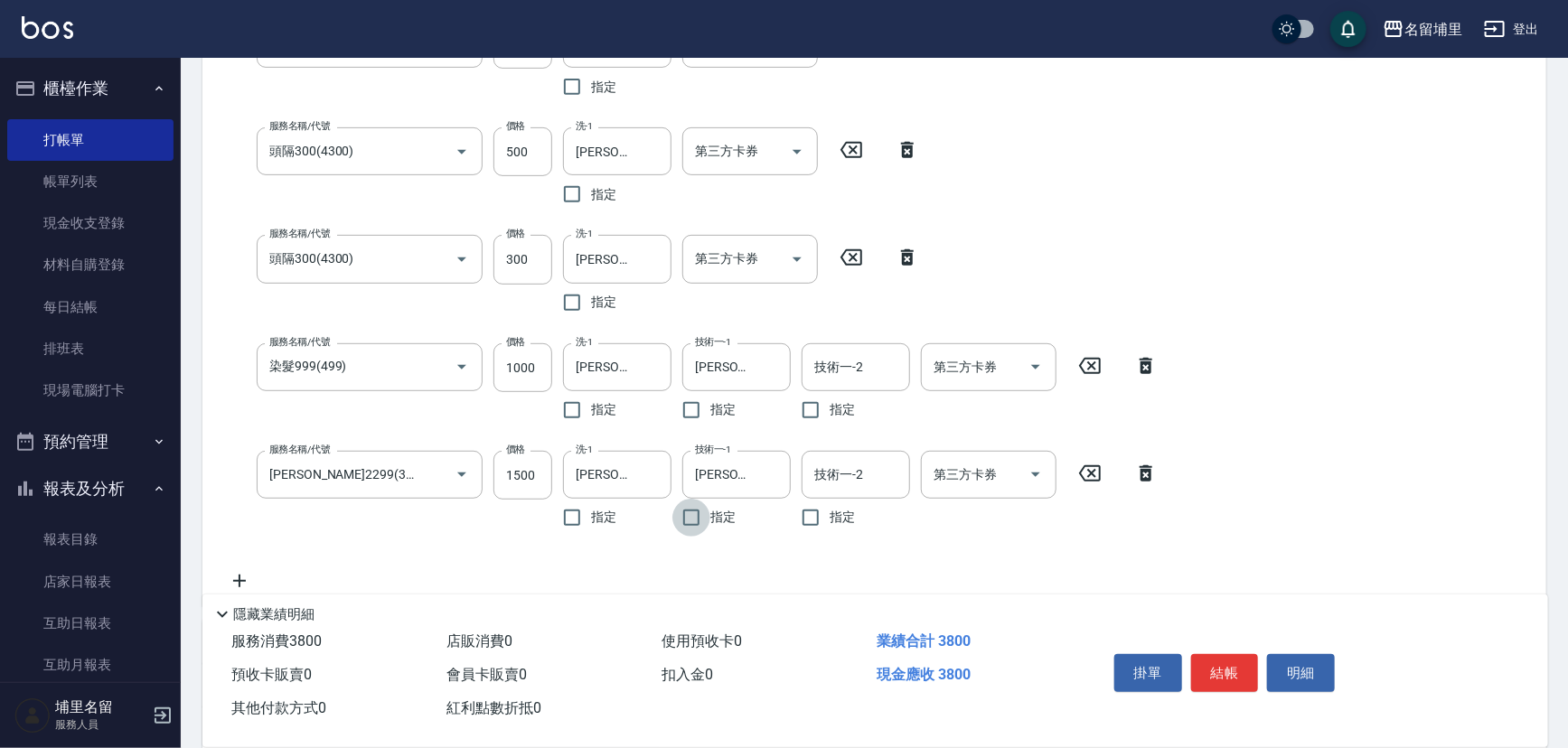
scroll to position [499, 0]
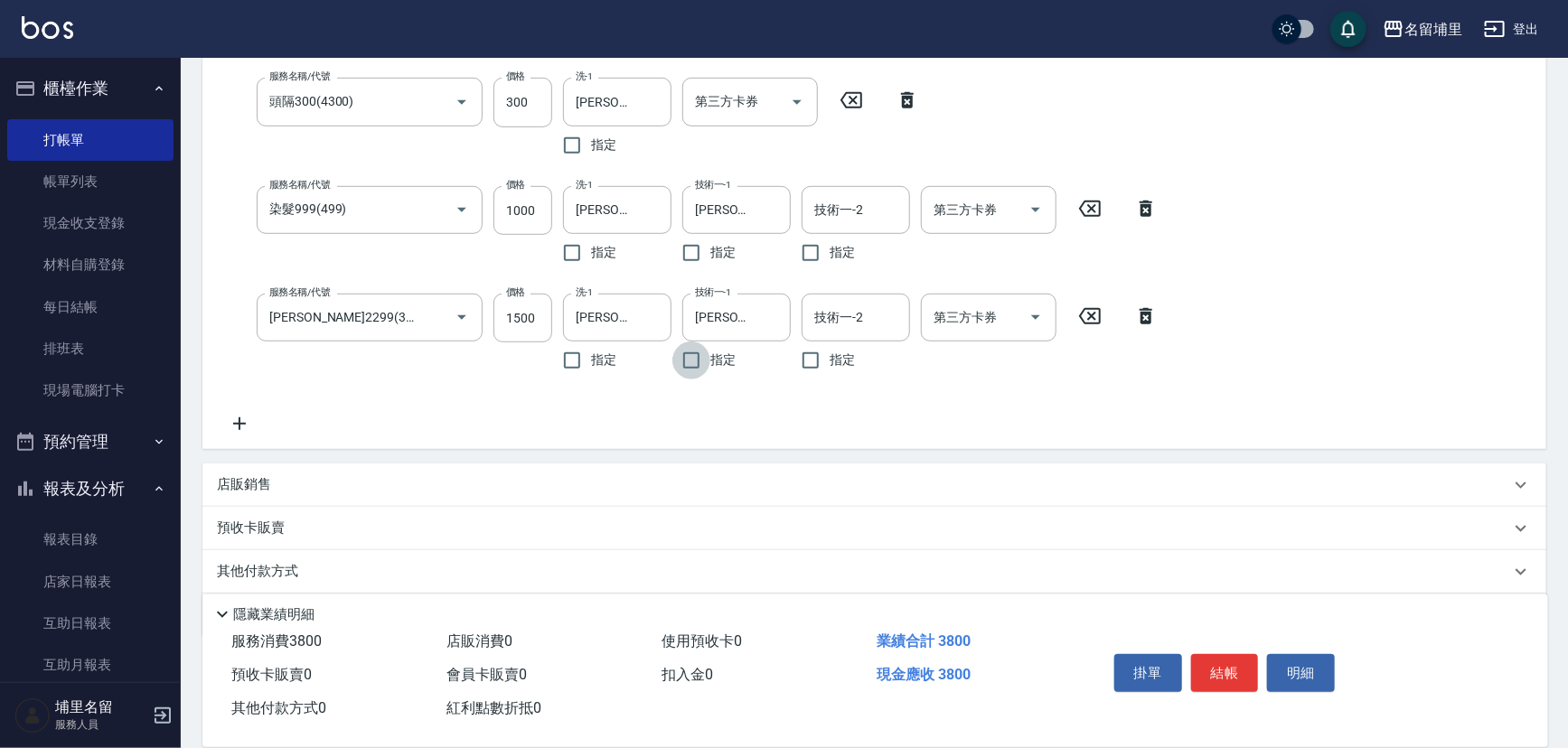
drag, startPoint x: 229, startPoint y: 424, endPoint x: 245, endPoint y: 416, distance: 17.9
click at [228, 423] on icon at bounding box center [239, 423] width 46 height 21
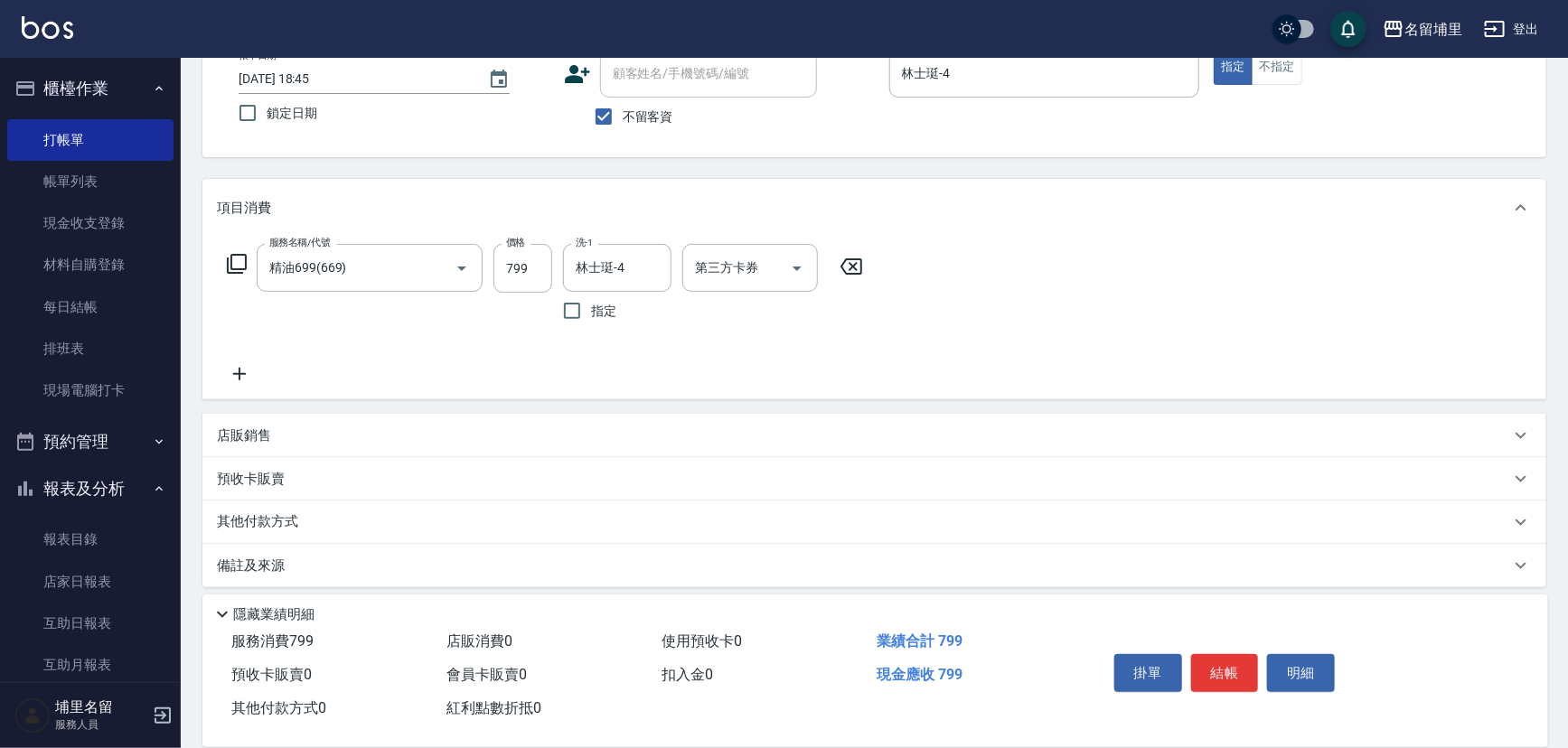
scroll to position [126, 0]
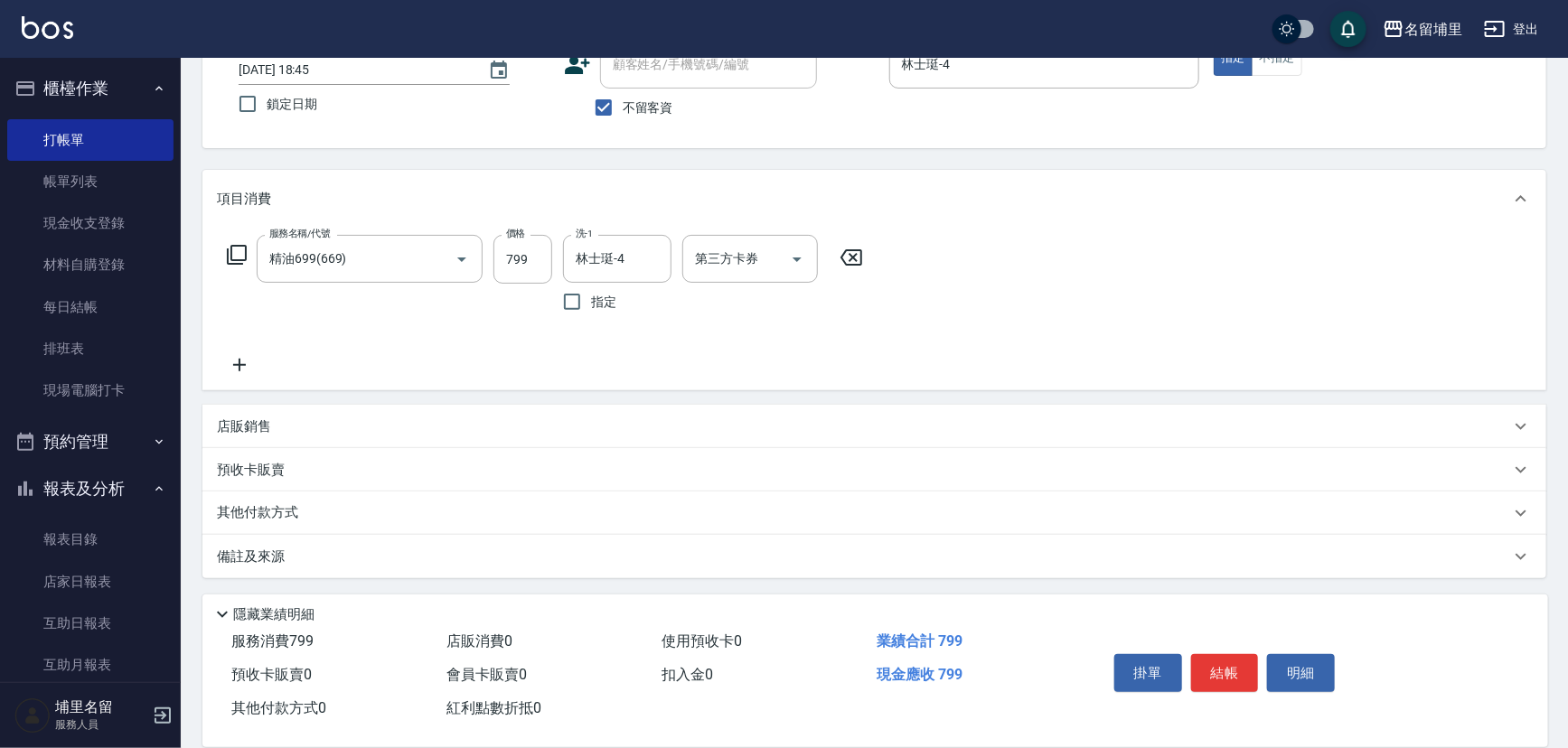
click at [343, 515] on div "其他付款方式" at bounding box center [863, 513] width 1293 height 20
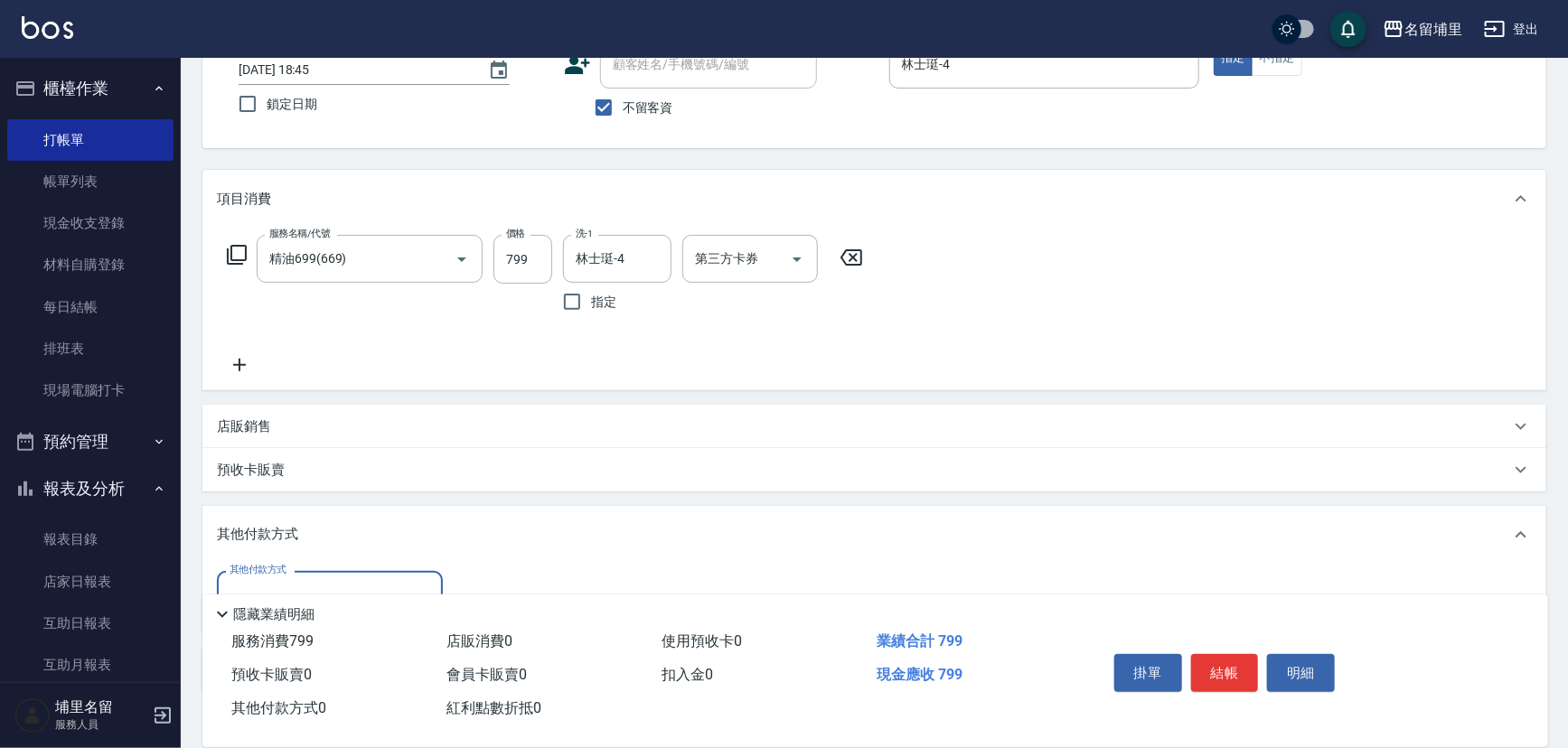
scroll to position [0, 0]
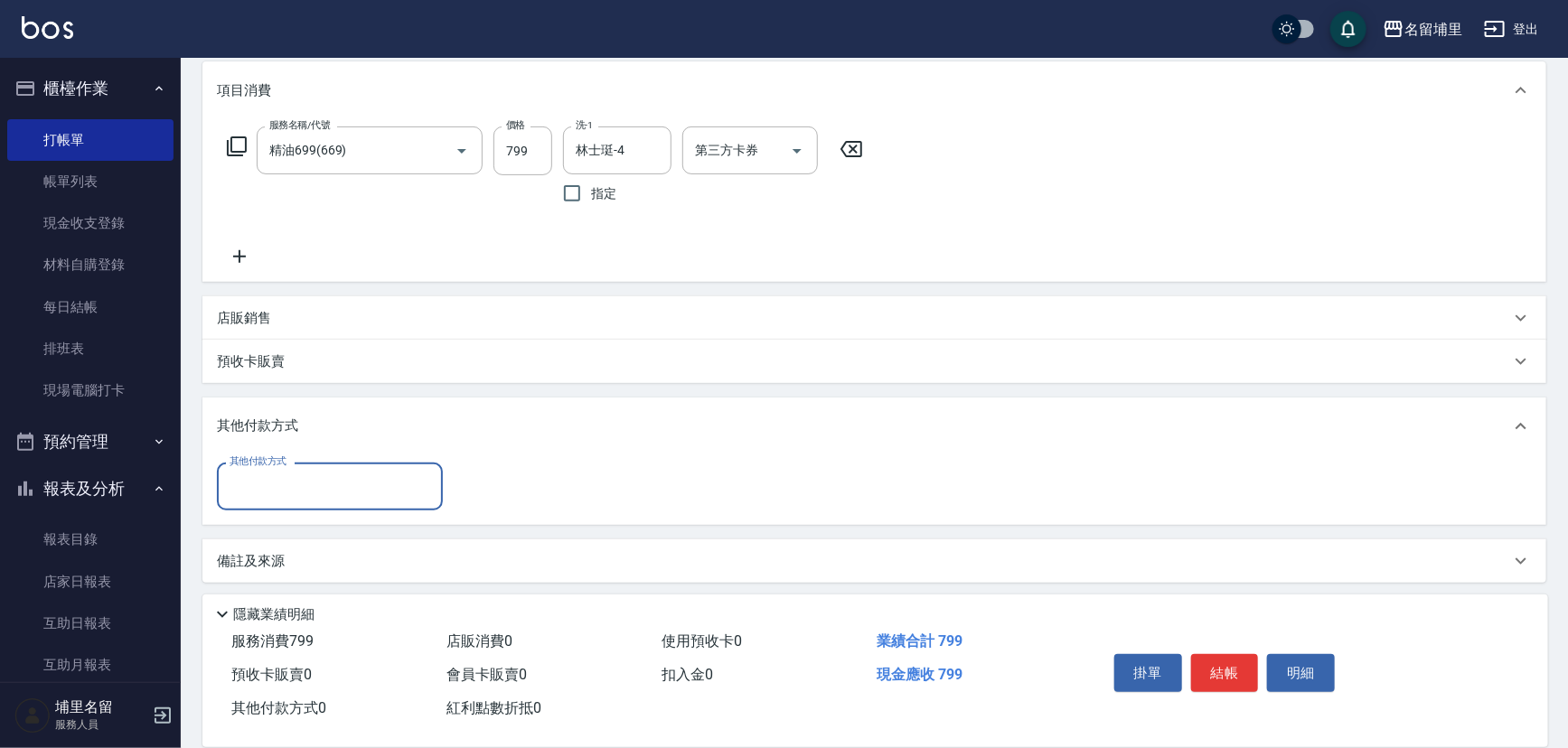
click at [337, 496] on input "其他付款方式" at bounding box center [330, 487] width 210 height 32
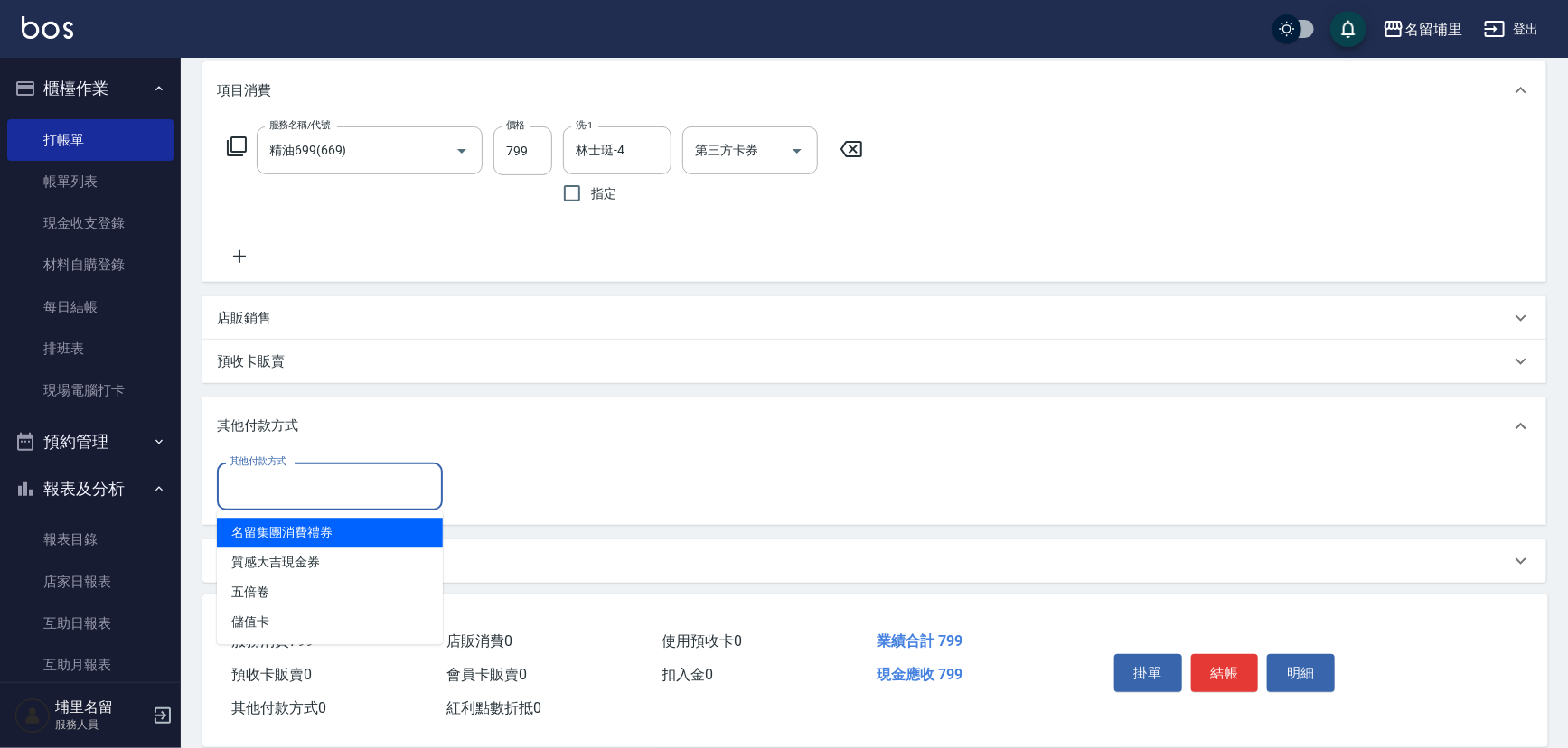
scroll to position [239, 0]
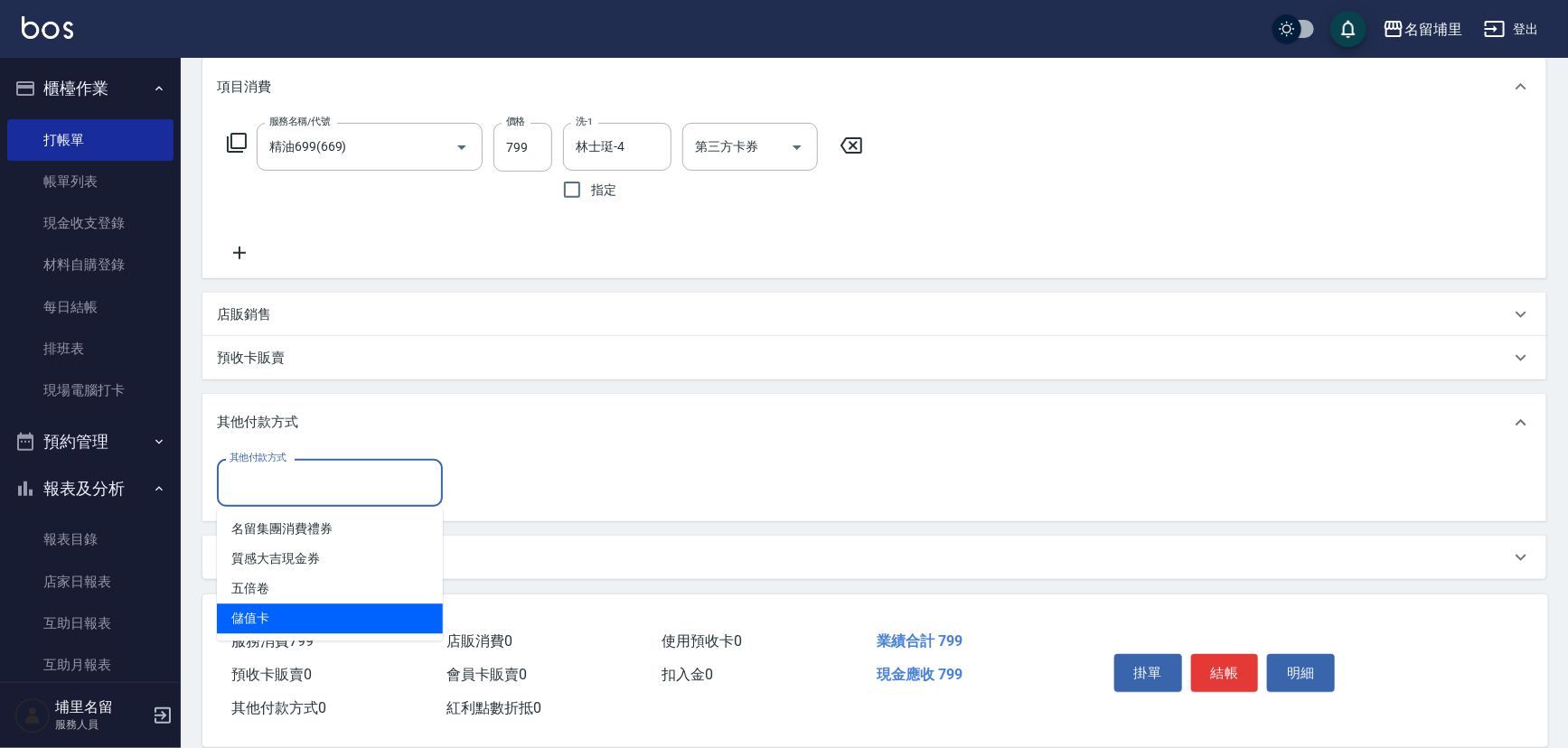
click at [327, 614] on span "儲值卡" at bounding box center [329, 618] width 226 height 30
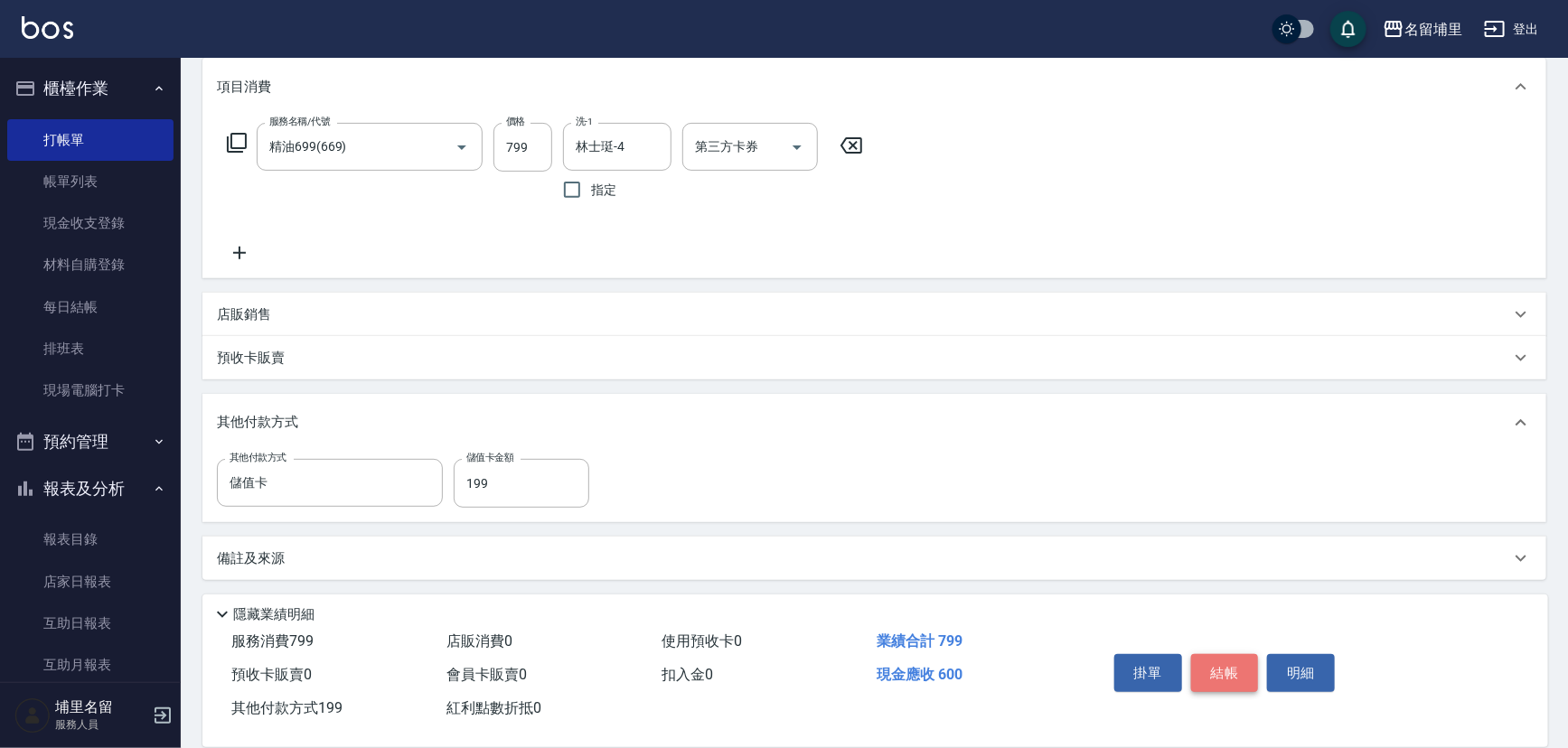
click at [1223, 660] on button "結帳" at bounding box center [1224, 673] width 68 height 38
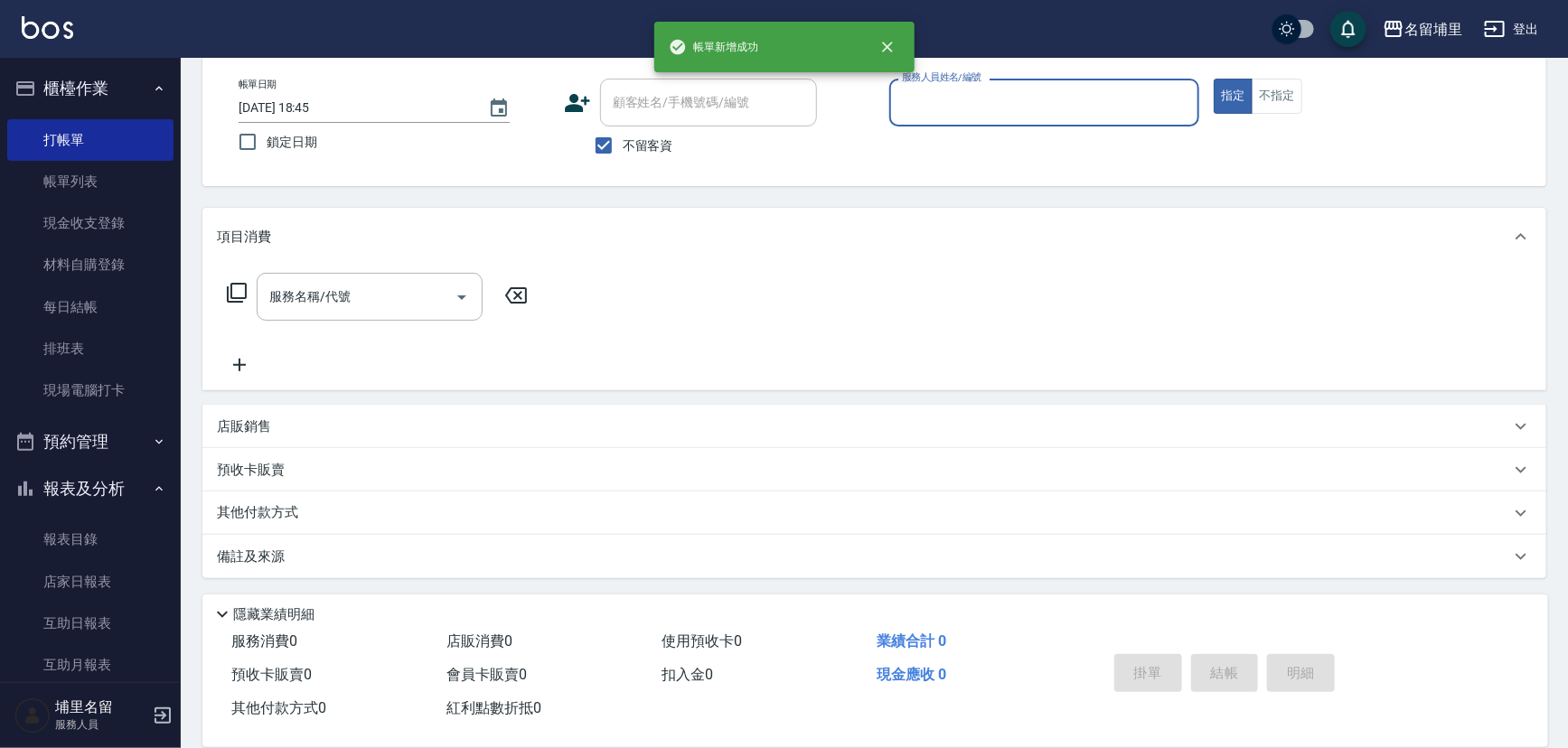
scroll to position [88, 0]
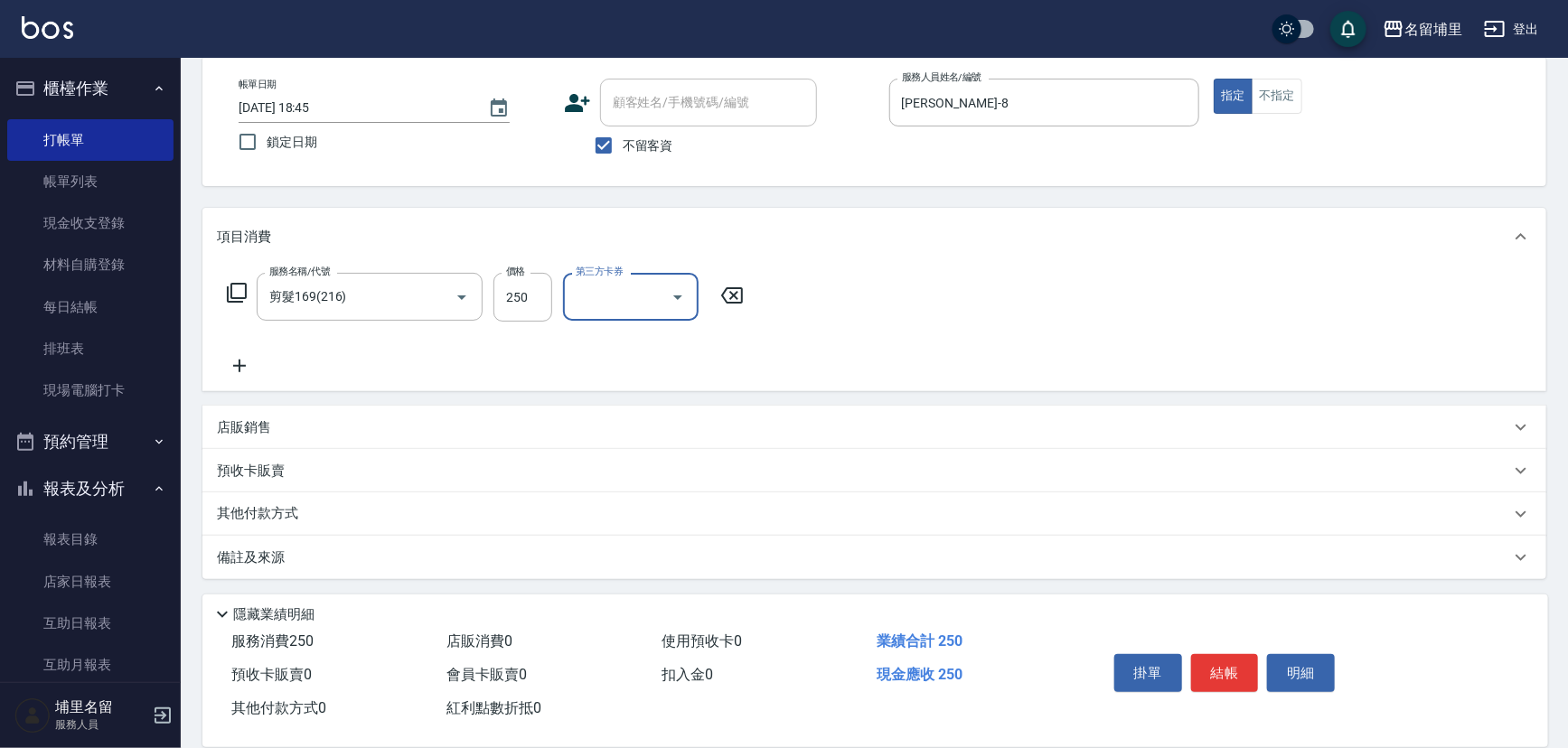
click at [677, 299] on icon "Open" at bounding box center [677, 296] width 21 height 21
click at [612, 455] on span "儲值卡" at bounding box center [631, 462] width 136 height 30
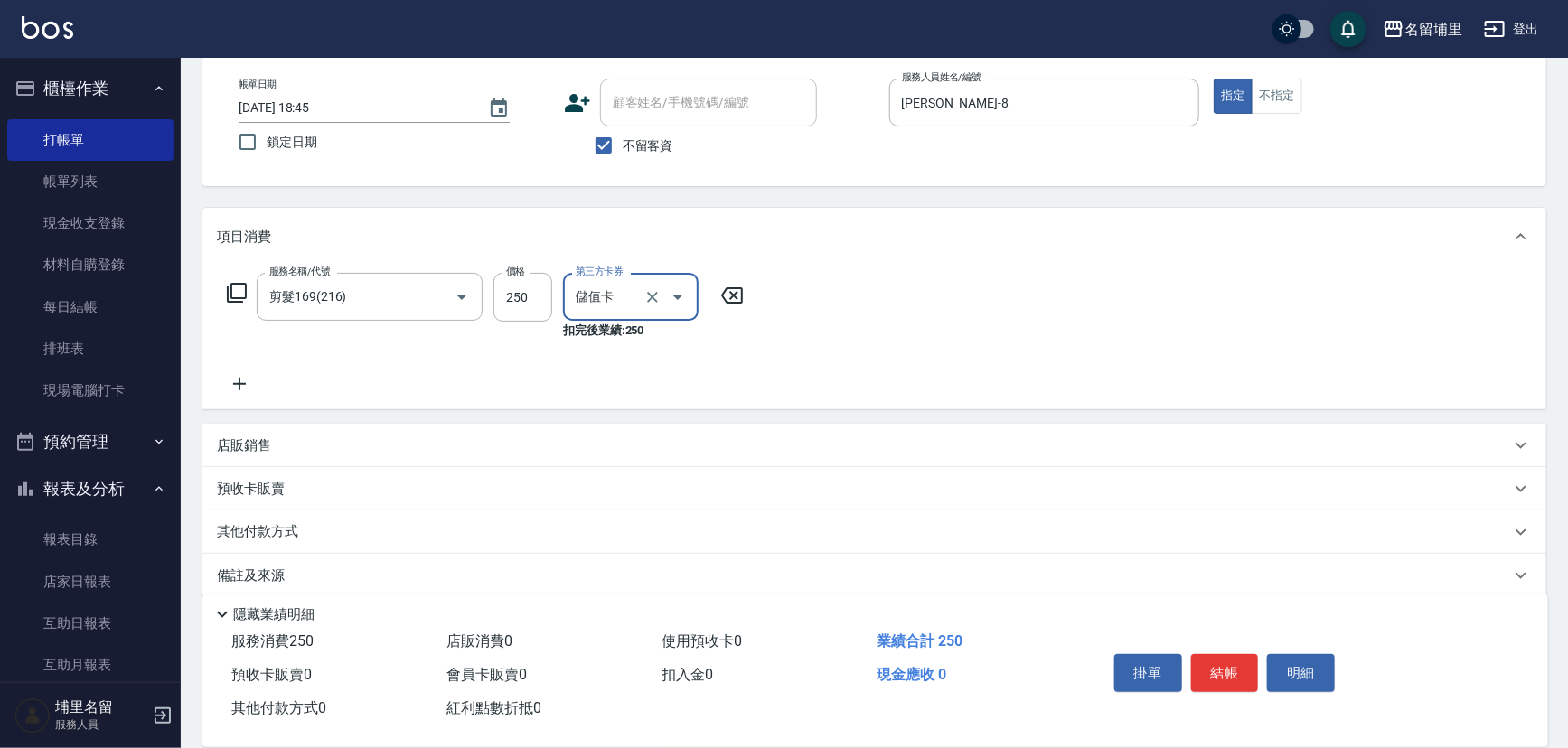
click at [743, 353] on div "服務名稱/代號 剪髮169(216) 服務名稱/代號 價格 250 價格 第三方卡券 儲值卡 第三方卡券 扣完後業績: 250" at bounding box center [485, 334] width 537 height 122
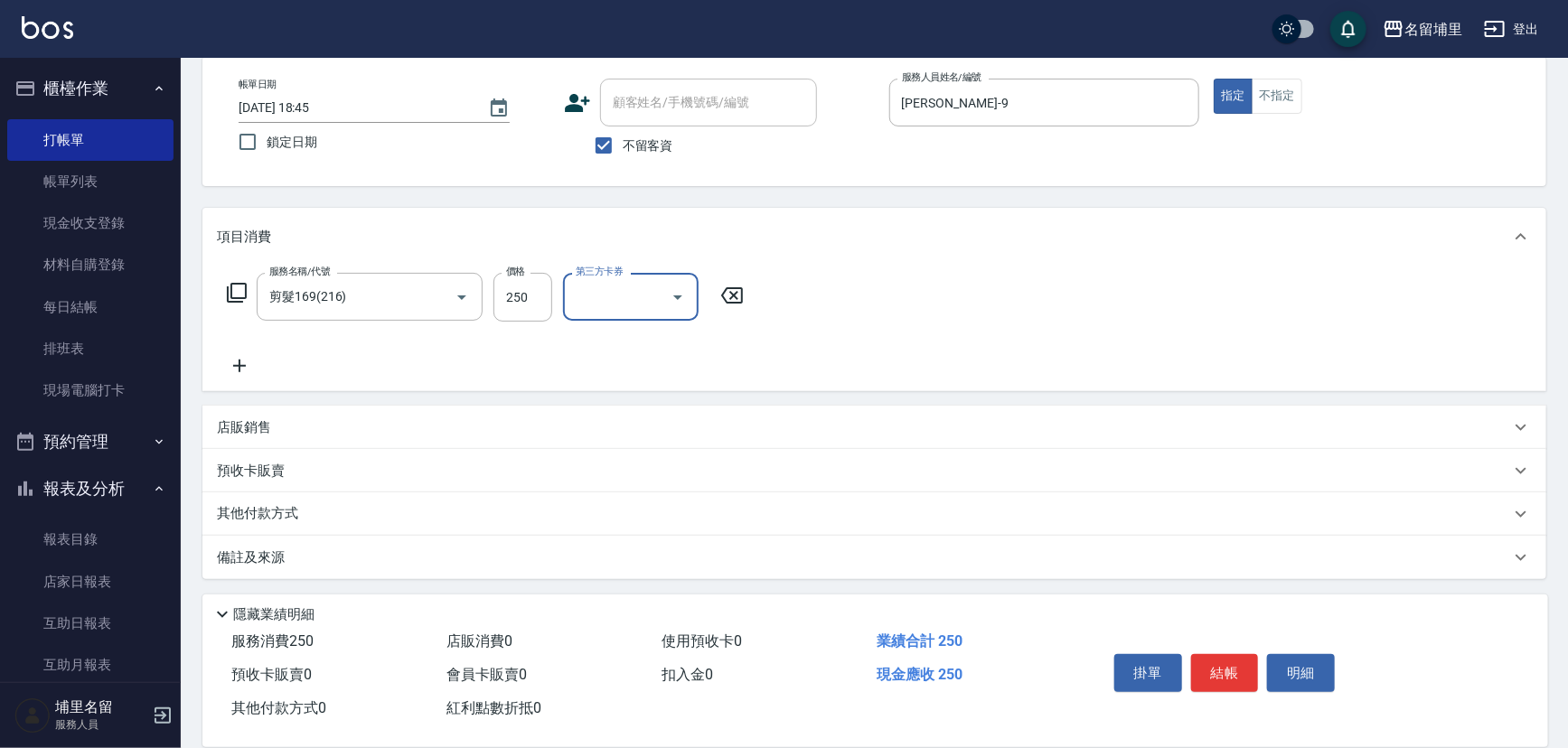
click at [743, 373] on div "服務名稱/代號 剪髮169(216) 服務名稱/代號 價格 250 價格 第三方卡券 第三方卡券" at bounding box center [485, 325] width 537 height 104
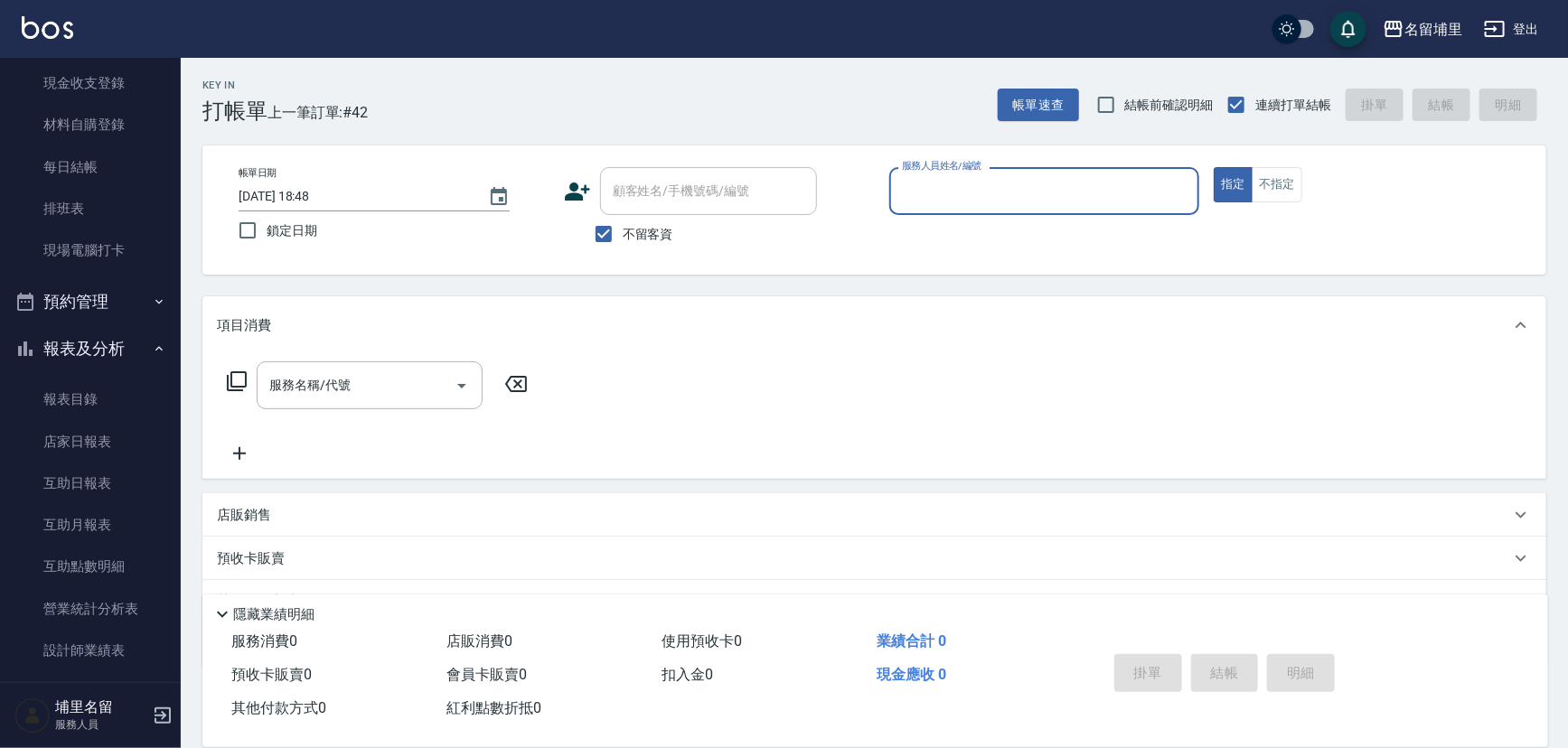
scroll to position [328, 0]
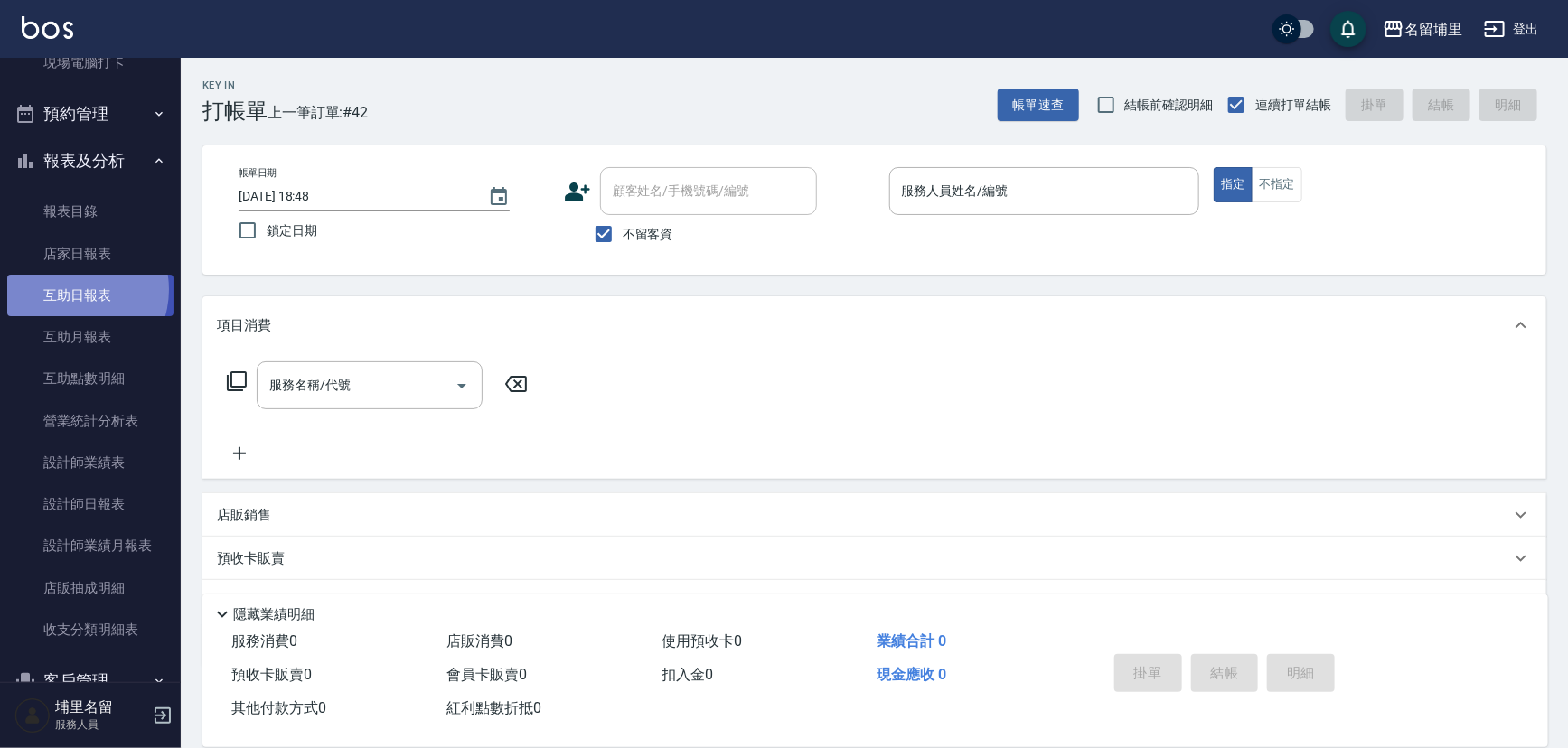
click at [75, 289] on link "互助日報表" at bounding box center [90, 295] width 166 height 42
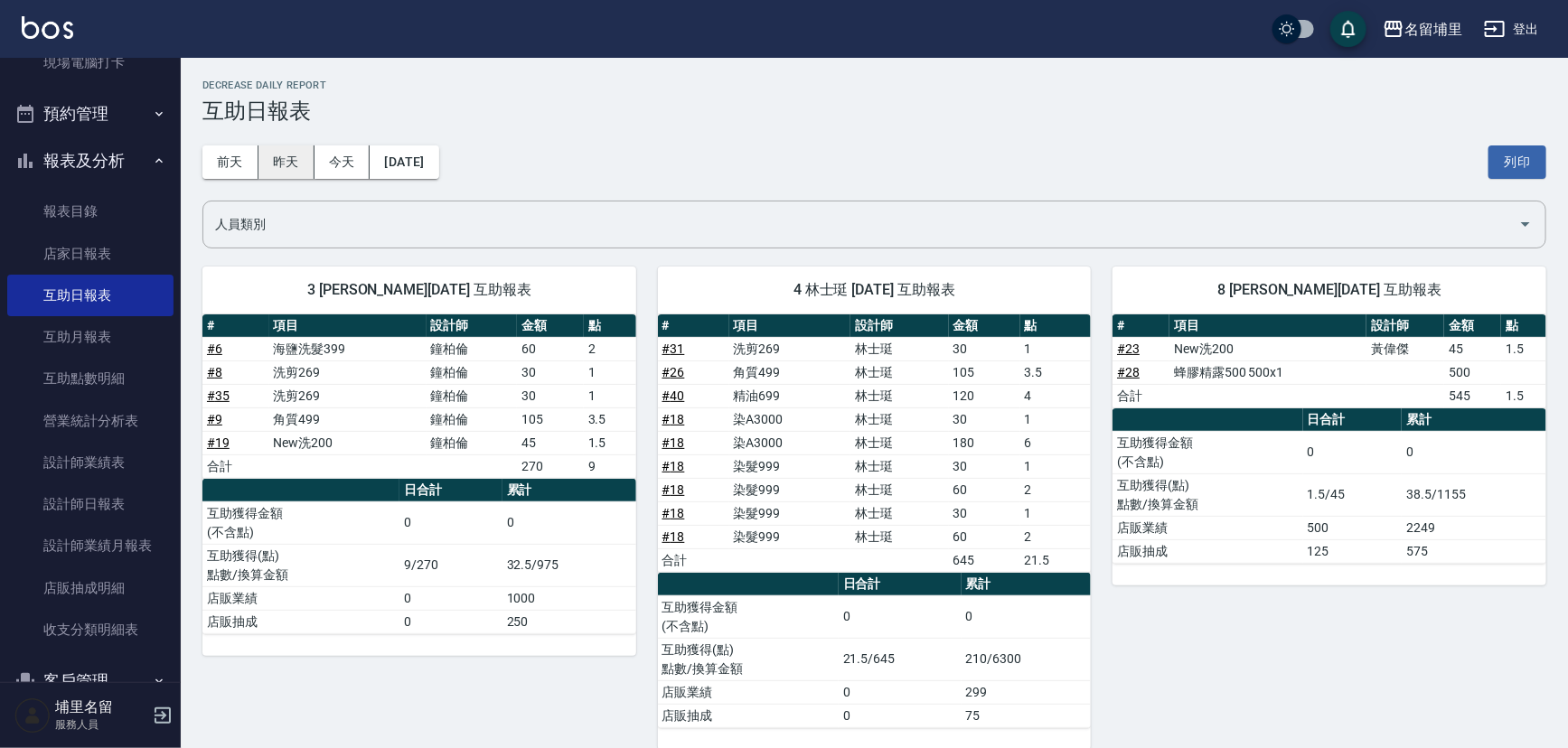
click at [277, 171] on button "昨天" at bounding box center [286, 163] width 56 height 33
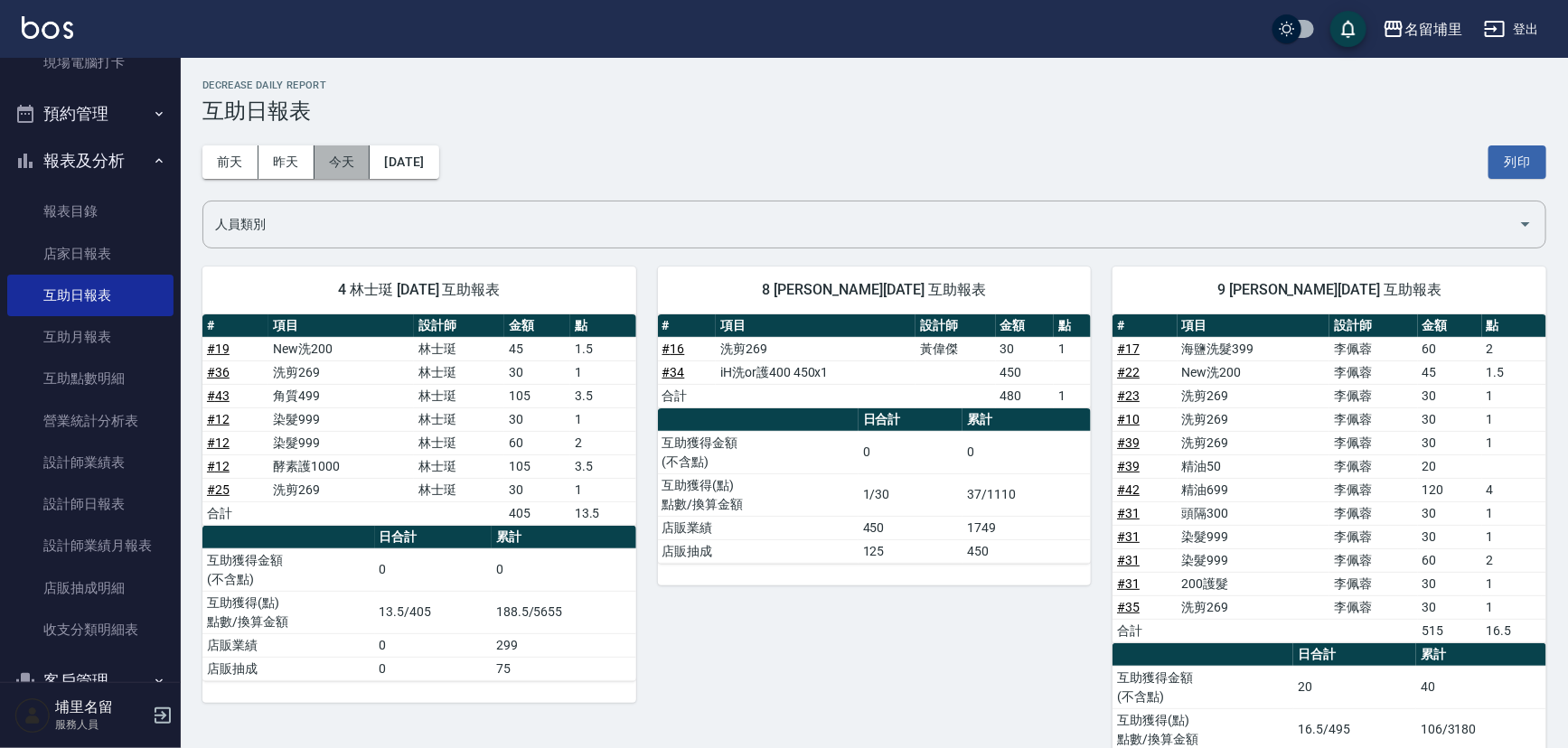
click at [345, 171] on button "今天" at bounding box center [342, 163] width 56 height 33
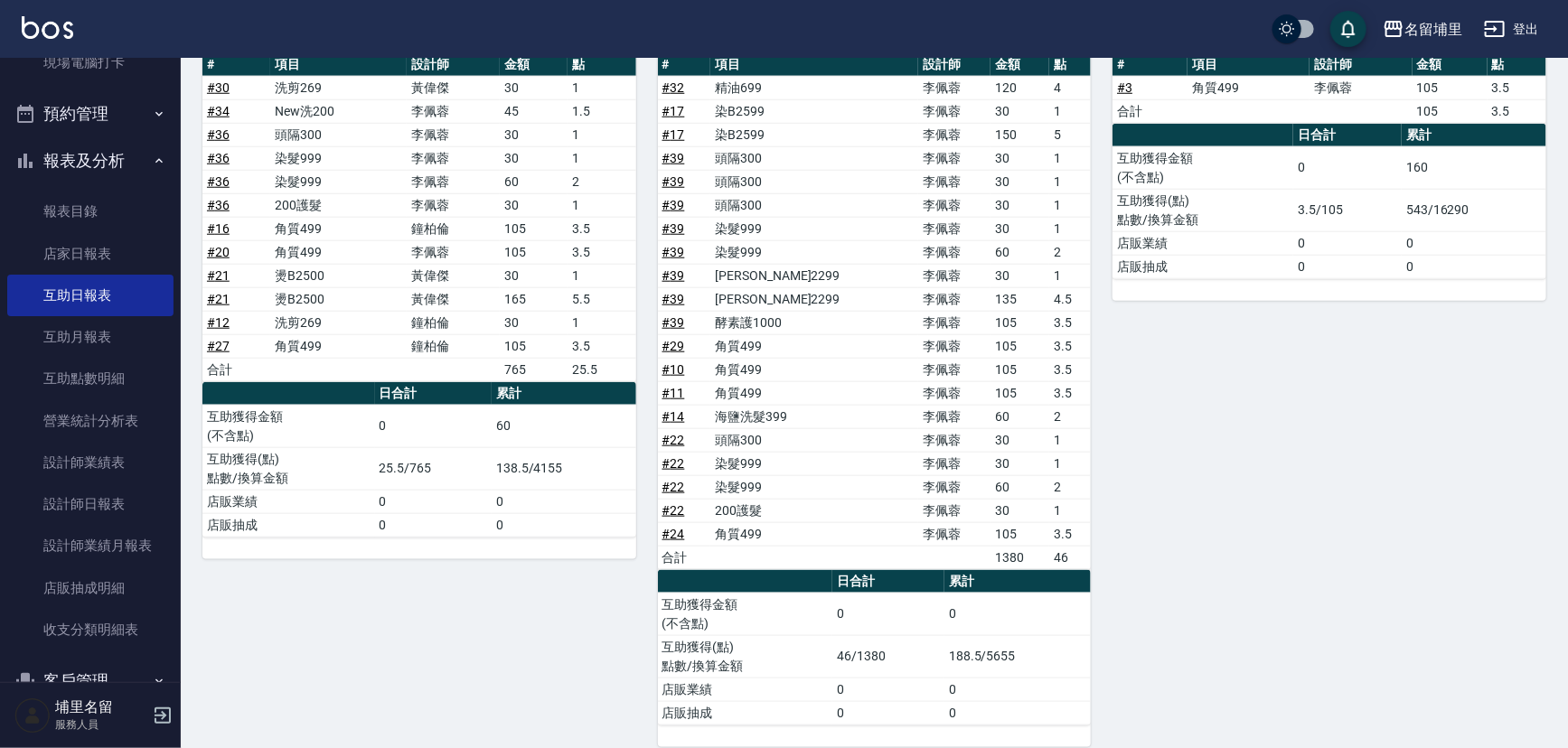
scroll to position [781, 0]
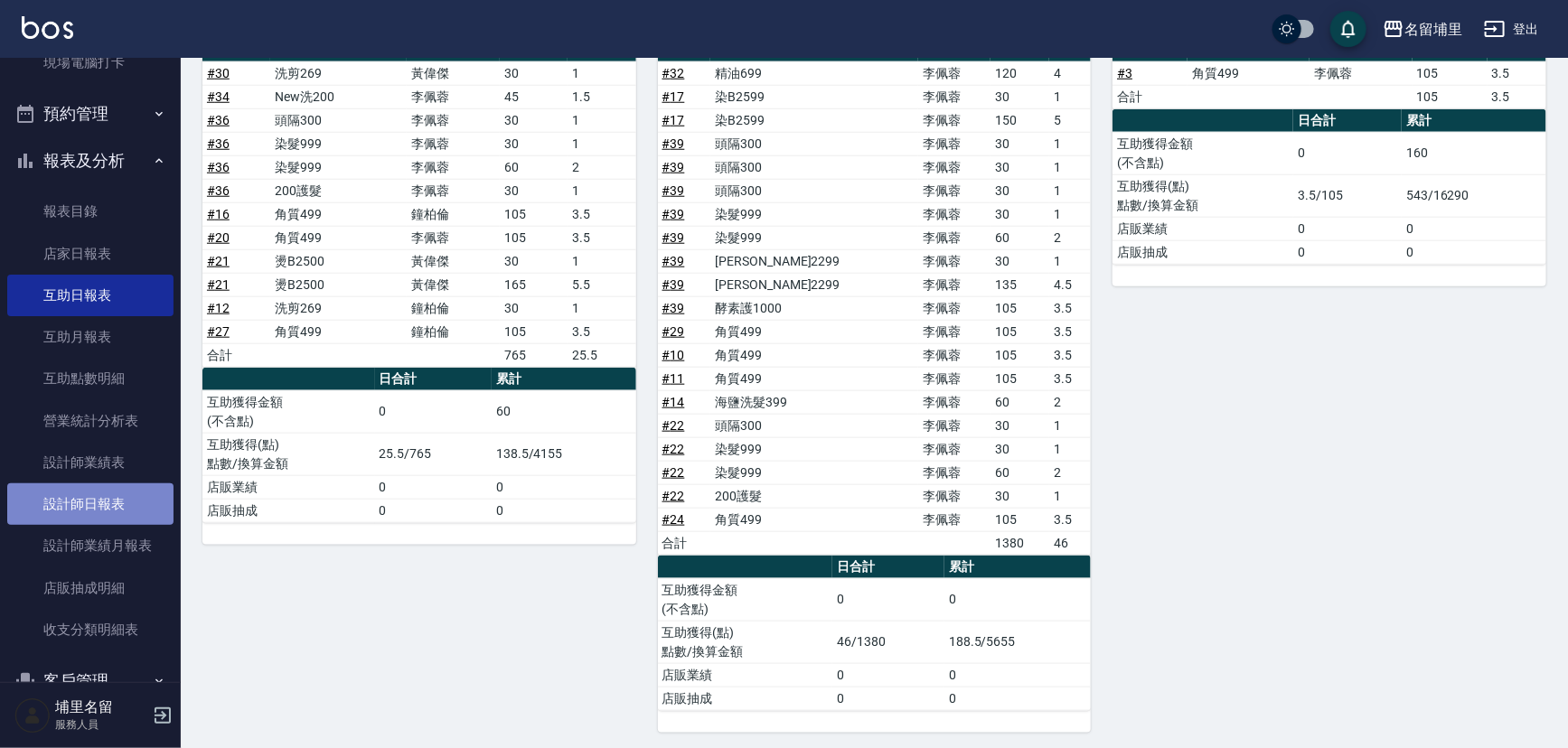
click at [94, 512] on link "設計師日報表" at bounding box center [90, 504] width 166 height 42
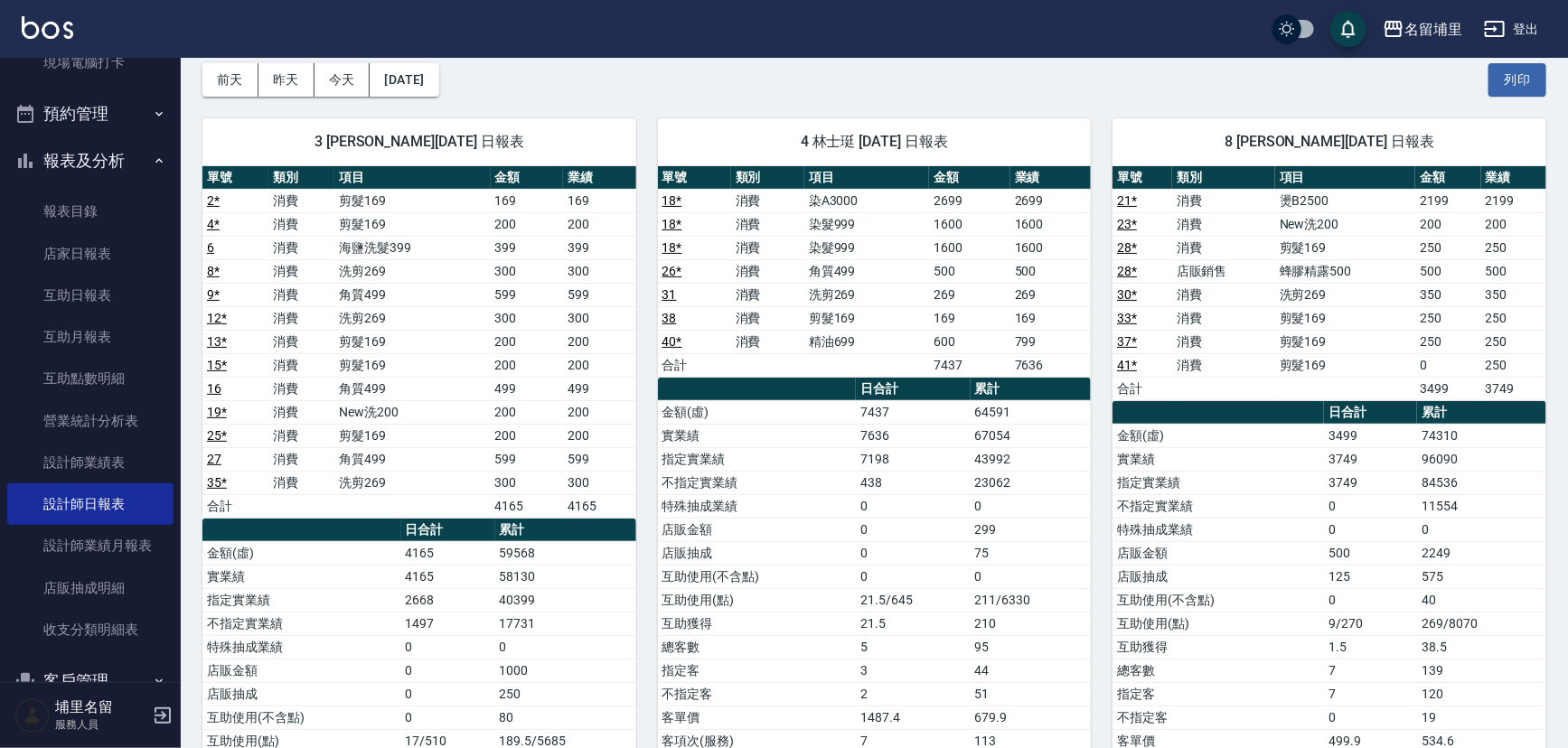
scroll to position [81, 0]
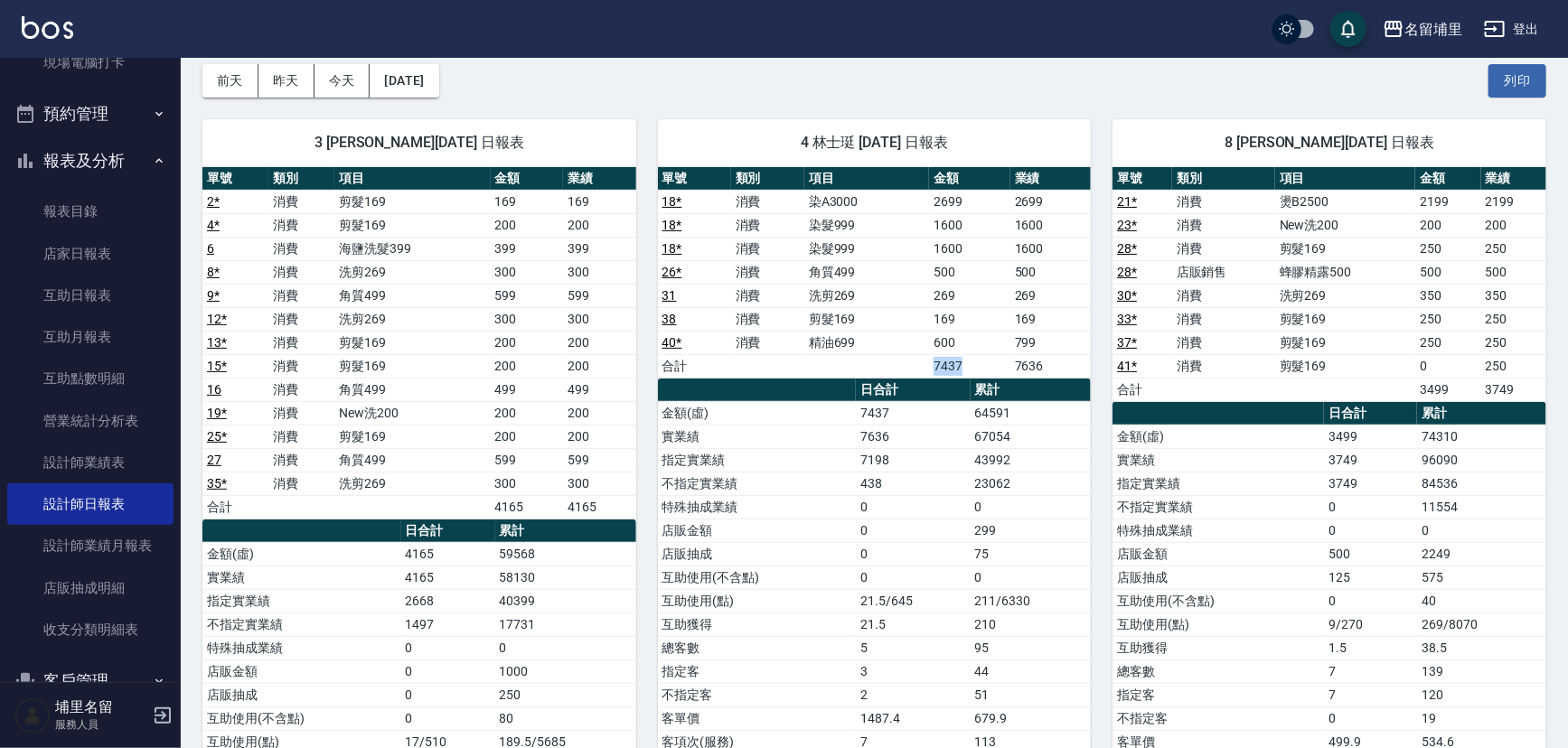
drag, startPoint x: 938, startPoint y: 361, endPoint x: 995, endPoint y: 361, distance: 57.0
click at [995, 361] on td "7437" at bounding box center [968, 365] width 81 height 23
drag, startPoint x: 1050, startPoint y: 361, endPoint x: 1067, endPoint y: 359, distance: 17.1
click at [1067, 359] on td "7636" at bounding box center [1050, 365] width 81 height 23
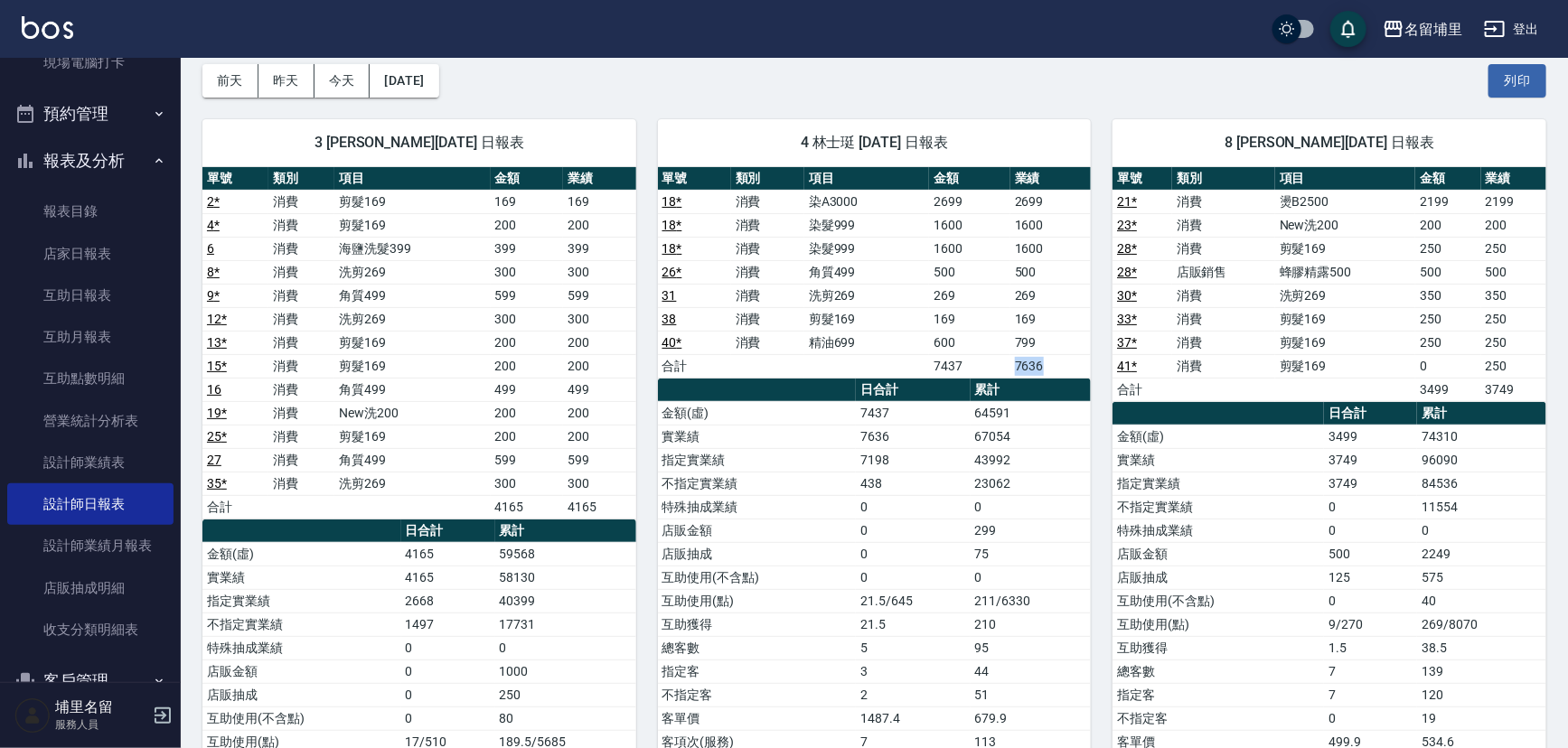
click at [1067, 359] on td "7636" at bounding box center [1050, 365] width 81 height 23
drag, startPoint x: 982, startPoint y: 366, endPoint x: 930, endPoint y: 366, distance: 52.0
click at [930, 366] on td "7437" at bounding box center [968, 365] width 81 height 23
drag, startPoint x: 915, startPoint y: 366, endPoint x: 1066, endPoint y: 356, distance: 151.3
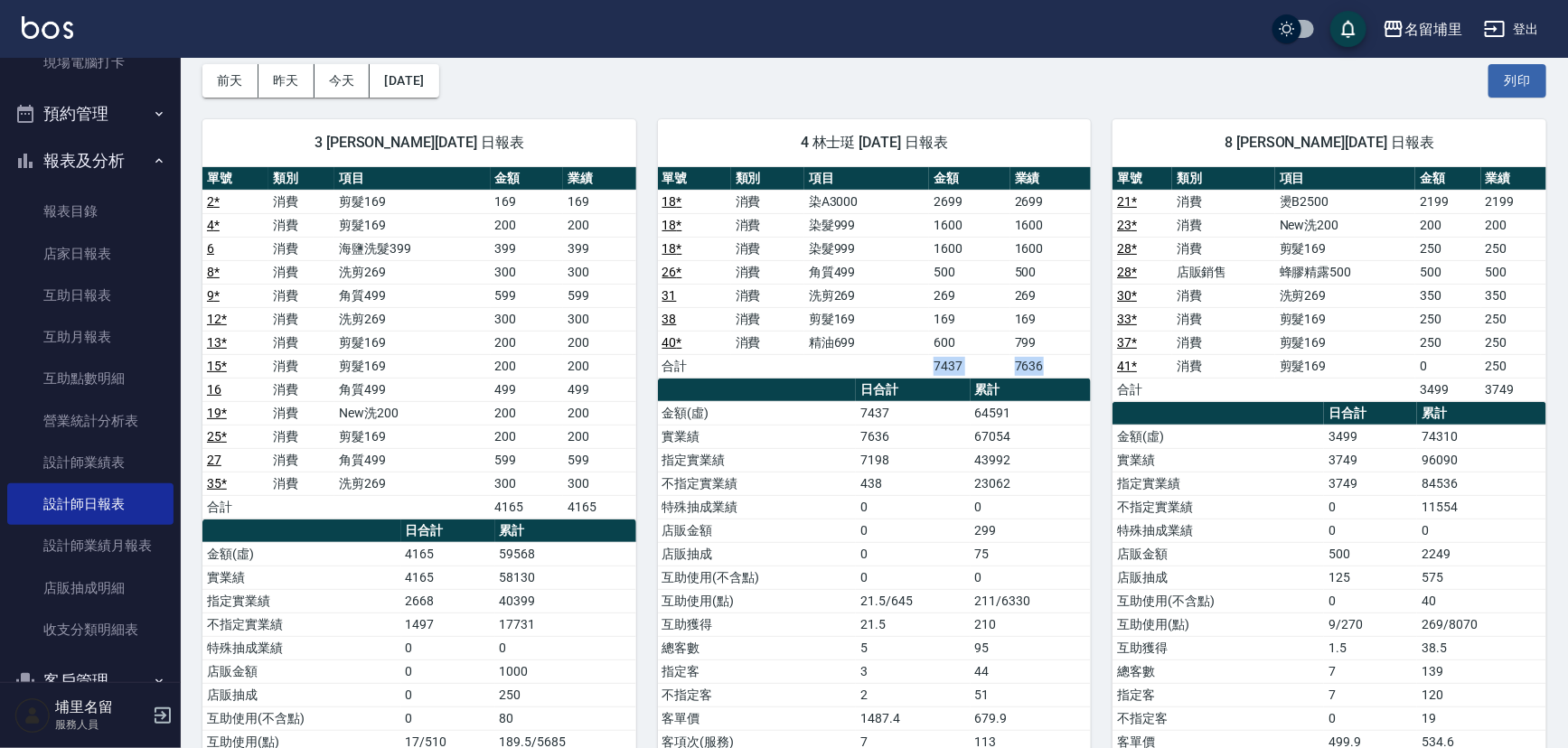
click at [1066, 356] on tr "合計 7437 7636" at bounding box center [875, 365] width 434 height 23
click at [1066, 356] on td "7636" at bounding box center [1050, 365] width 81 height 23
drag, startPoint x: 1065, startPoint y: 359, endPoint x: 906, endPoint y: 363, distance: 159.1
click at [906, 363] on tr "合計 7437 7636" at bounding box center [875, 365] width 434 height 23
click at [906, 363] on td "a dense table" at bounding box center [866, 365] width 125 height 23
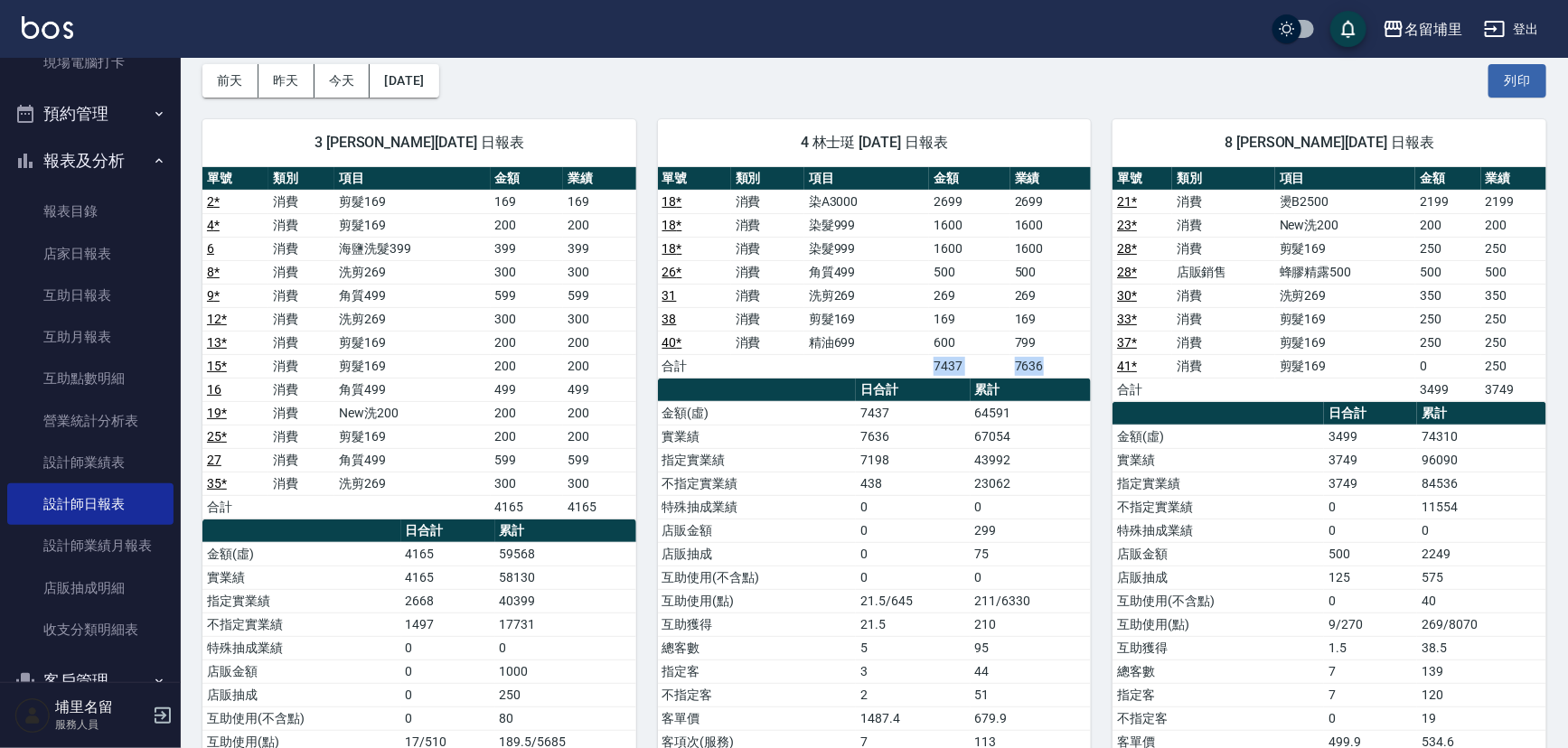
drag, startPoint x: 905, startPoint y: 363, endPoint x: 1055, endPoint y: 359, distance: 150.1
click at [1055, 359] on tr "合計 7437 7636" at bounding box center [875, 365] width 434 height 23
click at [1055, 359] on td "7636" at bounding box center [1050, 365] width 81 height 23
drag, startPoint x: 1052, startPoint y: 361, endPoint x: 902, endPoint y: 361, distance: 150.0
click at [902, 361] on tr "合計 7437 7636" at bounding box center [875, 365] width 434 height 23
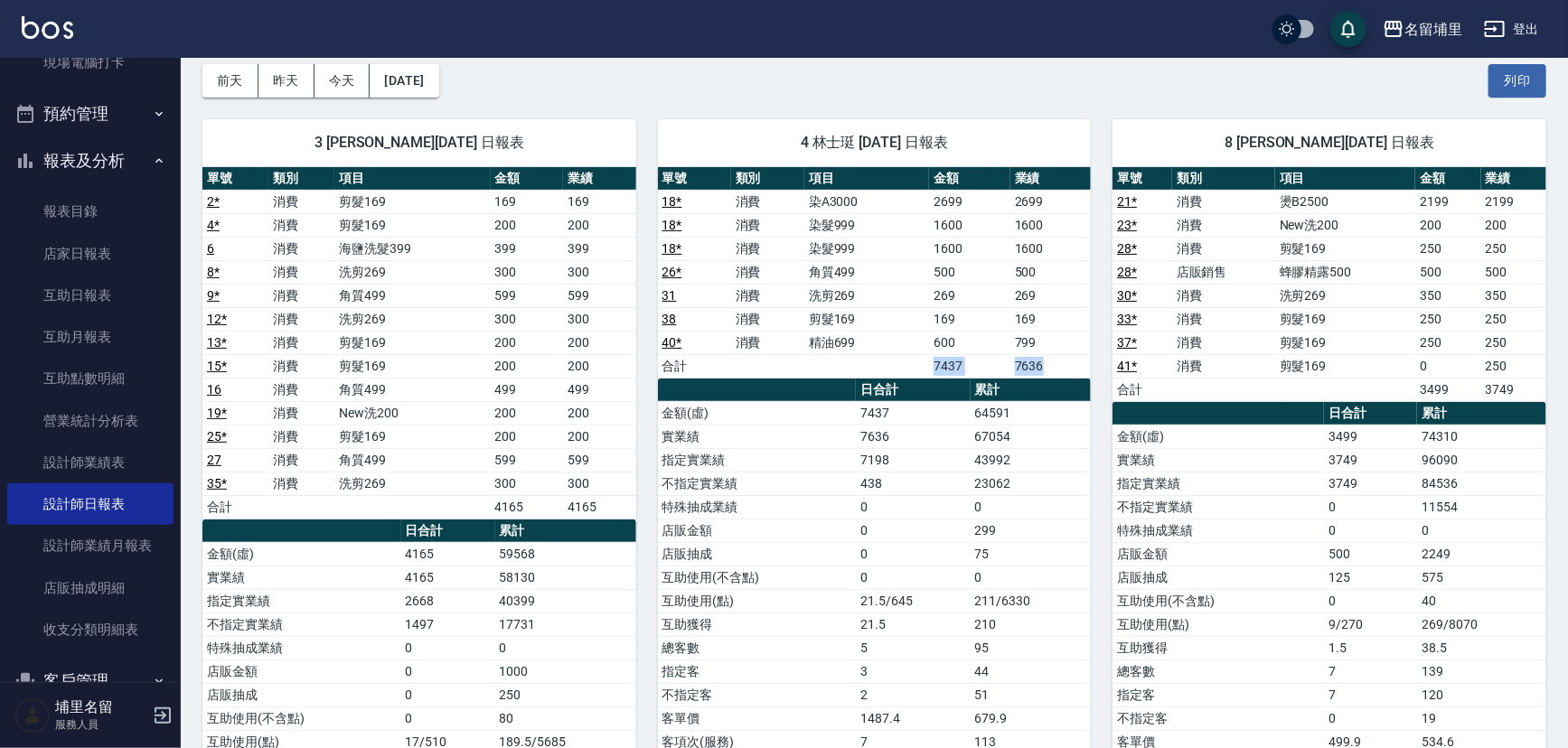
click at [902, 361] on td "a dense table" at bounding box center [866, 365] width 125 height 23
drag, startPoint x: 894, startPoint y: 361, endPoint x: 1065, endPoint y: 359, distance: 171.0
click at [1065, 359] on tr "合計 7437 7636" at bounding box center [875, 365] width 434 height 23
click at [1065, 359] on td "7636" at bounding box center [1050, 365] width 81 height 23
drag, startPoint x: 1075, startPoint y: 358, endPoint x: 917, endPoint y: 361, distance: 158.0
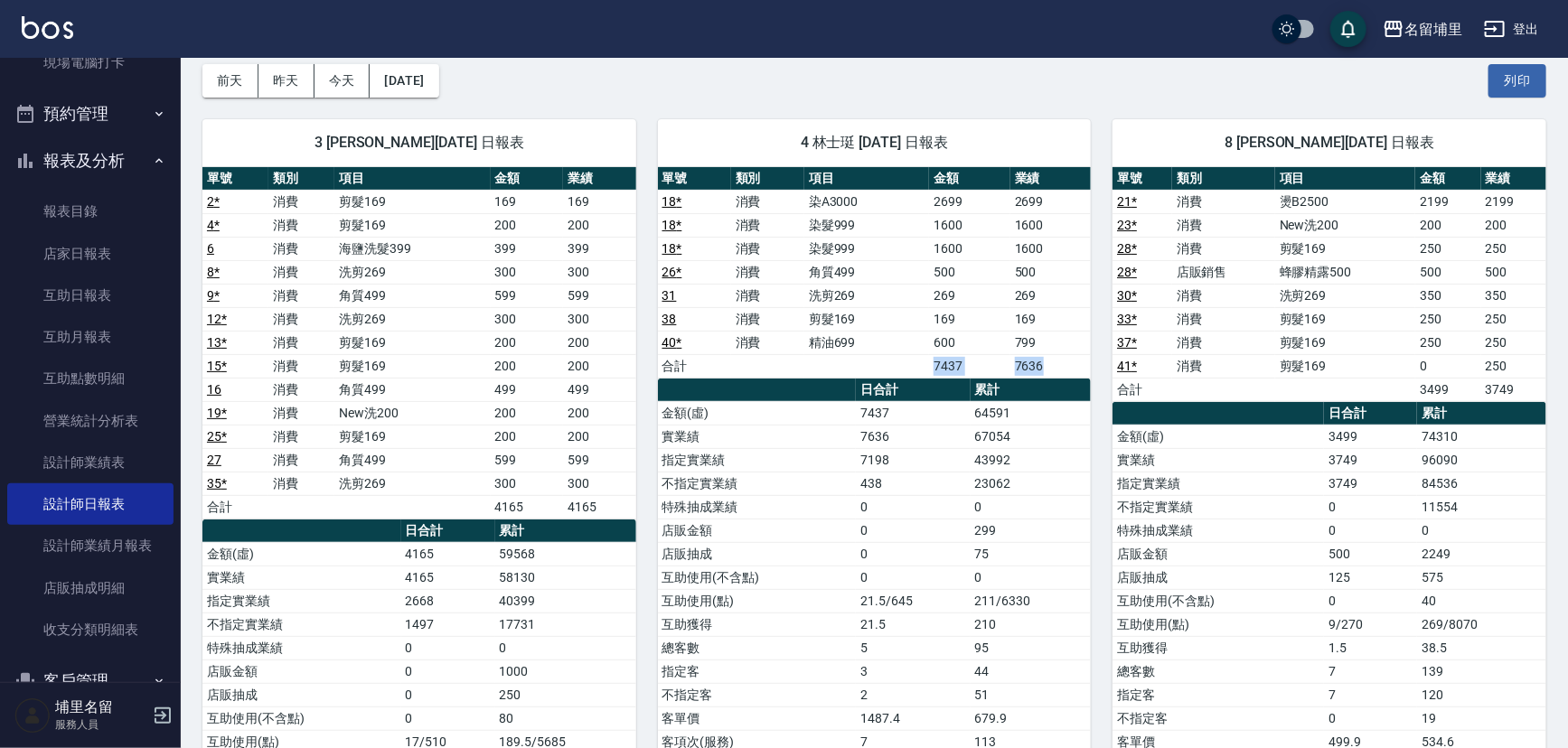
click at [917, 361] on tr "合計 7437 7636" at bounding box center [875, 365] width 434 height 23
click at [916, 360] on td "a dense table" at bounding box center [866, 365] width 125 height 23
click at [894, 365] on td "a dense table" at bounding box center [866, 365] width 125 height 23
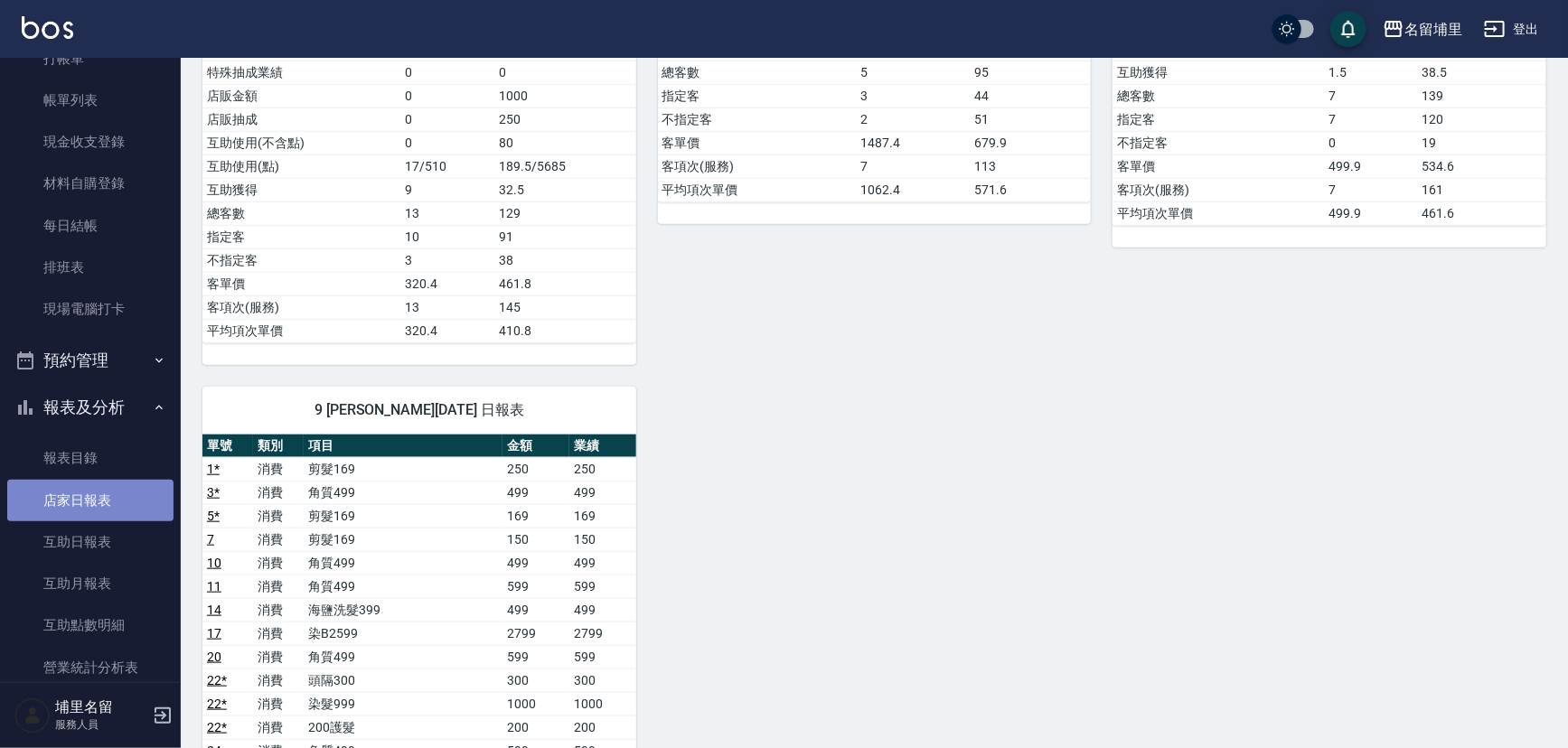
click at [115, 496] on link "店家日報表" at bounding box center [90, 500] width 166 height 42
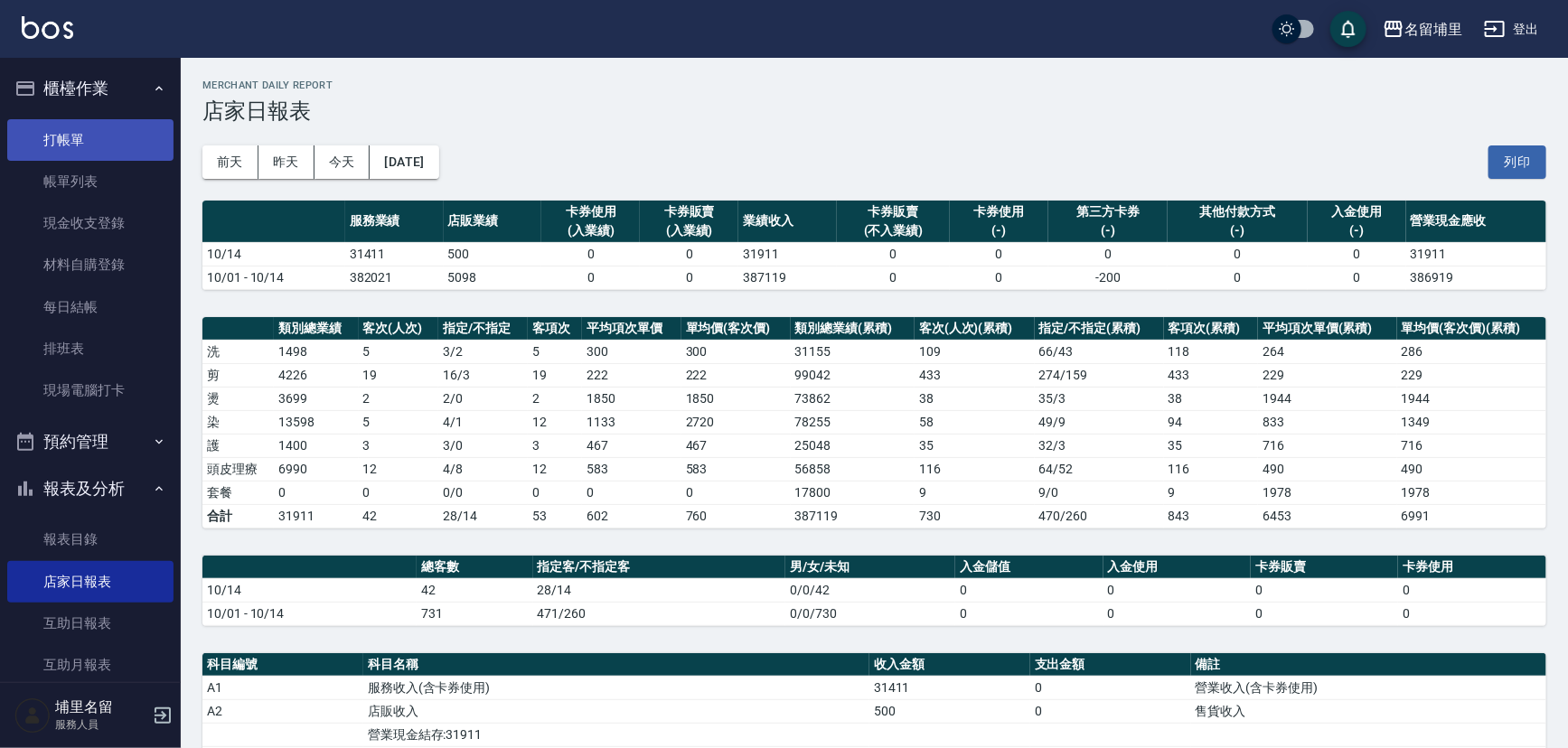
click at [86, 148] on link "打帳單" at bounding box center [90, 139] width 166 height 42
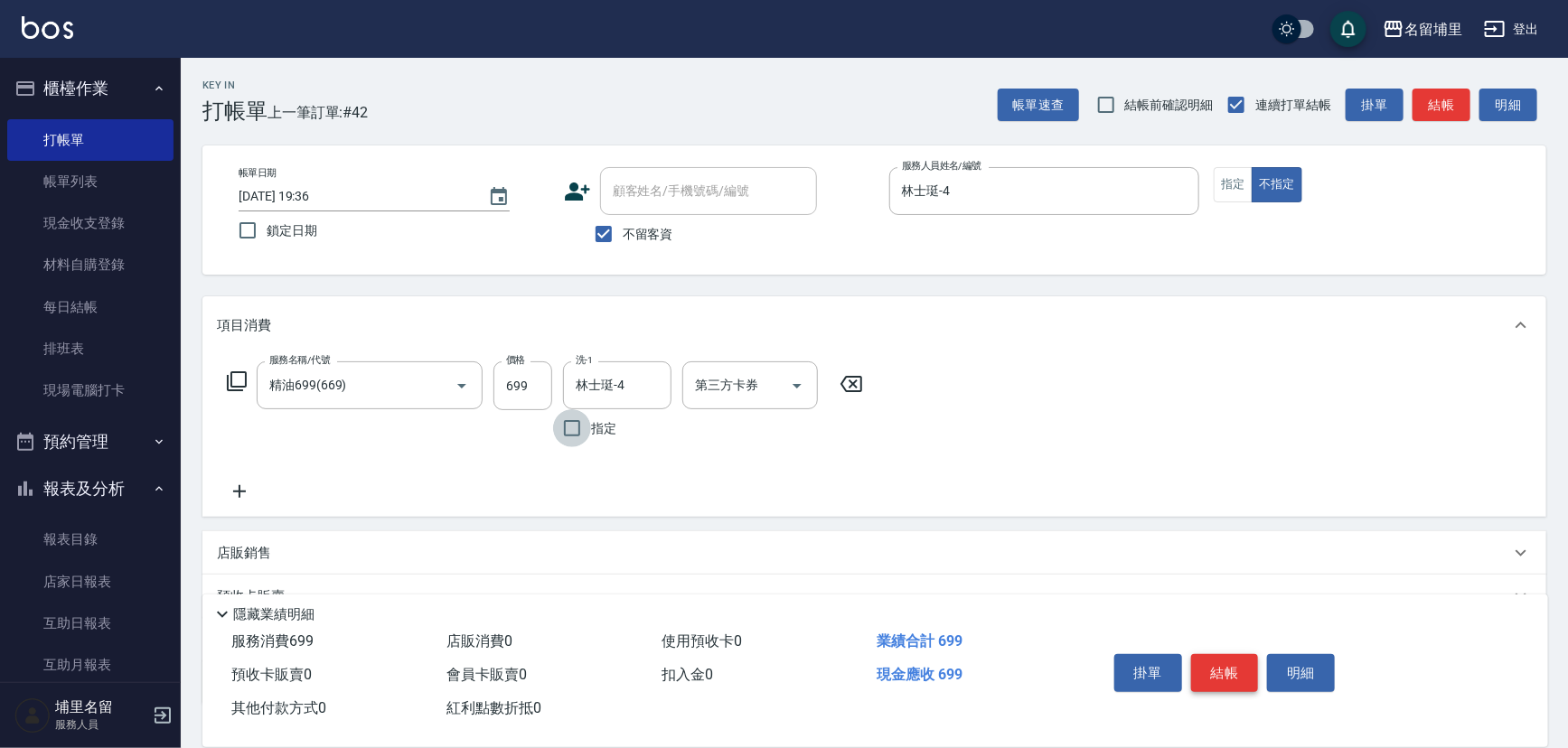
click at [1216, 663] on button "結帳" at bounding box center [1224, 673] width 68 height 38
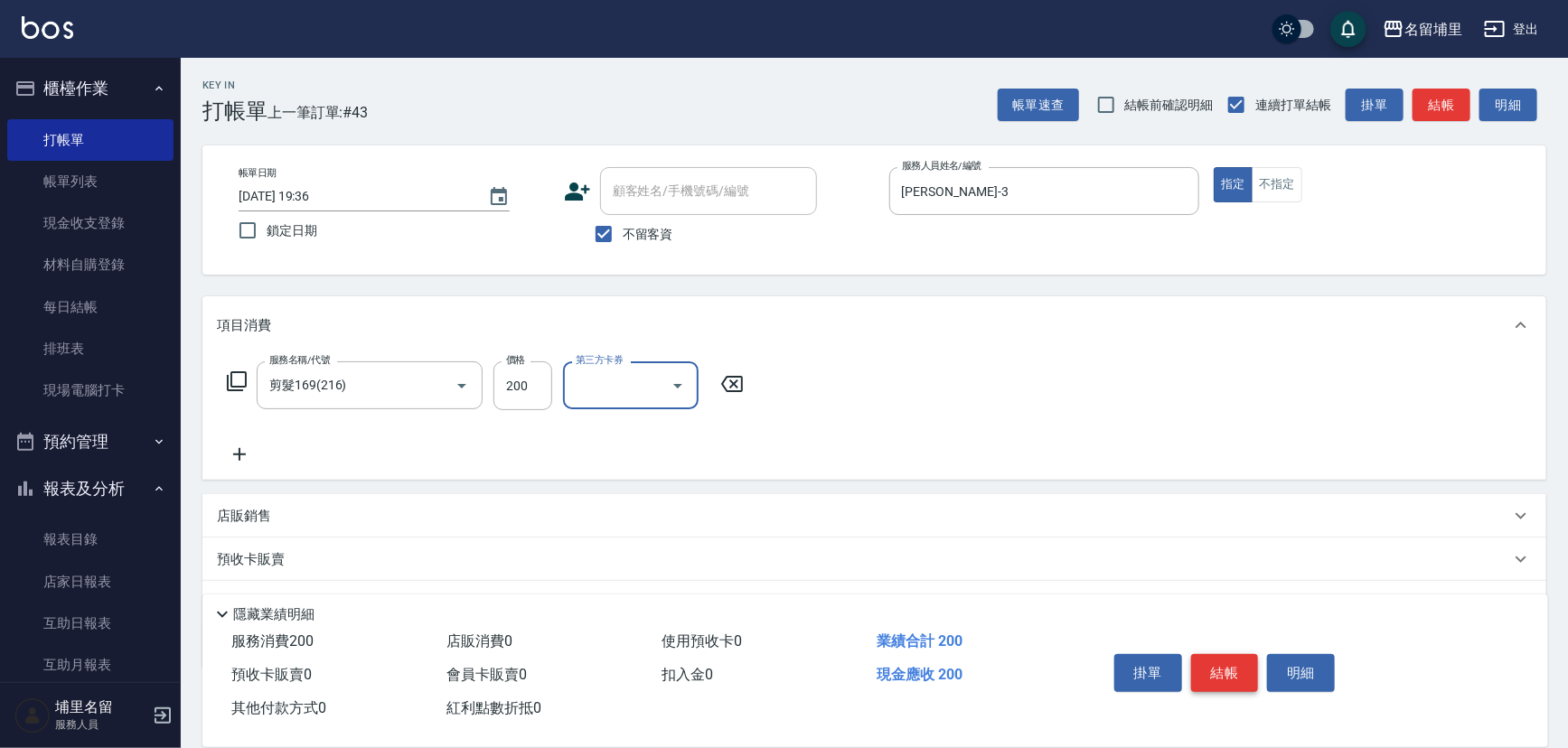
click at [1238, 654] on button "結帳" at bounding box center [1224, 673] width 68 height 38
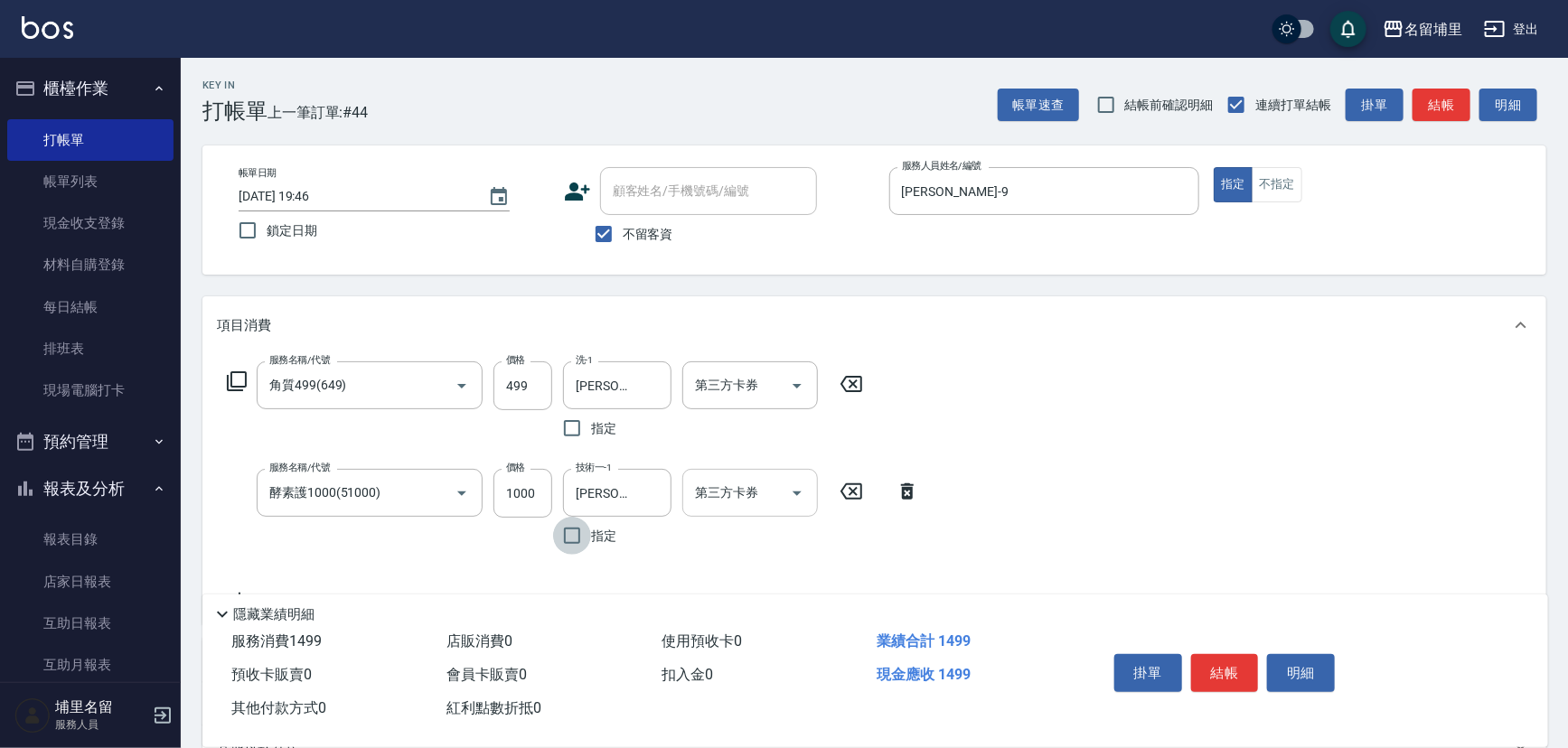
click at [798, 493] on icon "Open" at bounding box center [797, 492] width 21 height 21
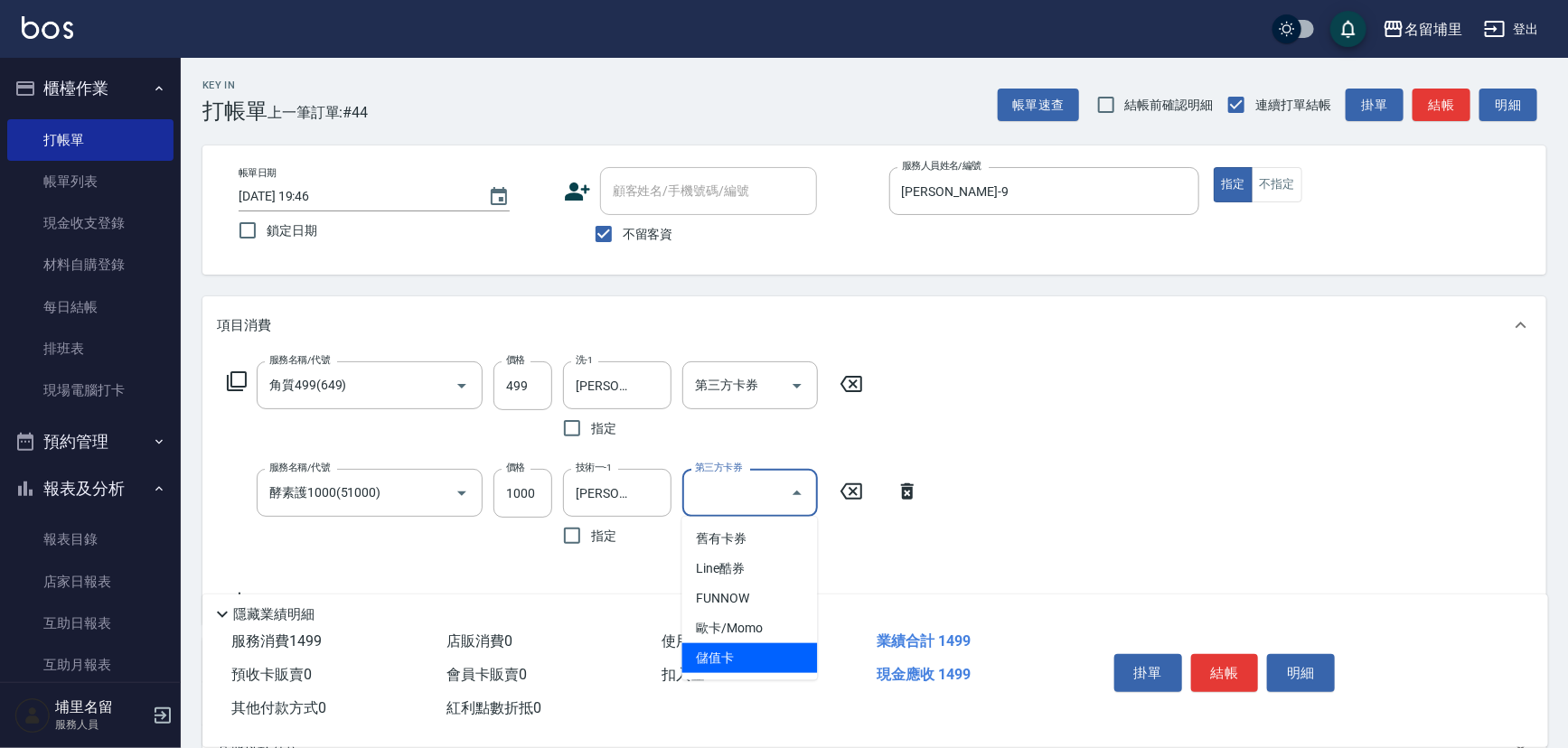
drag, startPoint x: 774, startPoint y: 660, endPoint x: 763, endPoint y: 504, distance: 156.4
click at [774, 660] on span "儲值卡" at bounding box center [750, 658] width 136 height 30
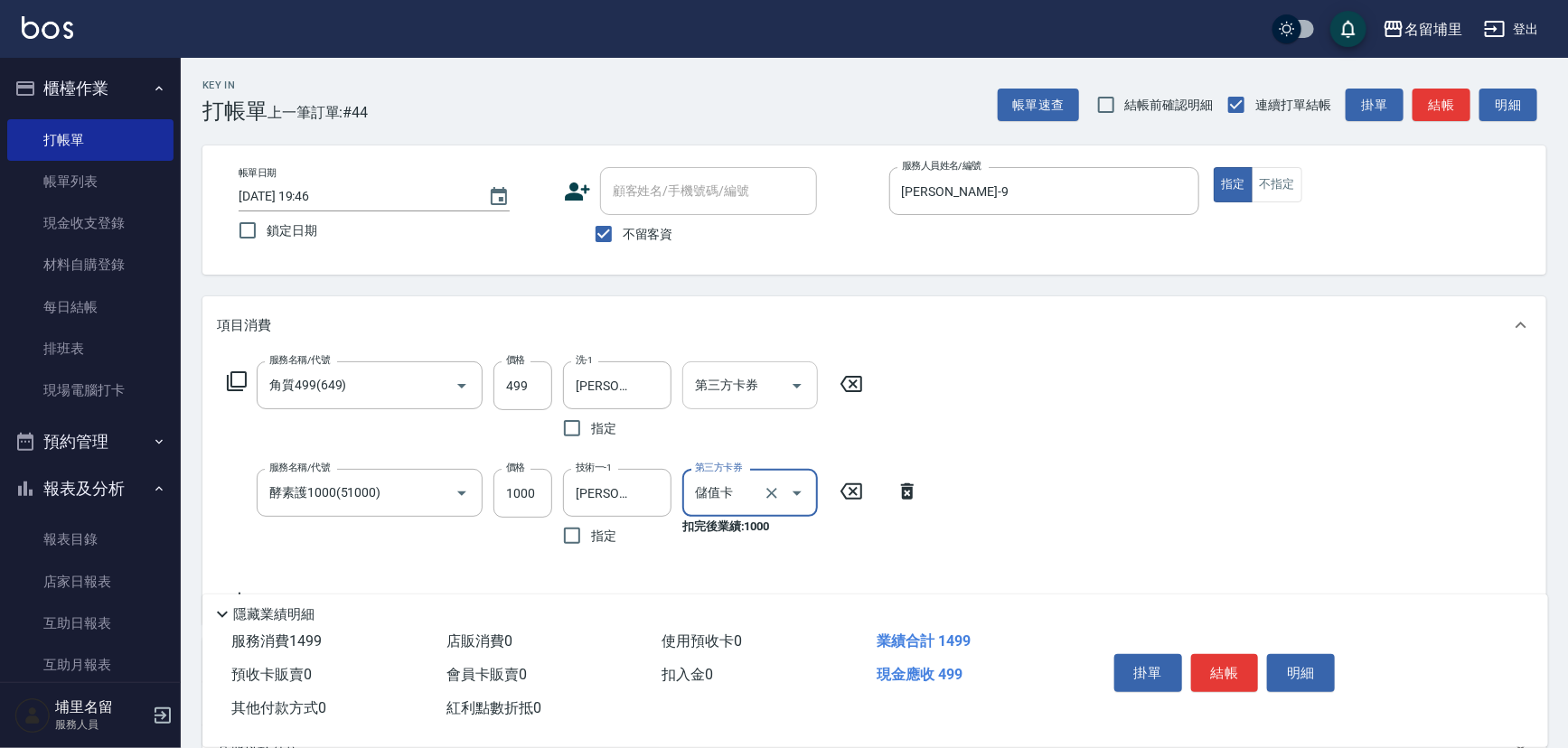
click at [805, 390] on icon "Open" at bounding box center [797, 385] width 21 height 21
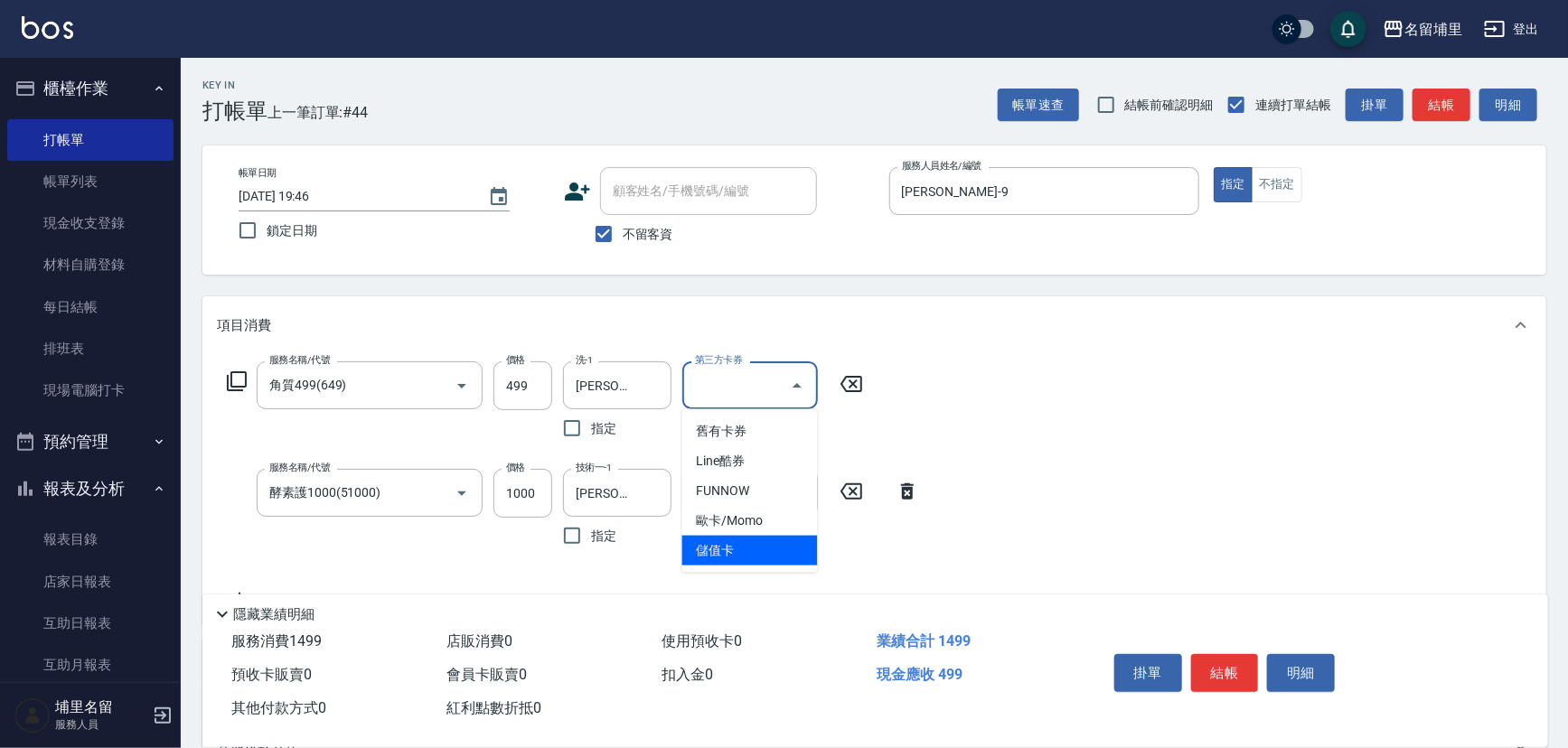
drag, startPoint x: 777, startPoint y: 545, endPoint x: 900, endPoint y: 558, distance: 123.7
click at [777, 543] on span "儲值卡" at bounding box center [750, 551] width 136 height 30
click at [1204, 663] on button "結帳" at bounding box center [1224, 673] width 68 height 38
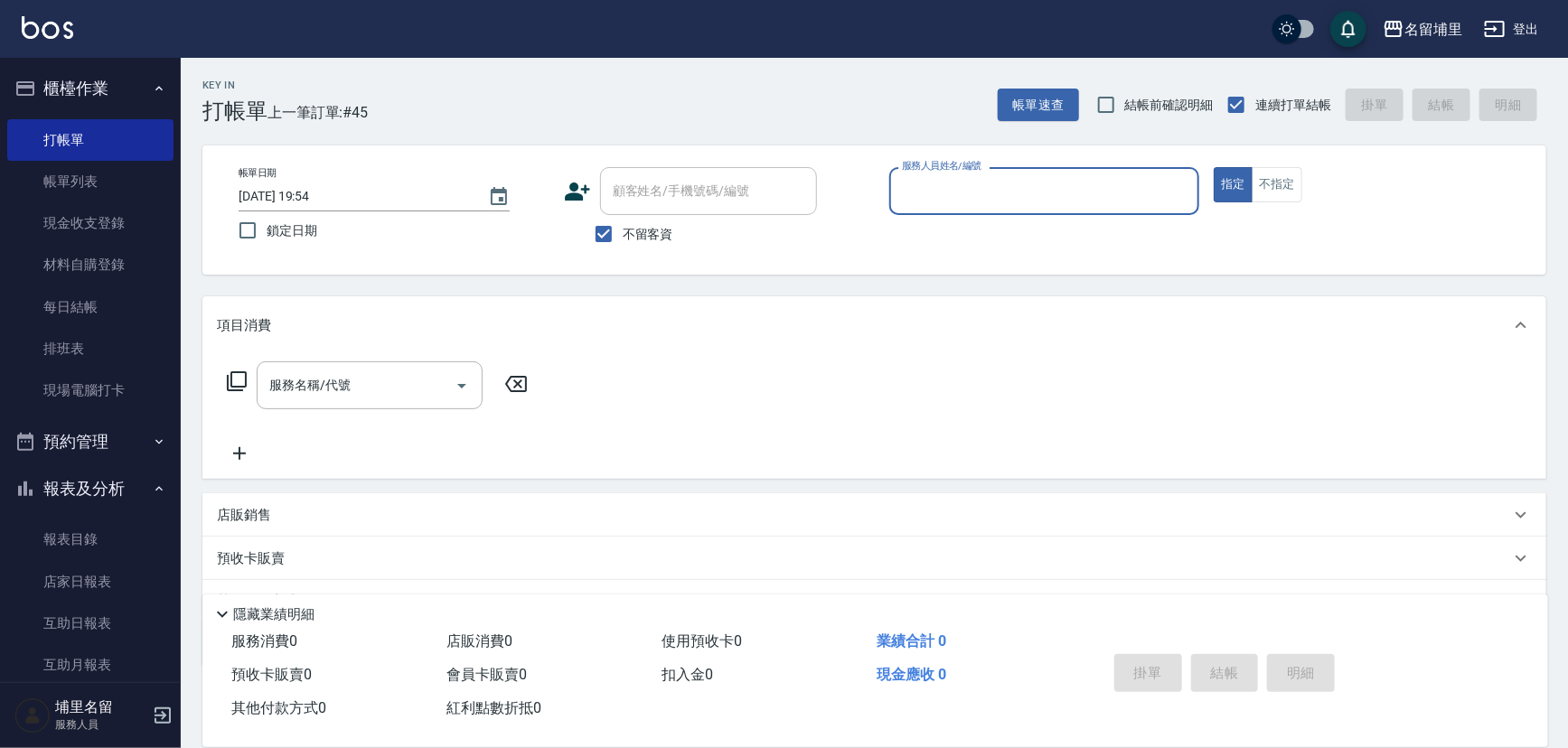
click at [1074, 182] on input "服務人員姓名/編號" at bounding box center [1044, 191] width 295 height 32
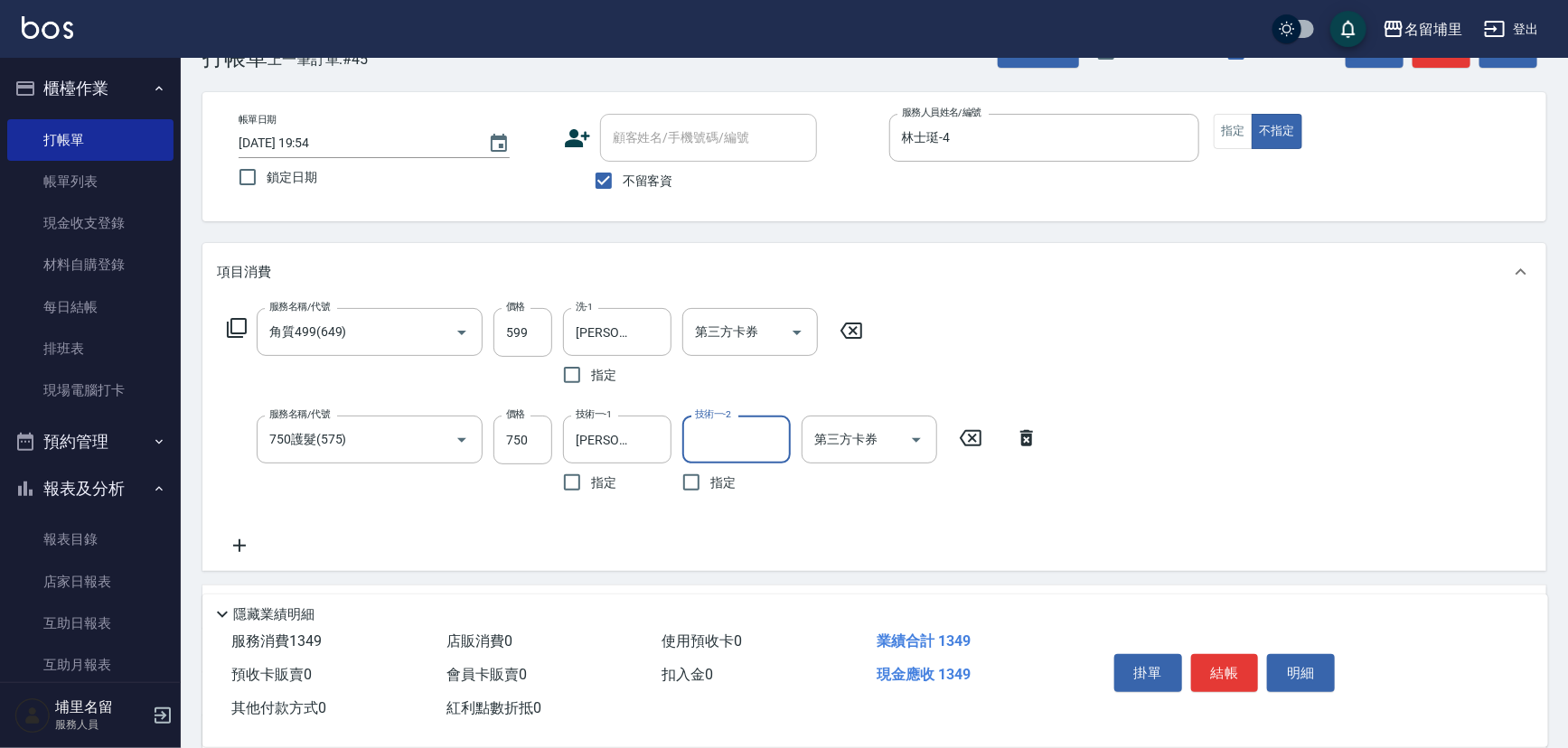
scroll to position [81, 0]
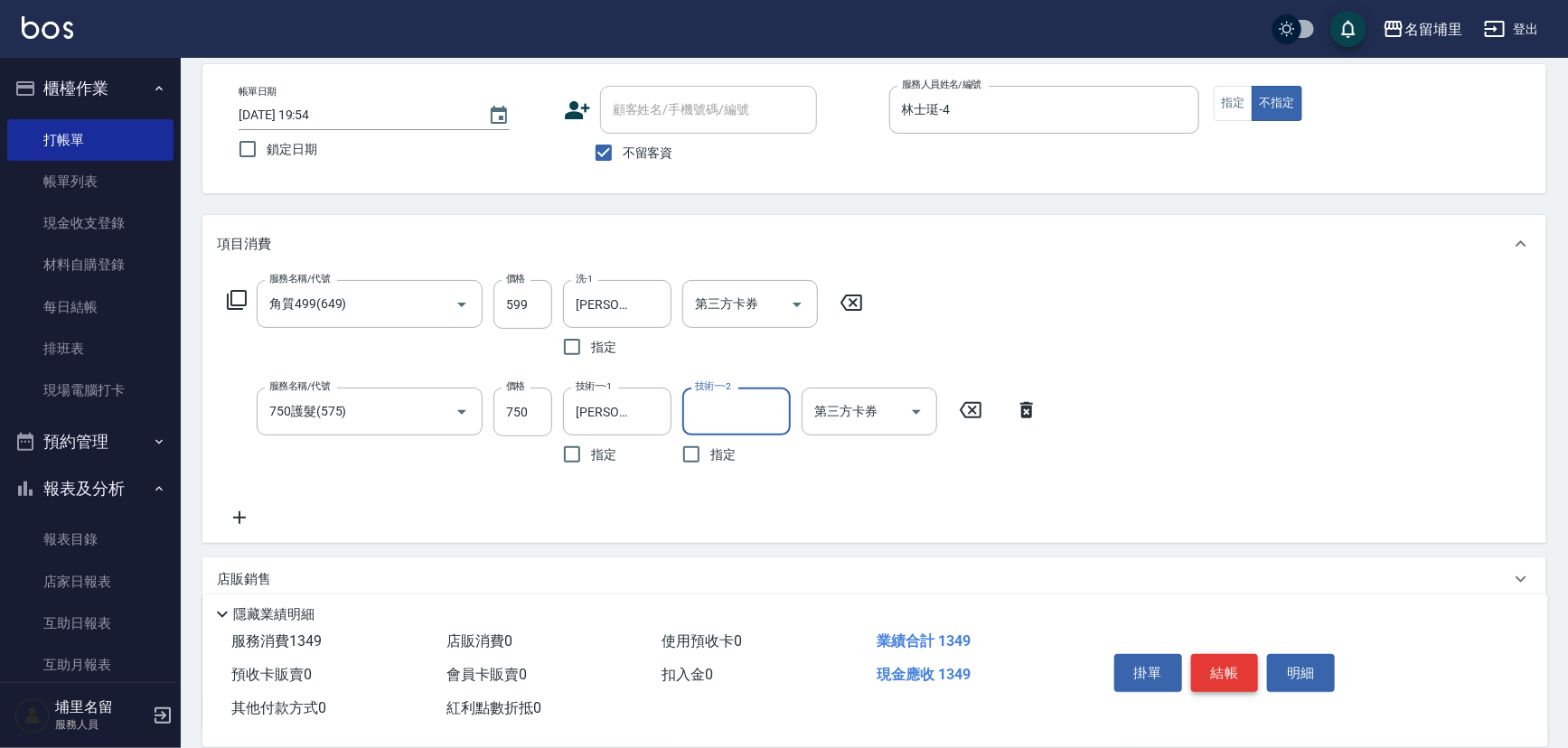
click at [1221, 661] on button "結帳" at bounding box center [1224, 673] width 68 height 38
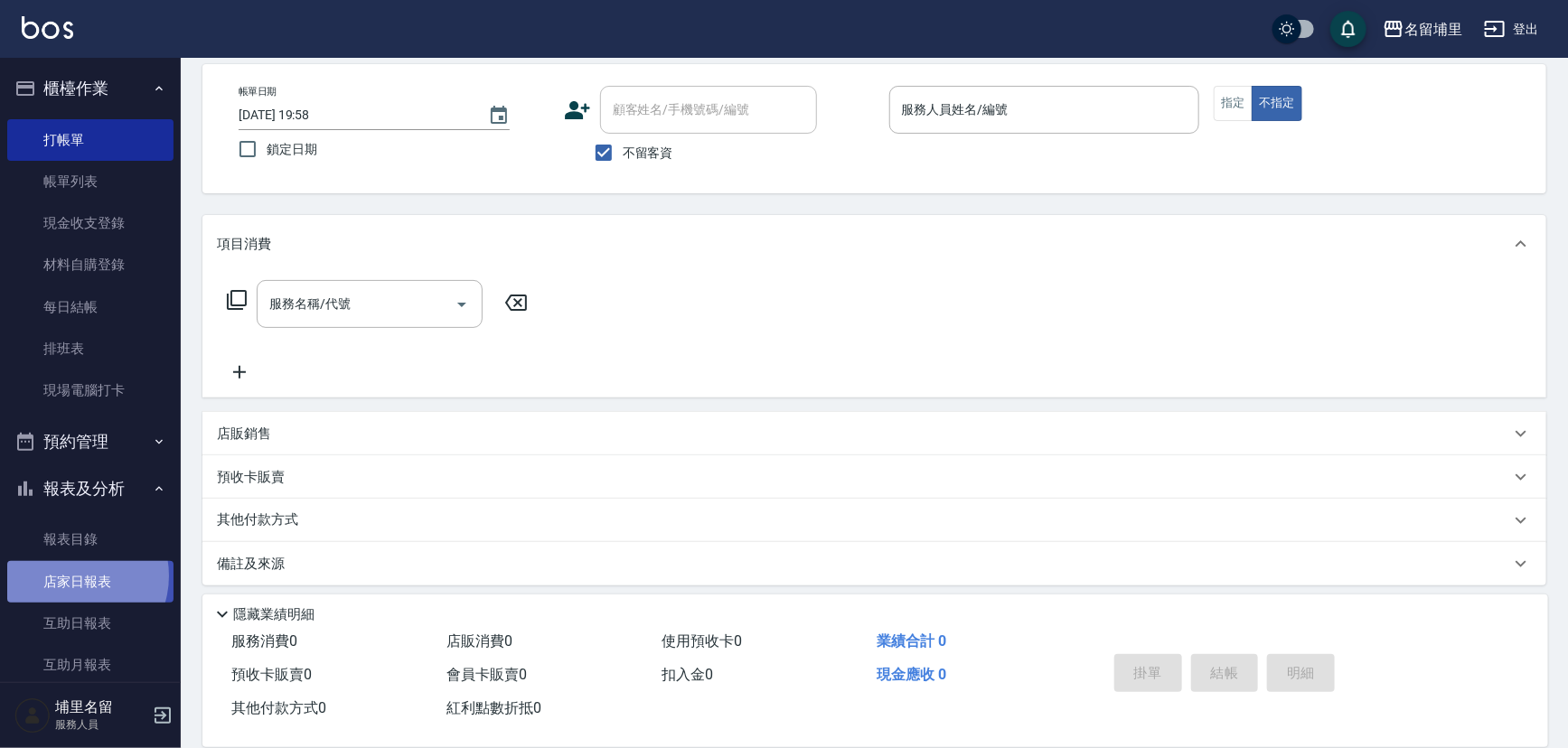
click at [75, 575] on link "店家日報表" at bounding box center [90, 582] width 166 height 42
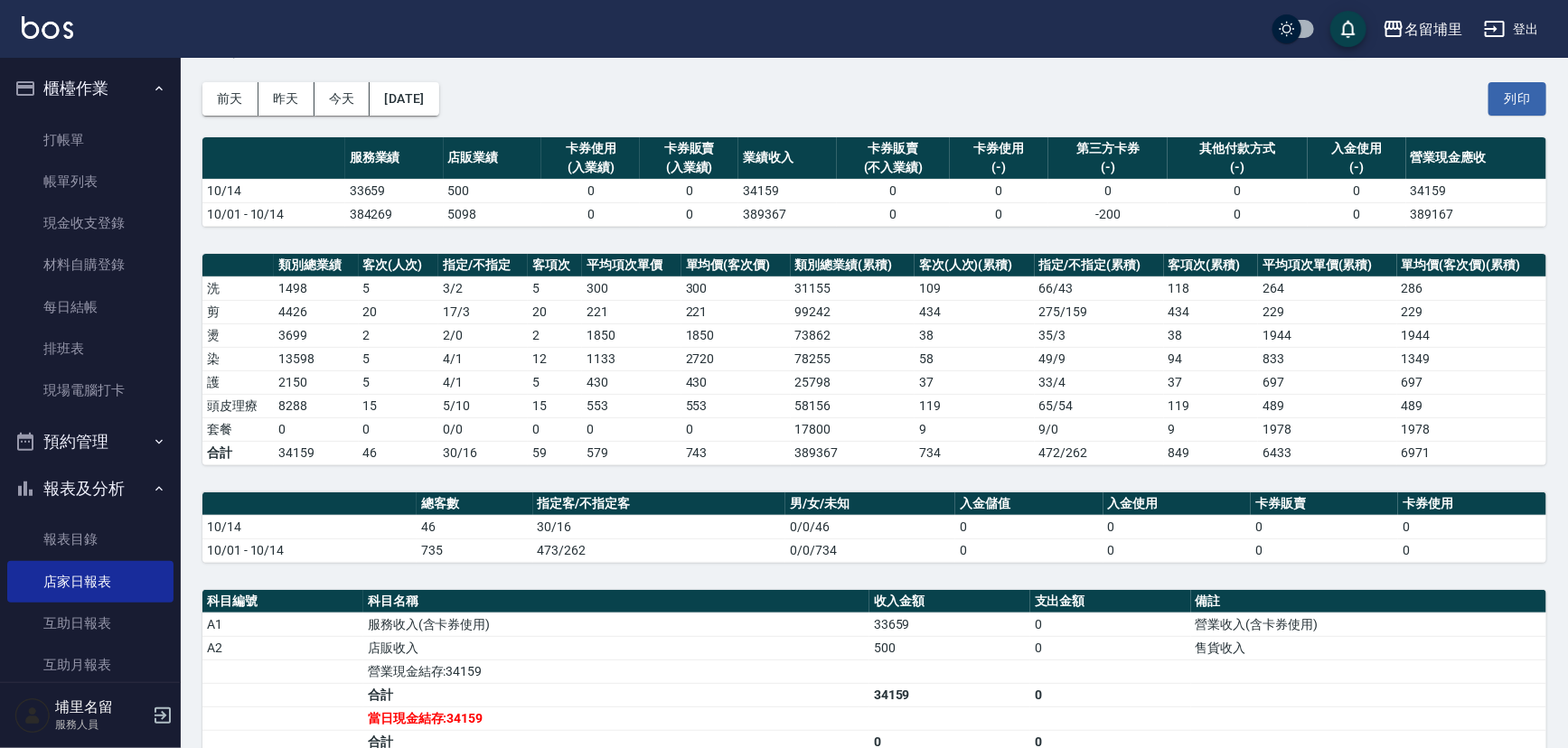
scroll to position [325, 0]
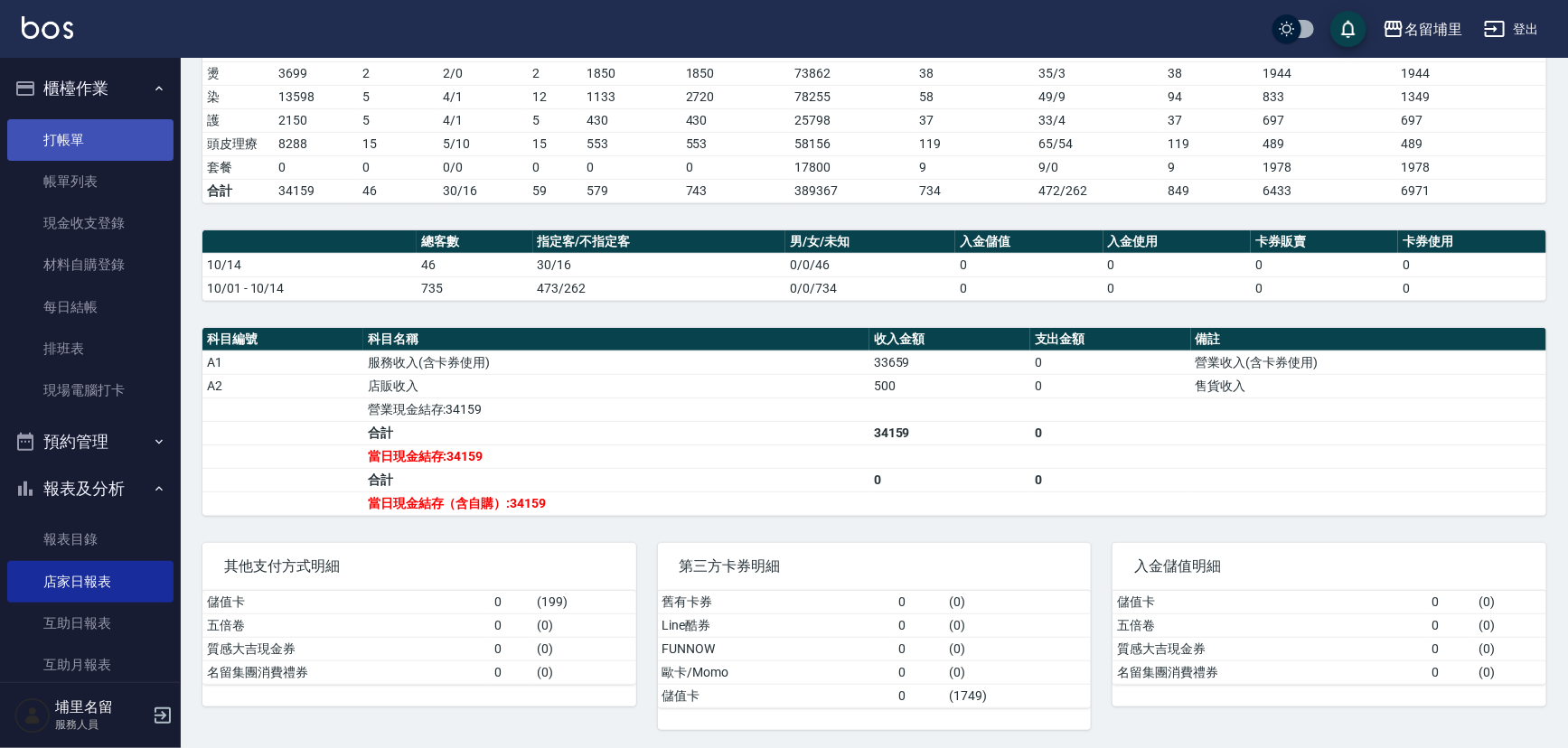
click at [85, 145] on link "打帳單" at bounding box center [90, 139] width 166 height 42
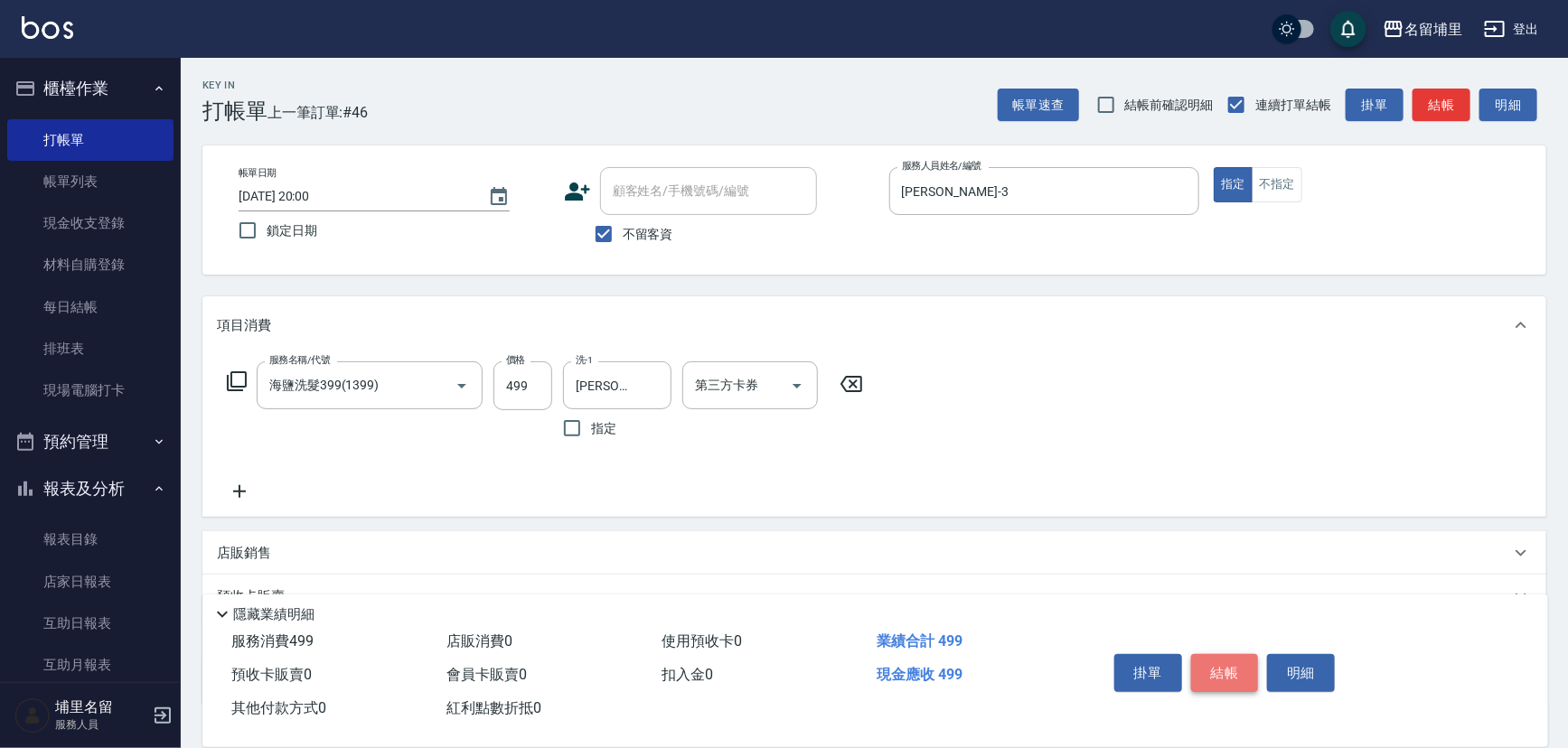
click at [1229, 671] on button "結帳" at bounding box center [1224, 673] width 68 height 38
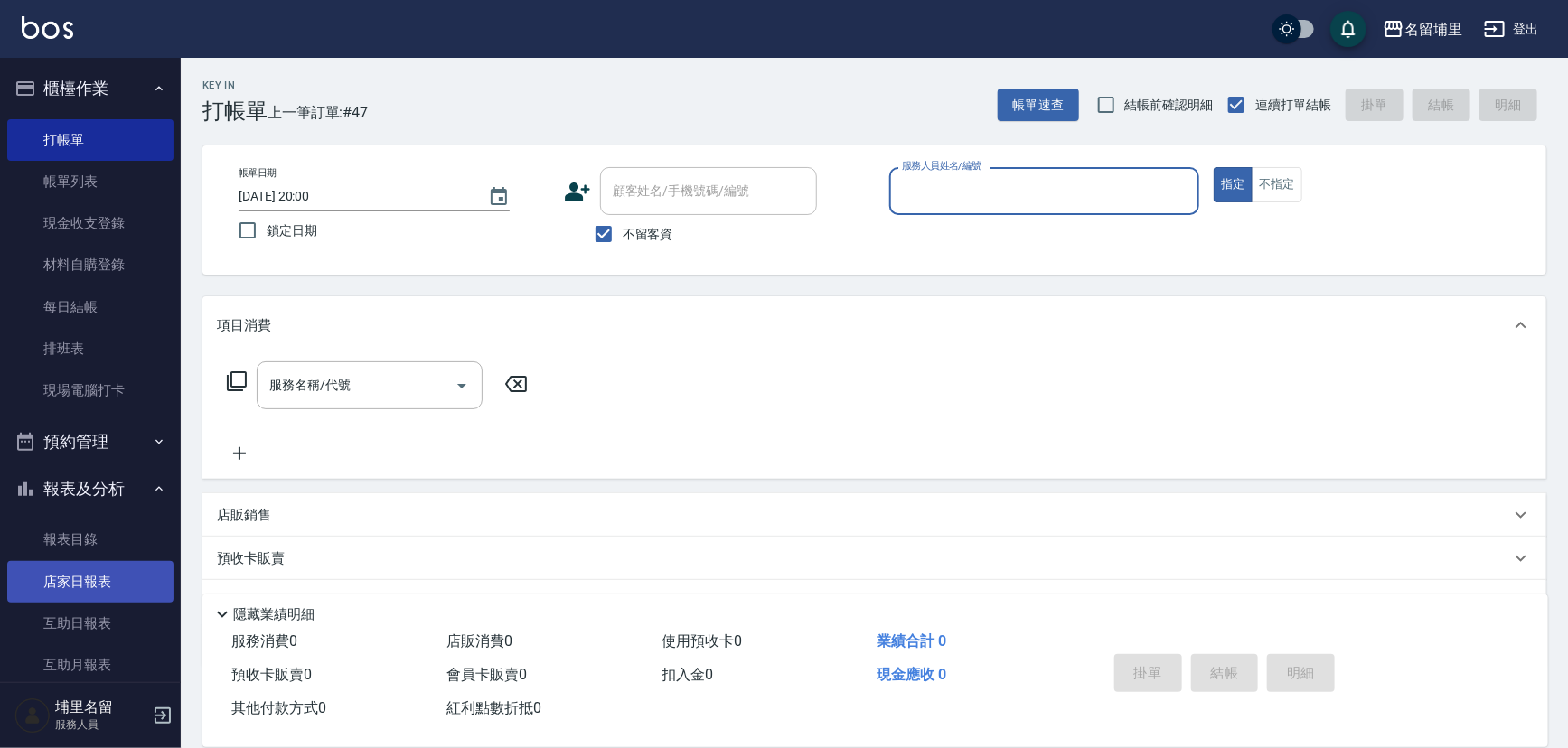
click at [86, 587] on link "店家日報表" at bounding box center [90, 582] width 166 height 42
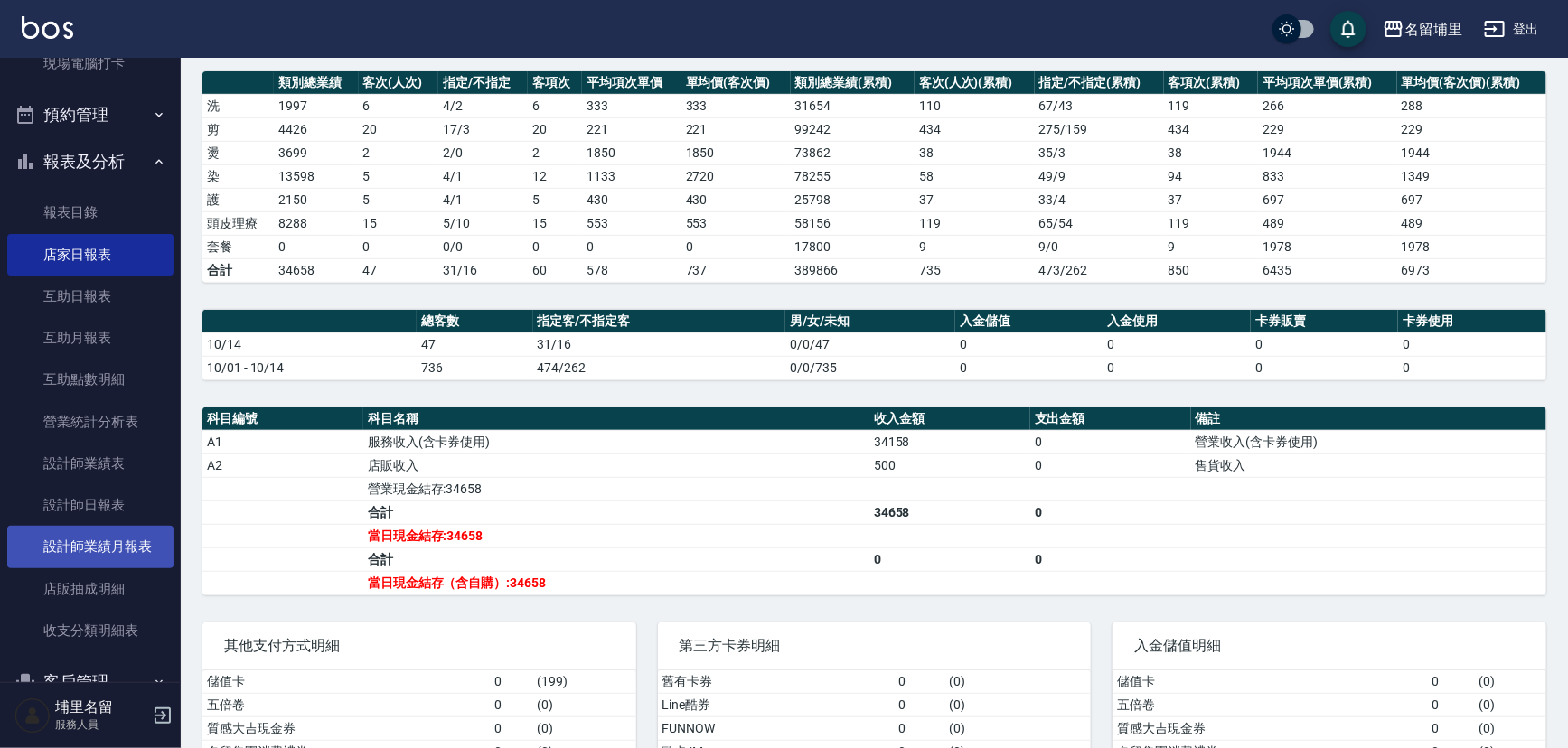
scroll to position [328, 0]
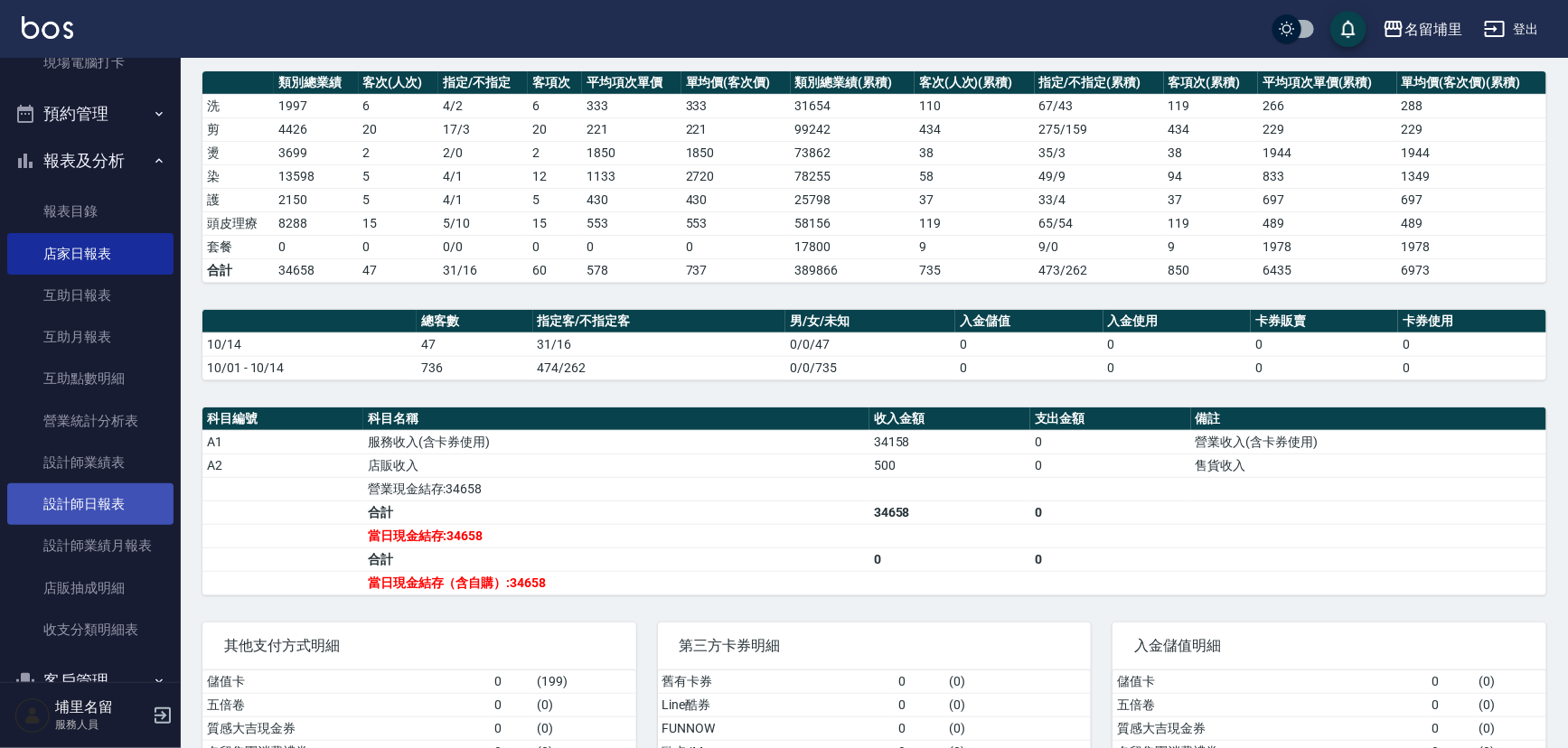
click at [97, 505] on link "設計師日報表" at bounding box center [90, 504] width 166 height 42
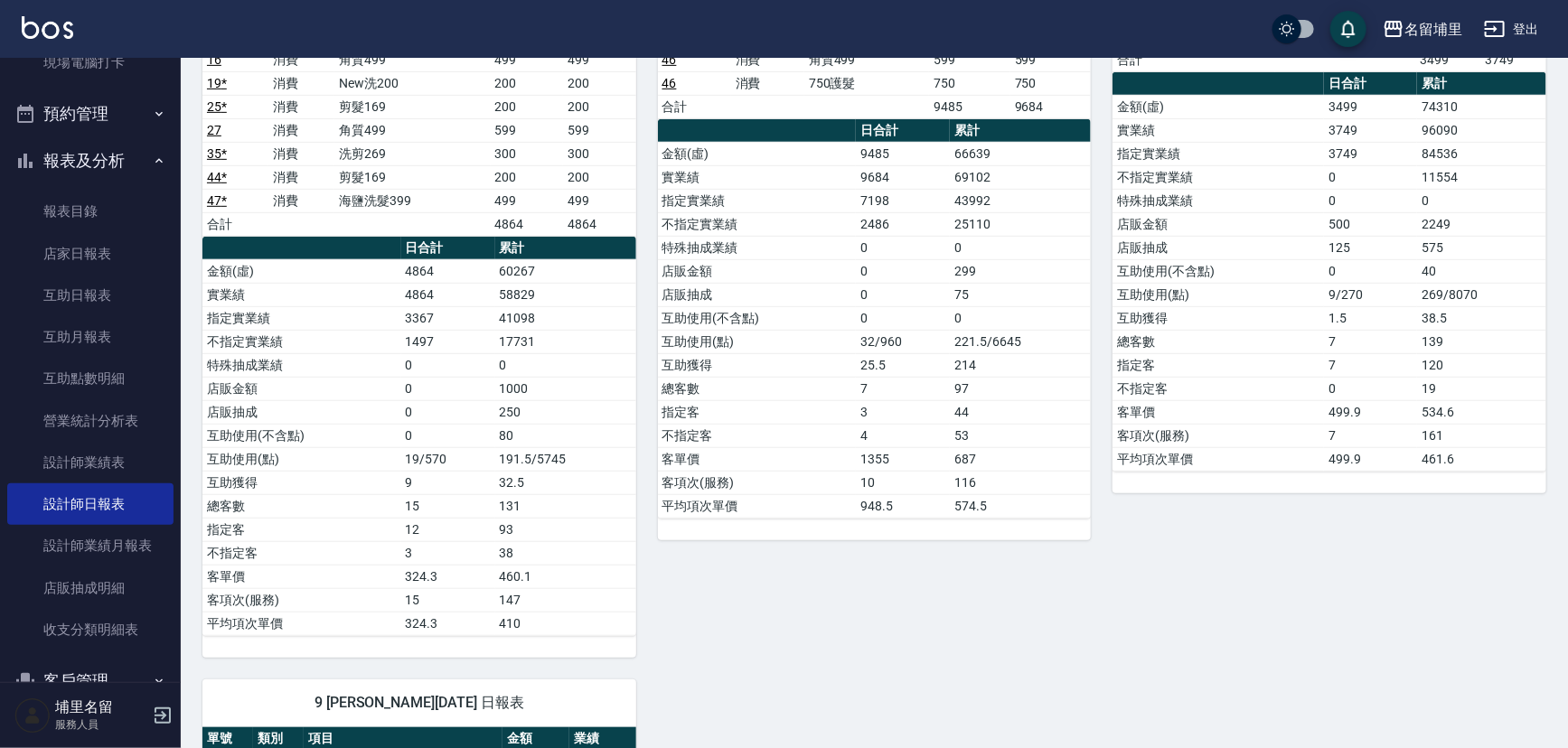
scroll to position [410, 0]
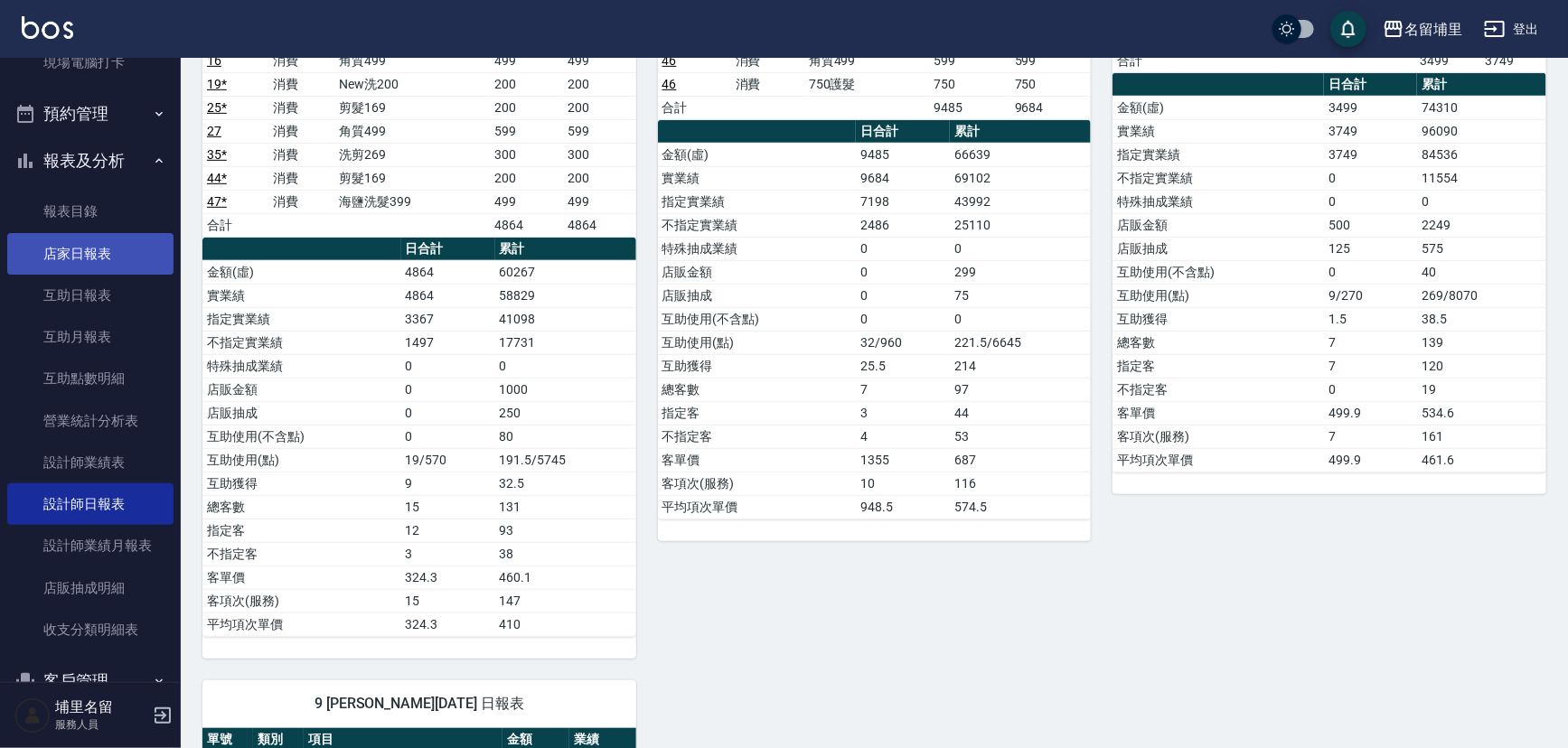
click at [87, 260] on link "店家日報表" at bounding box center [90, 254] width 166 height 42
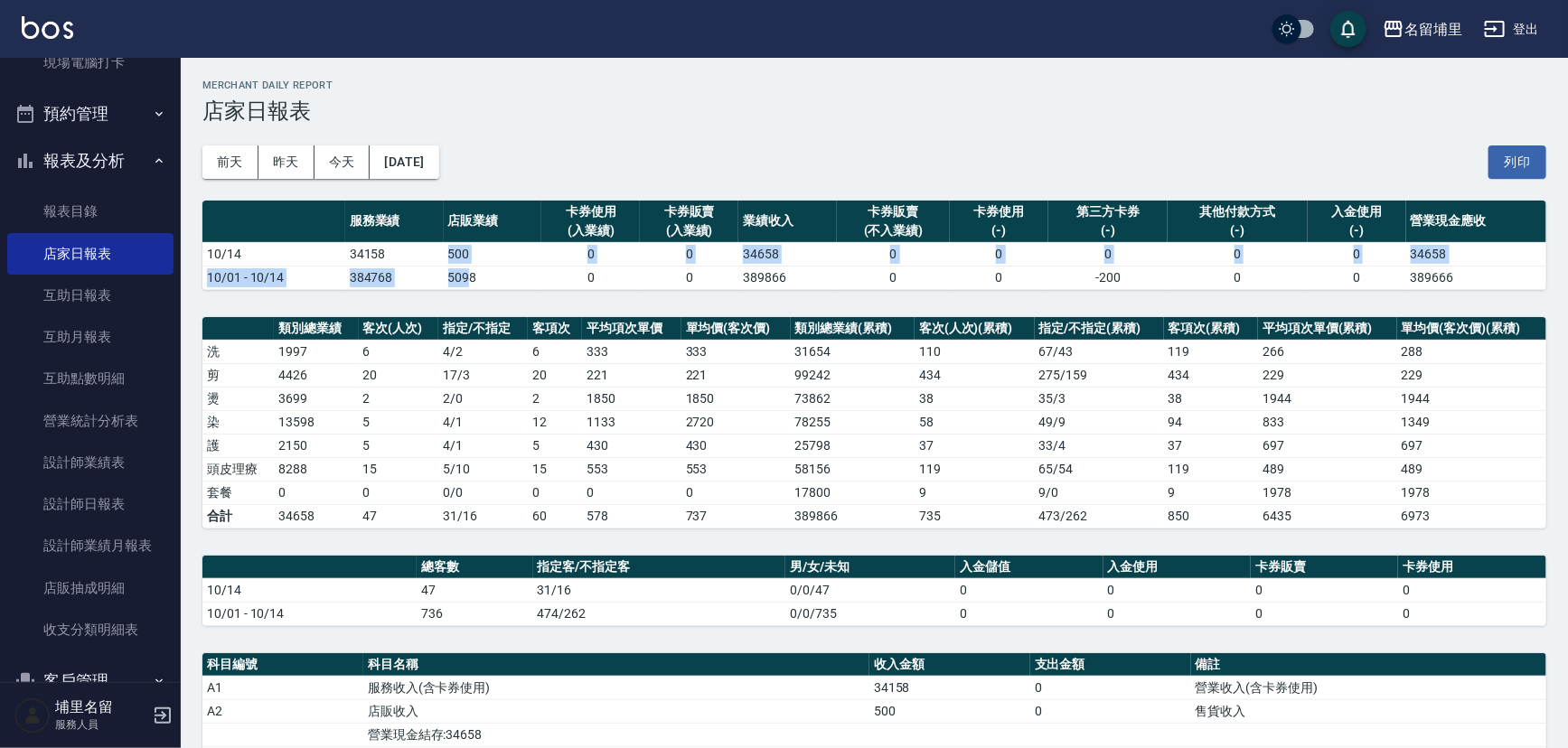
drag, startPoint x: 420, startPoint y: 261, endPoint x: 465, endPoint y: 279, distance: 48.5
click at [465, 279] on tbody "10/14 34158 500 0 0 34658 0 0 0 0 0 34658 10/01 - 10/14 384768 5098 0 0 389866 …" at bounding box center [875, 266] width 1344 height 47
click at [505, 288] on td "5098" at bounding box center [493, 277] width 99 height 23
drag, startPoint x: 504, startPoint y: 280, endPoint x: 322, endPoint y: 248, distance: 184.8
click at [322, 248] on tbody "10/14 34158 500 0 0 34658 0 0 0 0 0 34658 10/01 - 10/14 384768 5098 0 0 389866 …" at bounding box center [875, 266] width 1344 height 47
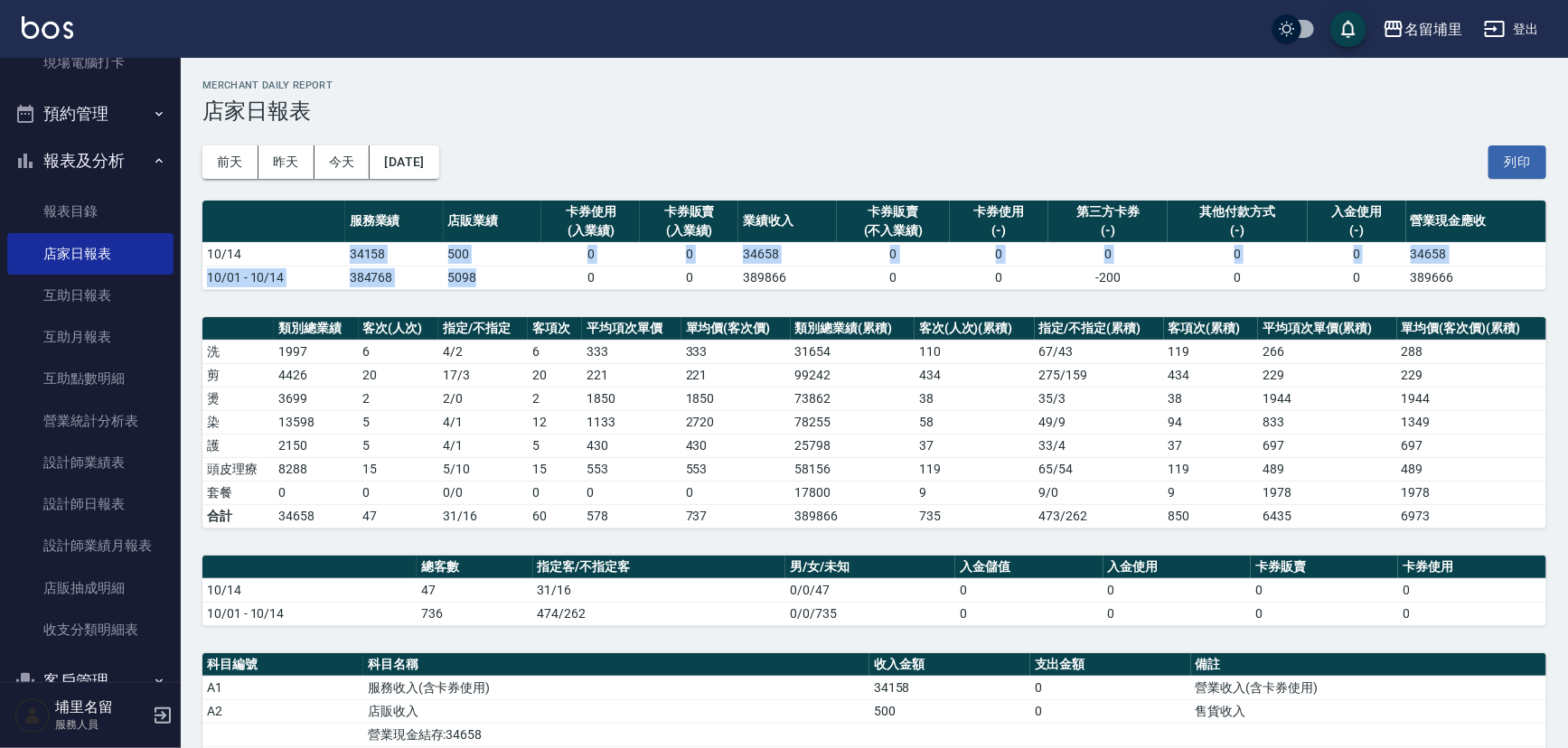
click at [322, 248] on td "10/14" at bounding box center [274, 254] width 143 height 23
drag, startPoint x: 355, startPoint y: 257, endPoint x: 462, endPoint y: 272, distance: 108.0
click at [461, 272] on tbody "10/14 34158 500 0 0 34658 0 0 0 0 0 34658 10/01 - 10/14 384768 5098 0 0 389866 …" at bounding box center [875, 266] width 1344 height 47
click at [484, 289] on table "服務業績 店販業績 卡券使用 (入業績) 卡券販賣 (入業績) 業績收入 卡券販賣 (不入業績) 卡券使用 (-) 第三方卡券 (-) 其他付款方式 (-) …" at bounding box center [875, 245] width 1344 height 89
drag, startPoint x: 396, startPoint y: 273, endPoint x: 328, endPoint y: 279, distance: 68.3
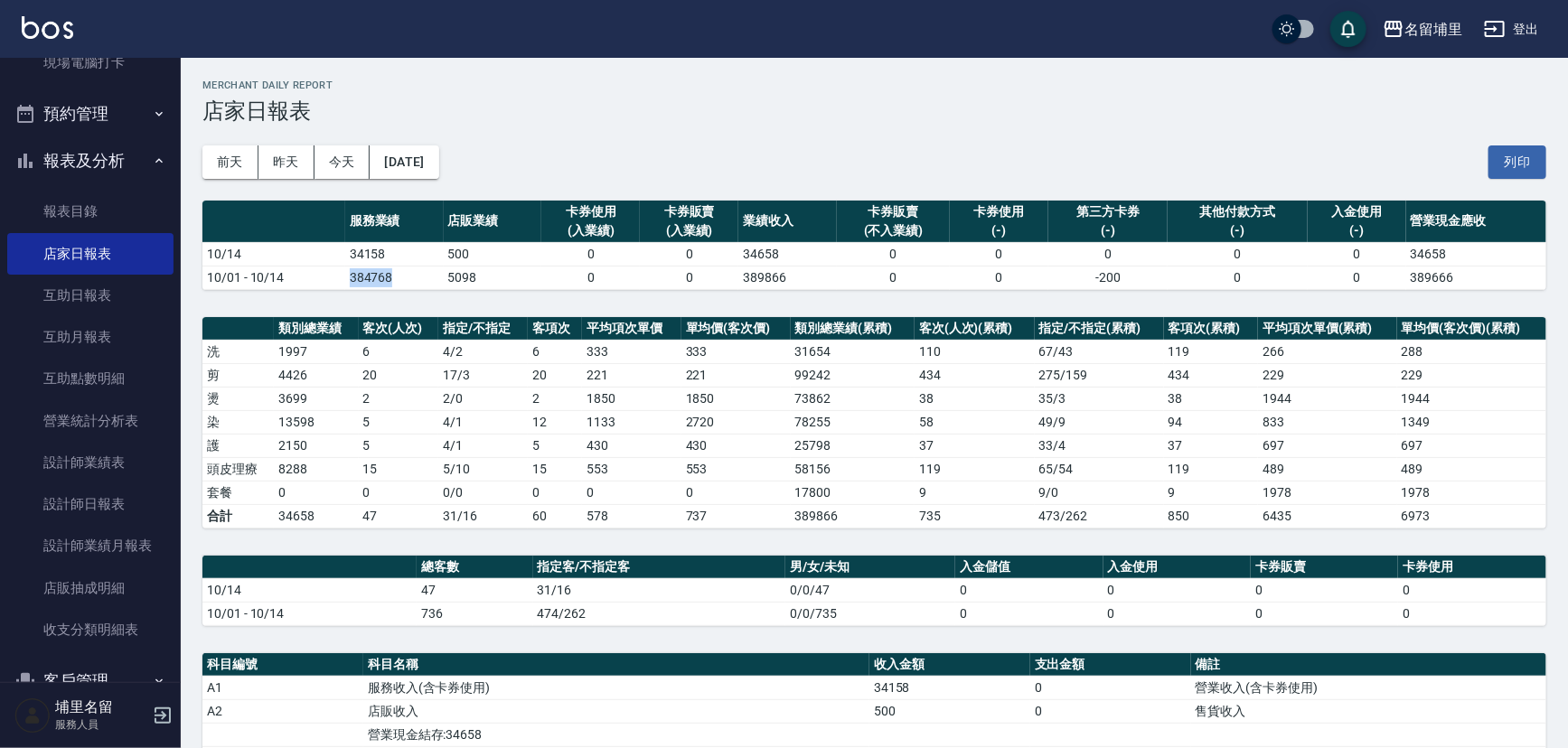
click at [328, 279] on tr "10/01 - 10/14 384768 5098 0 0 389866 0 0 -200 0 0 389666" at bounding box center [875, 277] width 1344 height 23
click at [328, 279] on td "10/01 - 10/14" at bounding box center [274, 277] width 143 height 23
drag, startPoint x: 343, startPoint y: 242, endPoint x: 430, endPoint y: 250, distance: 87.4
click at [430, 250] on td "34158" at bounding box center [394, 254] width 99 height 23
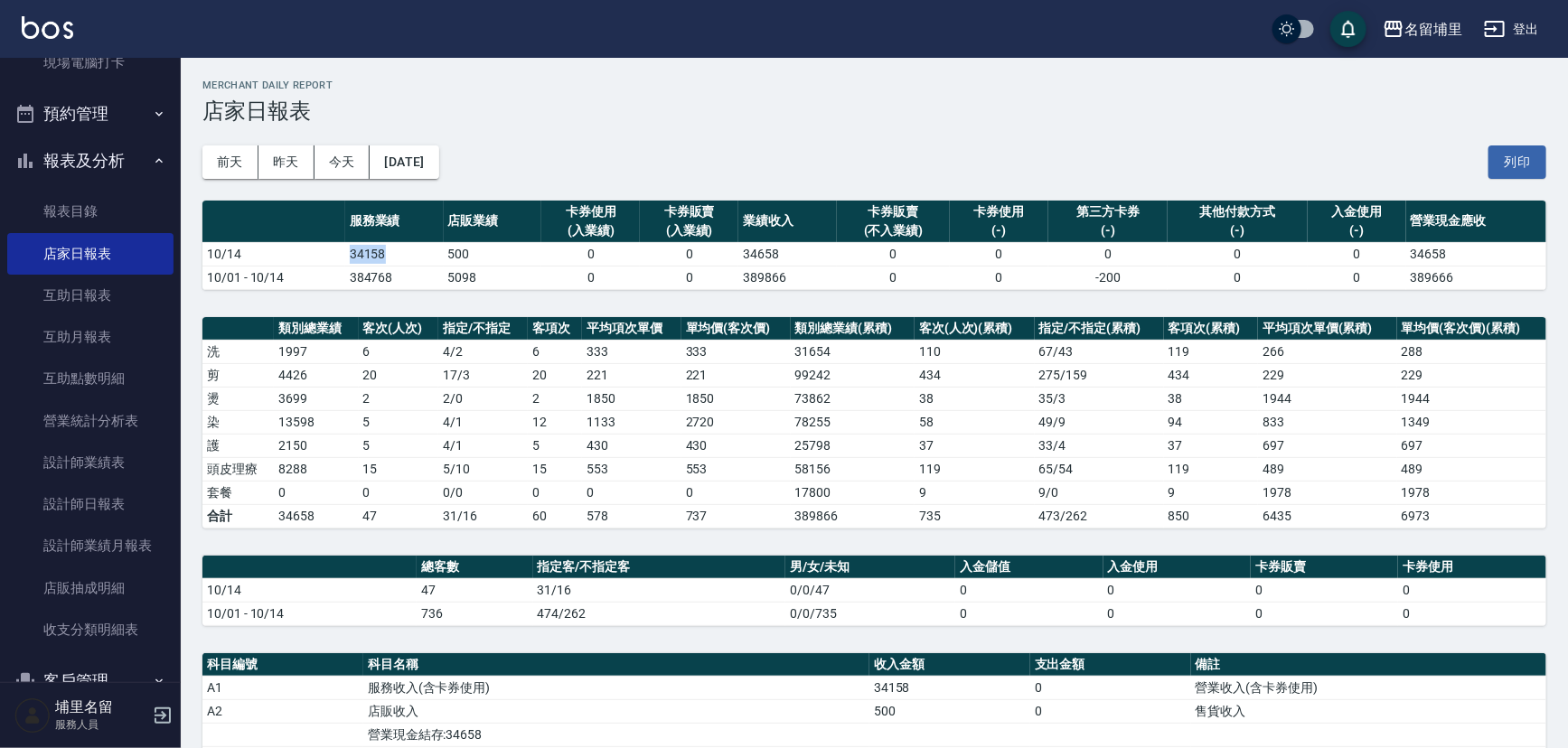
drag, startPoint x: 417, startPoint y: 253, endPoint x: 321, endPoint y: 262, distance: 96.4
click at [321, 262] on tr "10/14 34158 500 0 0 34658 0 0 0 0 0 34658" at bounding box center [875, 254] width 1344 height 23
click at [321, 262] on td "10/14" at bounding box center [274, 254] width 143 height 23
drag, startPoint x: 322, startPoint y: 259, endPoint x: 395, endPoint y: 255, distance: 73.1
click at [395, 255] on tr "10/14 34158 500 0 0 34658 0 0 0 0 0 34658" at bounding box center [875, 254] width 1344 height 23
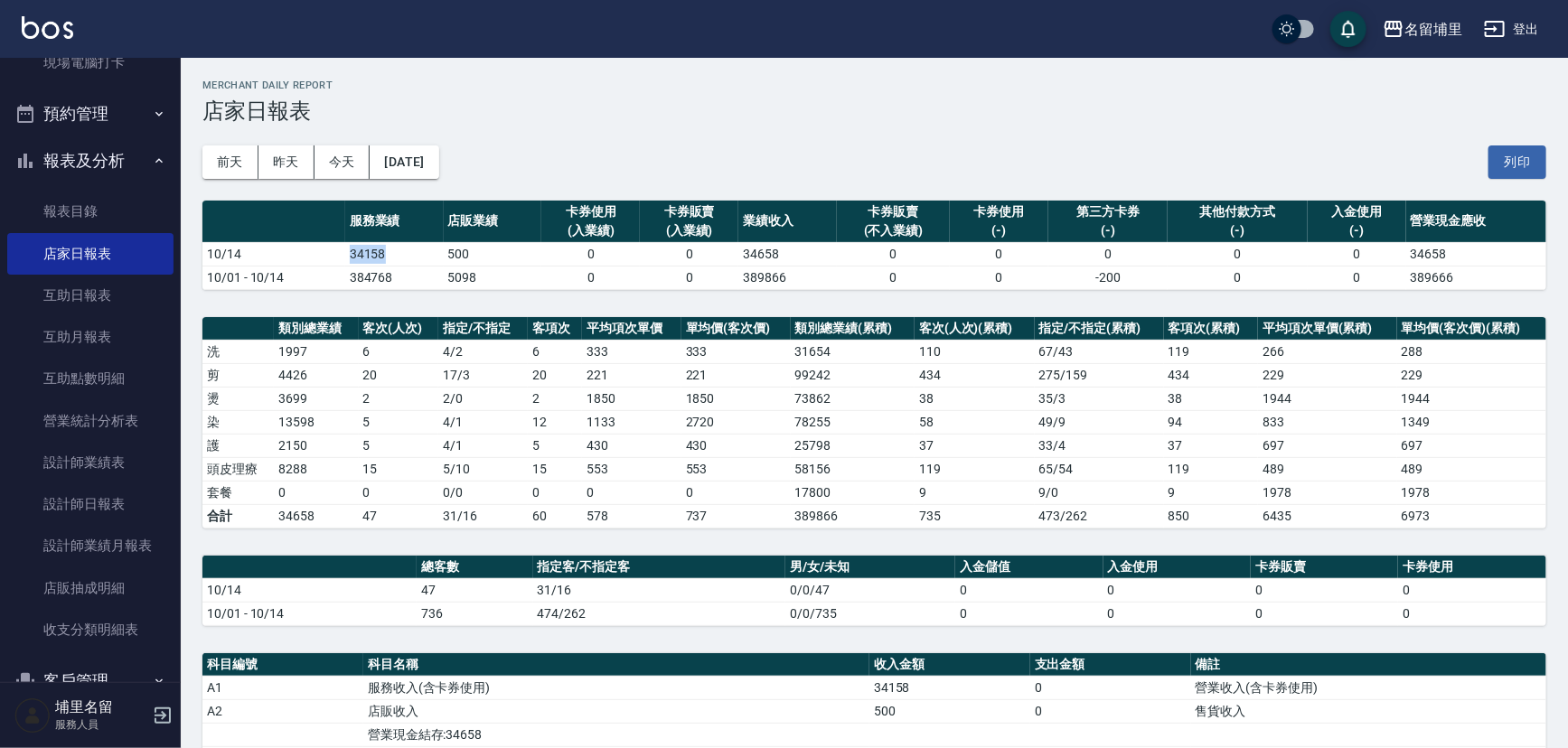
click at [395, 255] on td "34158" at bounding box center [394, 254] width 99 height 23
drag, startPoint x: 429, startPoint y: 254, endPoint x: 504, endPoint y: 254, distance: 75.0
click at [504, 254] on tr "10/14 34158 500 0 0 34658 0 0 0 0 0 34658" at bounding box center [875, 254] width 1344 height 23
click at [504, 254] on td "500" at bounding box center [493, 254] width 99 height 23
drag, startPoint x: 504, startPoint y: 256, endPoint x: 433, endPoint y: 262, distance: 71.3
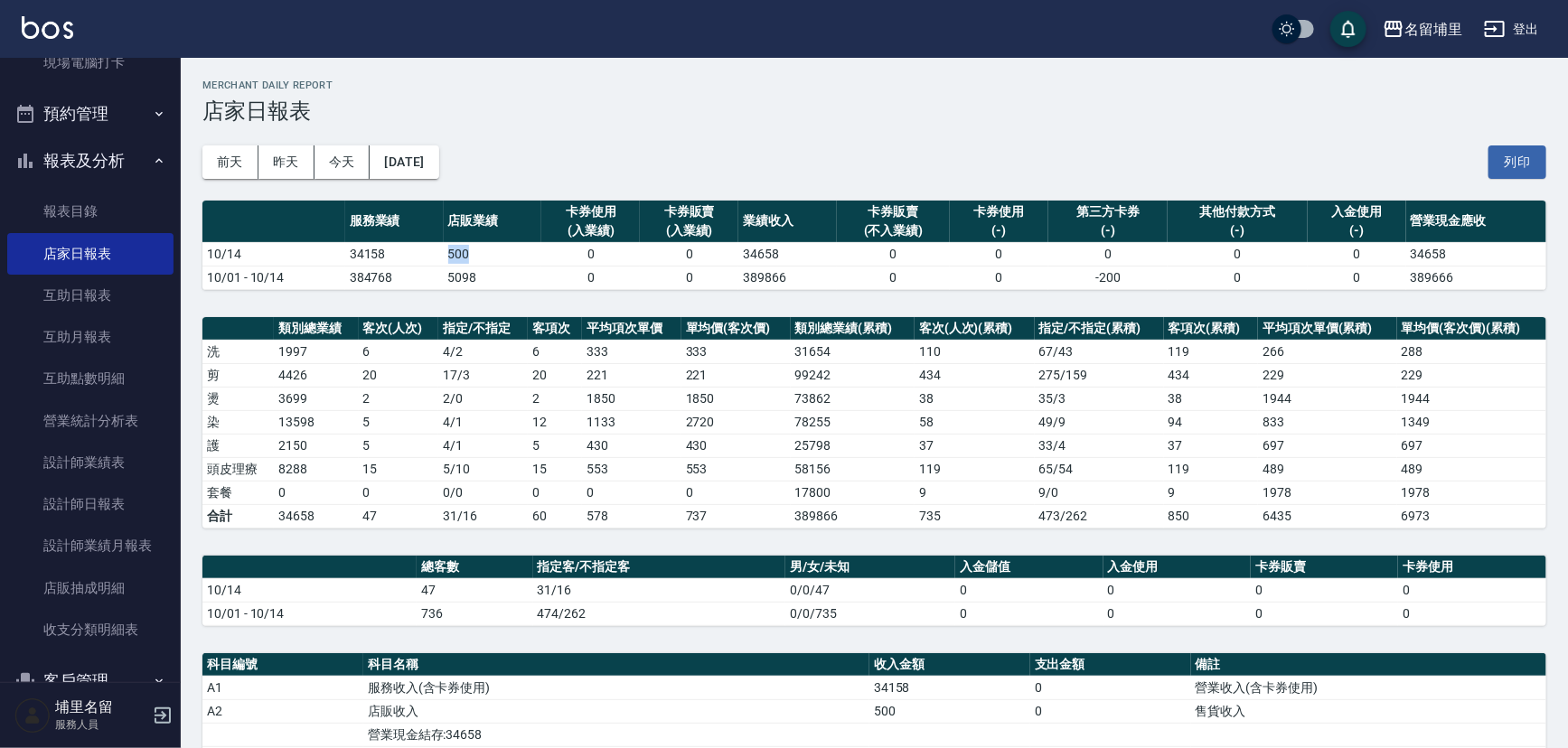
click at [433, 262] on tr "10/14 34158 500 0 0 34658 0 0 0 0 0 34658" at bounding box center [875, 254] width 1344 height 23
click at [433, 262] on td "34158" at bounding box center [394, 254] width 99 height 23
drag, startPoint x: 446, startPoint y: 259, endPoint x: 486, endPoint y: 259, distance: 40.0
click at [486, 259] on tr "10/14 34158 500 0 0 34658 0 0 0 0 0 34658" at bounding box center [875, 254] width 1344 height 23
click at [486, 259] on td "500" at bounding box center [493, 254] width 99 height 23
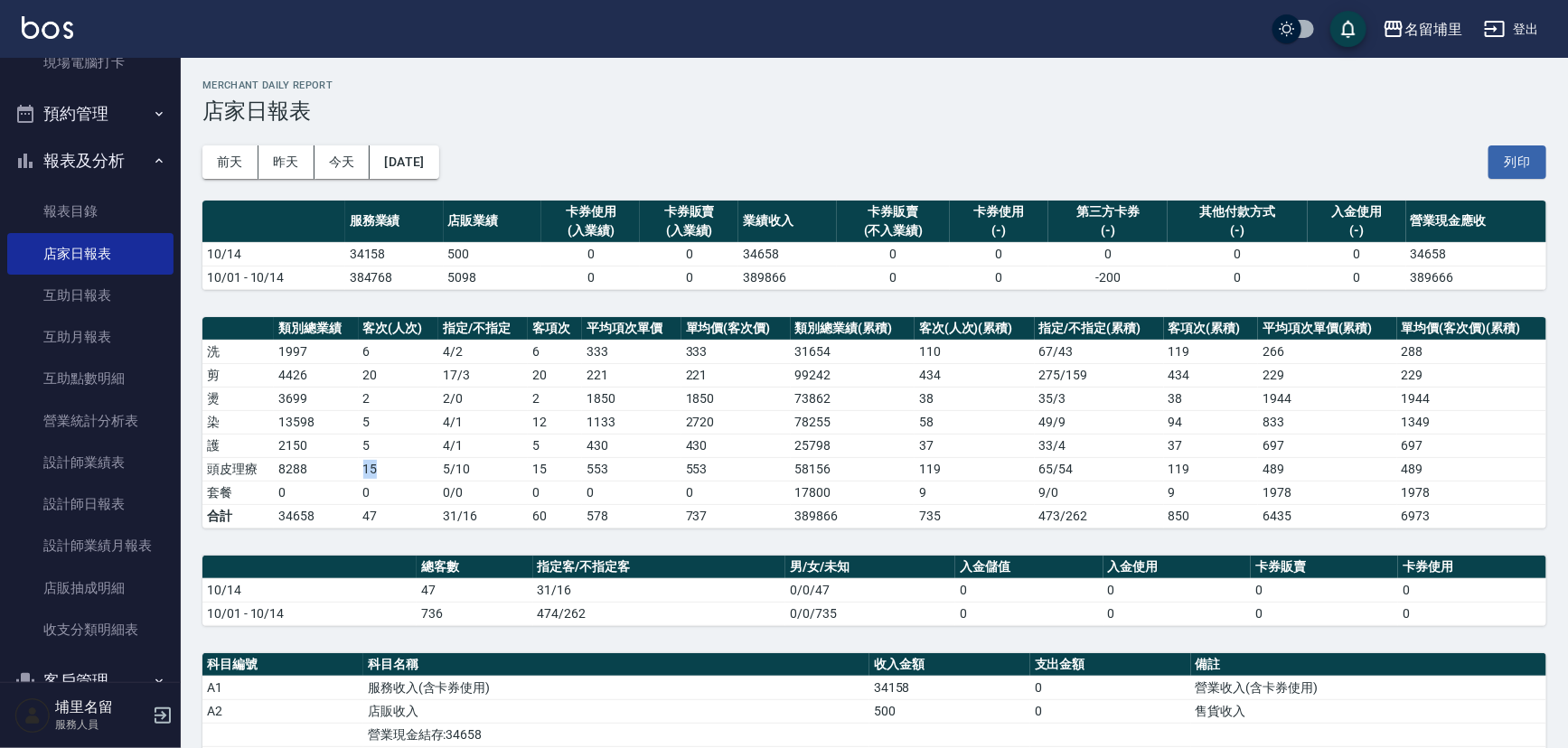
drag, startPoint x: 385, startPoint y: 471, endPoint x: 323, endPoint y: 471, distance: 62.0
click at [323, 471] on tr "頭皮理療 8288 15 5 / 10 15 553 553 58156 119 65 / 54 119 489 489" at bounding box center [875, 468] width 1344 height 23
click at [323, 471] on td "8288" at bounding box center [316, 468] width 84 height 23
drag, startPoint x: 324, startPoint y: 471, endPoint x: 388, endPoint y: 471, distance: 64.0
click at [388, 471] on tr "頭皮理療 8288 15 5 / 10 15 553 553 58156 119 65 / 54 119 489 489" at bounding box center [875, 468] width 1344 height 23
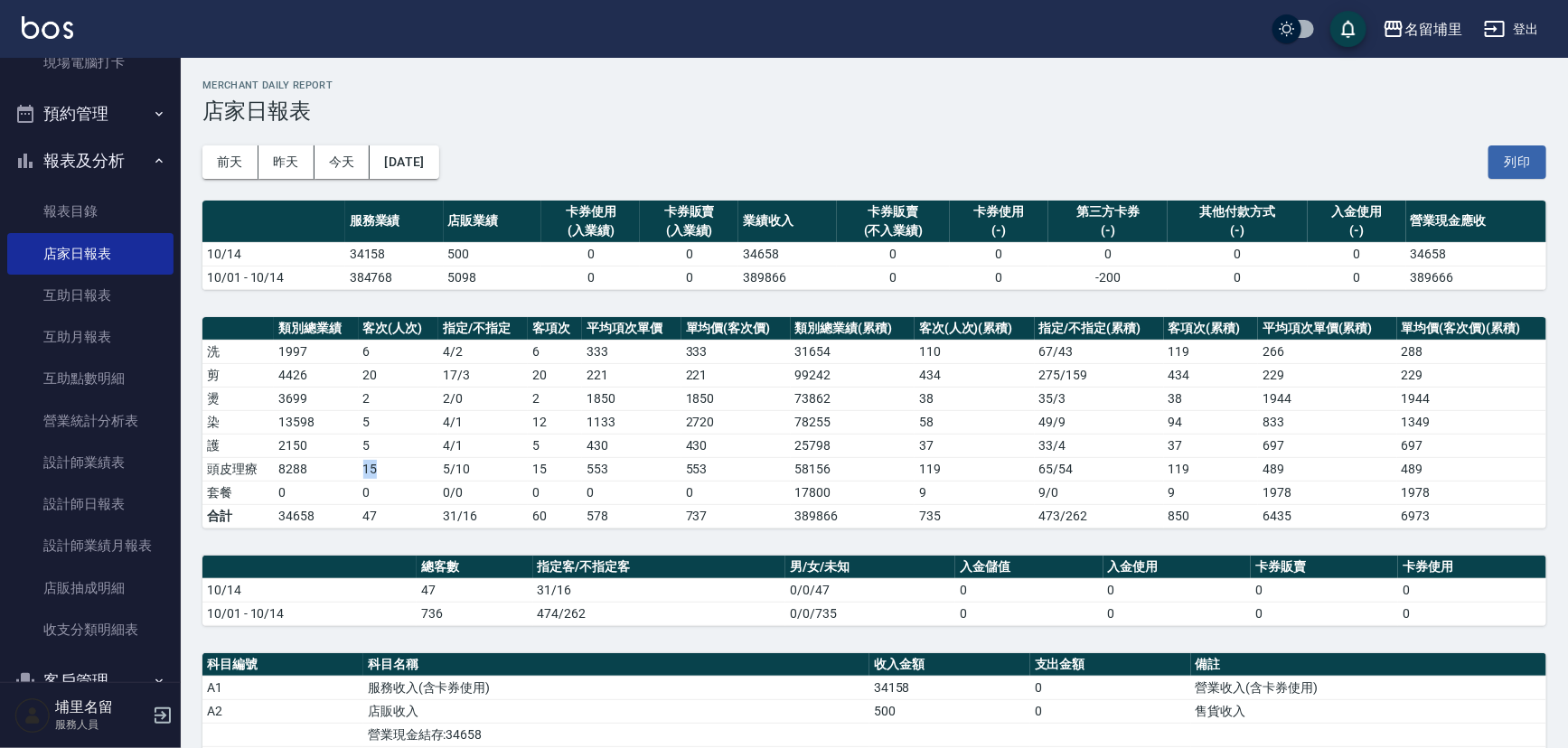
drag, startPoint x: 388, startPoint y: 471, endPoint x: 321, endPoint y: 269, distance: 212.8
click at [388, 471] on td "15" at bounding box center [399, 468] width 80 height 23
click at [67, 497] on link "設計師日報表" at bounding box center [90, 504] width 166 height 42
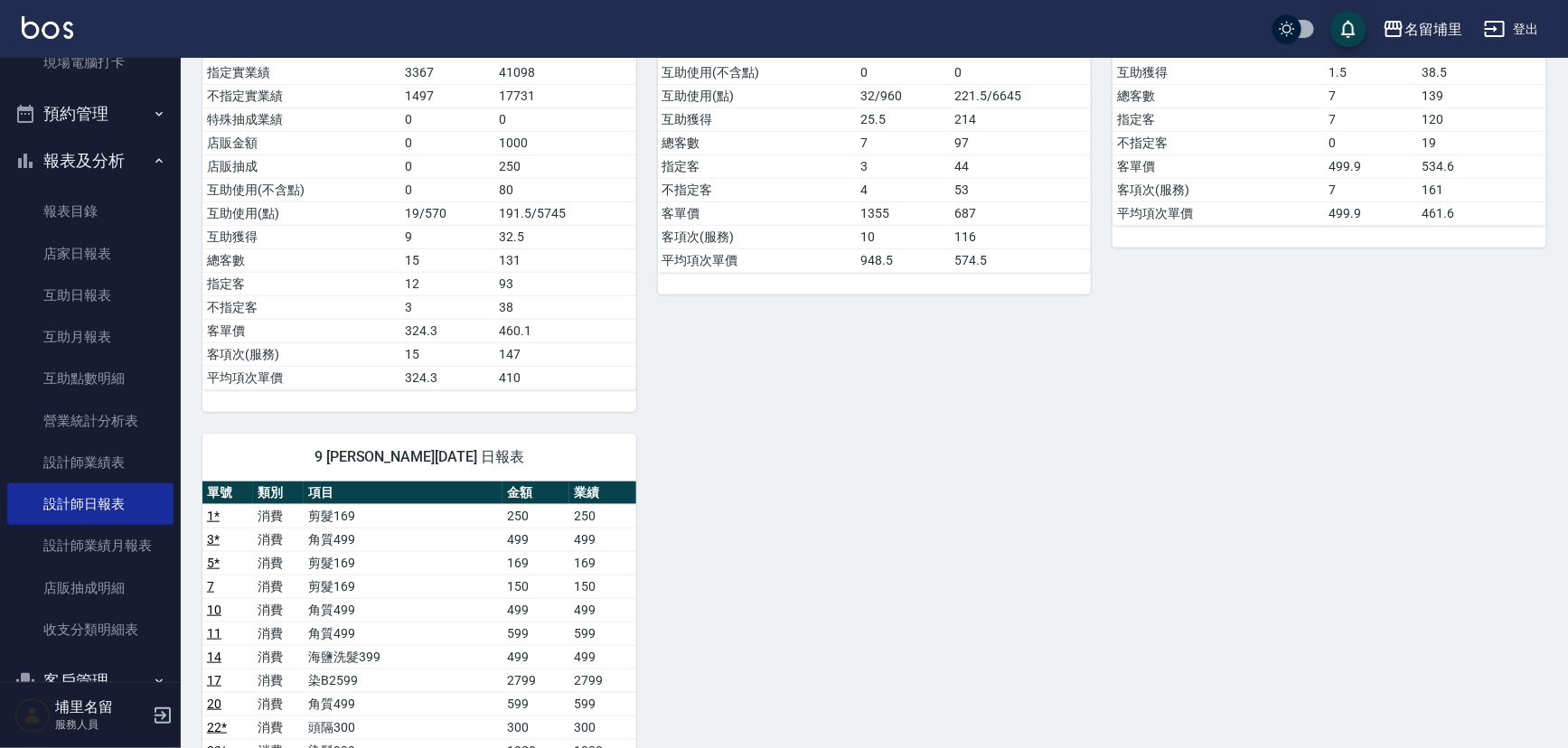
scroll to position [328, 0]
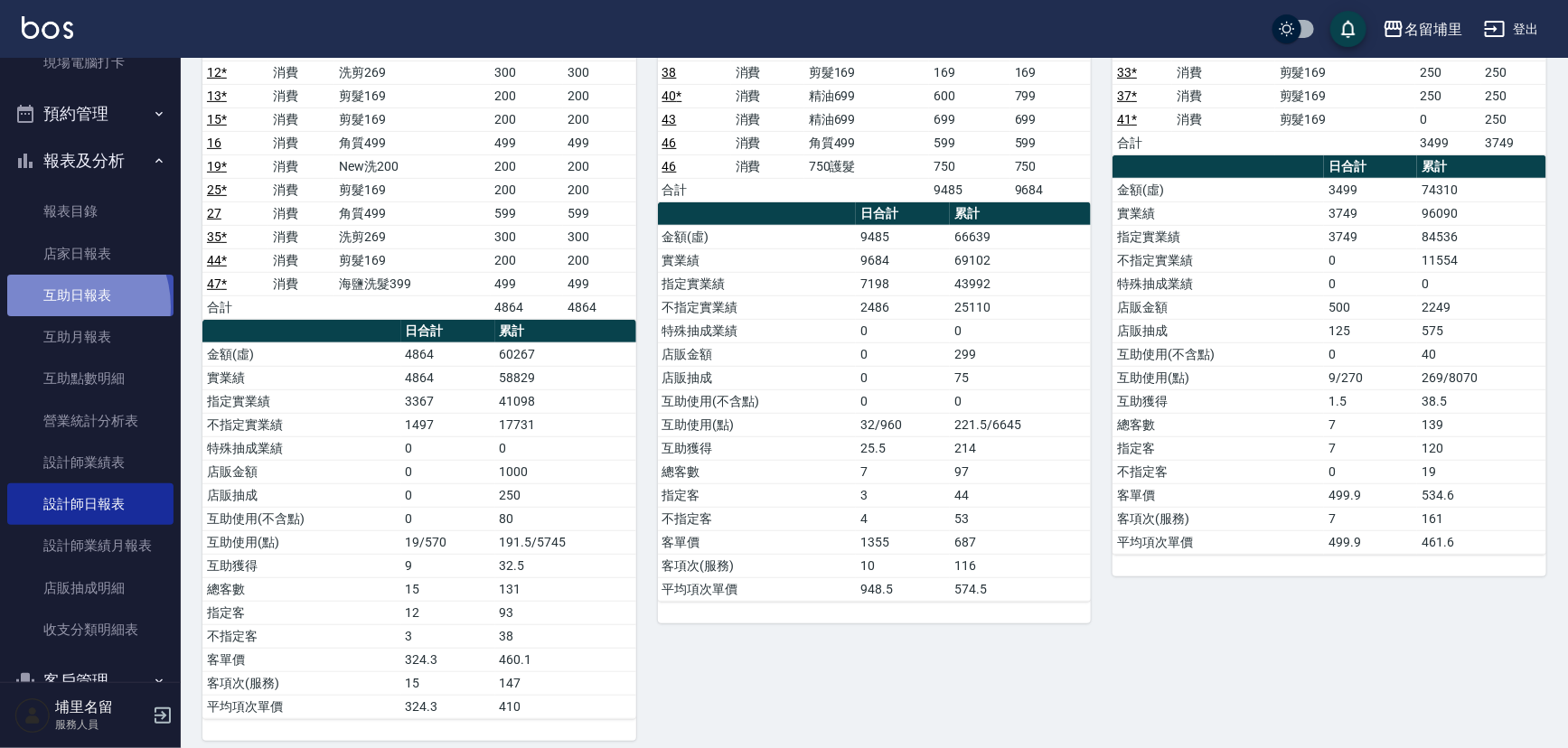
click at [59, 307] on link "互助日報表" at bounding box center [90, 295] width 166 height 42
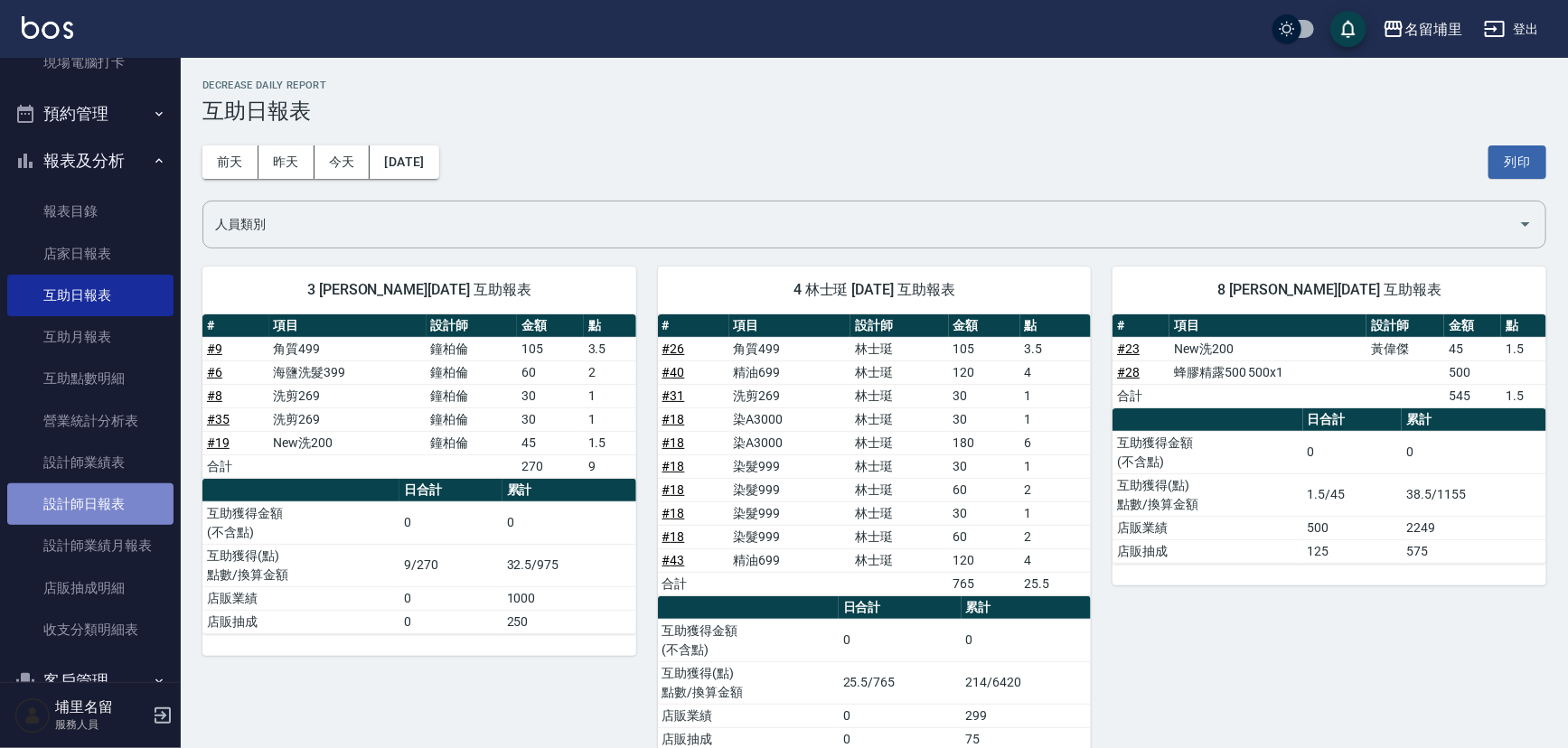
click at [111, 492] on link "設計師日報表" at bounding box center [90, 504] width 166 height 42
